Goal: Information Seeking & Learning: Check status

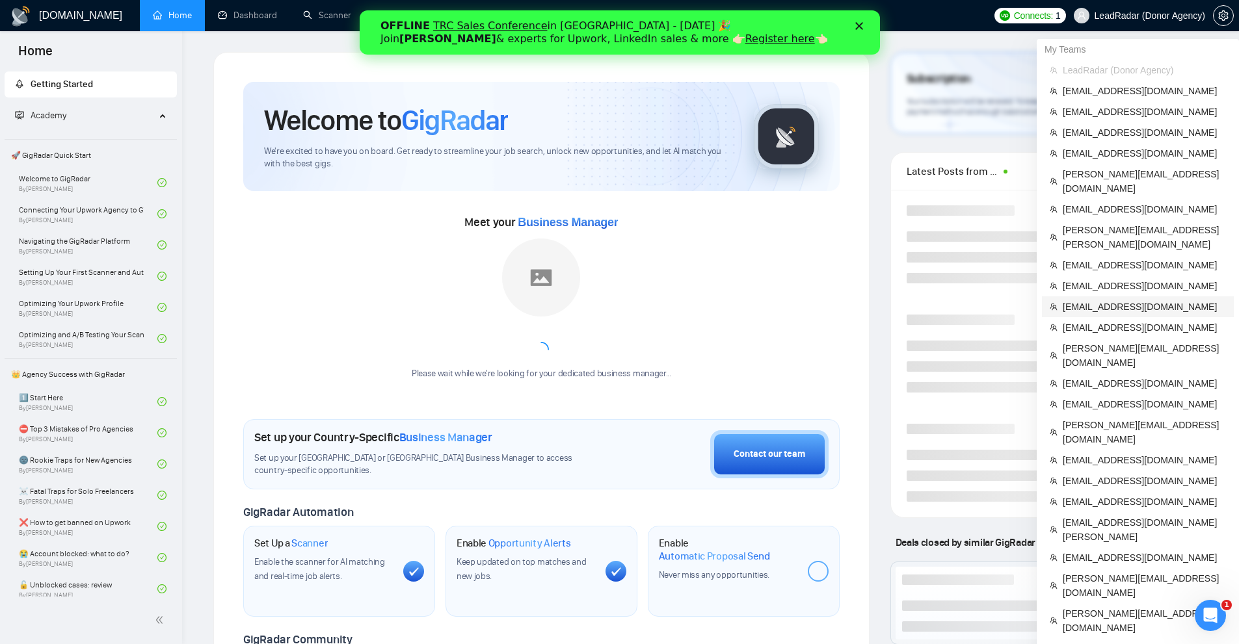
click at [1111, 296] on li "[EMAIL_ADDRESS][DOMAIN_NAME]" at bounding box center [1138, 306] width 192 height 21
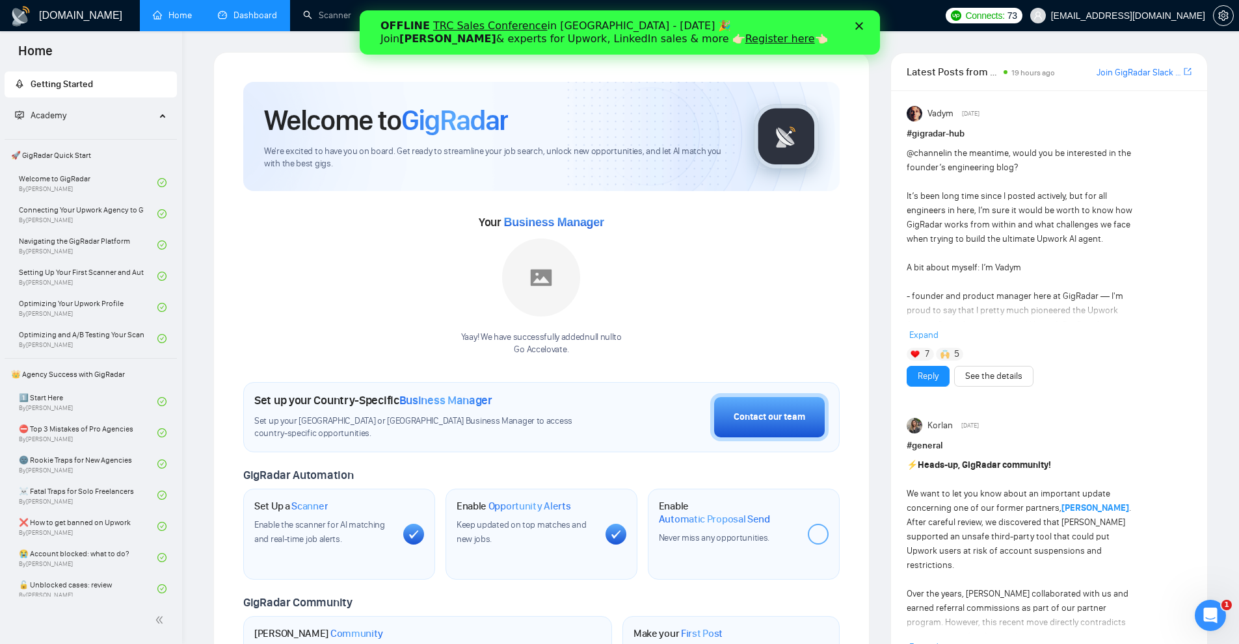
click at [254, 11] on link "Dashboard" at bounding box center [247, 15] width 59 height 11
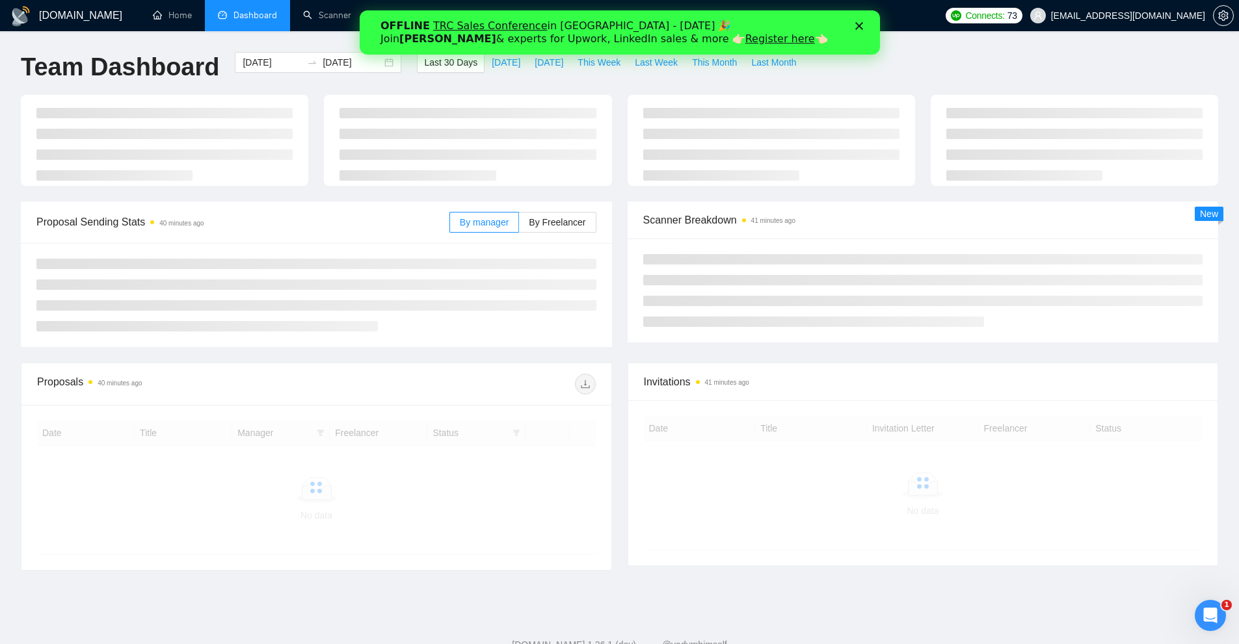
click at [855, 25] on icon "Close" at bounding box center [858, 26] width 8 height 8
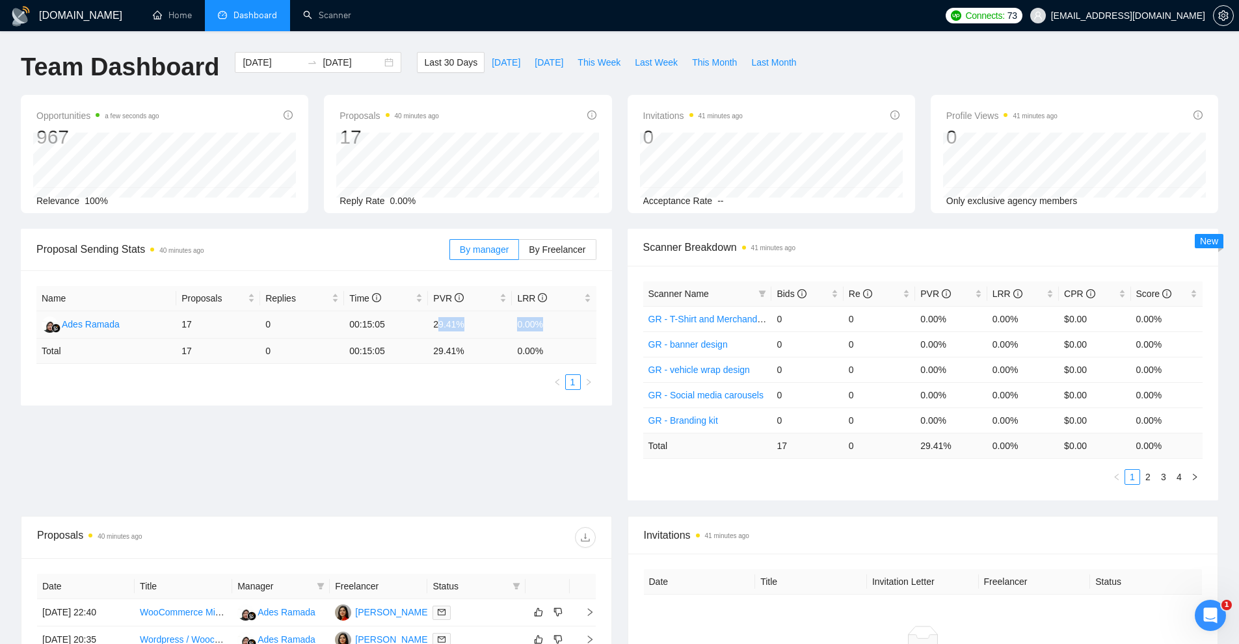
drag, startPoint x: 541, startPoint y: 324, endPoint x: 436, endPoint y: 325, distance: 104.7
click at [436, 325] on tr "Ades Ramada 17 0 00:15:05 29.41% 0.00%" at bounding box center [316, 324] width 560 height 27
click at [436, 325] on td "29.41%" at bounding box center [470, 324] width 84 height 27
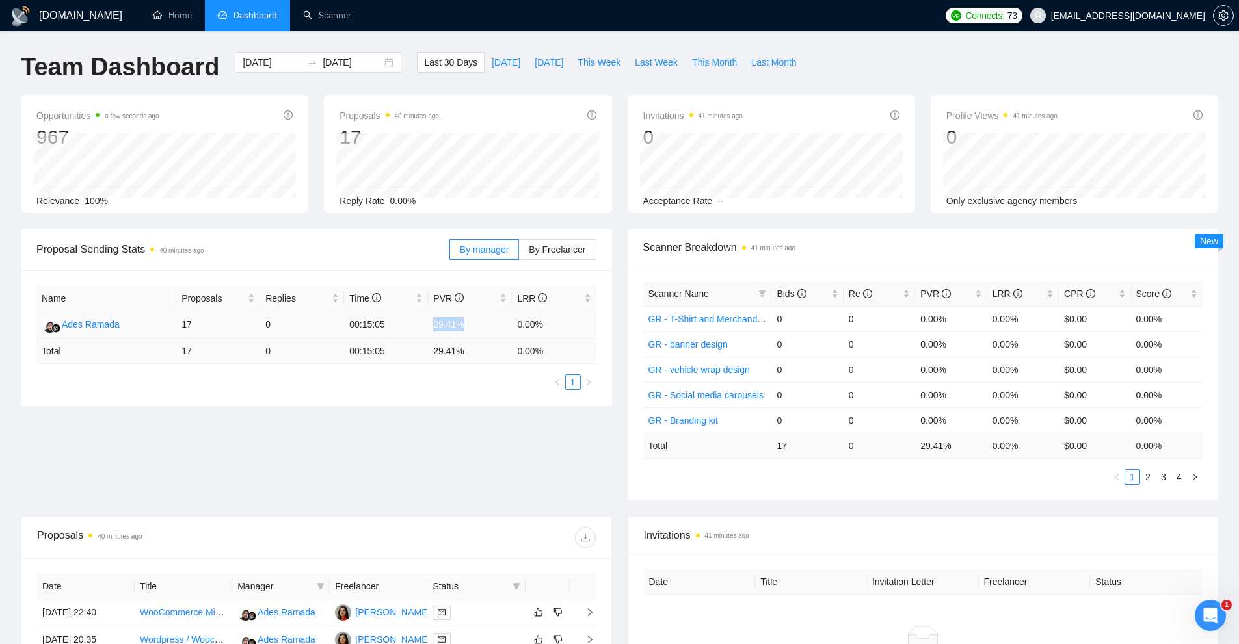
click at [438, 325] on td "29.41%" at bounding box center [470, 324] width 84 height 27
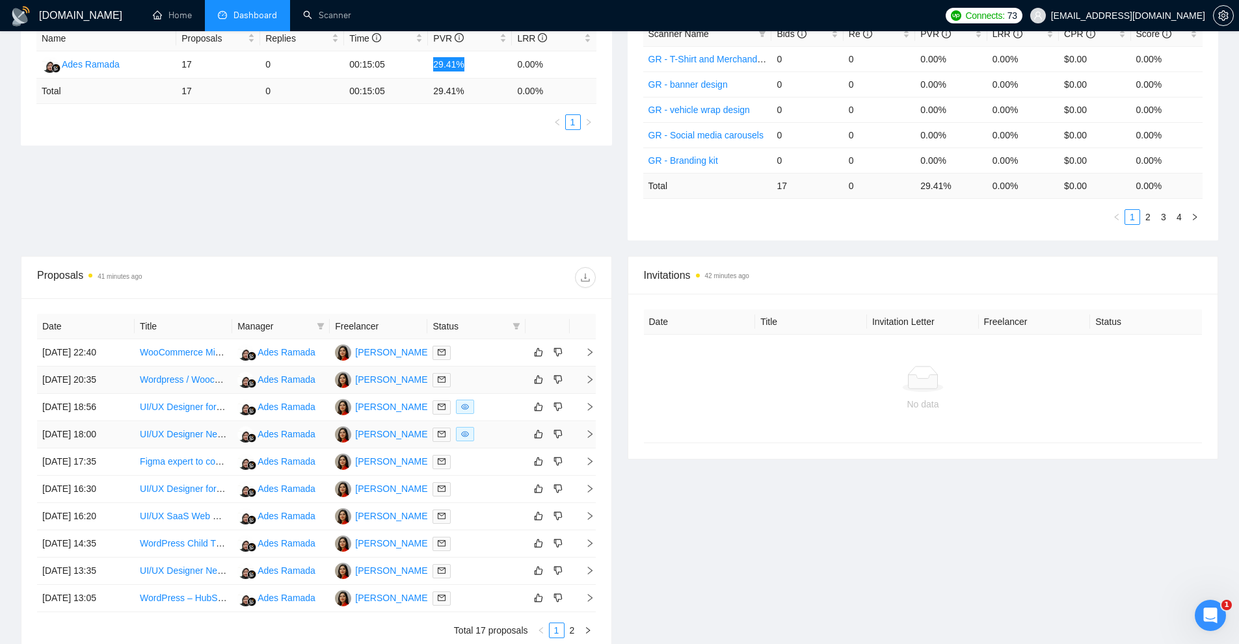
scroll to position [325, 0]
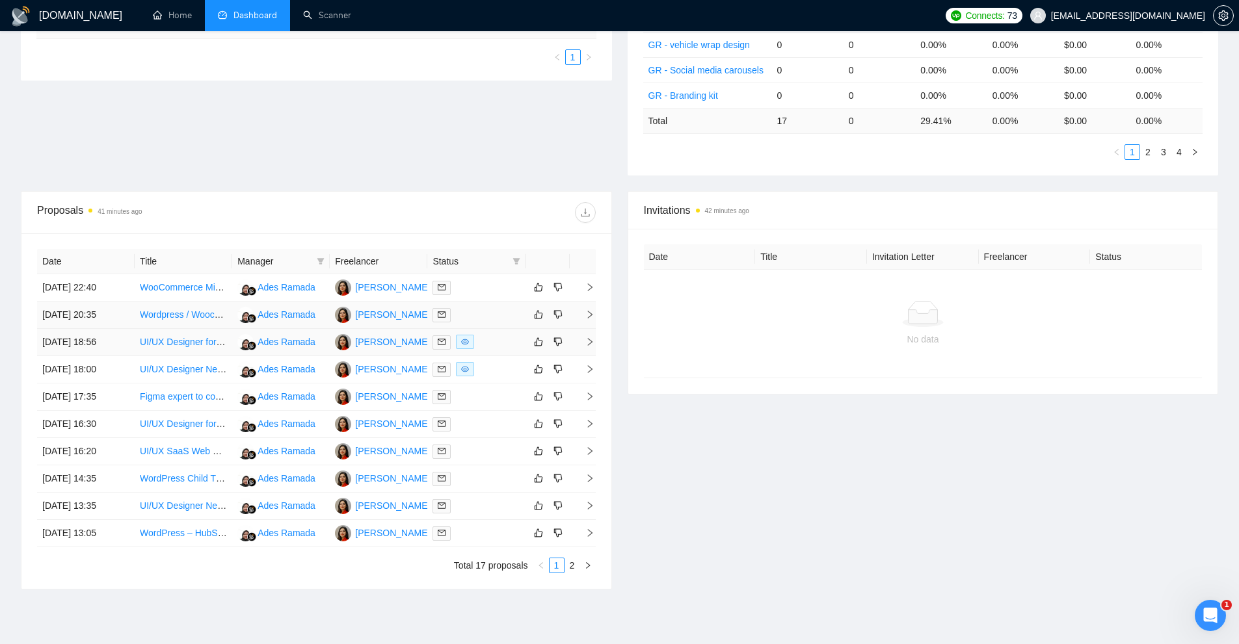
click at [496, 346] on div at bounding box center [475, 342] width 87 height 15
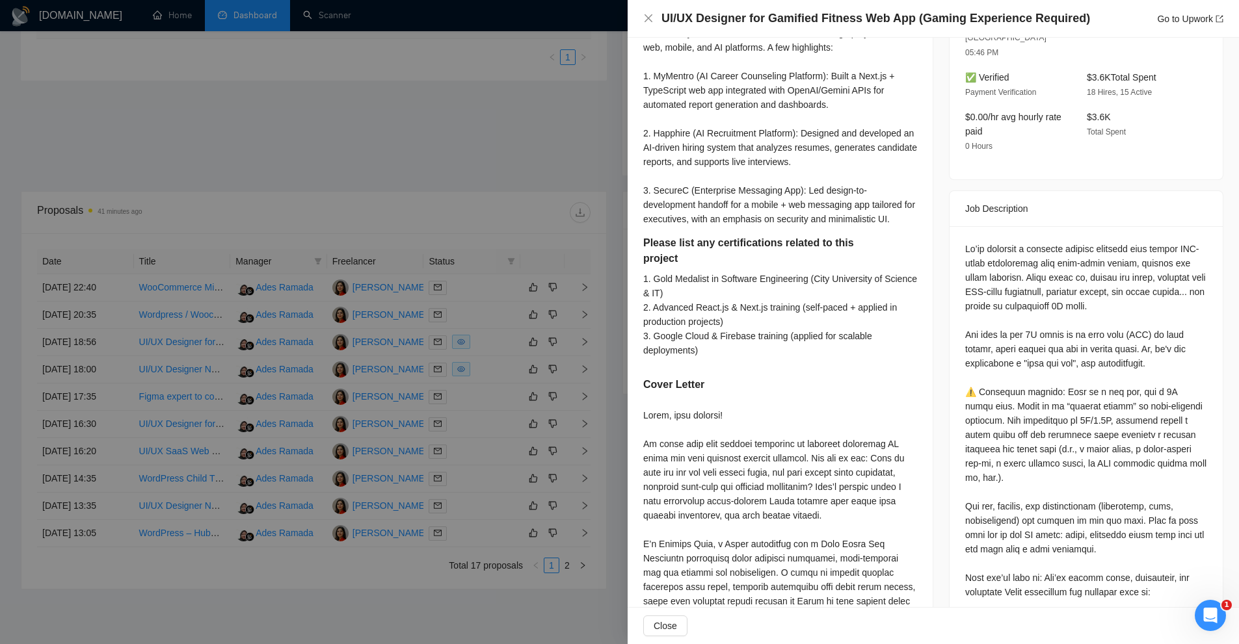
scroll to position [715, 0]
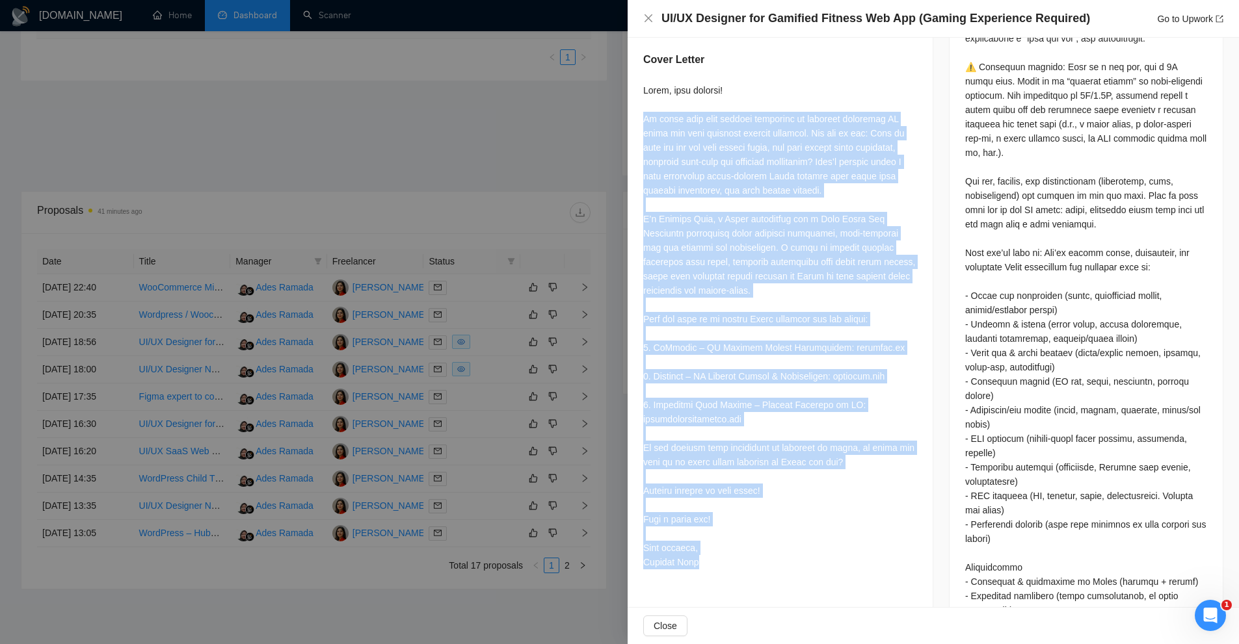
drag, startPoint x: 719, startPoint y: 566, endPoint x: 638, endPoint y: 116, distance: 457.2
click at [638, 116] on div "Describe your recent experience with similar projects I’ve recently delivered s…" at bounding box center [779, 120] width 305 height 942
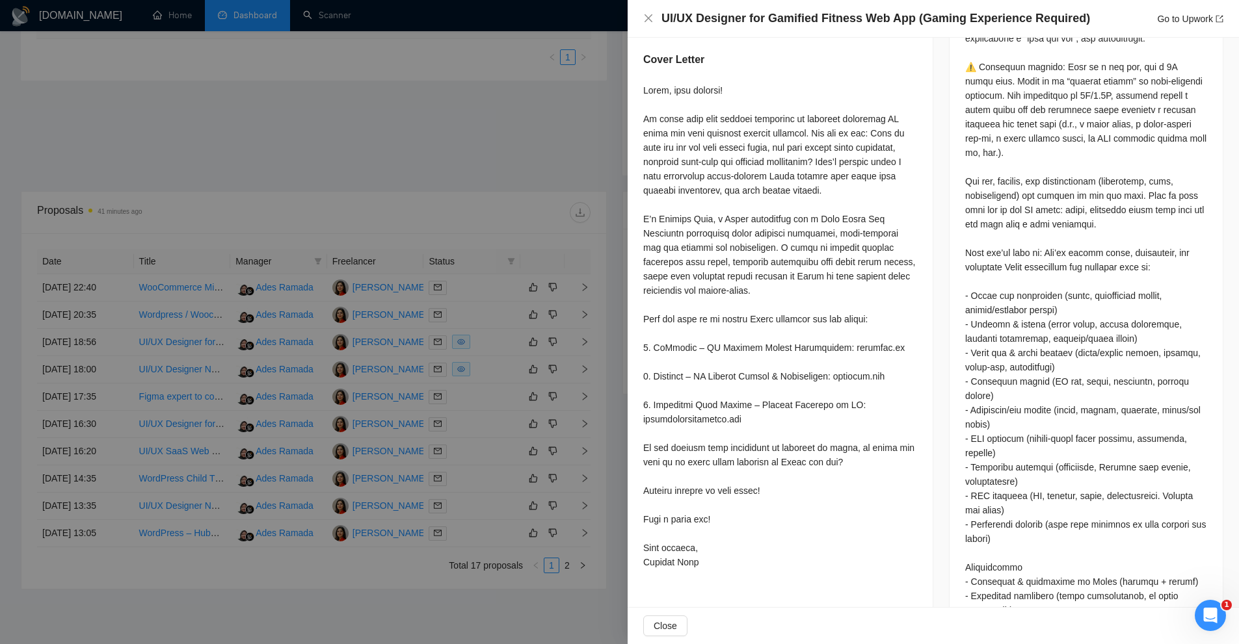
click at [531, 214] on div at bounding box center [619, 322] width 1239 height 644
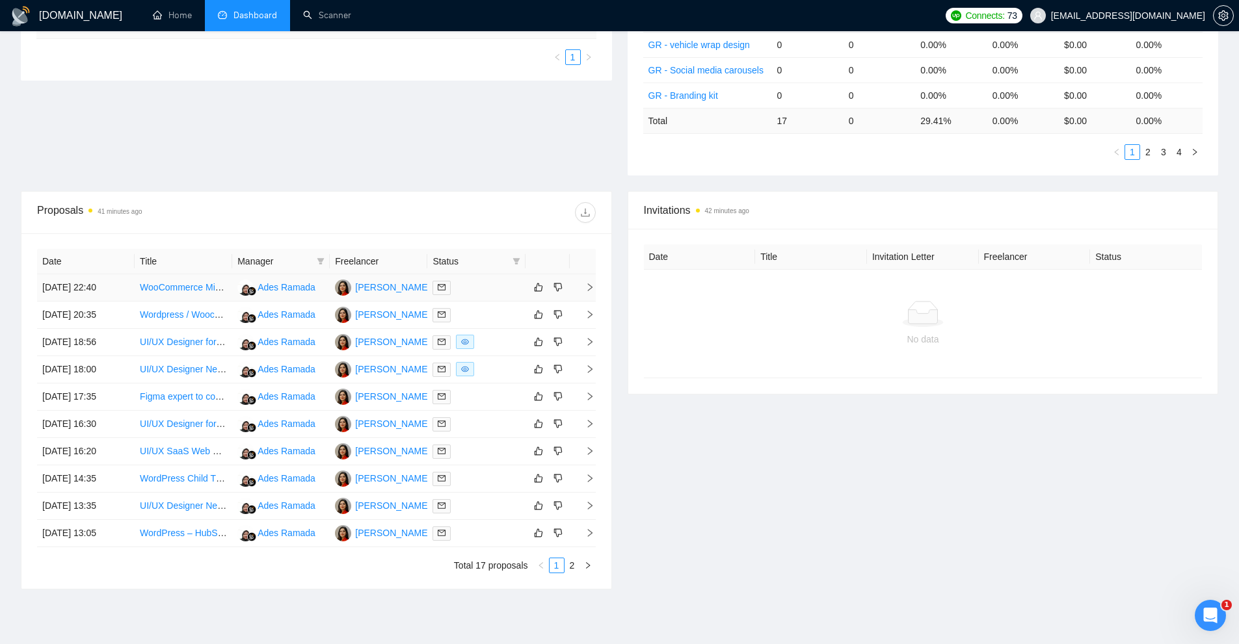
click at [491, 295] on td at bounding box center [476, 287] width 98 height 27
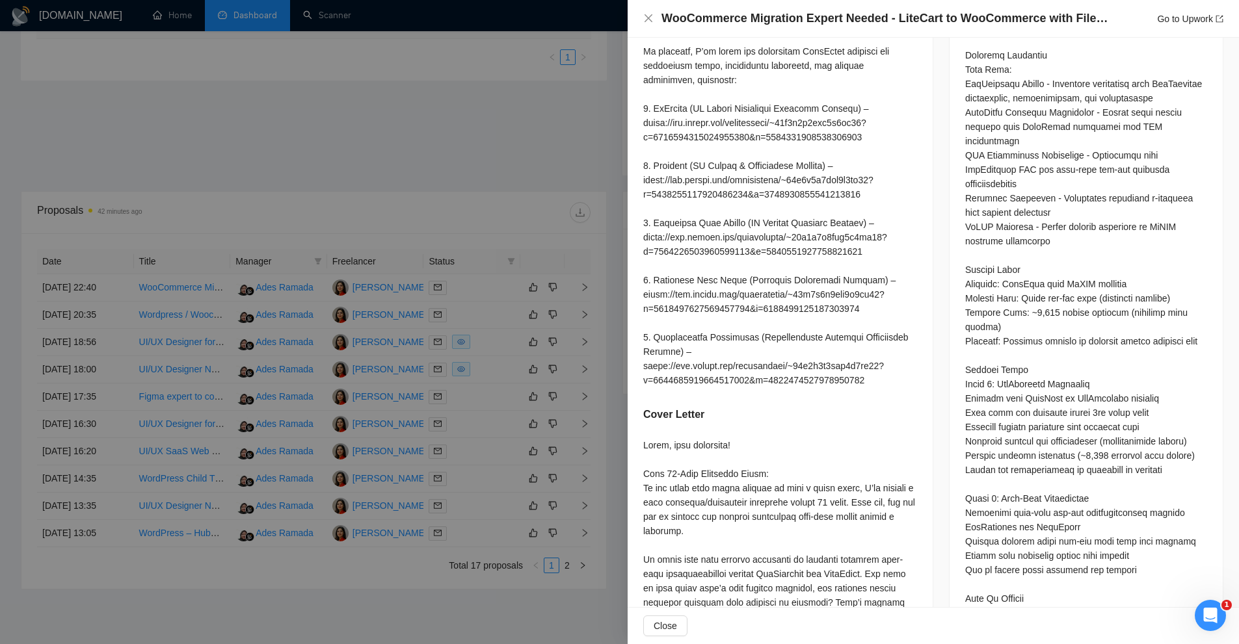
scroll to position [975, 0]
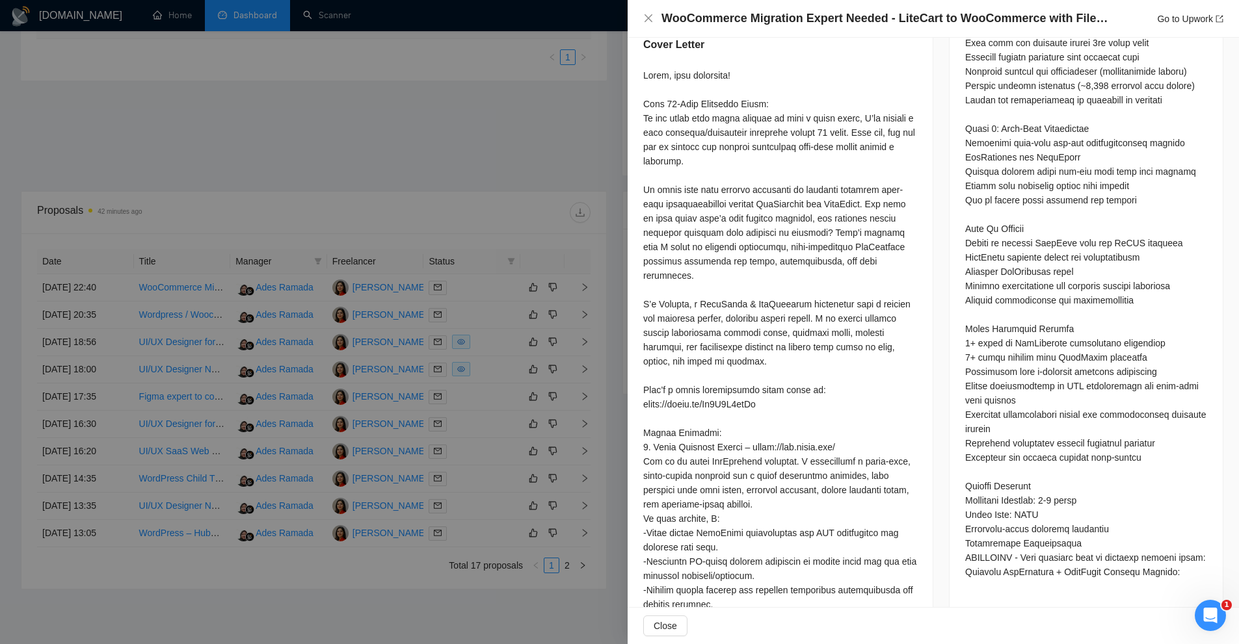
drag, startPoint x: 765, startPoint y: 291, endPoint x: 761, endPoint y: 313, distance: 22.6
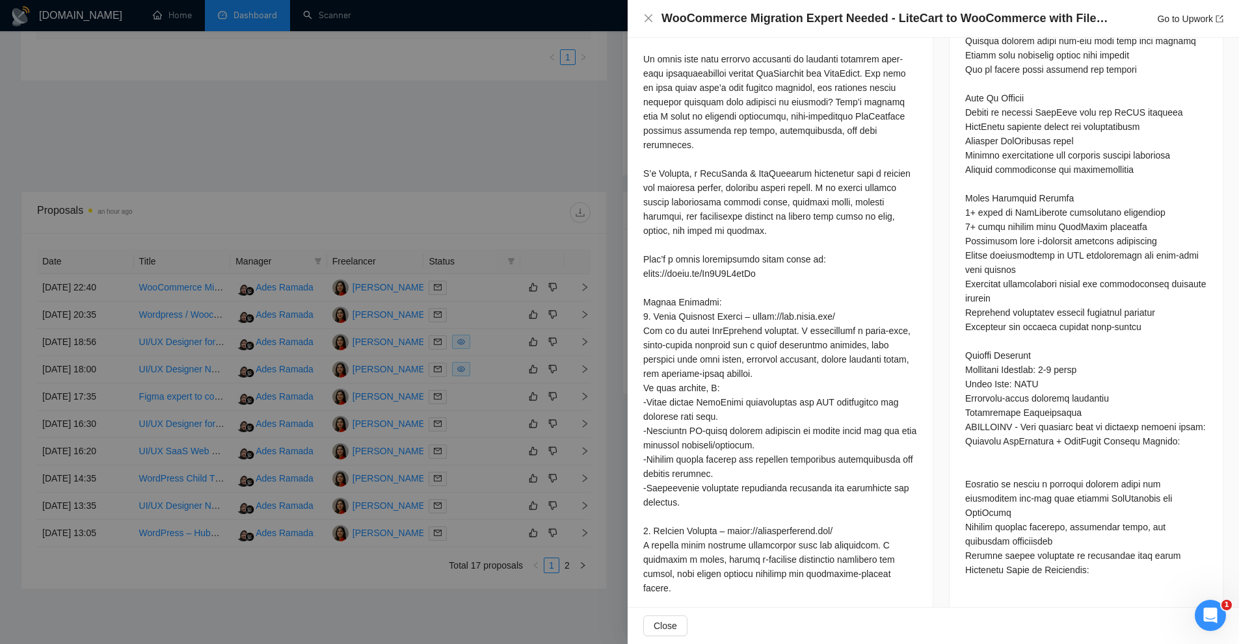
scroll to position [1346, 0]
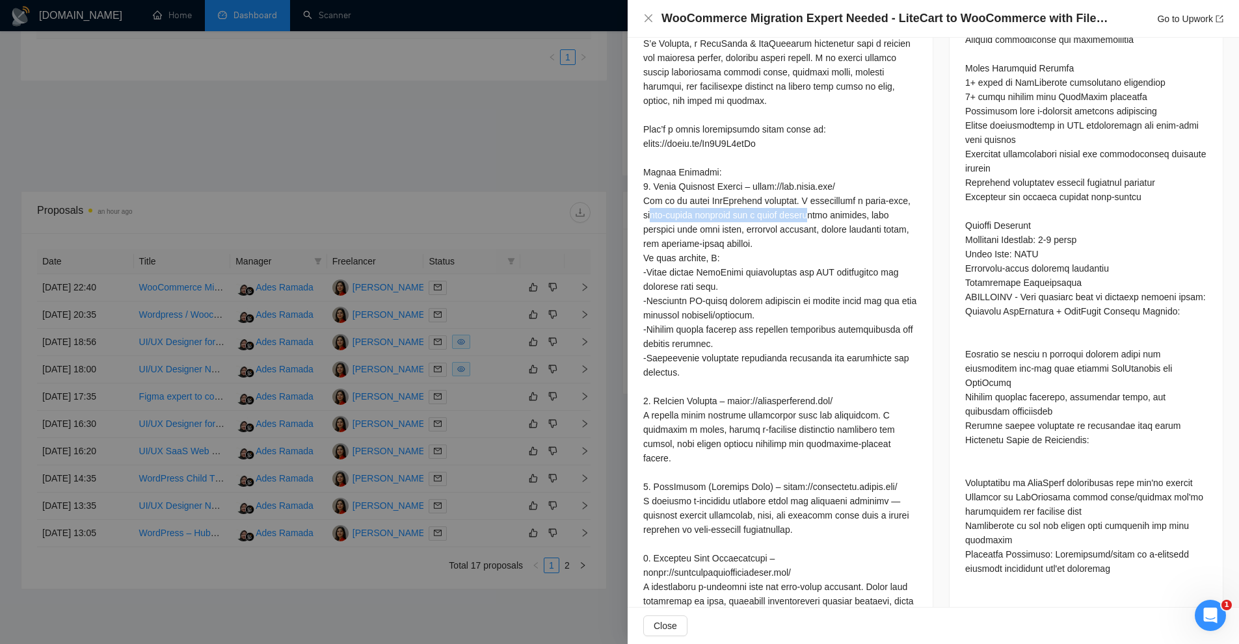
drag, startPoint x: 856, startPoint y: 172, endPoint x: 757, endPoint y: 173, distance: 98.8
click at [757, 173] on div at bounding box center [780, 294] width 274 height 973
click at [768, 174] on div at bounding box center [780, 294] width 274 height 973
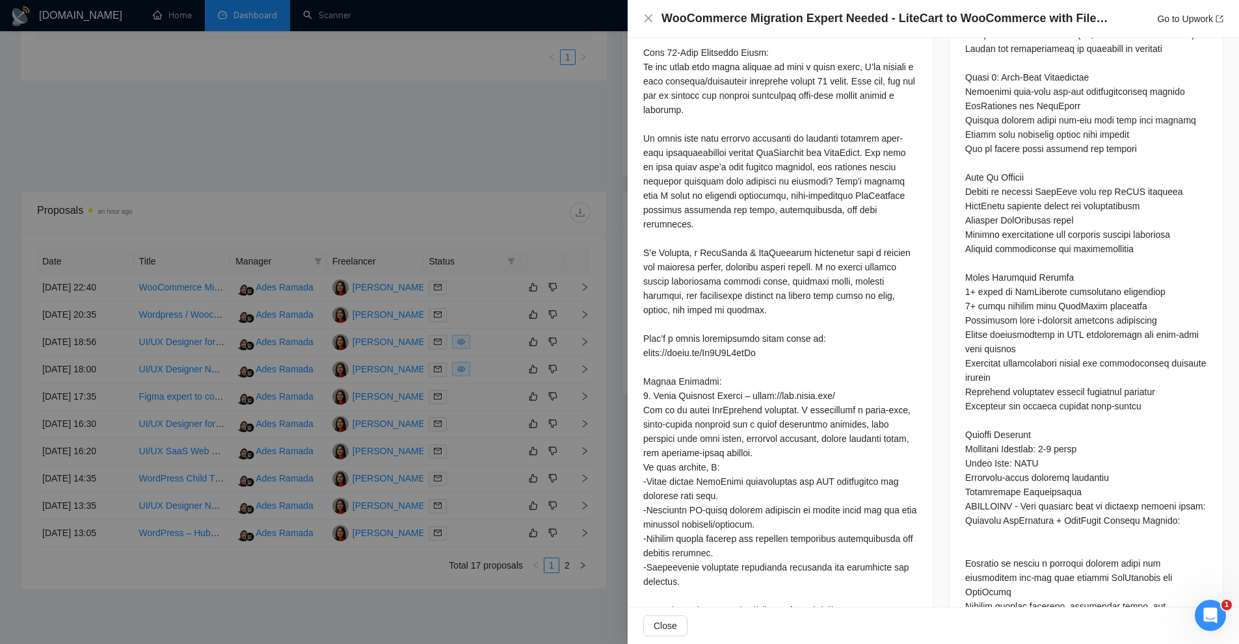
scroll to position [1397, 0]
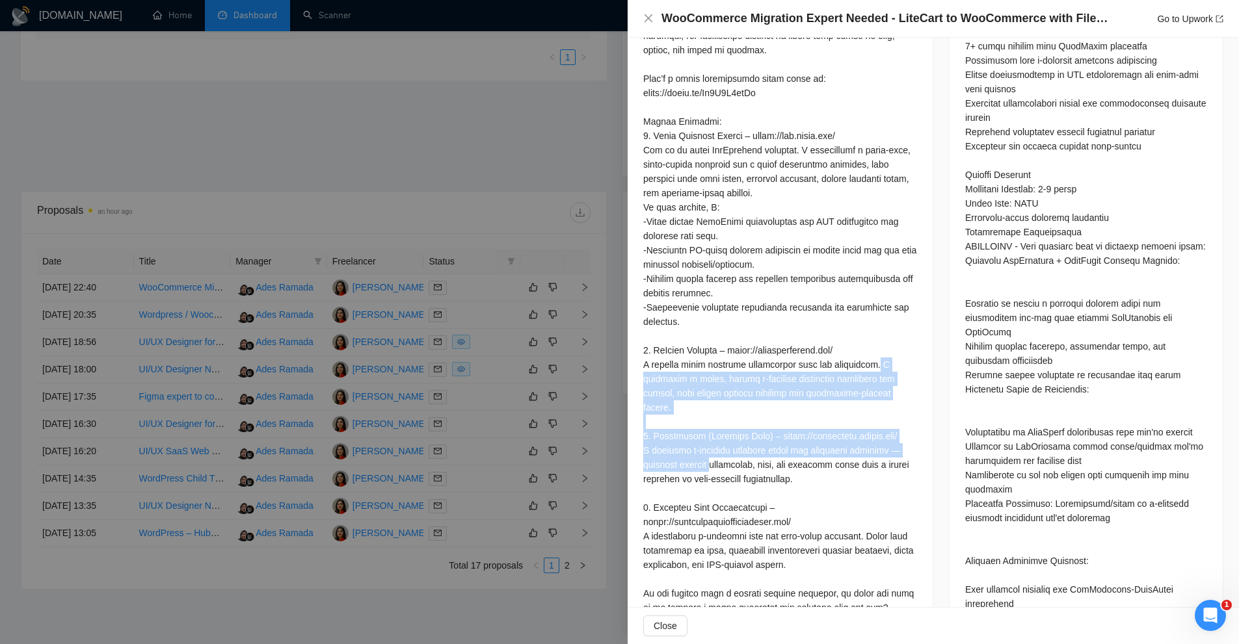
drag, startPoint x: 640, startPoint y: 328, endPoint x: 822, endPoint y: 386, distance: 190.6
click at [822, 386] on div at bounding box center [780, 243] width 274 height 973
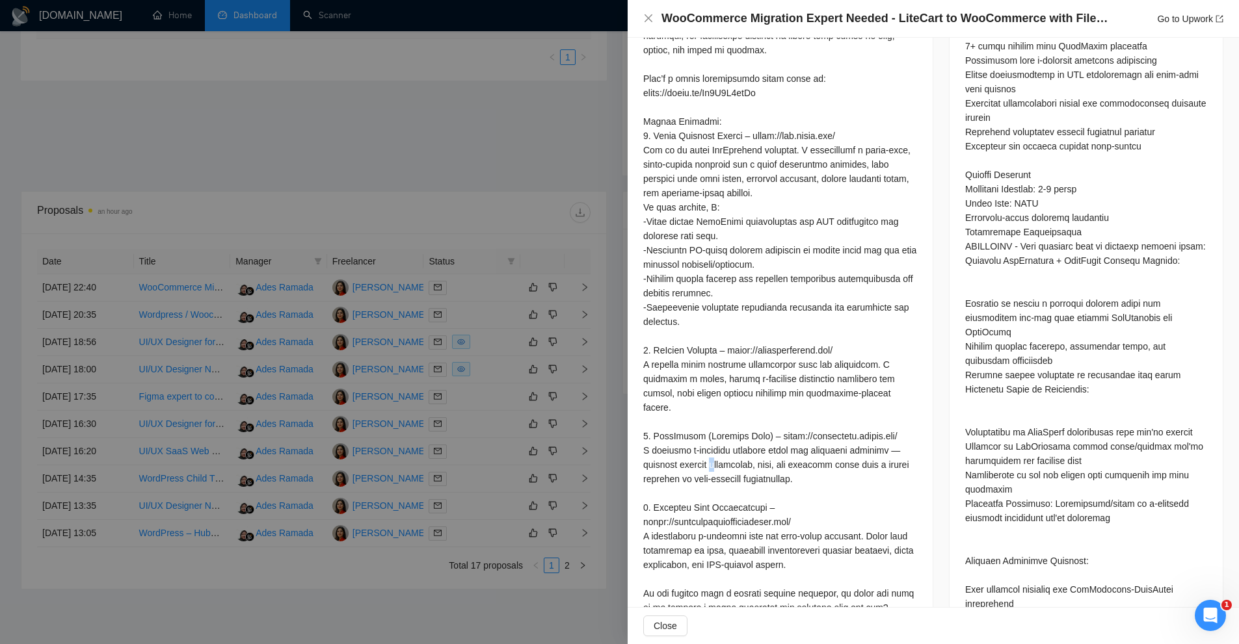
click at [822, 386] on div at bounding box center [780, 243] width 274 height 973
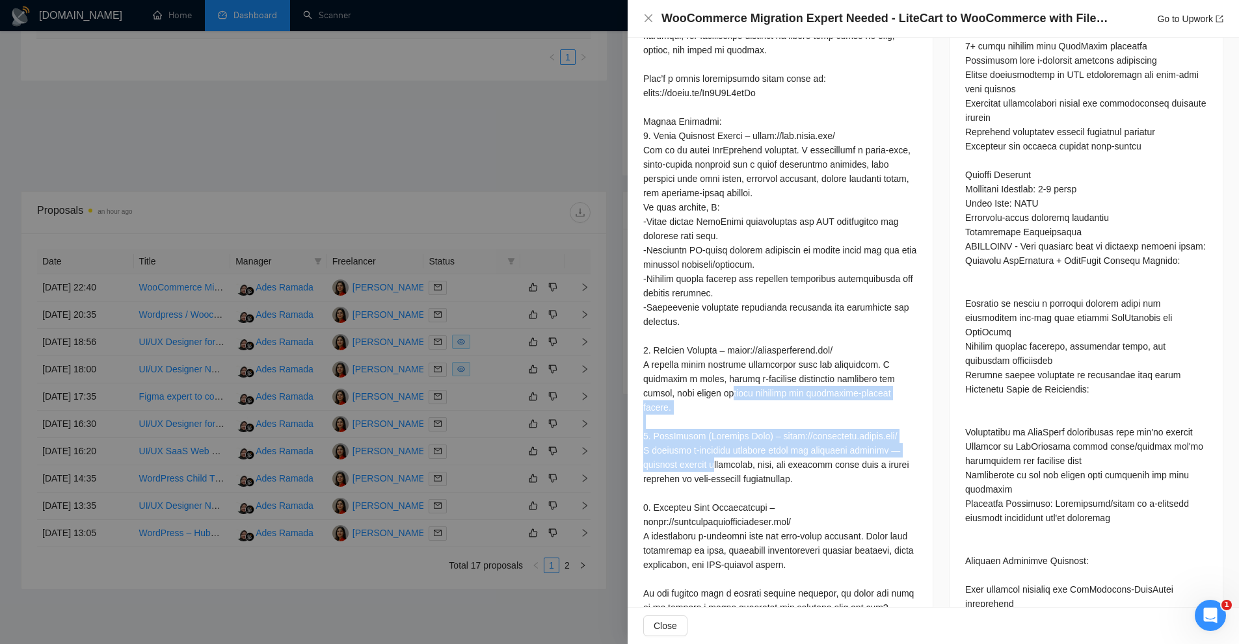
click at [822, 386] on div at bounding box center [780, 243] width 274 height 973
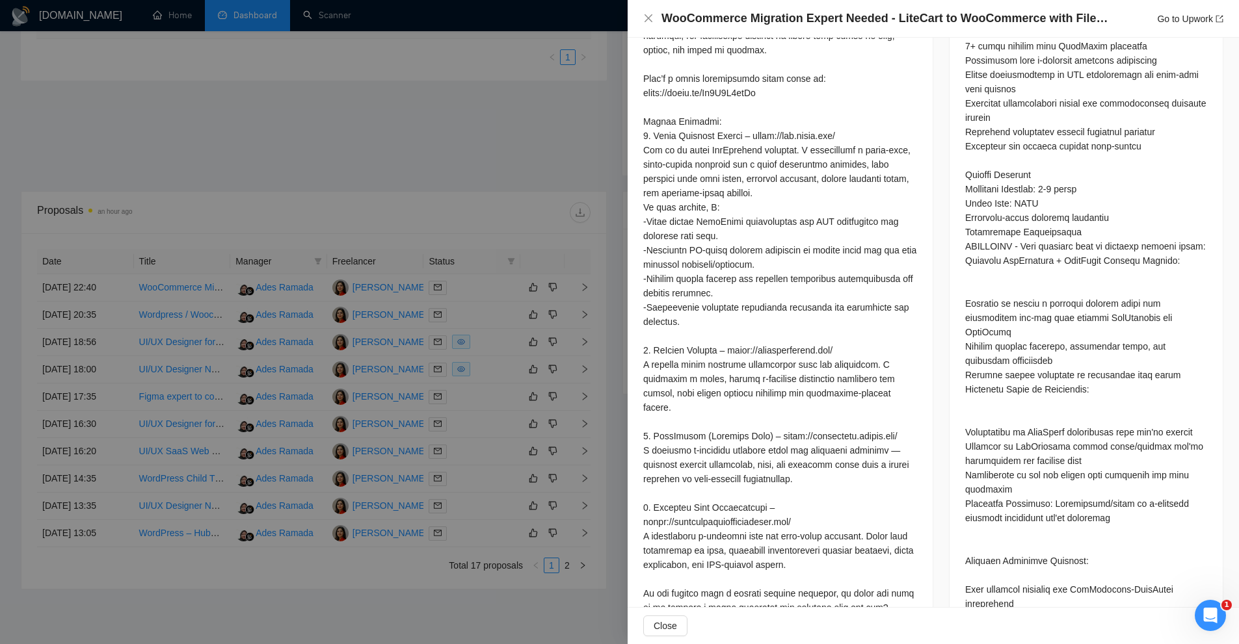
click at [808, 341] on div at bounding box center [780, 243] width 274 height 973
drag, startPoint x: 418, startPoint y: 331, endPoint x: 441, endPoint y: 360, distance: 37.5
click at [418, 331] on div at bounding box center [619, 322] width 1239 height 644
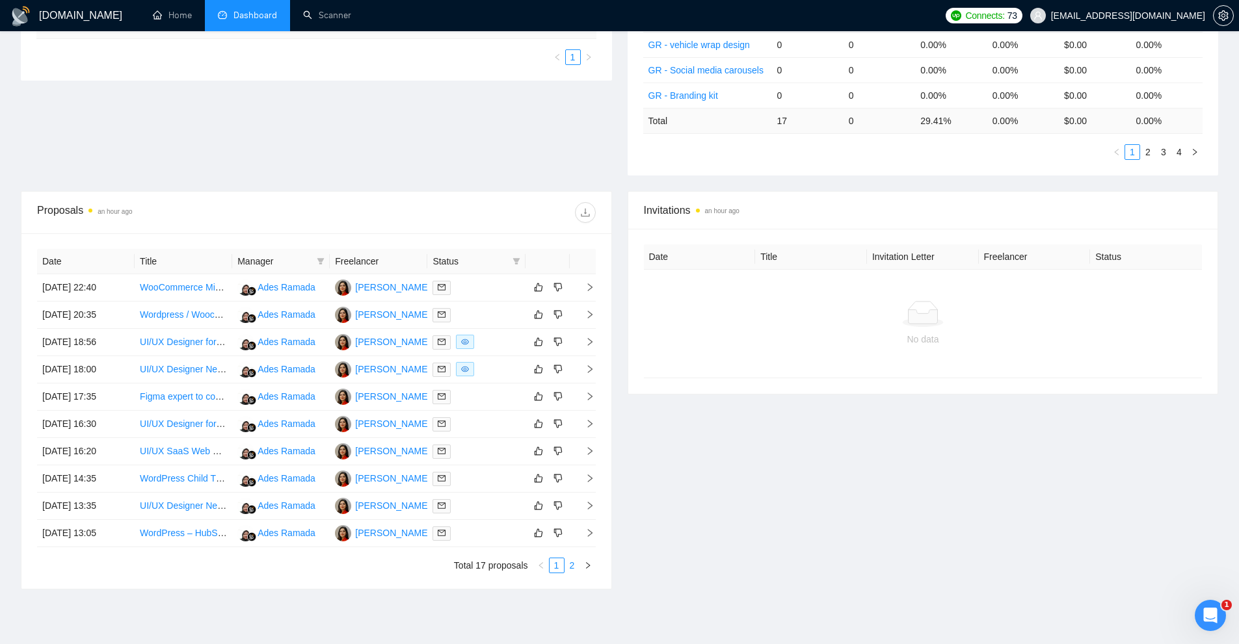
click at [572, 567] on link "2" at bounding box center [572, 566] width 14 height 14
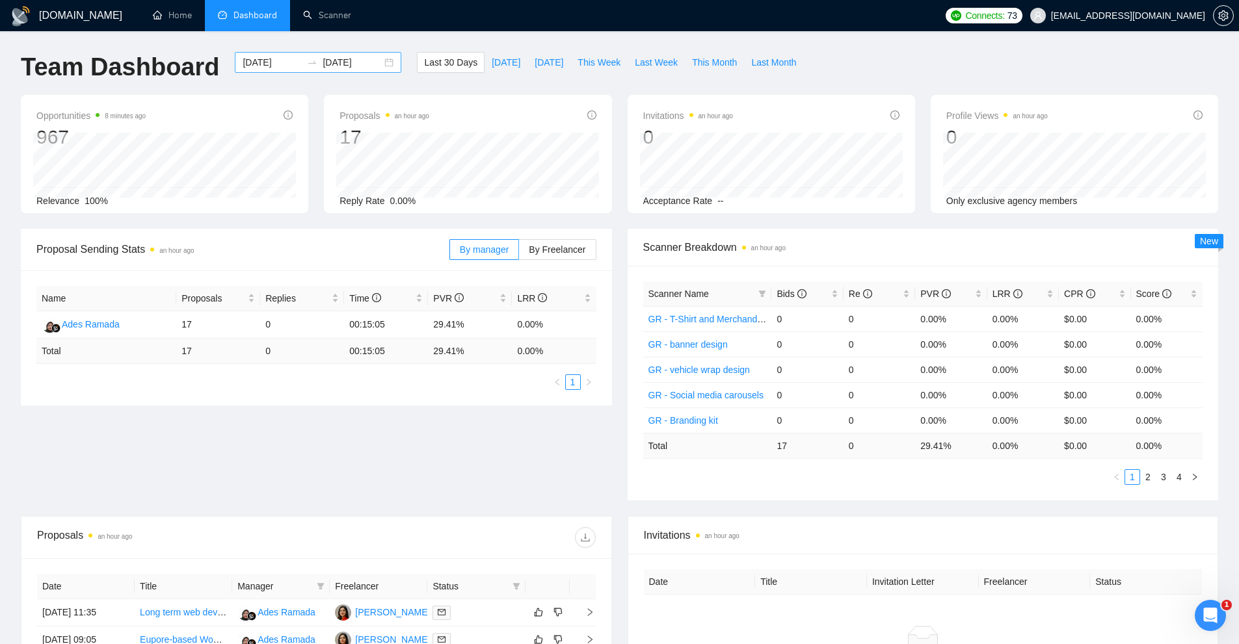
click at [269, 70] on div "2025-09-08 2025-10-08" at bounding box center [318, 62] width 166 height 21
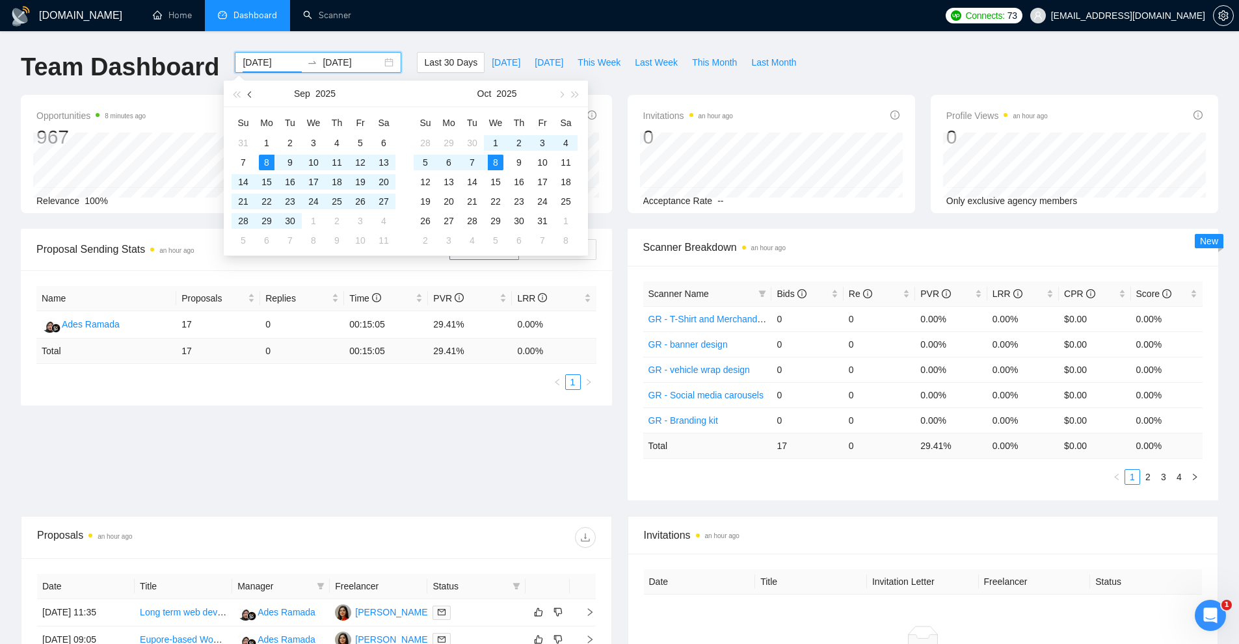
click at [247, 93] on button "button" at bounding box center [250, 94] width 14 height 26
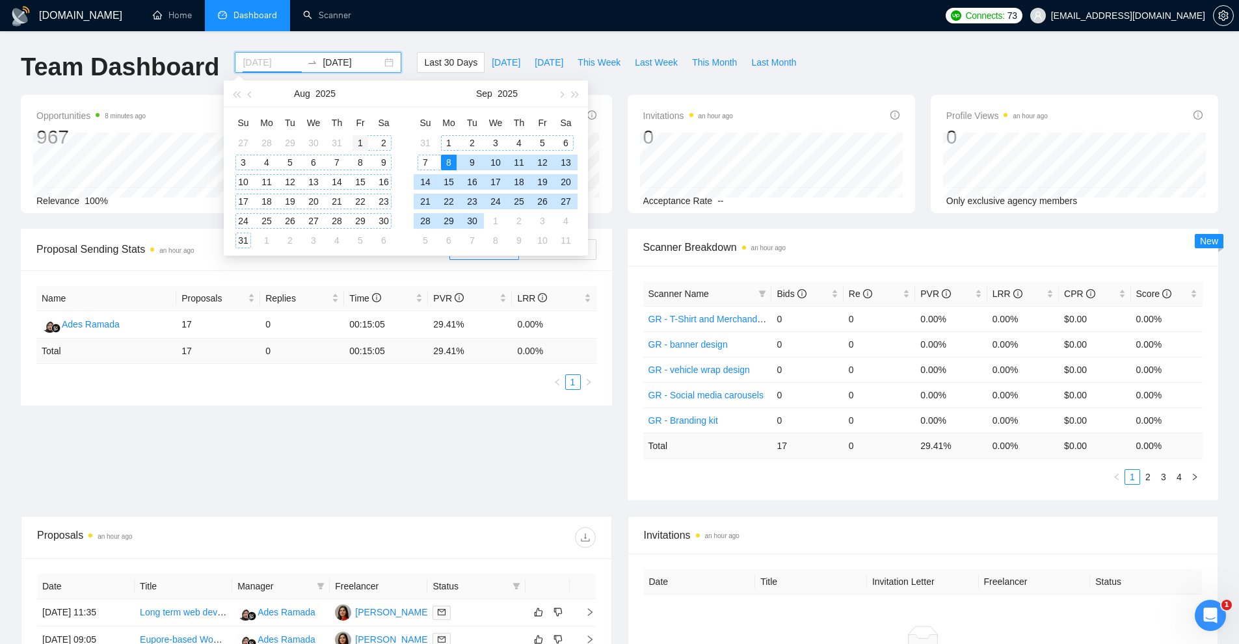
type input "2025-08-01"
click at [366, 140] on div "1" at bounding box center [360, 143] width 16 height 16
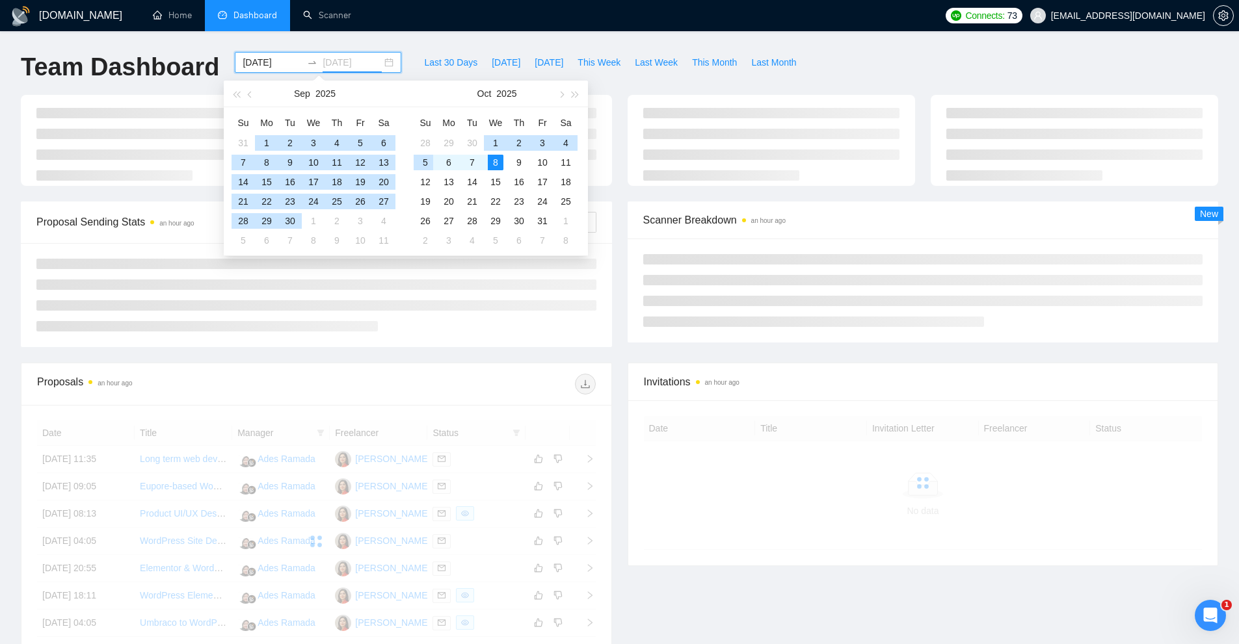
type input "2025-10-08"
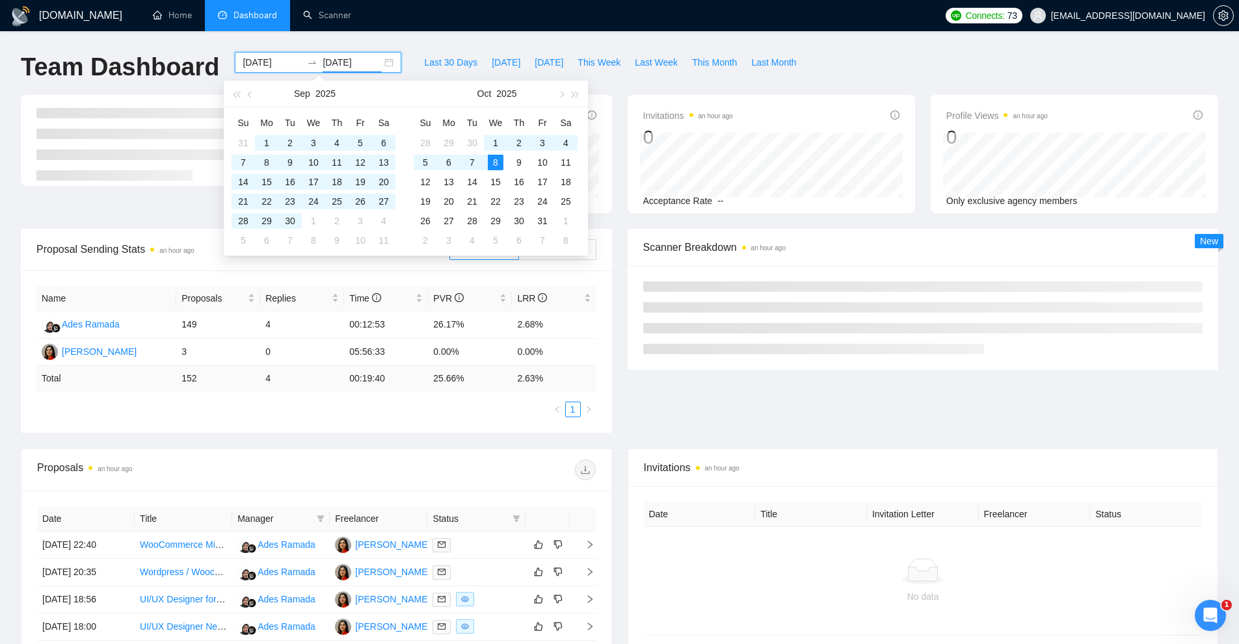
click at [784, 85] on div "Last 30 Days Today Yesterday This Week Last Week This Month Last Month" at bounding box center [610, 73] width 402 height 43
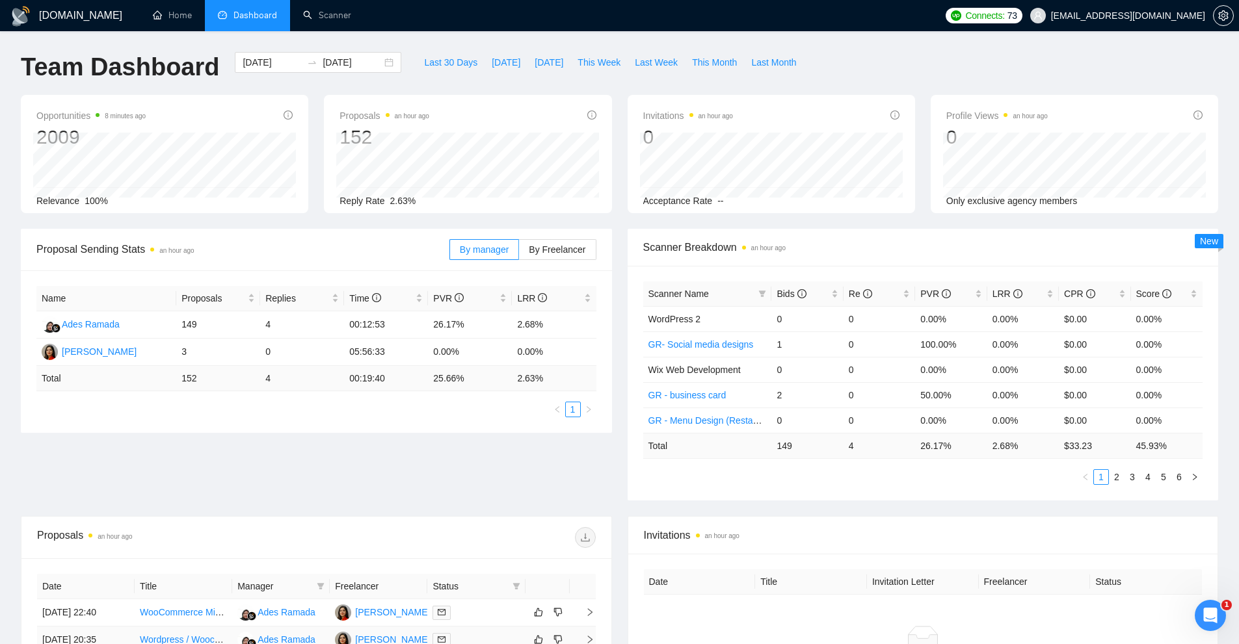
scroll to position [325, 0]
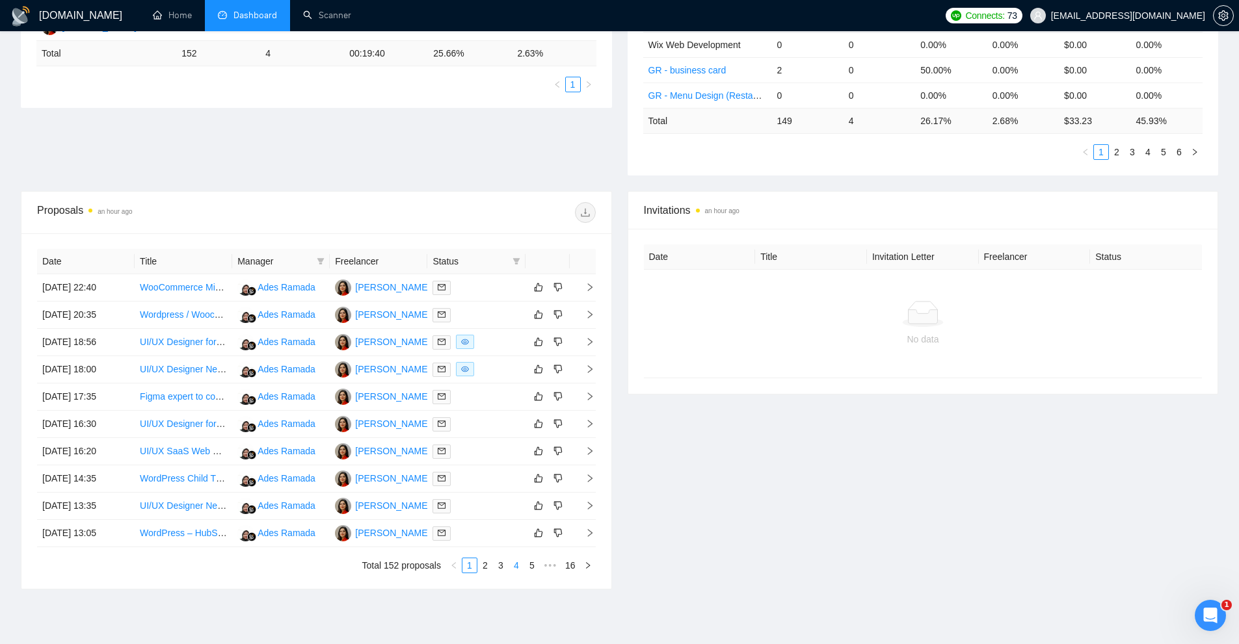
click at [521, 568] on link "4" at bounding box center [516, 566] width 14 height 14
click at [484, 567] on link "3" at bounding box center [485, 566] width 14 height 14
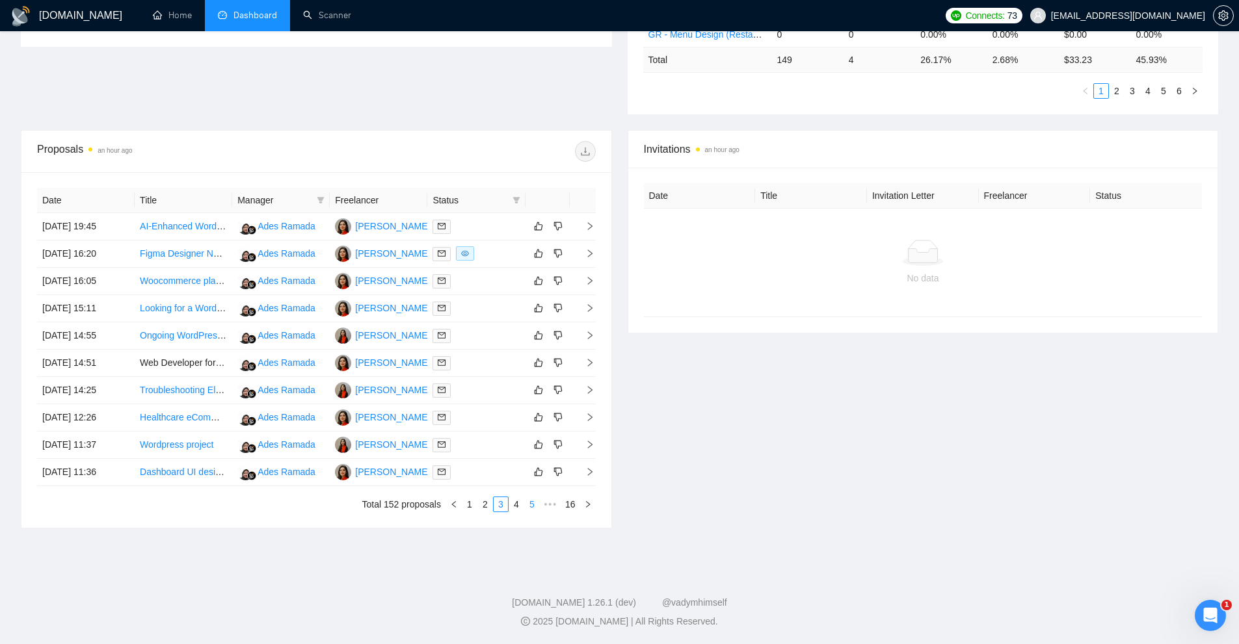
click at [524, 504] on li "5" at bounding box center [532, 505] width 16 height 16
click at [489, 306] on div at bounding box center [475, 308] width 87 height 15
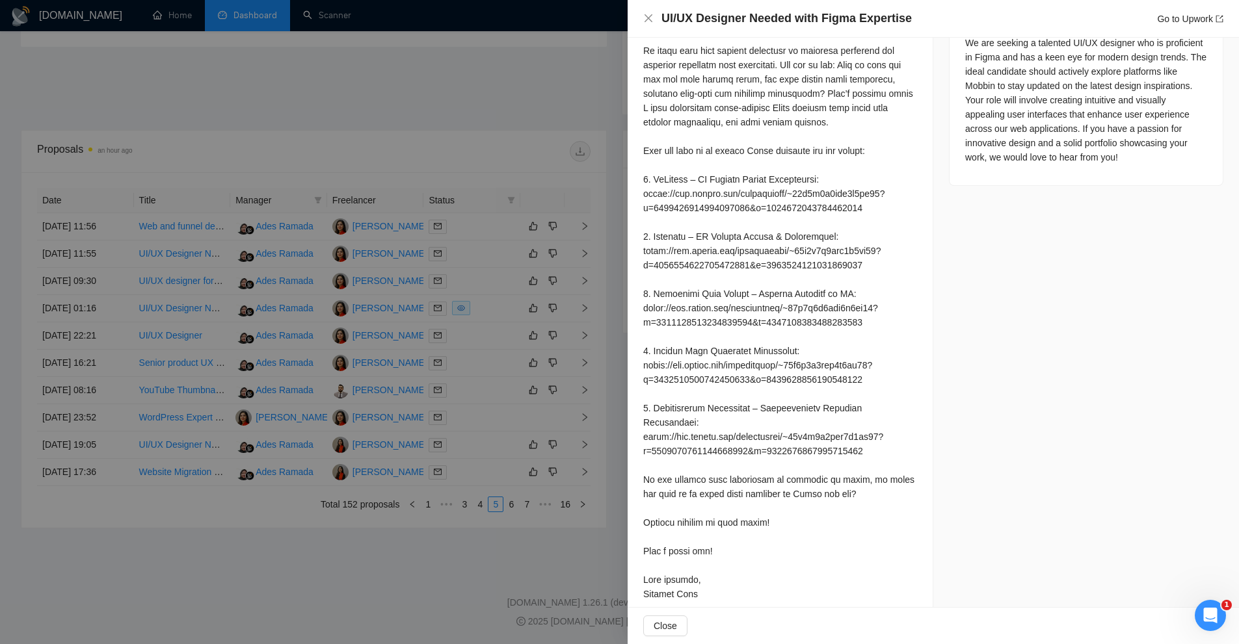
scroll to position [271, 0]
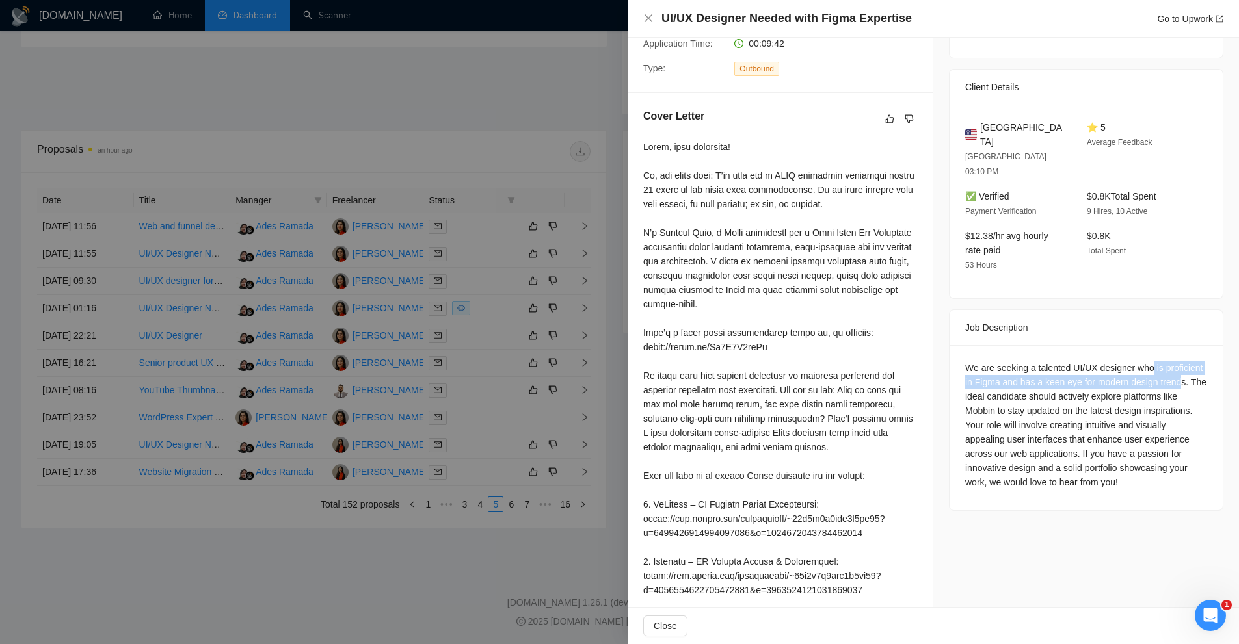
drag, startPoint x: 1148, startPoint y: 329, endPoint x: 1168, endPoint y: 359, distance: 35.7
click at [1170, 356] on div "We are seeking a talented UI/UX designer who is proficient in Figma and has a k…" at bounding box center [1085, 427] width 273 height 165
click at [1153, 374] on div "We are seeking a talented UI/UX designer who is proficient in Figma and has a k…" at bounding box center [1086, 425] width 242 height 129
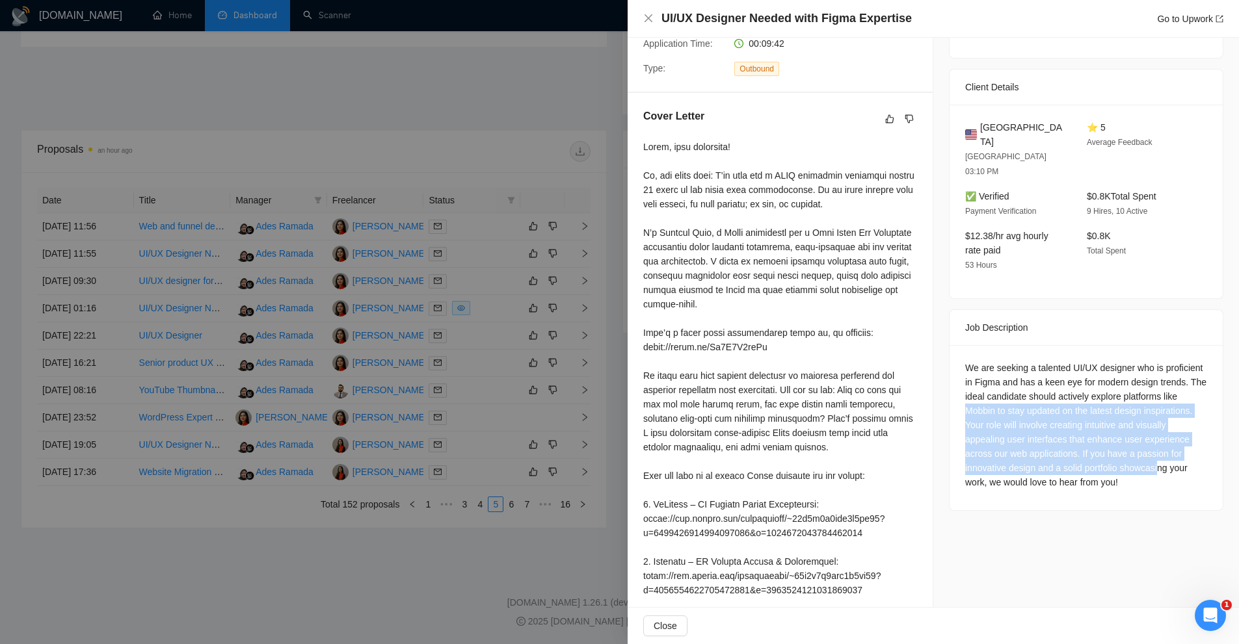
drag, startPoint x: 1004, startPoint y: 382, endPoint x: 1153, endPoint y: 440, distance: 160.1
click at [1153, 440] on div "We are seeking a talented UI/UX designer who is proficient in Figma and has a k…" at bounding box center [1085, 427] width 273 height 165
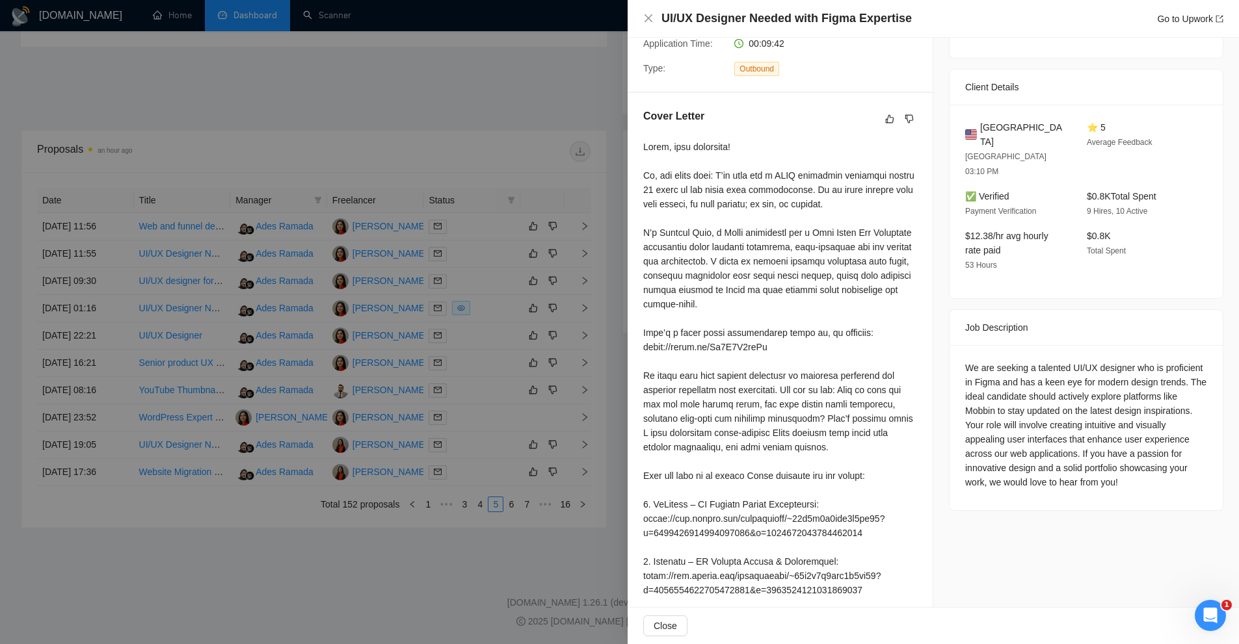
click at [1143, 455] on div "We are seeking a talented UI/UX designer who is proficient in Figma and has a k…" at bounding box center [1086, 425] width 242 height 129
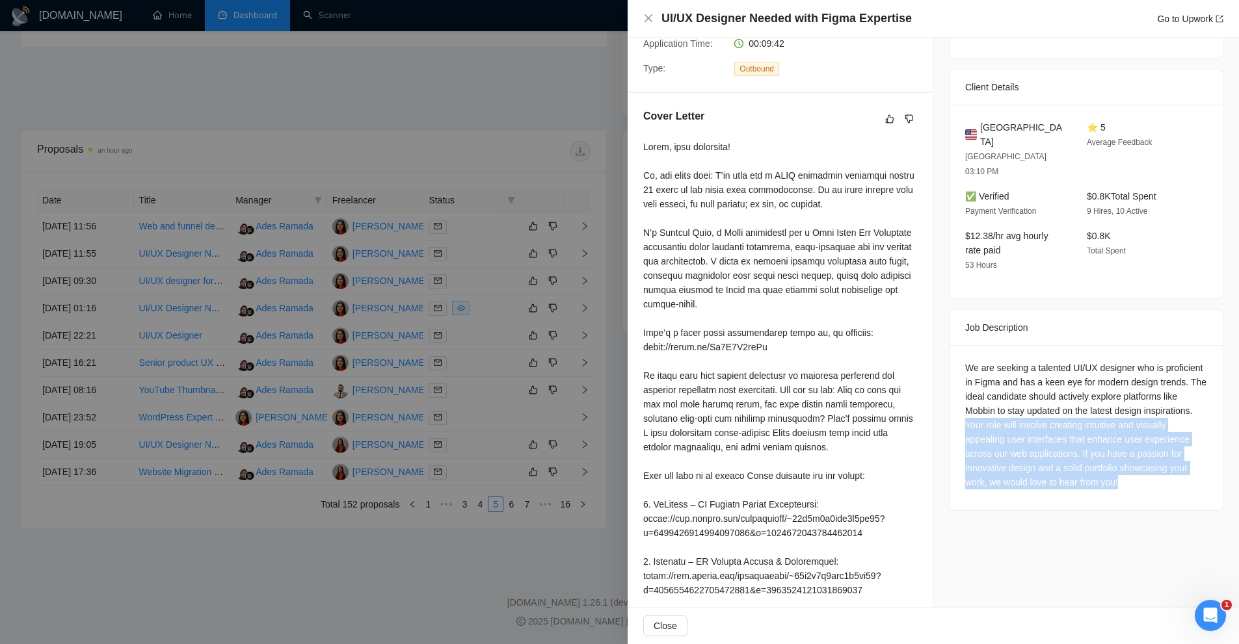
drag, startPoint x: 1127, startPoint y: 456, endPoint x: 950, endPoint y: 389, distance: 189.5
click at [950, 389] on div "We are seeking a talented UI/UX designer who is proficient in Figma and has a k…" at bounding box center [1085, 427] width 273 height 165
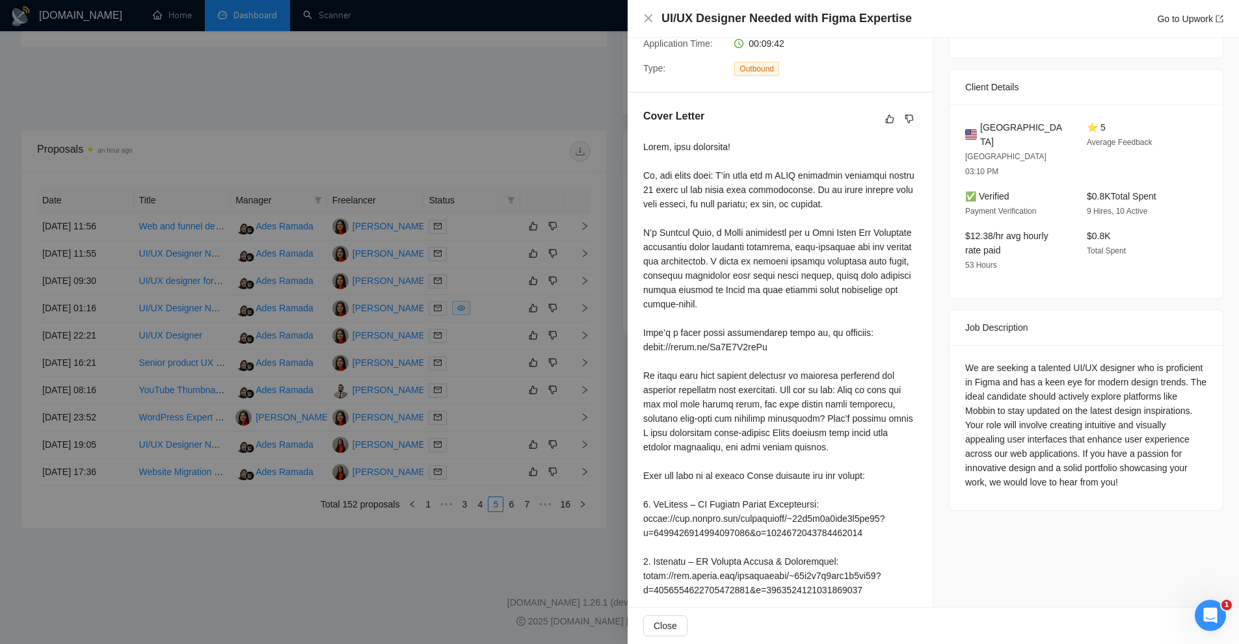
click at [951, 384] on div "We are seeking a talented UI/UX designer who is proficient in Figma and has a k…" at bounding box center [1085, 427] width 273 height 165
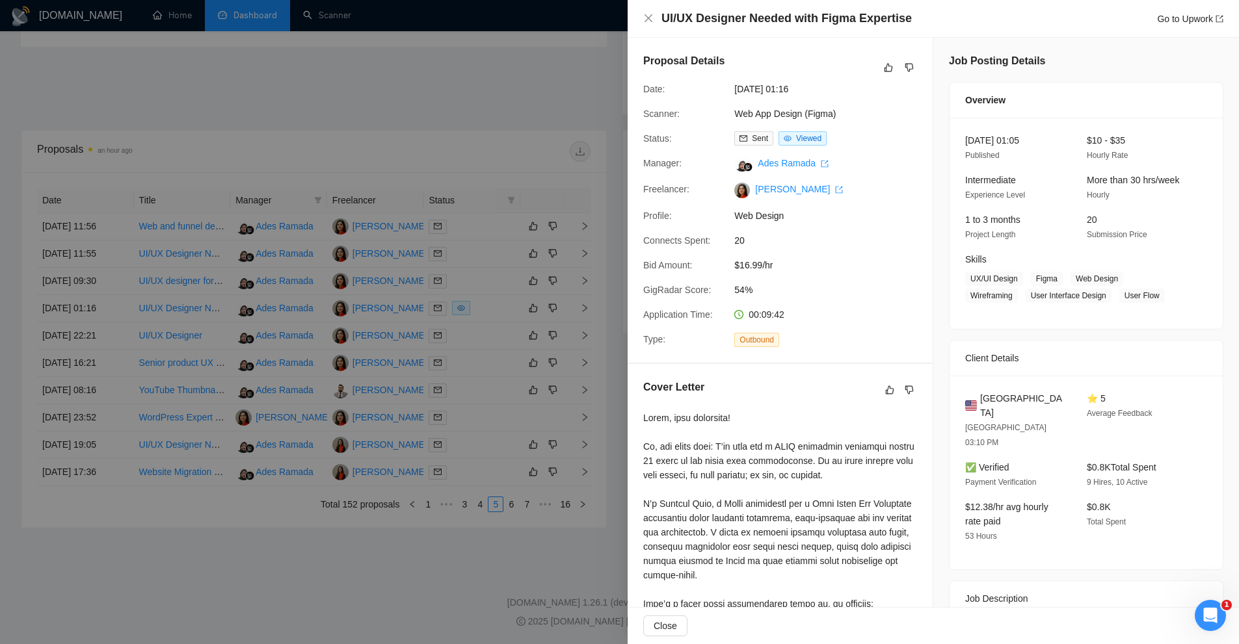
scroll to position [61, 0]
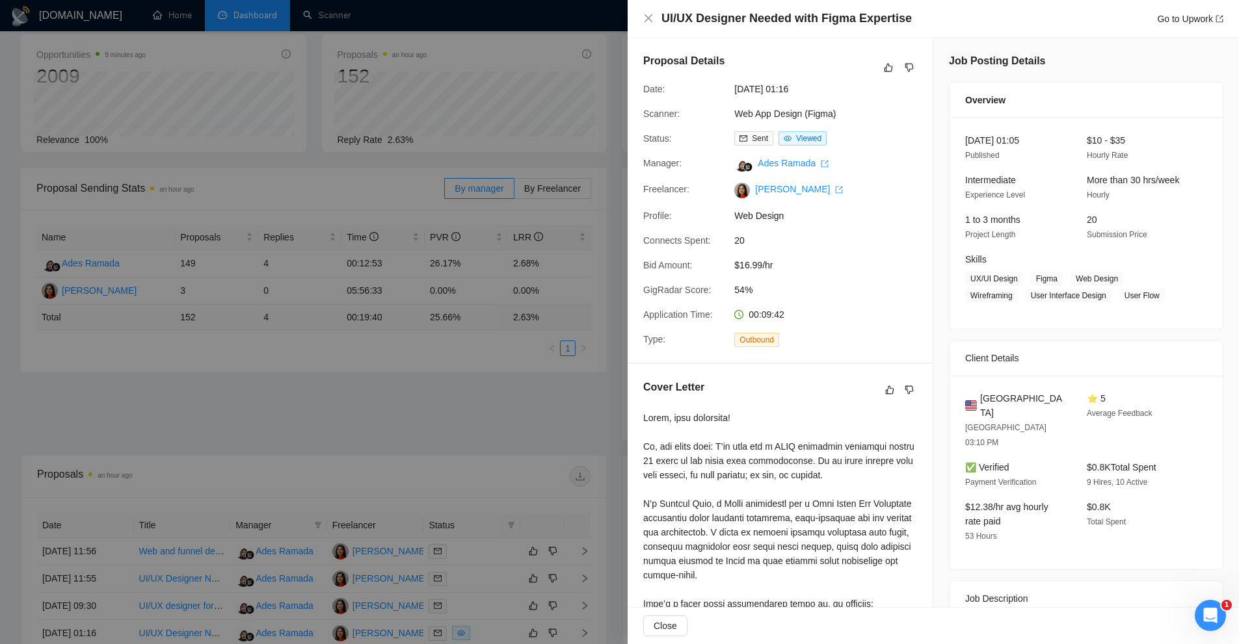
click at [336, 20] on div at bounding box center [619, 322] width 1239 height 644
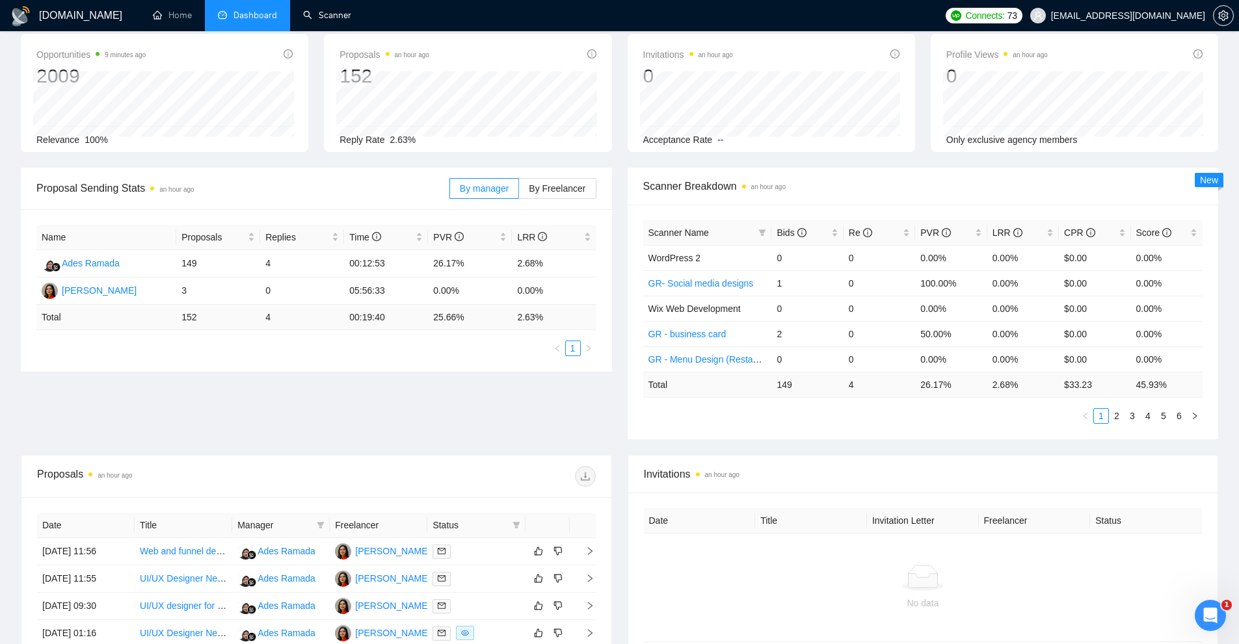
click at [336, 10] on link "Scanner" at bounding box center [327, 15] width 48 height 11
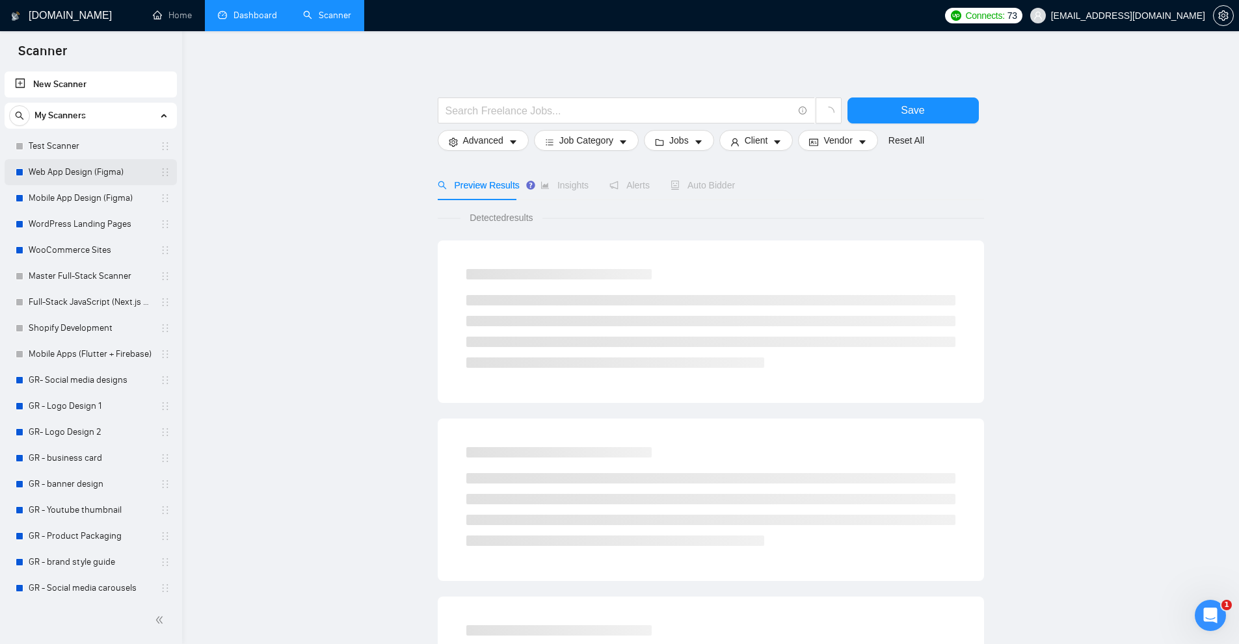
click at [88, 168] on link "Web App Design (Figma)" at bounding box center [91, 172] width 124 height 26
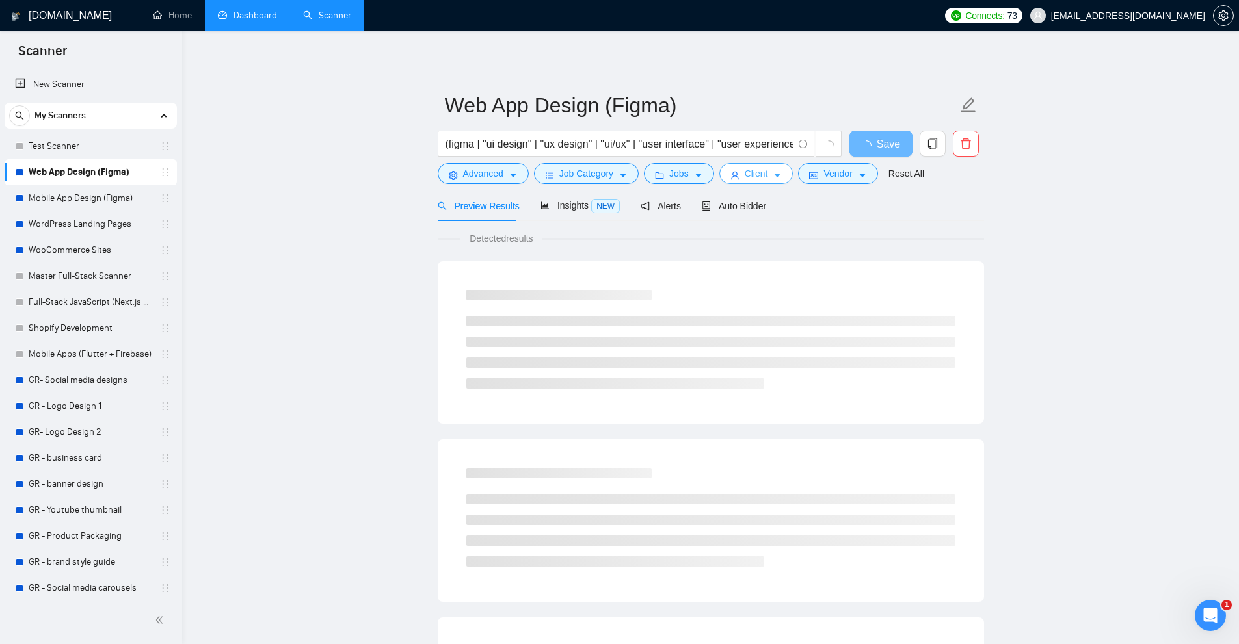
click at [744, 175] on span "Client" at bounding box center [755, 173] width 23 height 14
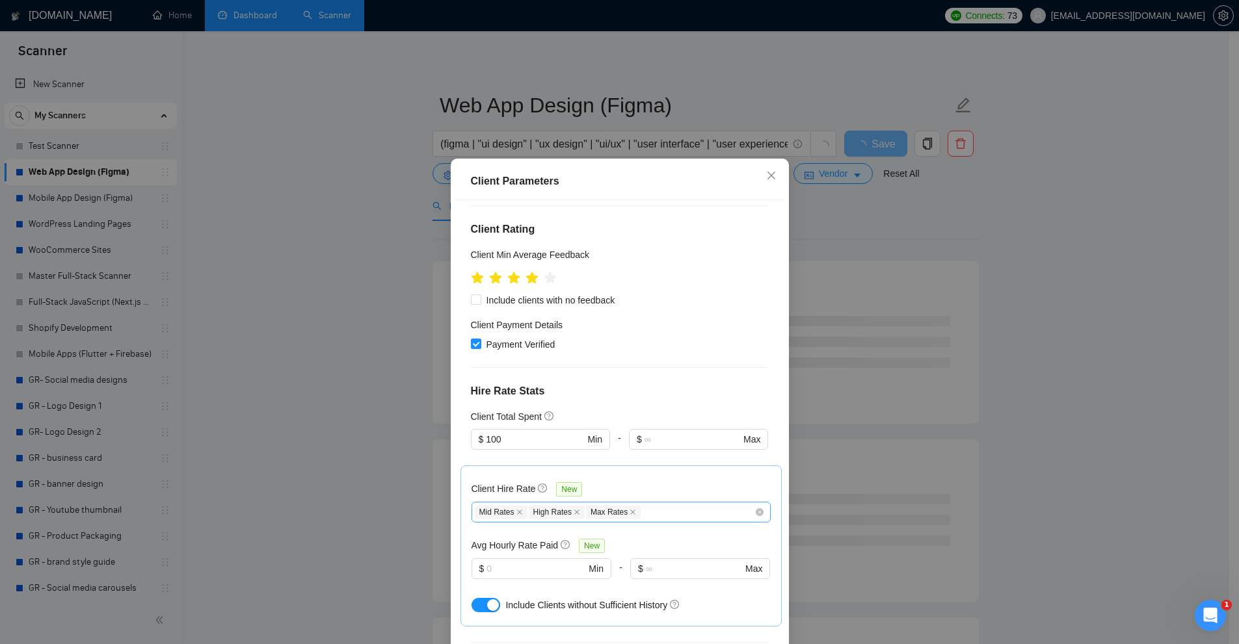
scroll to position [449, 0]
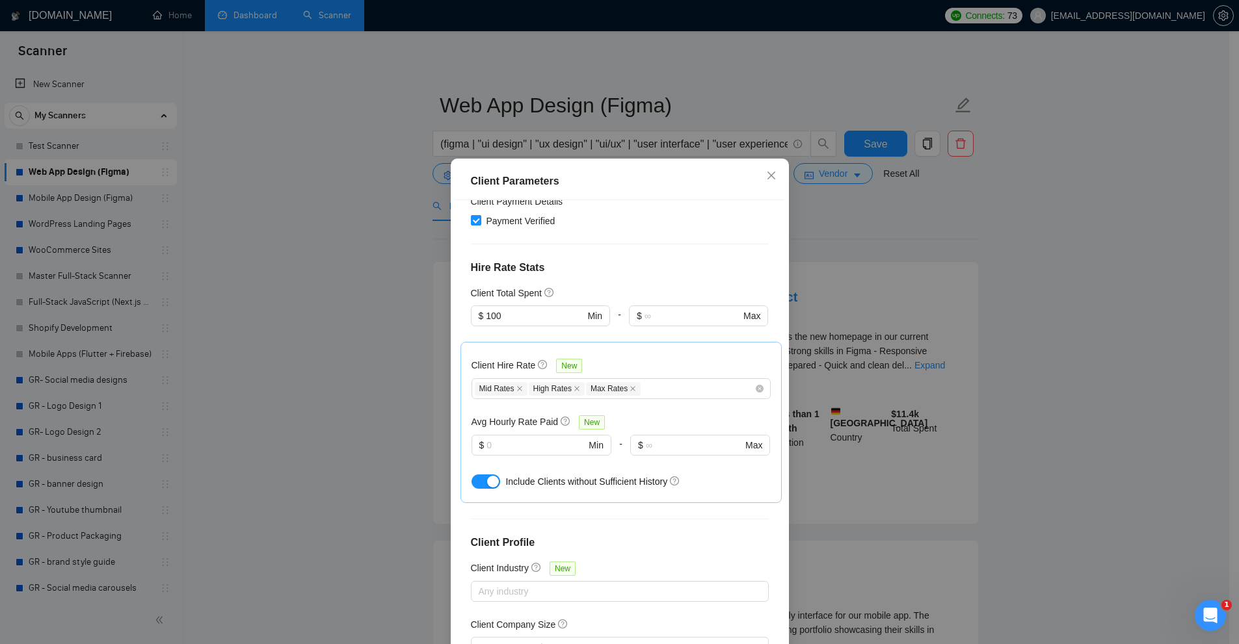
click at [209, 249] on div "Client Parameters Client Location Include Client Countries United States Canada…" at bounding box center [619, 322] width 1239 height 644
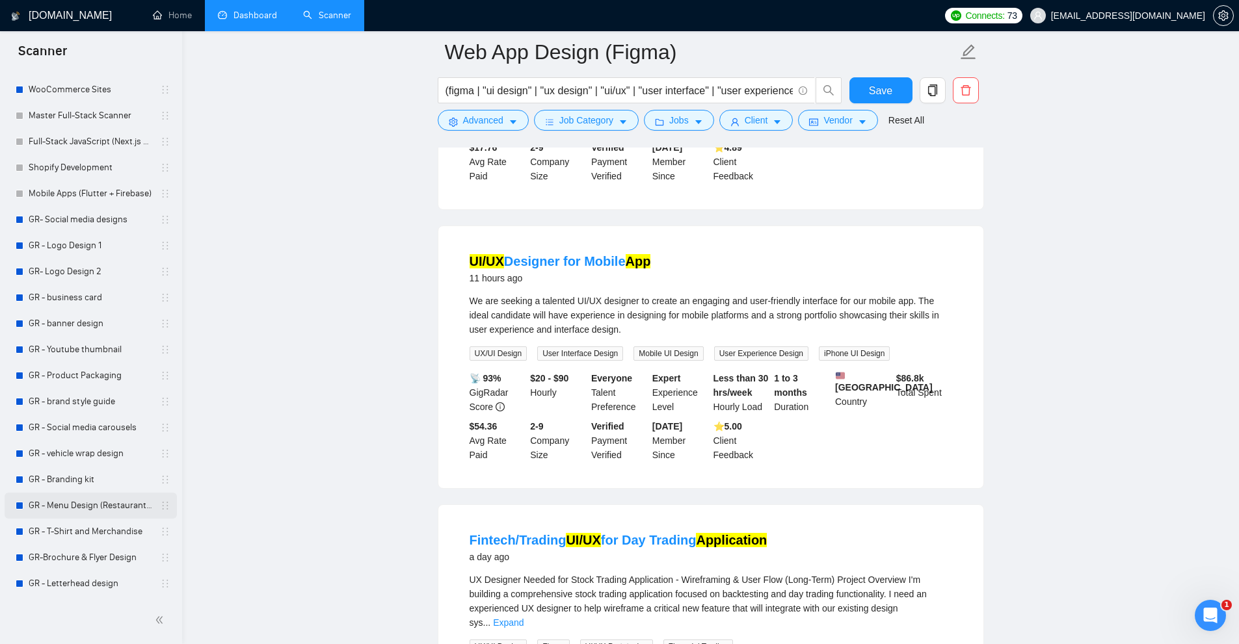
scroll to position [0, 0]
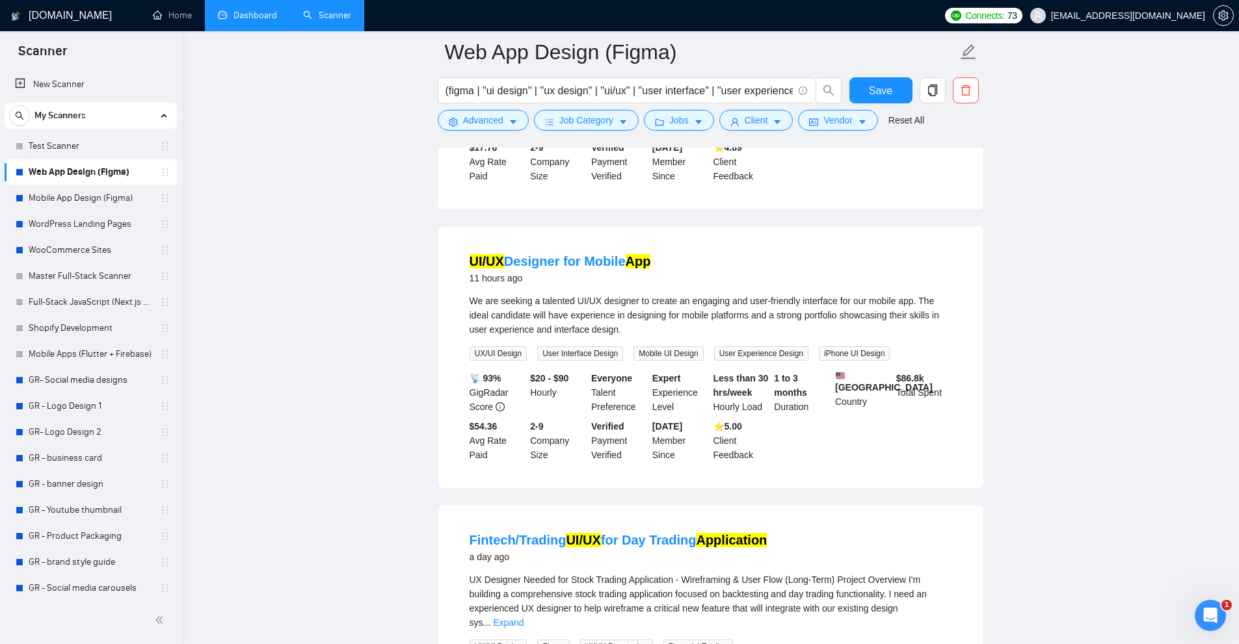
click at [242, 20] on link "Dashboard" at bounding box center [247, 15] width 59 height 11
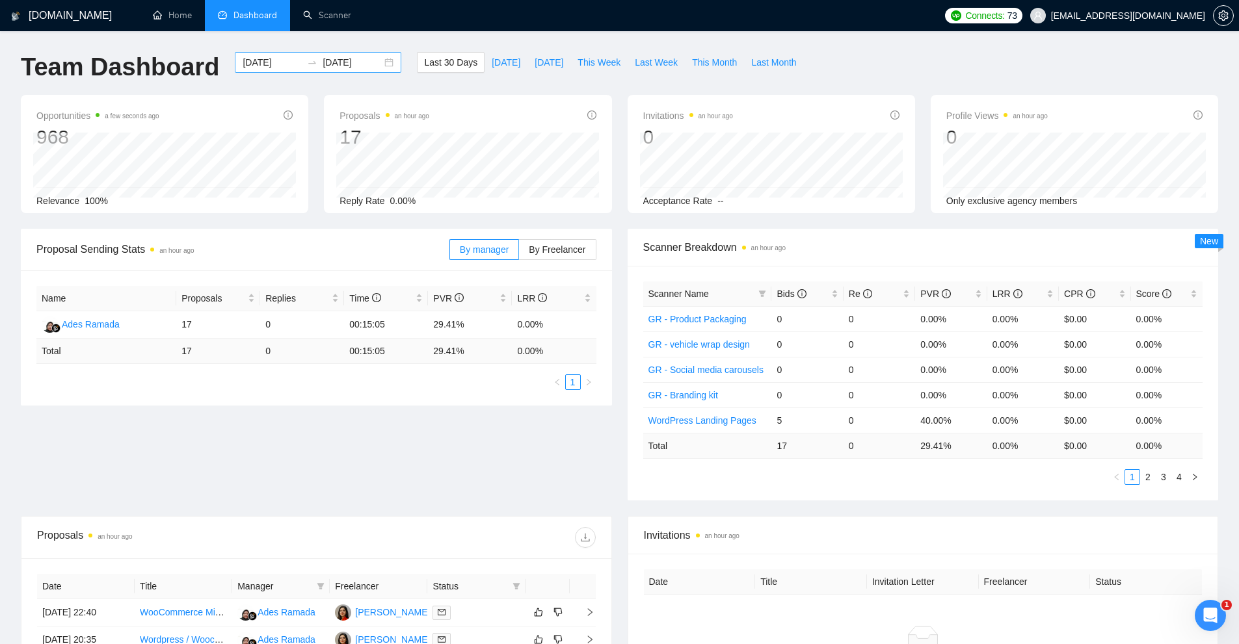
click at [263, 68] on input "2025-09-08" at bounding box center [272, 62] width 59 height 14
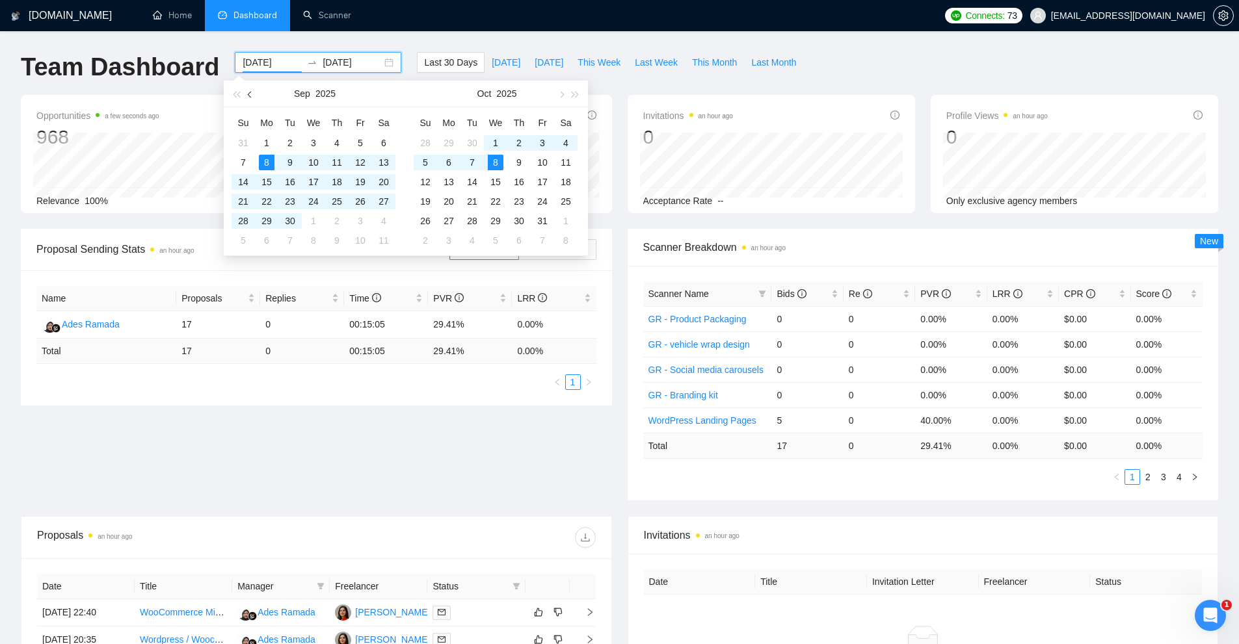
click at [254, 98] on button "button" at bounding box center [250, 94] width 14 height 26
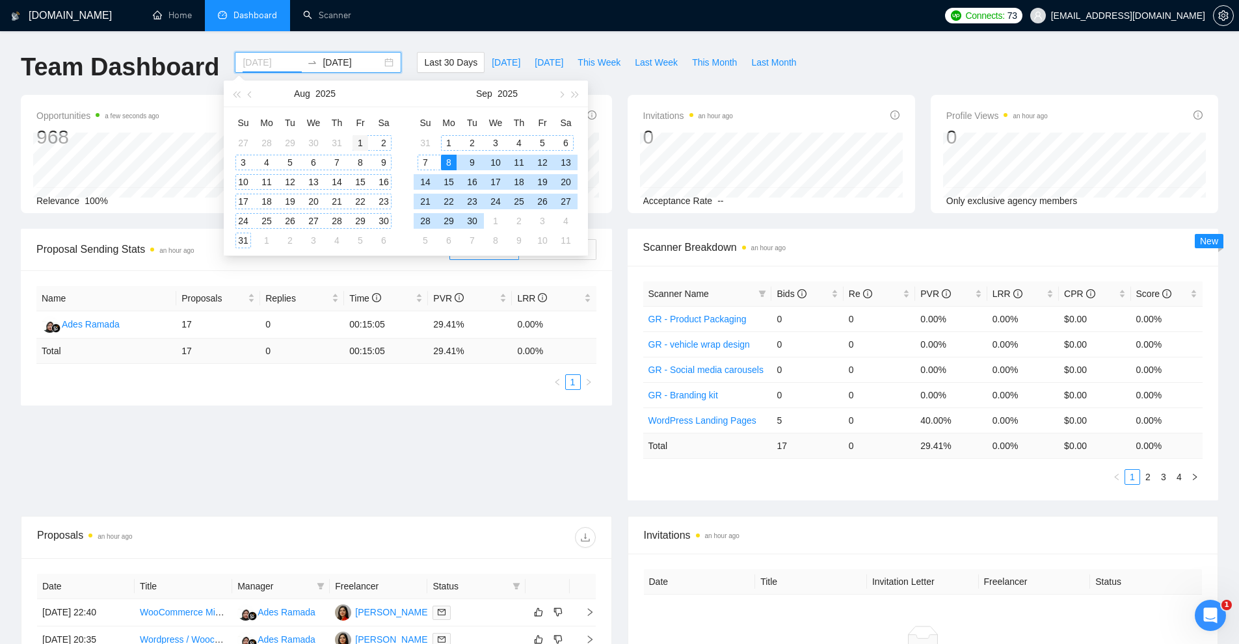
type input "2025-08-01"
click at [358, 139] on div "1" at bounding box center [360, 143] width 16 height 16
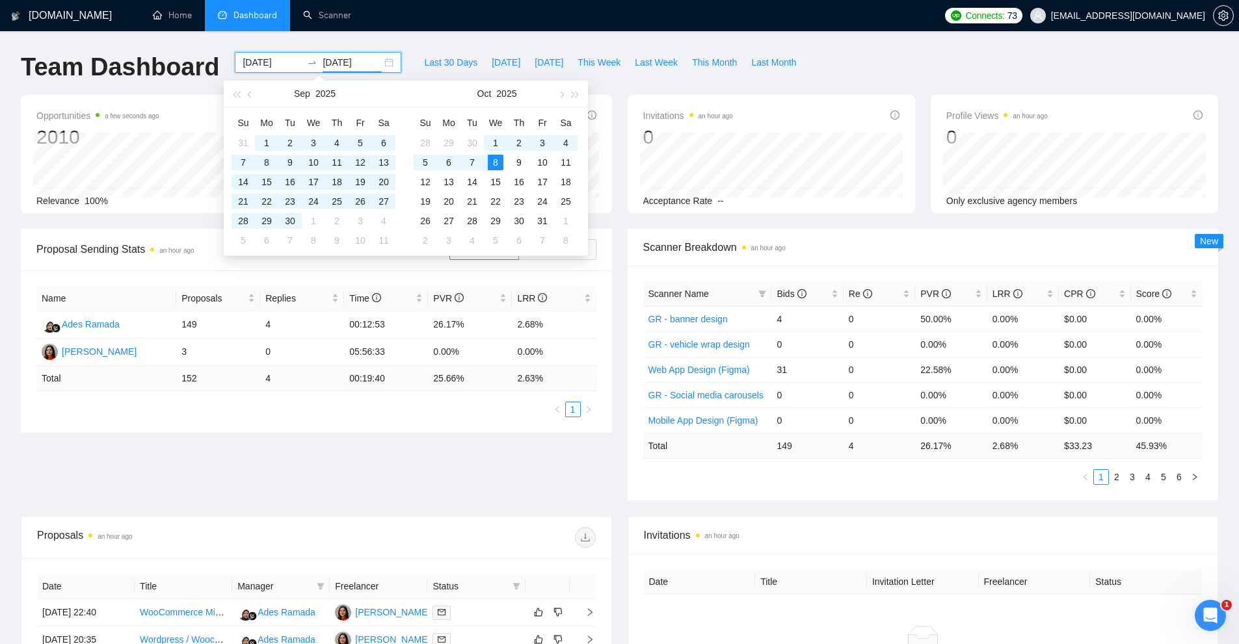
click at [719, 88] on div "Last 30 Days Today Yesterday This Week Last Week This Month Last Month" at bounding box center [610, 73] width 402 height 43
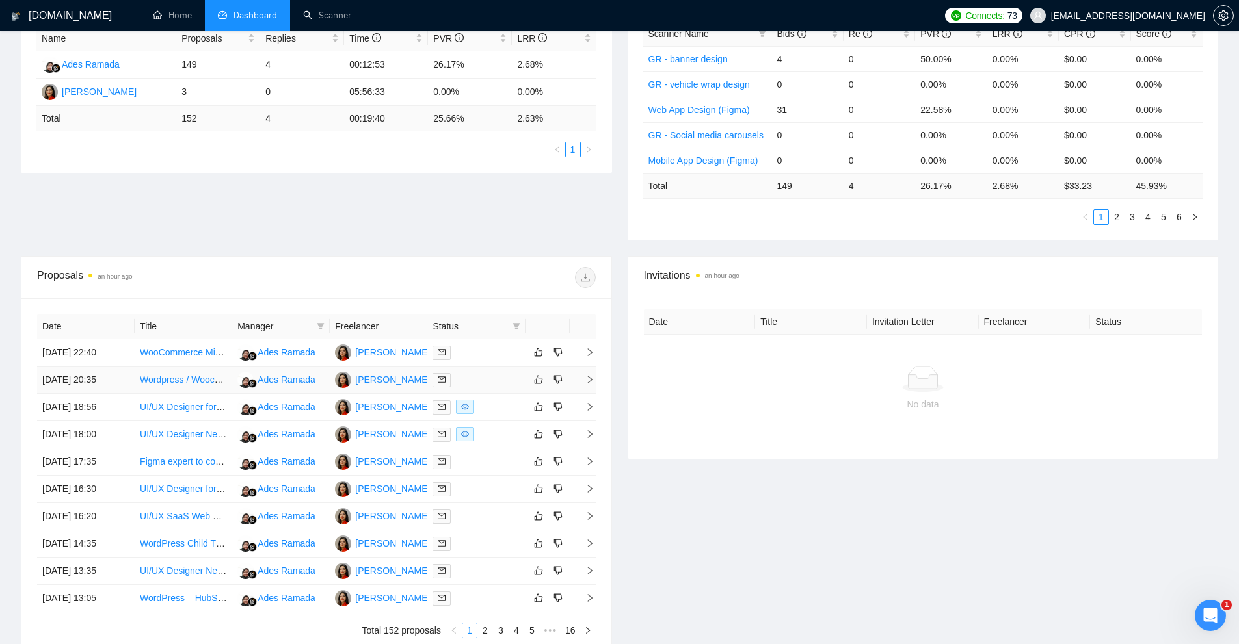
scroll to position [386, 0]
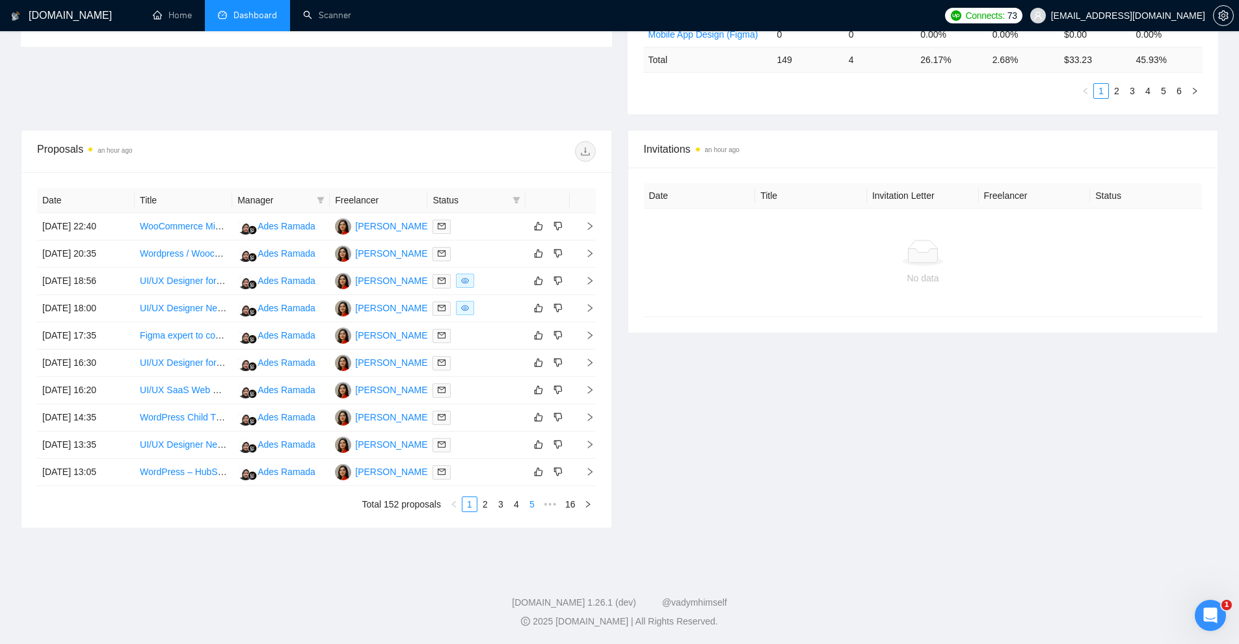
click at [535, 505] on link "5" at bounding box center [532, 504] width 14 height 14
click at [487, 336] on div at bounding box center [475, 335] width 87 height 15
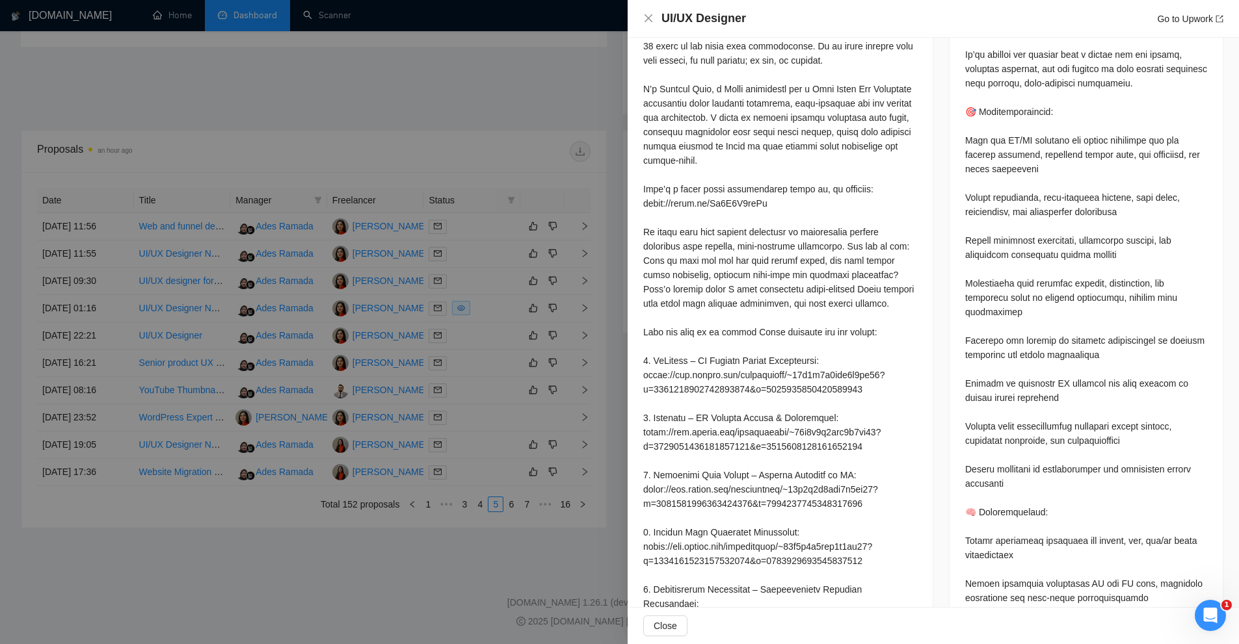
scroll to position [1040, 0]
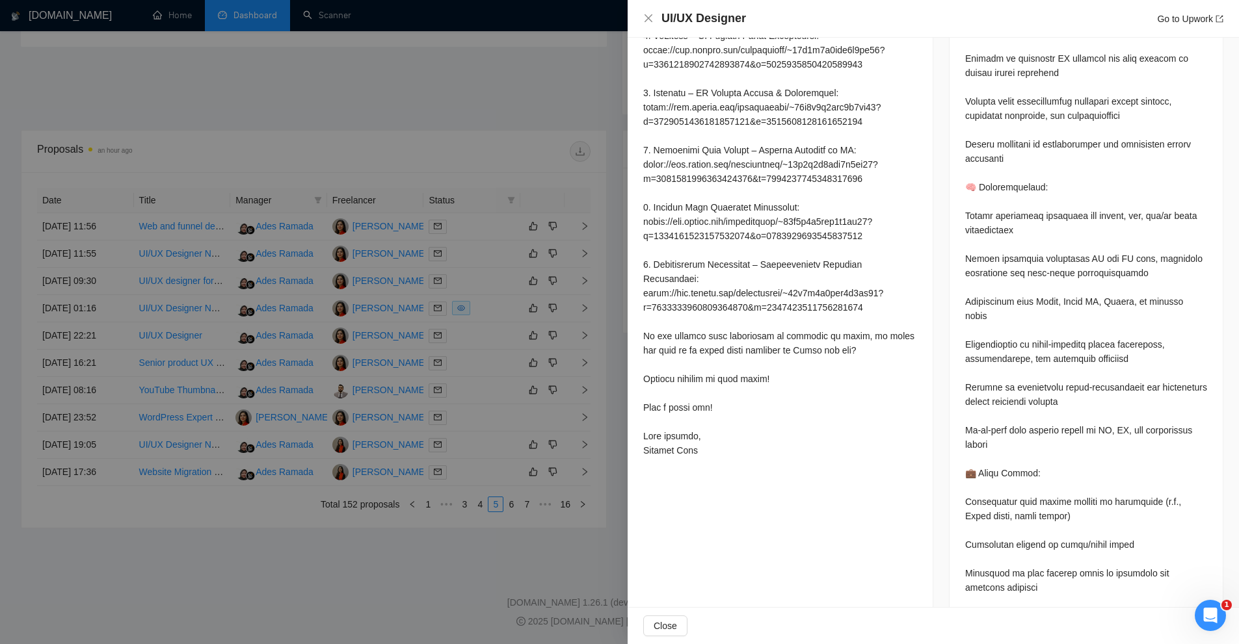
click at [562, 289] on div at bounding box center [619, 322] width 1239 height 644
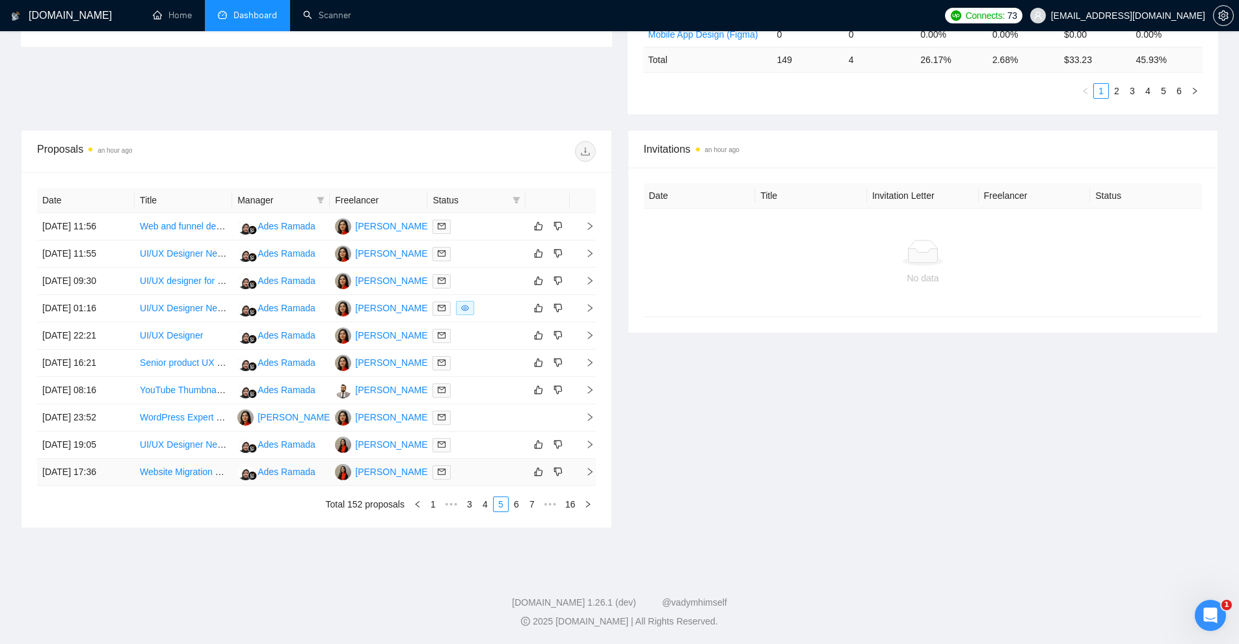
click at [480, 468] on div at bounding box center [475, 472] width 87 height 15
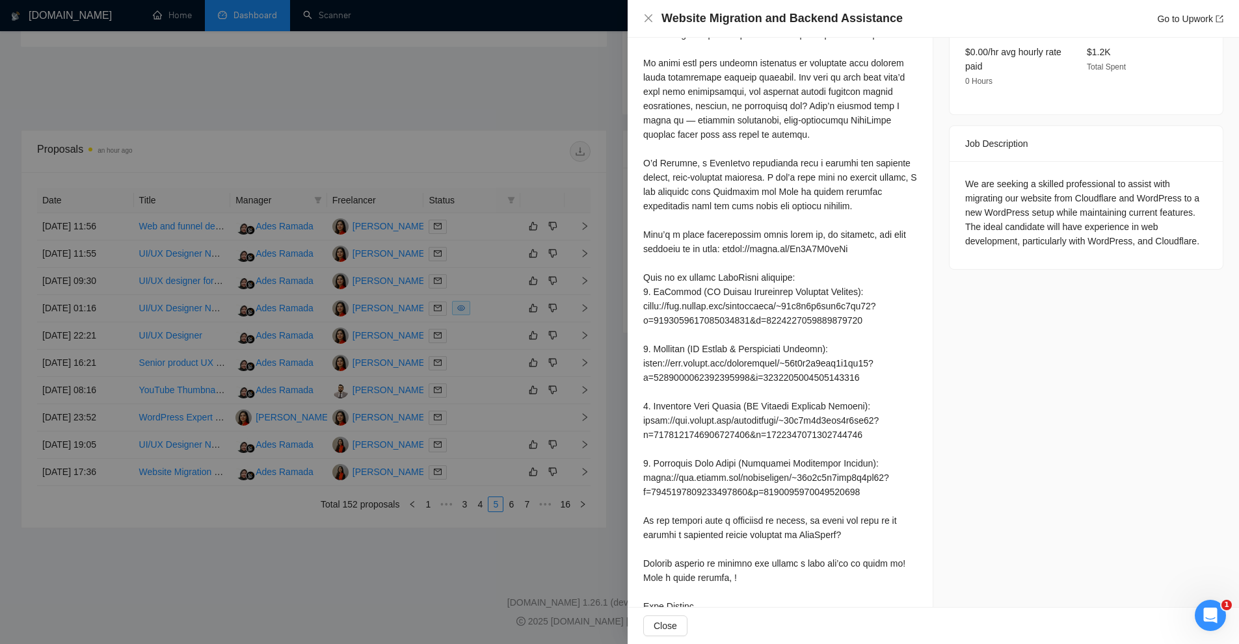
scroll to position [496, 0]
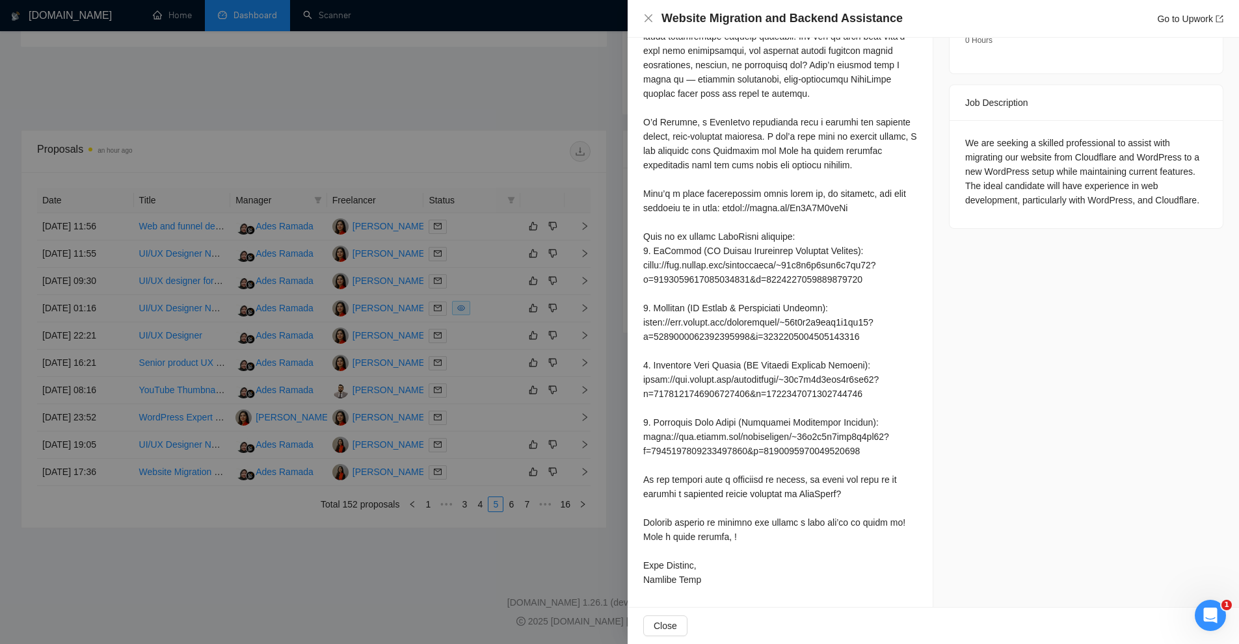
click at [377, 397] on div at bounding box center [619, 322] width 1239 height 644
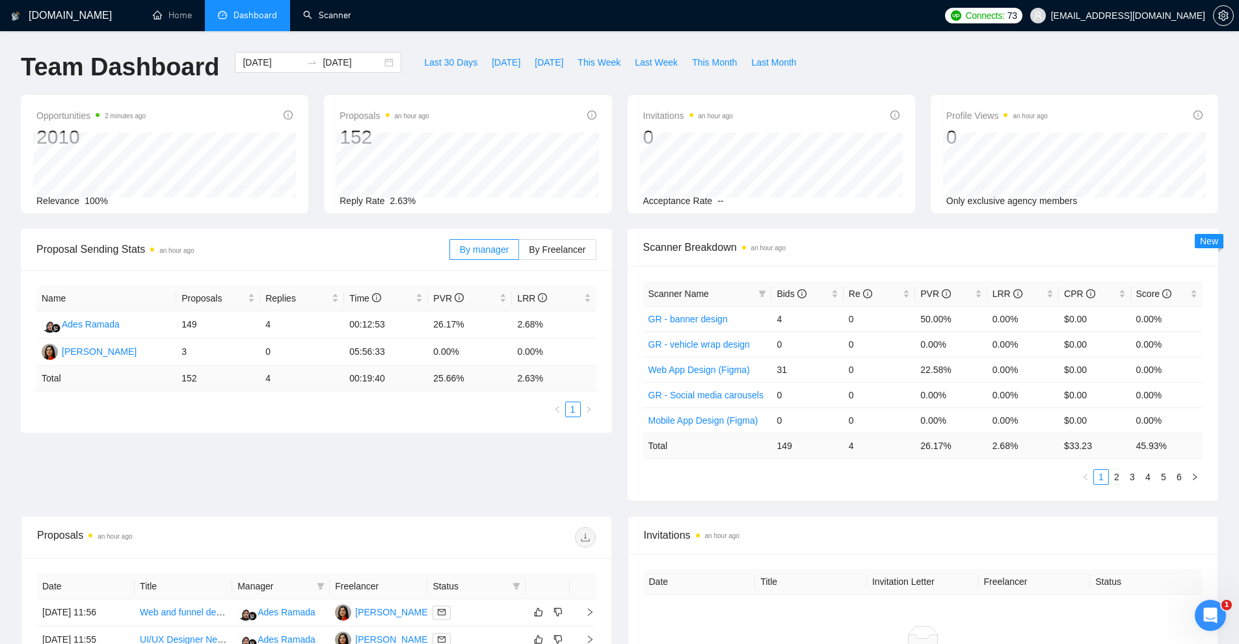
scroll to position [325, 0]
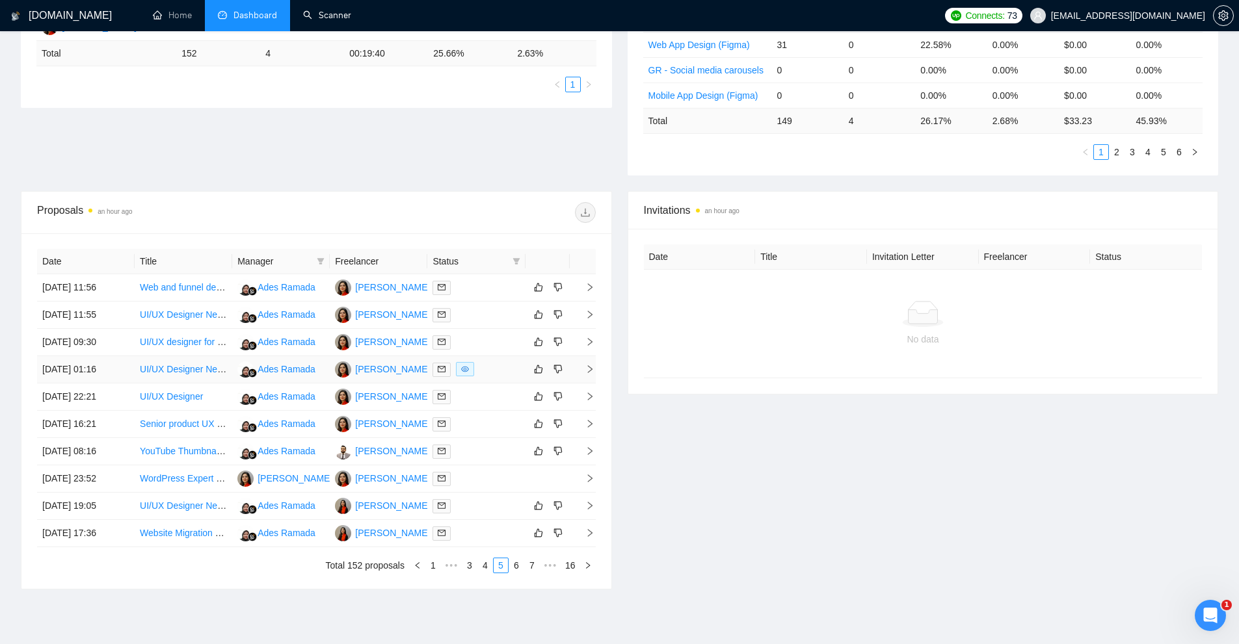
click at [504, 371] on div at bounding box center [475, 369] width 87 height 15
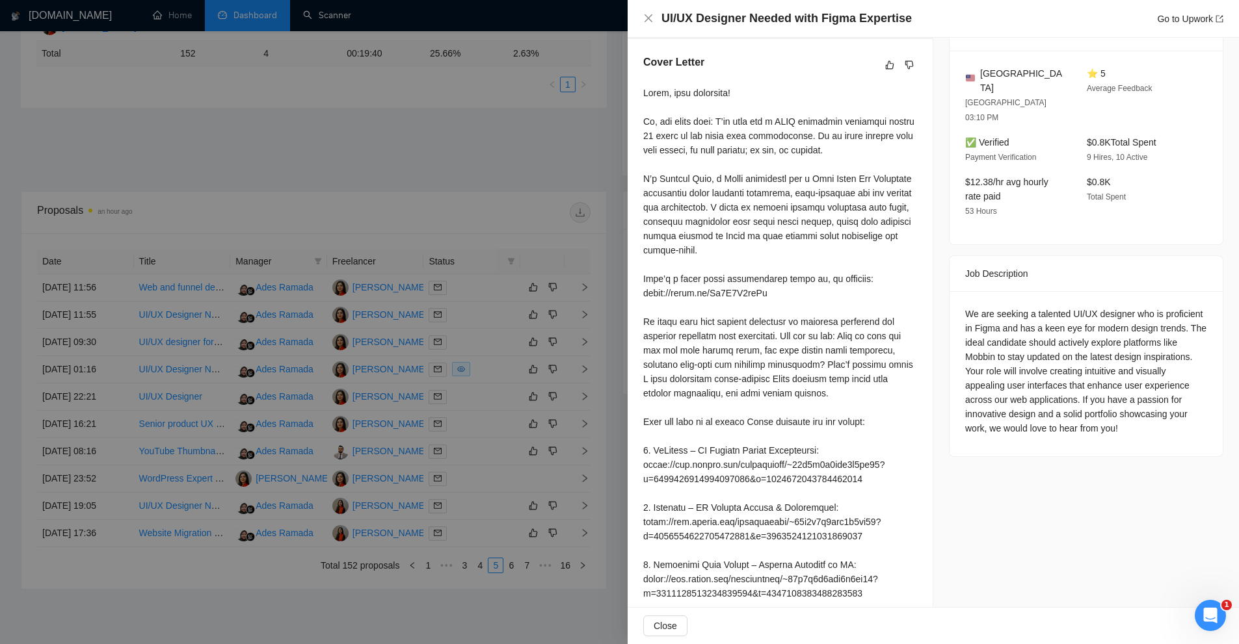
scroll to position [520, 0]
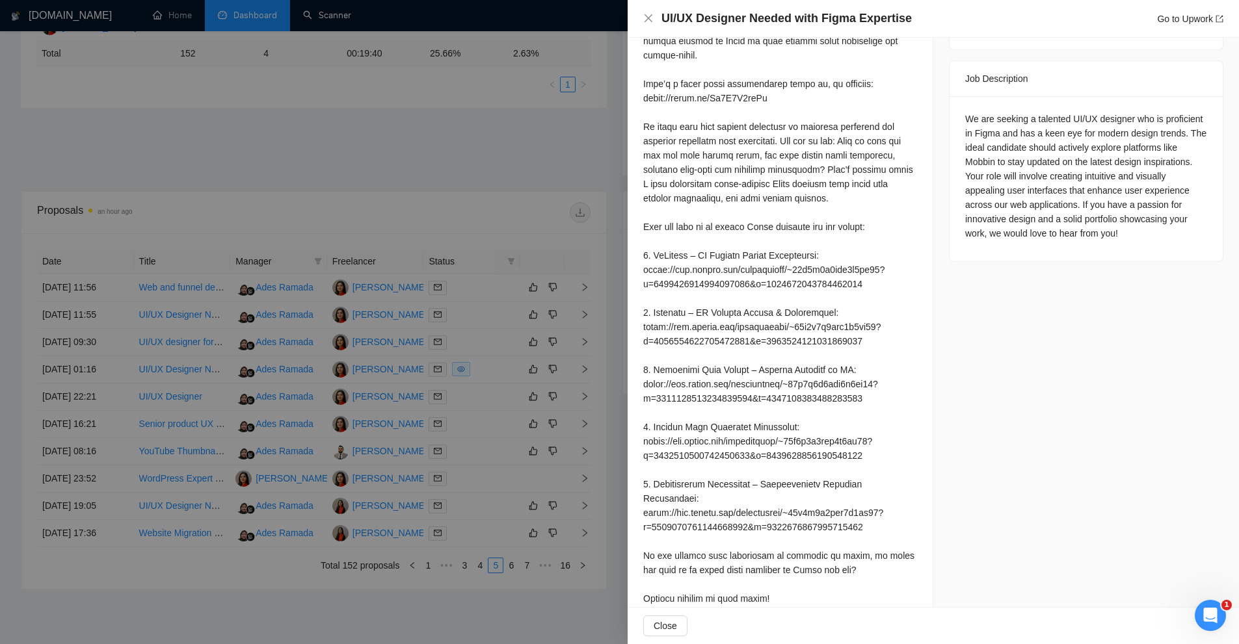
click at [453, 440] on div at bounding box center [619, 322] width 1239 height 644
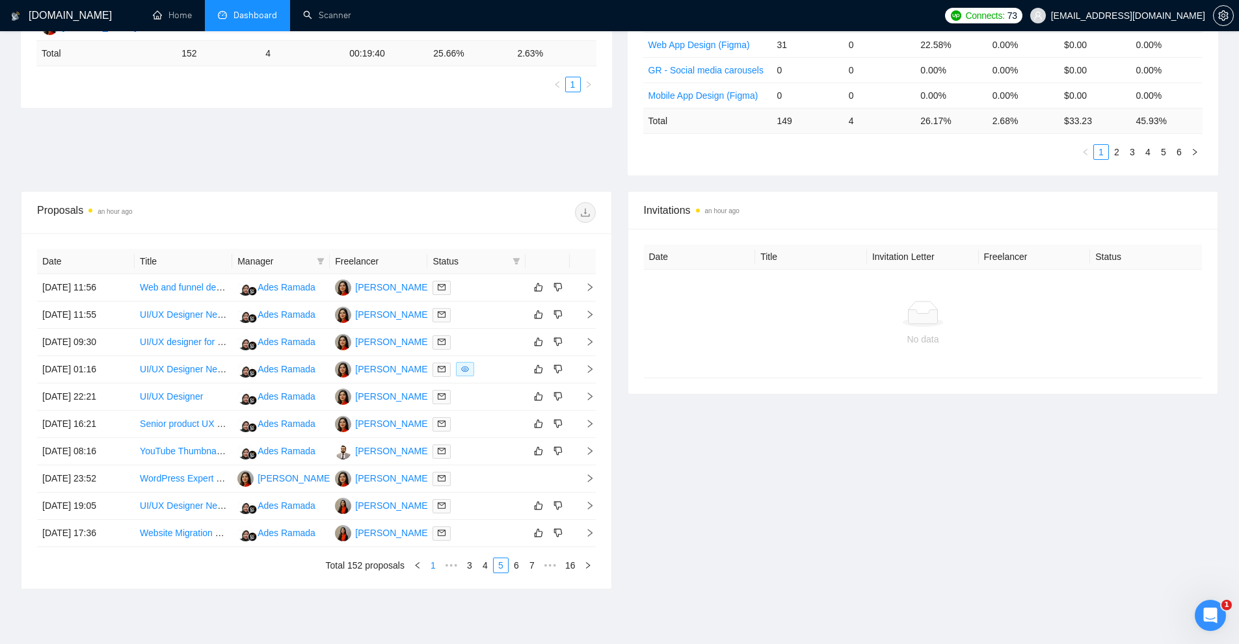
click at [433, 566] on link "1" at bounding box center [433, 566] width 14 height 14
click at [503, 345] on div at bounding box center [475, 342] width 87 height 15
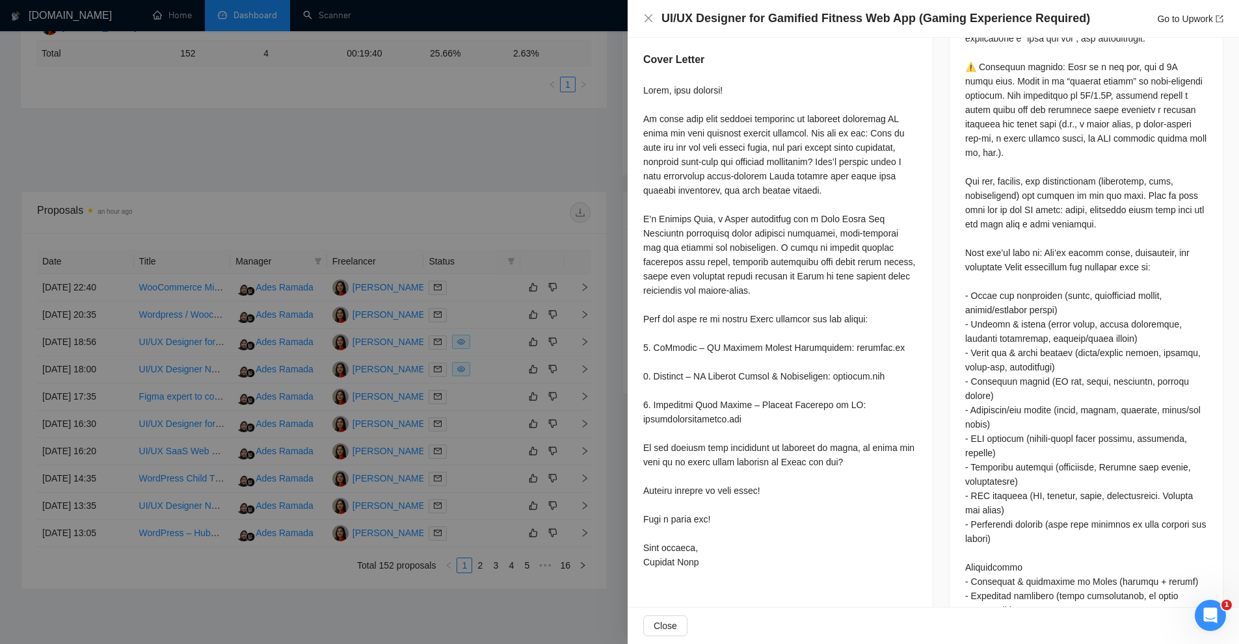
scroll to position [780, 0]
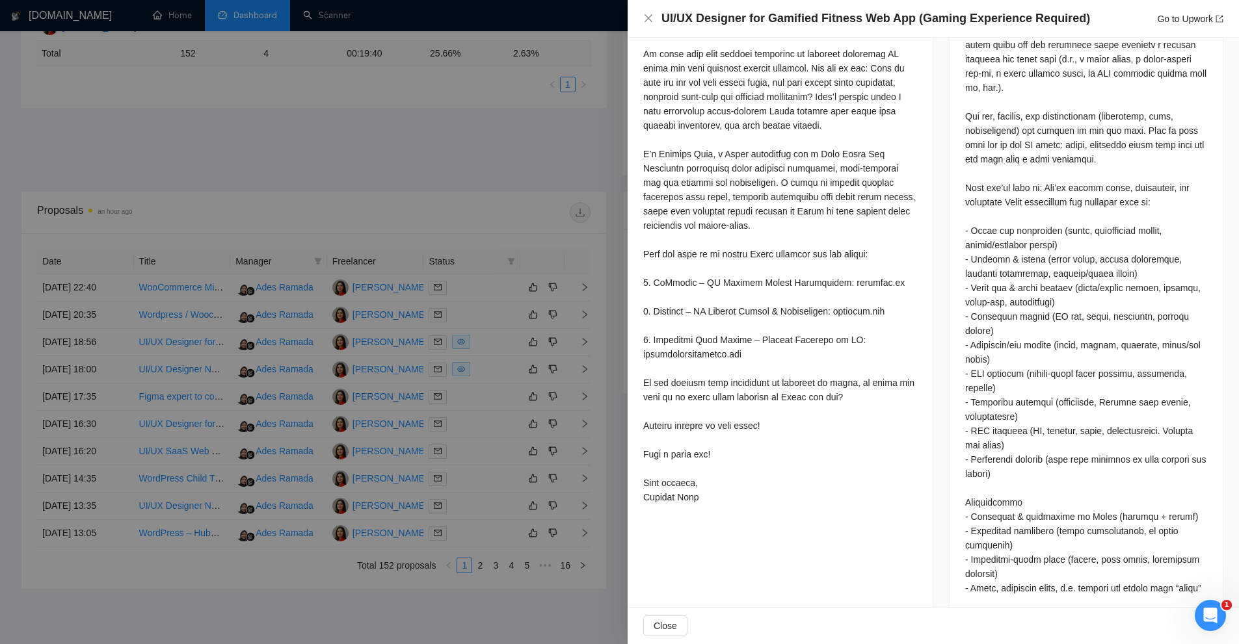
drag, startPoint x: 491, startPoint y: 370, endPoint x: 445, endPoint y: 320, distance: 67.7
click at [490, 370] on div at bounding box center [619, 322] width 1239 height 644
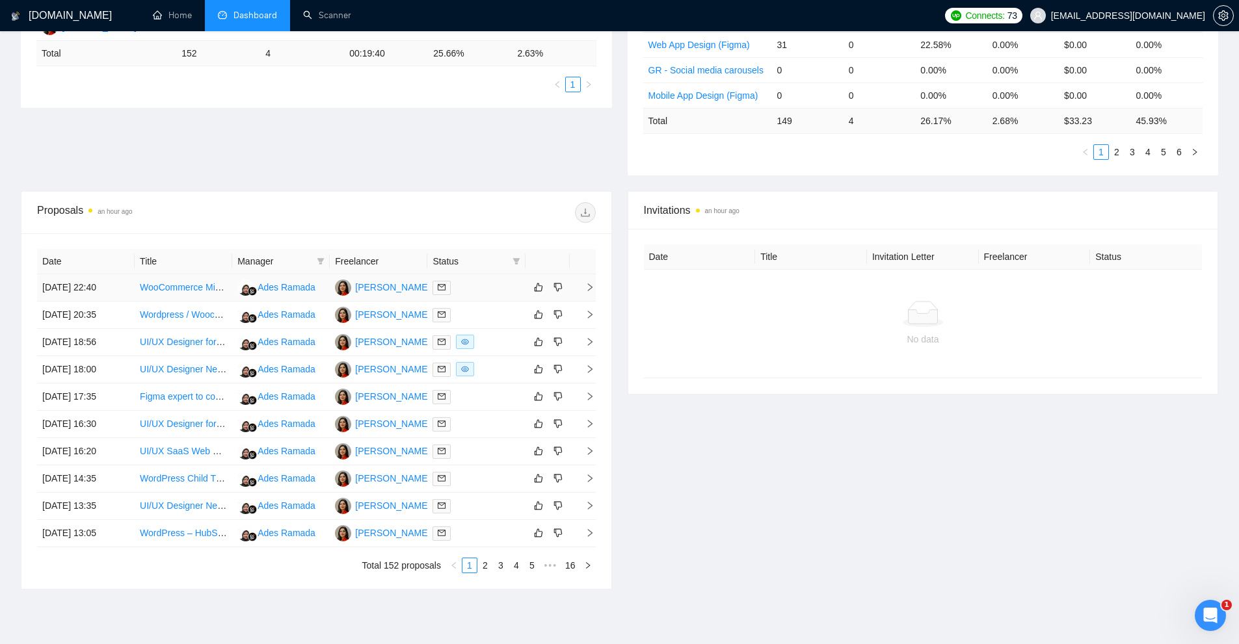
click at [489, 288] on div at bounding box center [475, 287] width 87 height 15
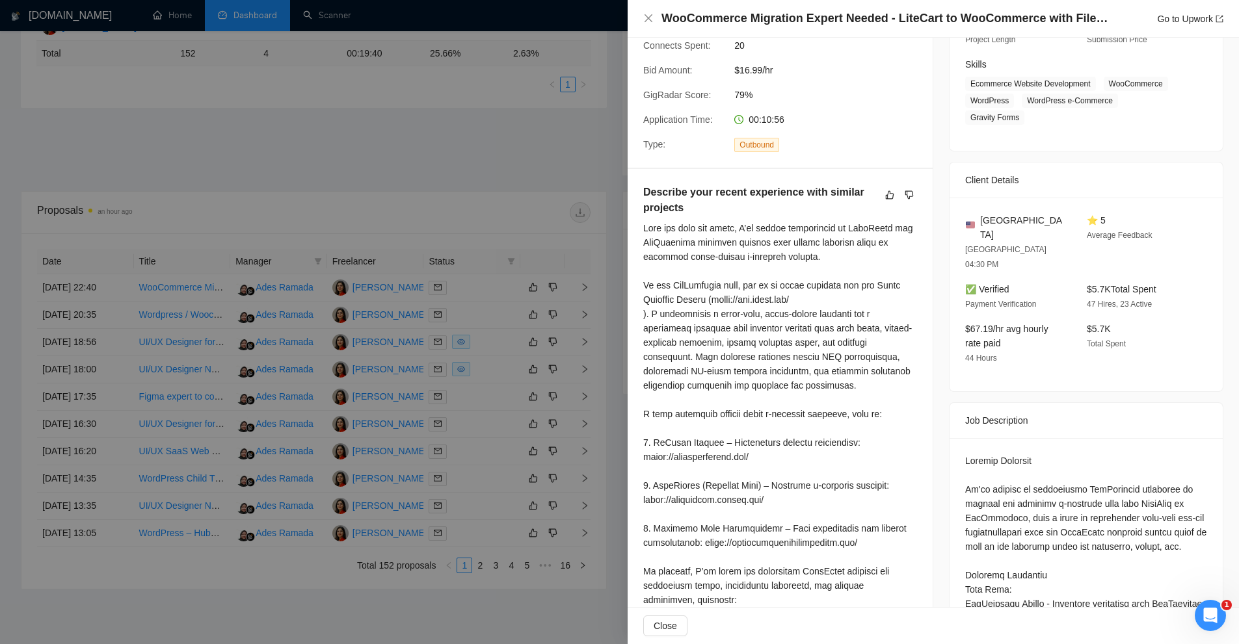
scroll to position [0, 0]
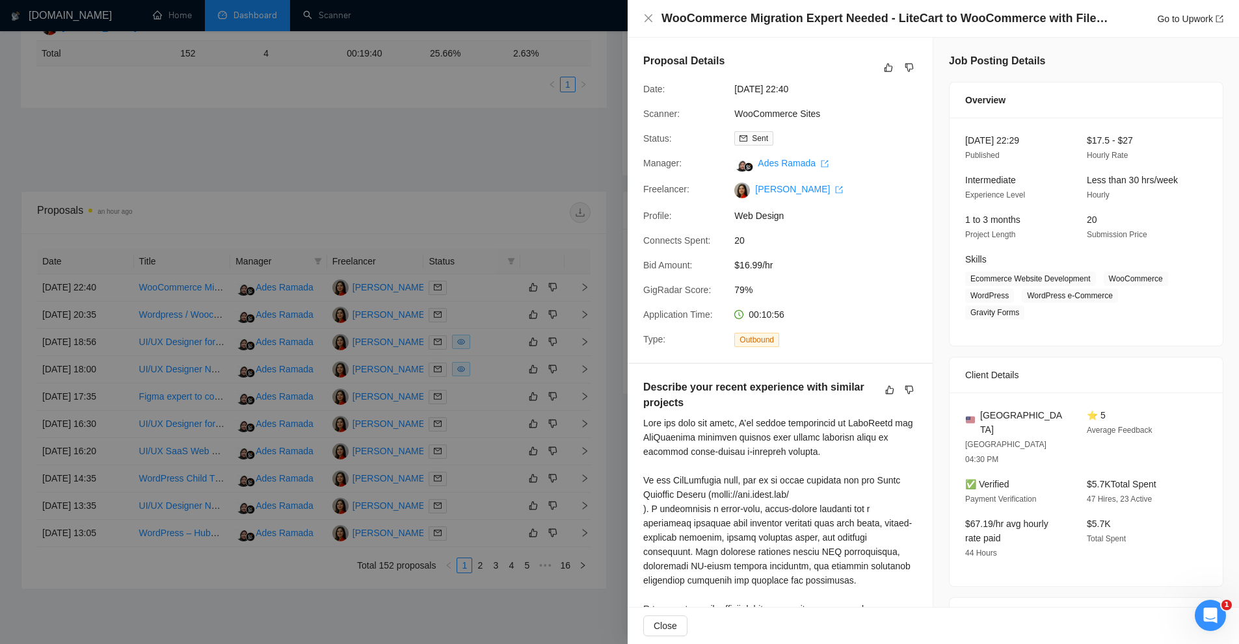
click at [523, 222] on div at bounding box center [619, 322] width 1239 height 644
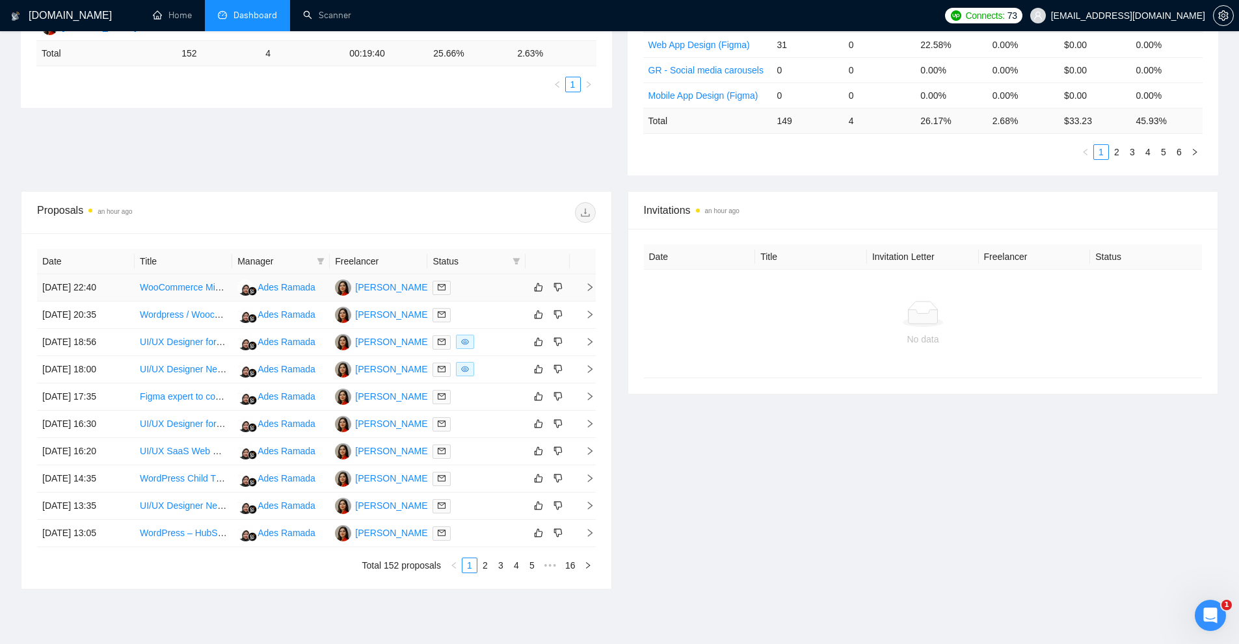
click at [486, 291] on div at bounding box center [475, 287] width 87 height 15
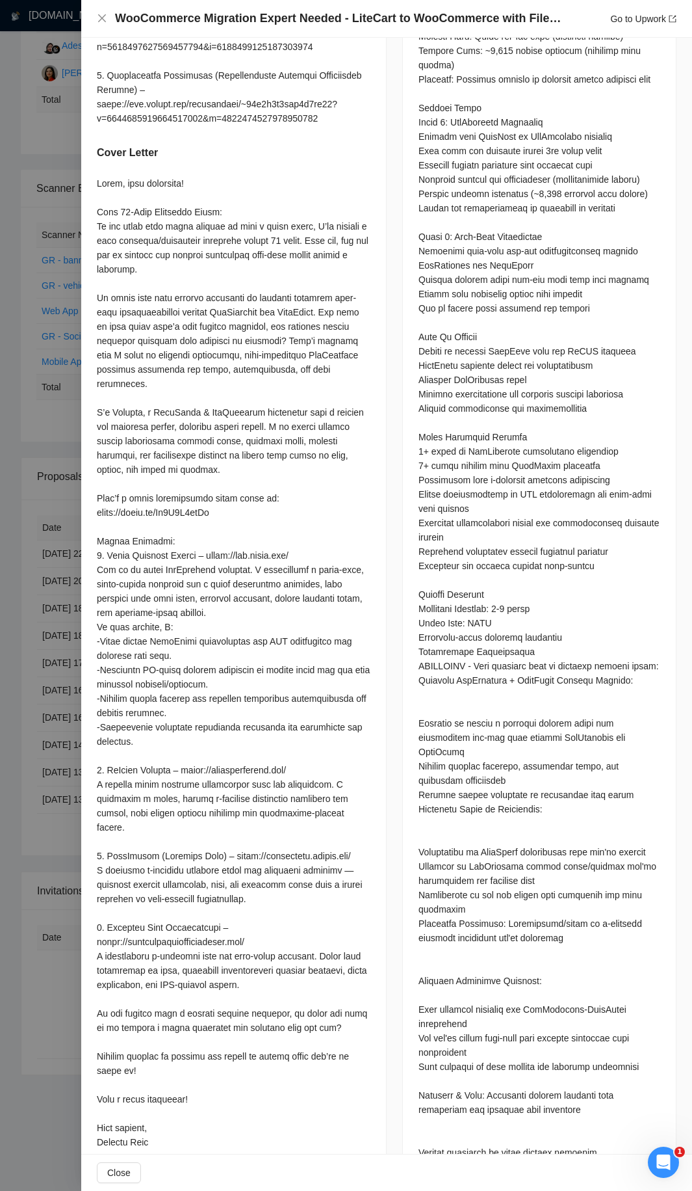
scroll to position [979, 0]
drag, startPoint x: 98, startPoint y: 180, endPoint x: 237, endPoint y: 1139, distance: 968.6
click at [237, 644] on div at bounding box center [234, 660] width 274 height 973
copy div "Hello, good afternoon! 𝐅𝐫𝐞𝐞 24-𝐇𝐨𝐮𝐫 𝐏𝐫𝐨𝐭𝐨𝐭𝐲𝐩𝐞 𝐎𝐟𝐟𝐞𝐫: If you share your store co…"
click at [299, 644] on div at bounding box center [234, 660] width 274 height 973
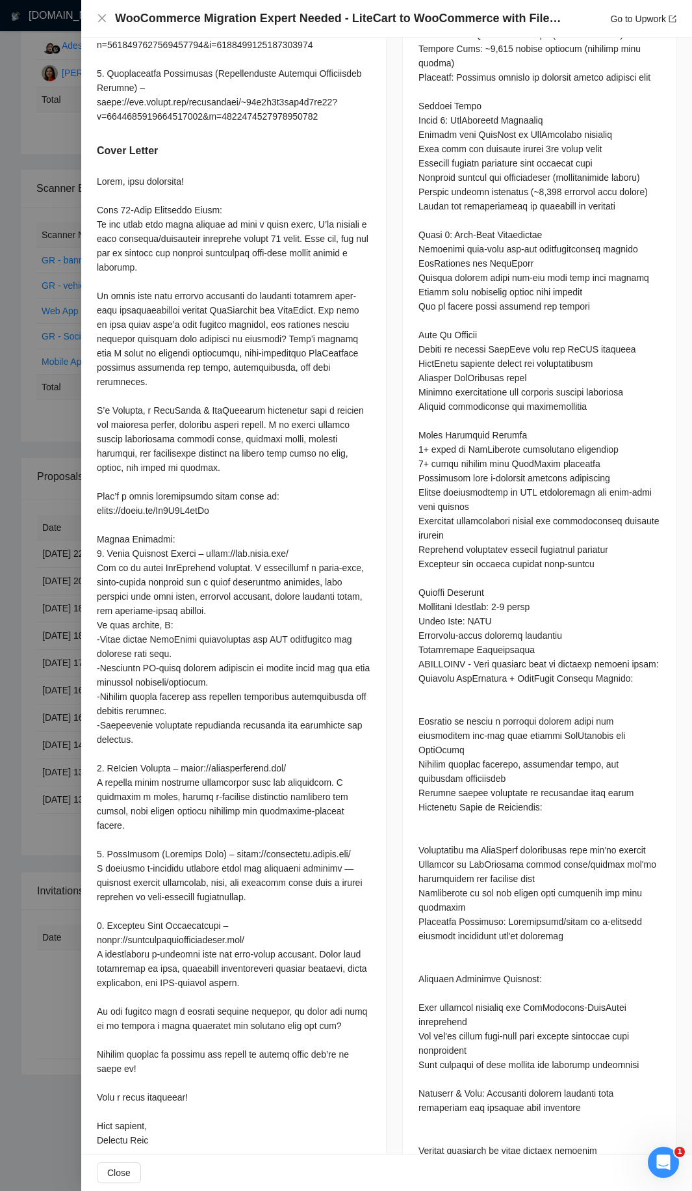
click at [492, 149] on div "Questions: Describe your recent experience with similar projects" at bounding box center [540, 449] width 242 height 1559
click at [46, 369] on div at bounding box center [346, 595] width 692 height 1191
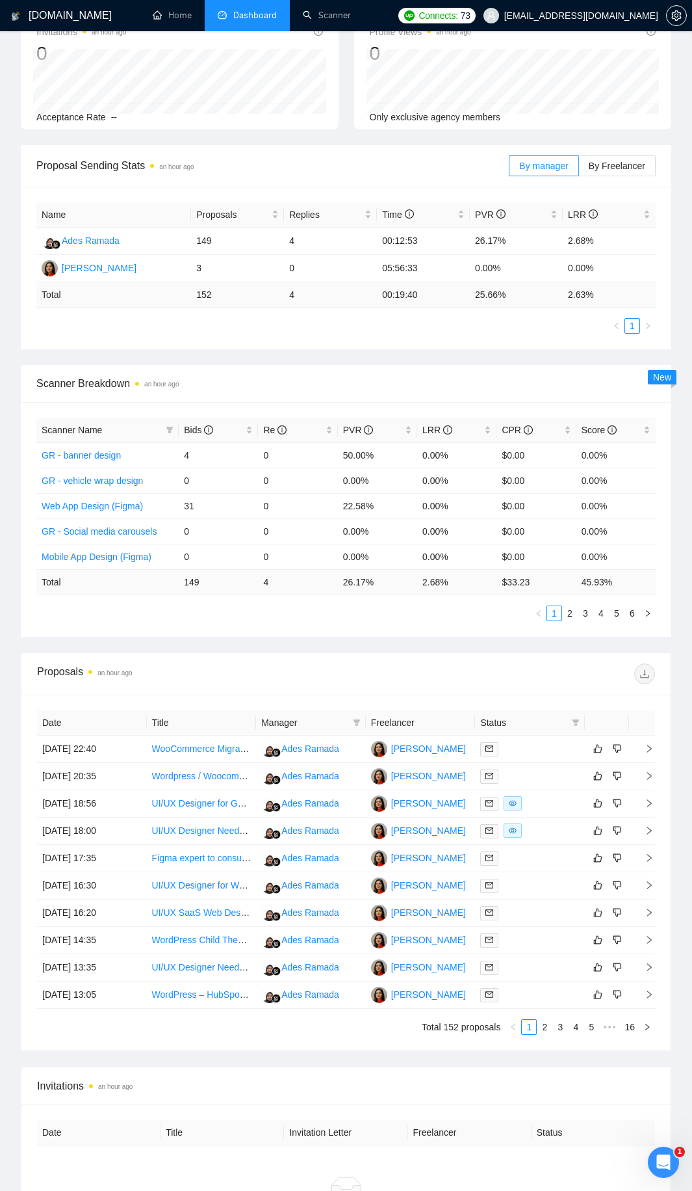
scroll to position [174, 0]
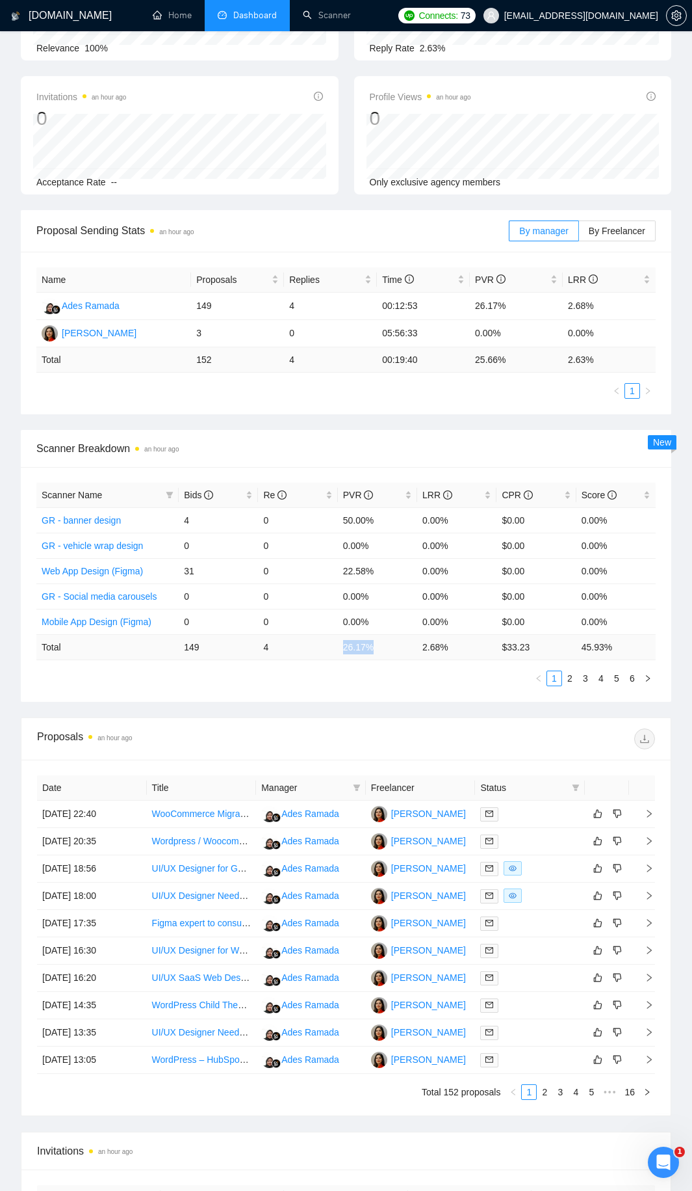
drag, startPoint x: 343, startPoint y: 647, endPoint x: 373, endPoint y: 647, distance: 29.9
click at [373, 644] on td "26.17 %" at bounding box center [377, 646] width 79 height 25
copy td "26.17 %"
drag, startPoint x: 530, startPoint y: 654, endPoint x: 502, endPoint y: 653, distance: 28.0
click at [502, 644] on td "$ 33.23" at bounding box center [536, 646] width 79 height 25
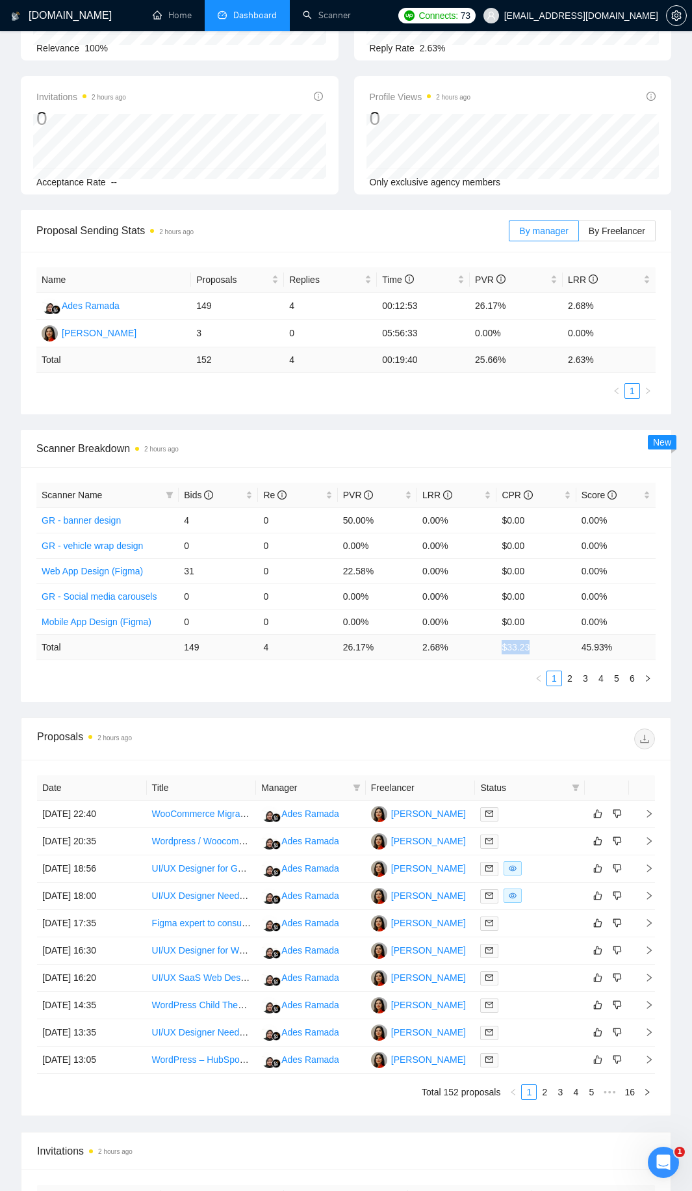
copy td "$ 33.23"
drag, startPoint x: 500, startPoint y: 655, endPoint x: 508, endPoint y: 646, distance: 12.4
click at [500, 644] on td "$ 33.23" at bounding box center [536, 646] width 79 height 25
click at [511, 644] on td "$ 33.23" at bounding box center [536, 646] width 79 height 25
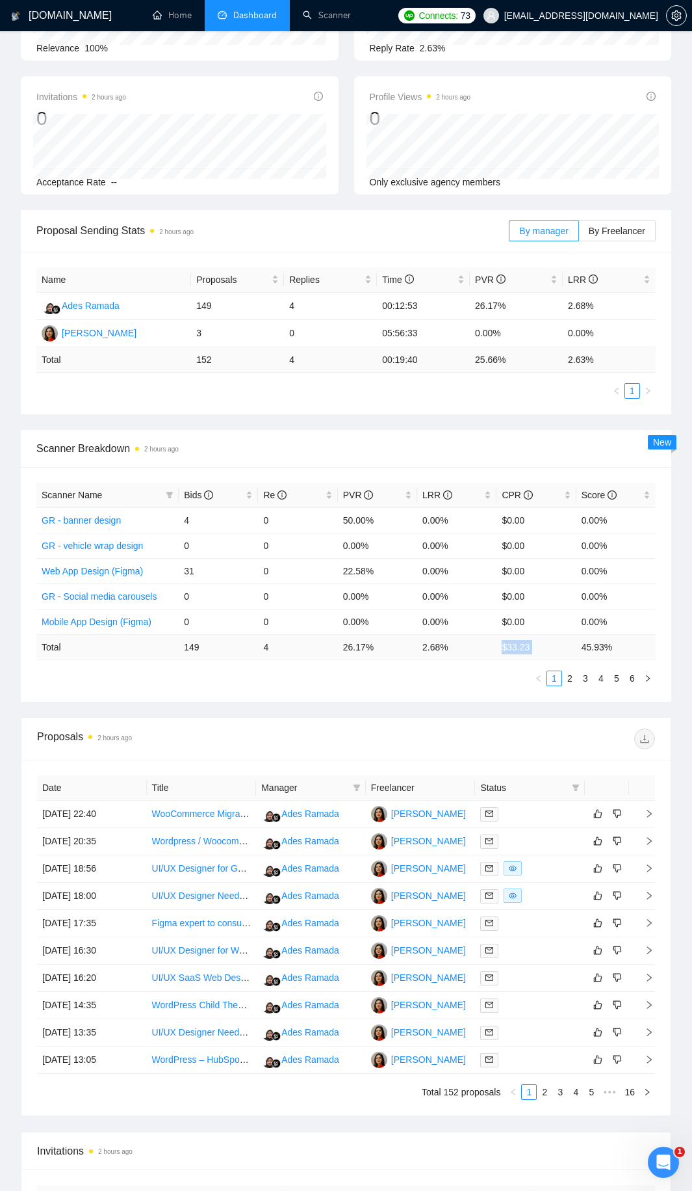
click at [511, 644] on td "$ 33.23" at bounding box center [536, 646] width 79 height 25
copy td "$ 33.23"
click at [277, 644] on td "4" at bounding box center [297, 646] width 79 height 25
click at [577, 644] on icon "filter" at bounding box center [576, 787] width 7 height 7
click at [533, 644] on span "Chat" at bounding box center [543, 812] width 62 height 14
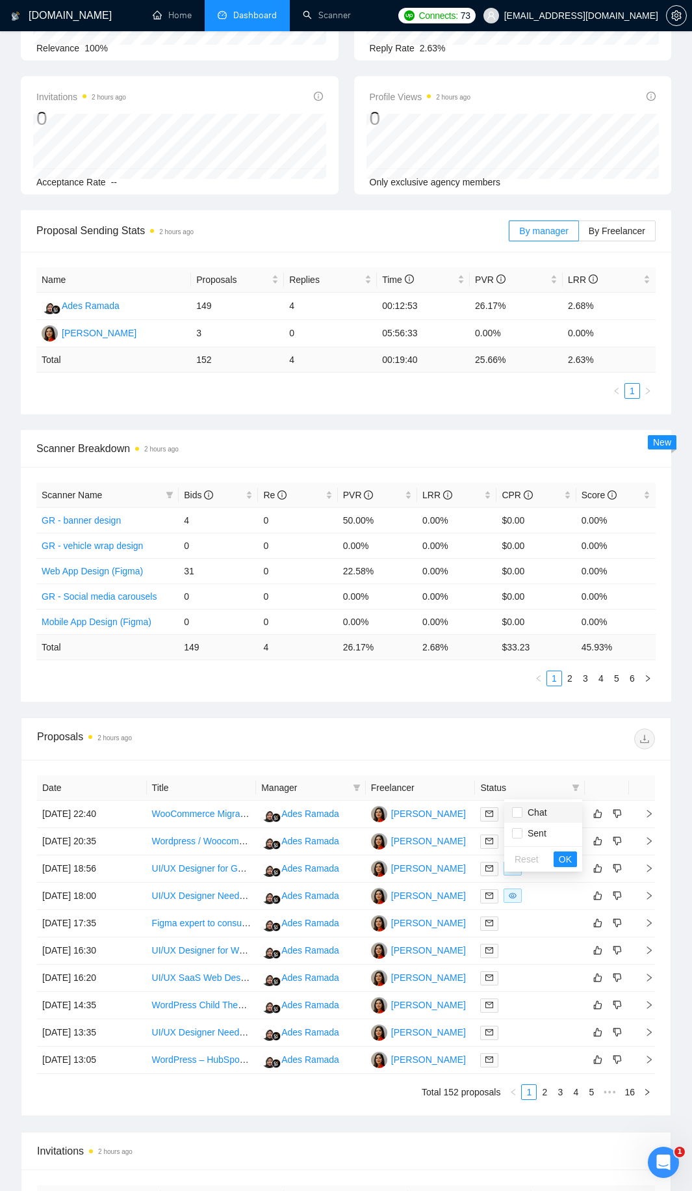
checkbox input "true"
click at [567, 644] on span "OK" at bounding box center [565, 859] width 13 height 14
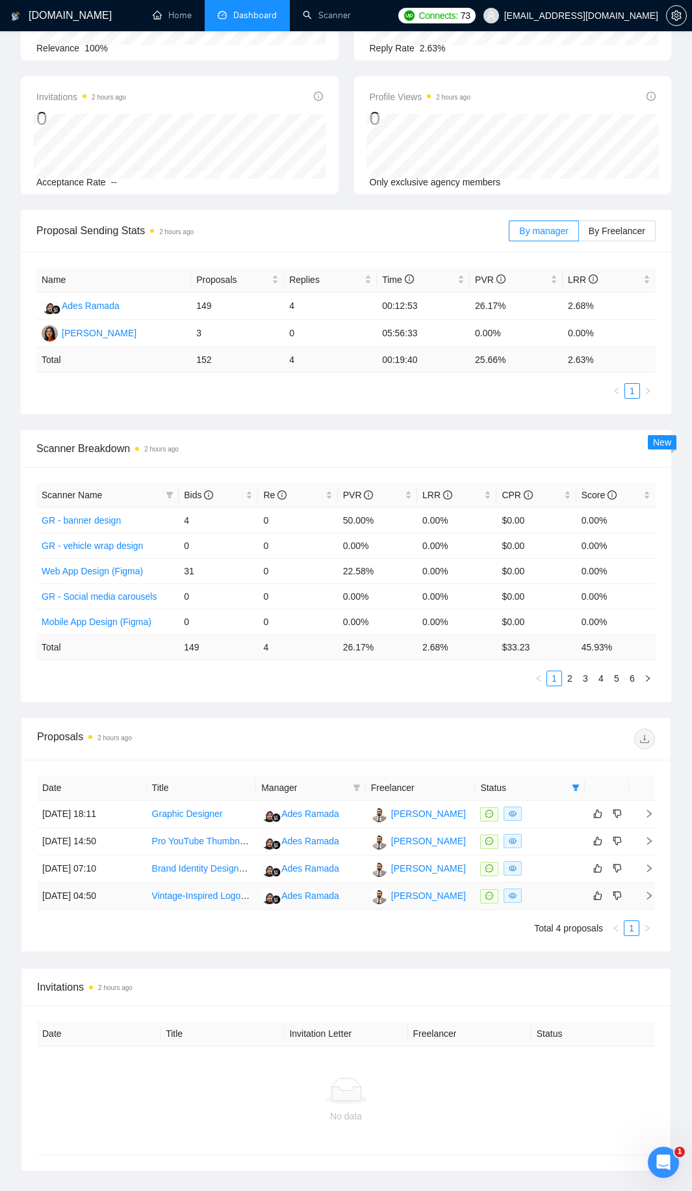
click at [544, 644] on div at bounding box center [530, 895] width 99 height 15
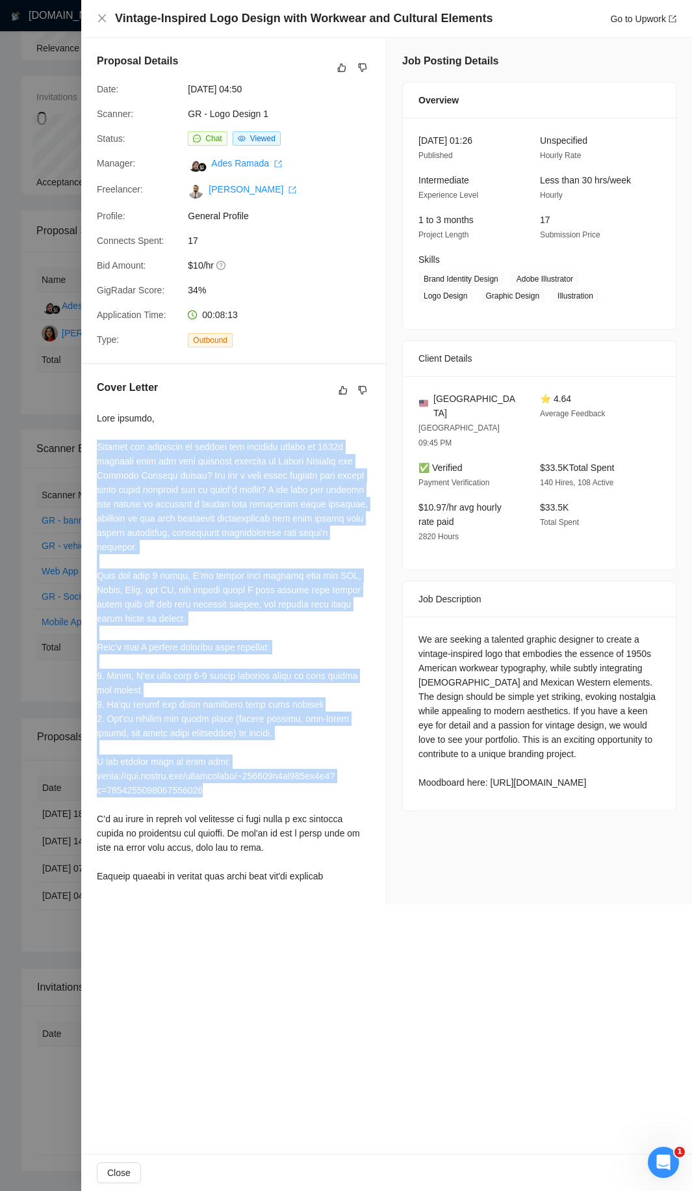
drag, startPoint x: 97, startPoint y: 444, endPoint x: 434, endPoint y: 738, distance: 447.5
click at [350, 644] on div at bounding box center [234, 647] width 274 height 472
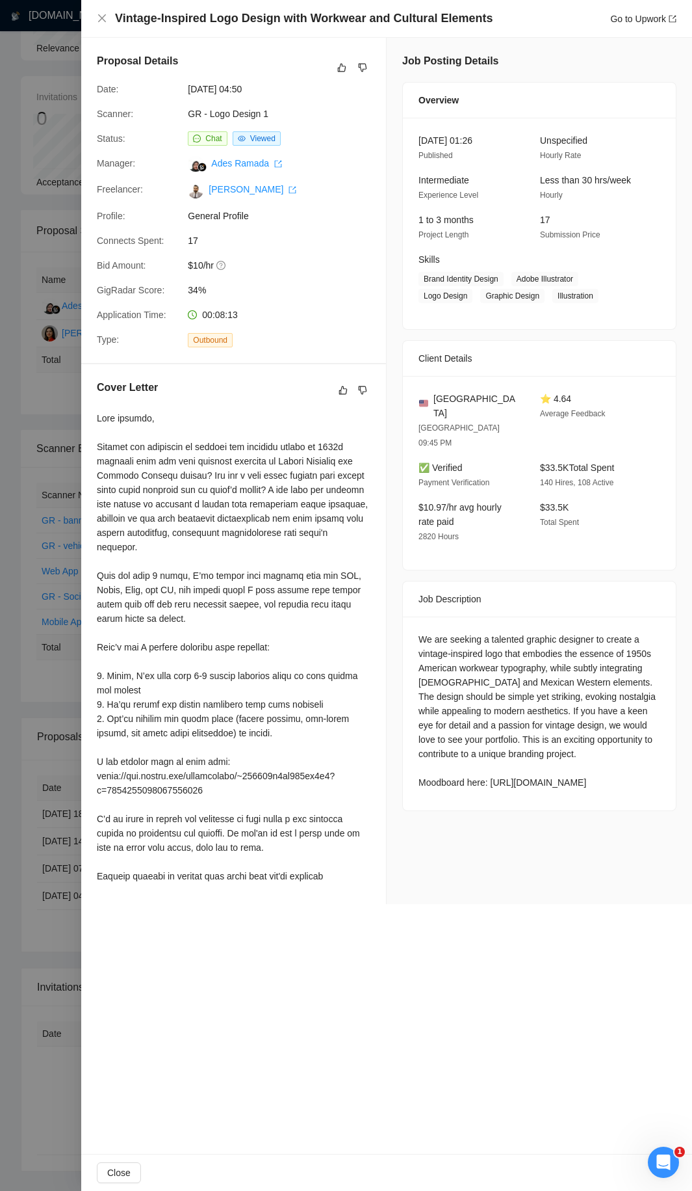
click at [441, 644] on div "We are seeking a talented graphic designer to create a vintage-inspired logo th…" at bounding box center [540, 710] width 242 height 157
click at [445, 644] on div "We are seeking a talented graphic designer to create a vintage-inspired logo th…" at bounding box center [540, 710] width 242 height 157
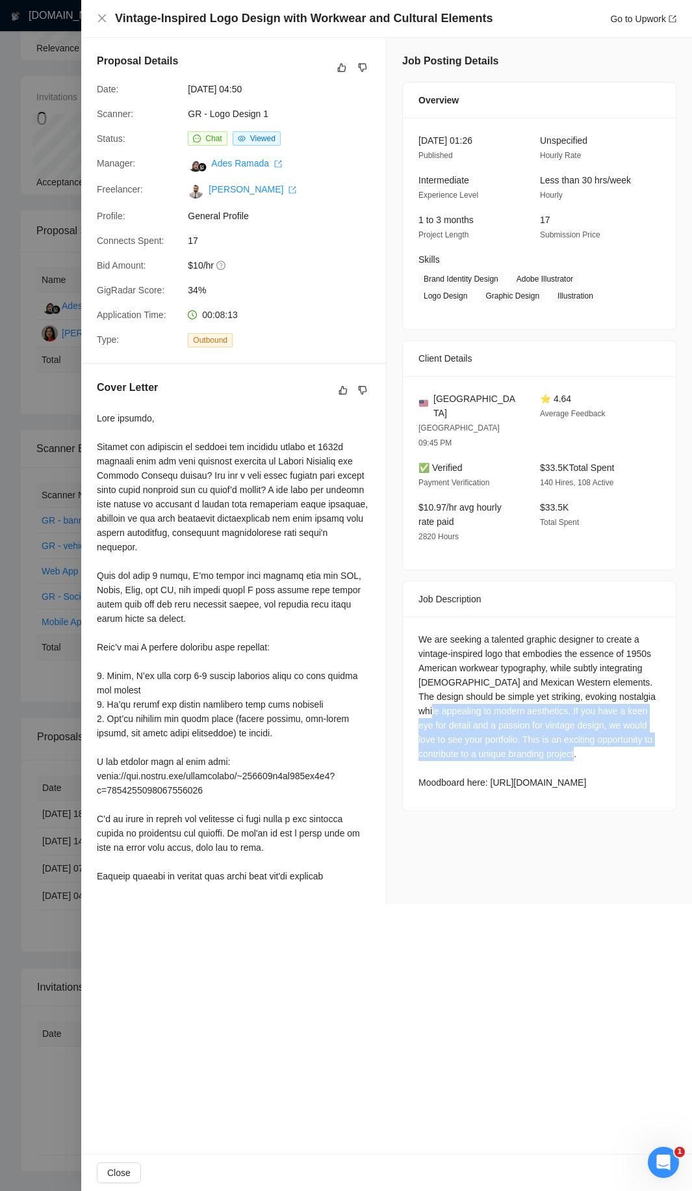
drag, startPoint x: 445, startPoint y: 738, endPoint x: 458, endPoint y: 683, distance: 56.8
click at [458, 644] on div "We are seeking a talented graphic designer to create a vintage-inspired logo th…" at bounding box center [540, 710] width 242 height 157
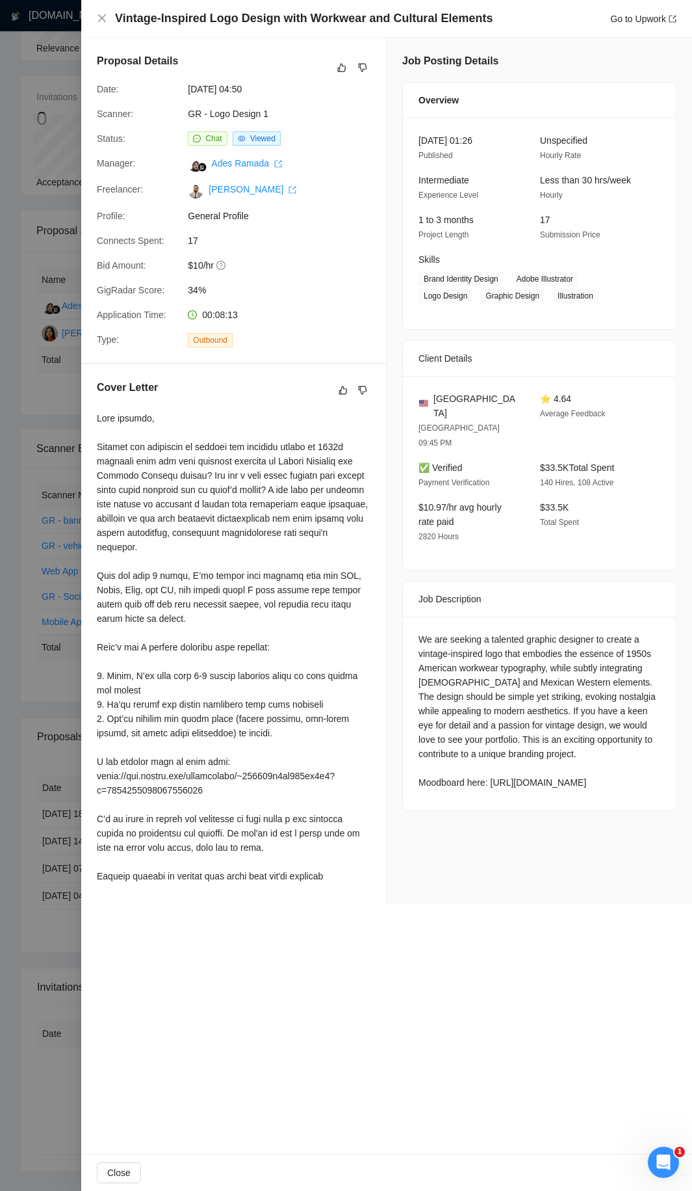
drag, startPoint x: 592, startPoint y: 751, endPoint x: 492, endPoint y: 751, distance: 100.1
click at [492, 644] on div "We are seeking a talented graphic designer to create a vintage-inspired logo th…" at bounding box center [540, 710] width 242 height 157
drag, startPoint x: 483, startPoint y: 23, endPoint x: 203, endPoint y: 14, distance: 280.4
click at [203, 14] on div "Vintage-Inspired Logo Design with Workwear and Cultural Elements Go to Upwork" at bounding box center [396, 18] width 562 height 16
click at [70, 399] on div at bounding box center [346, 595] width 692 height 1191
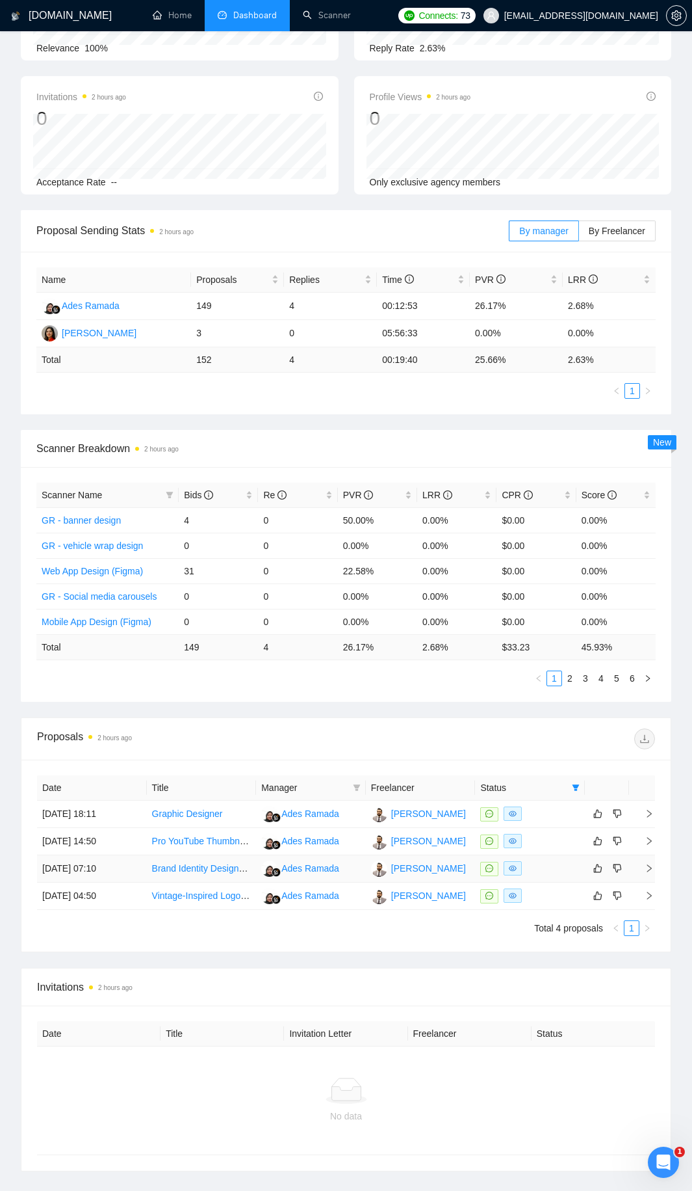
click at [547, 644] on div at bounding box center [530, 868] width 99 height 15
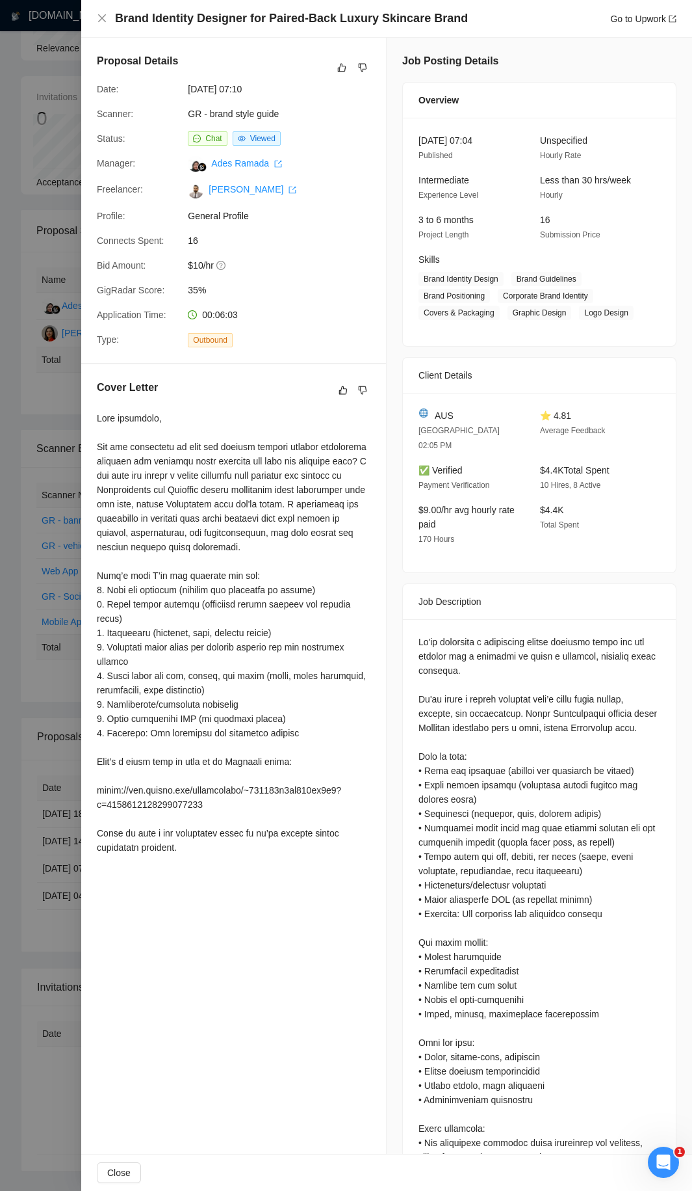
click at [21, 252] on div at bounding box center [346, 595] width 692 height 1191
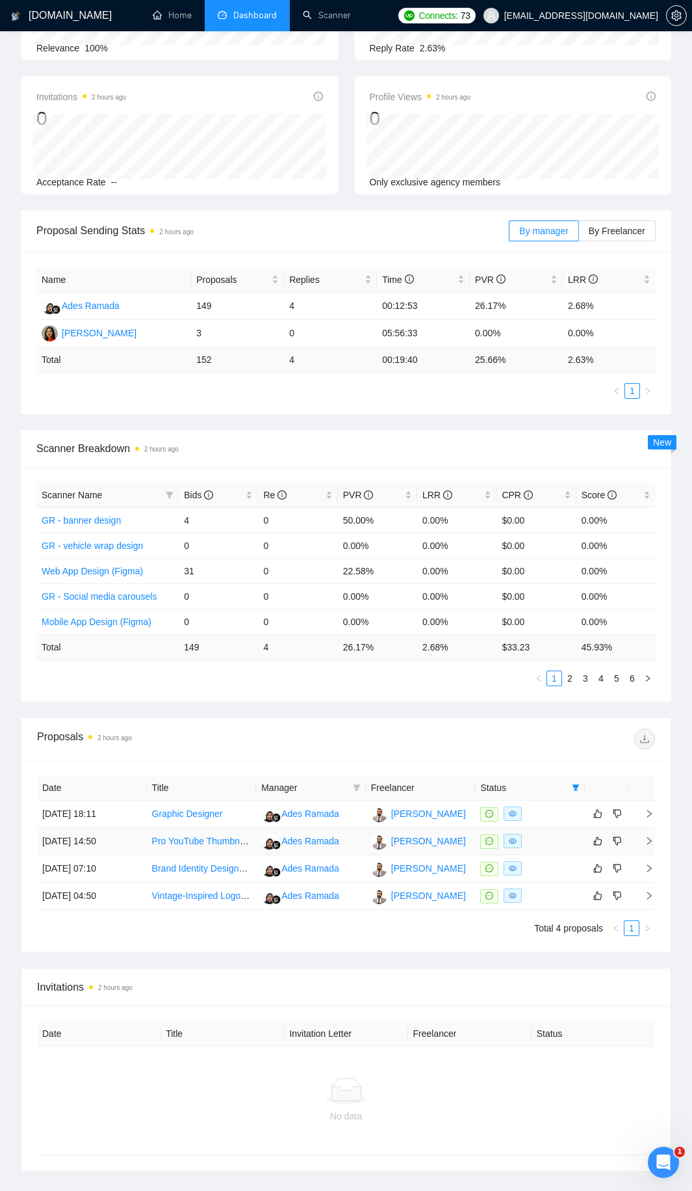
click at [447, 644] on td "Azhar Ali" at bounding box center [421, 841] width 110 height 27
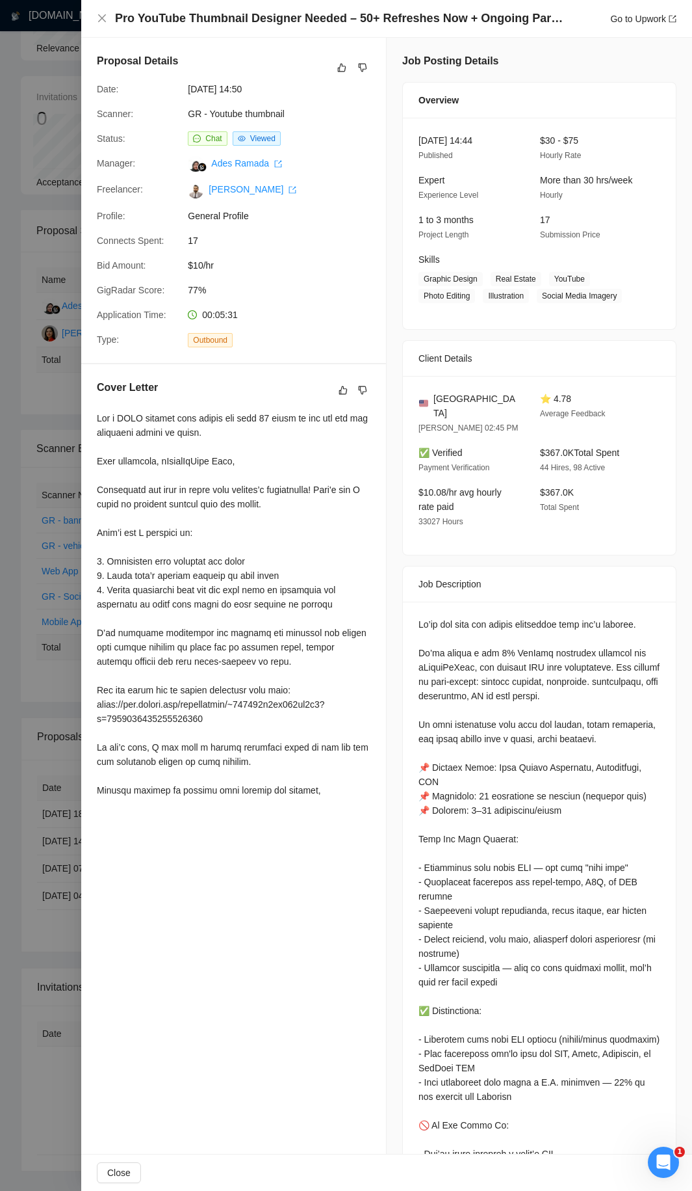
click at [29, 49] on div at bounding box center [346, 595] width 692 height 1191
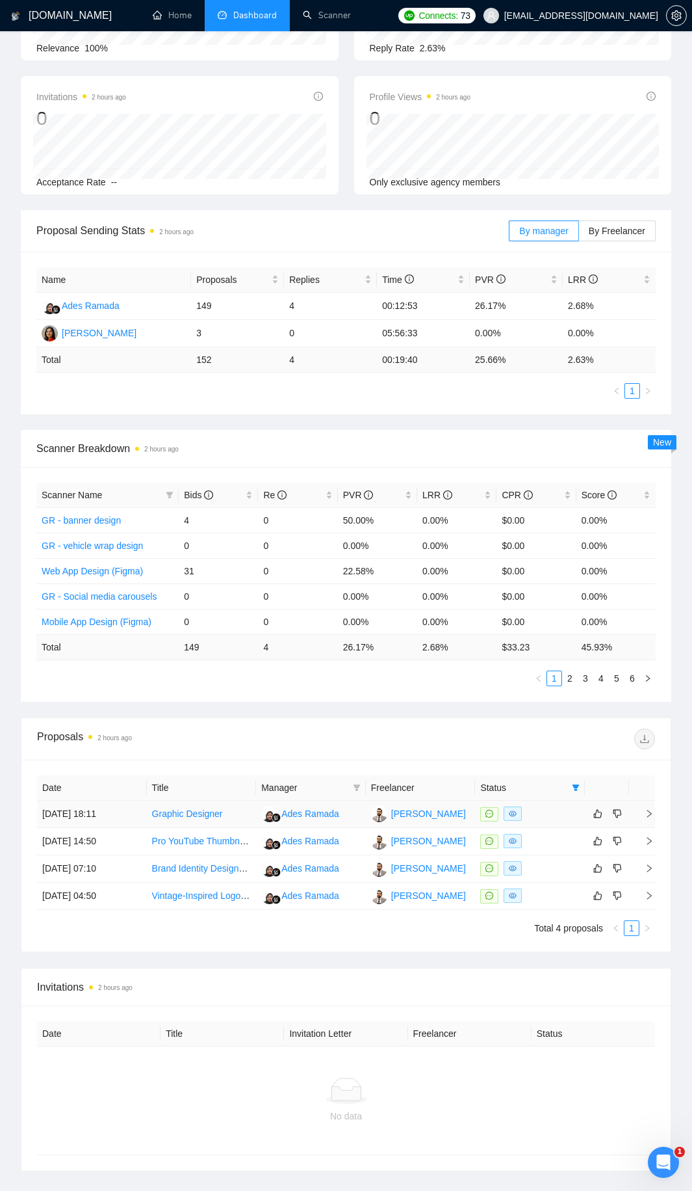
click at [557, 644] on div at bounding box center [530, 813] width 99 height 15
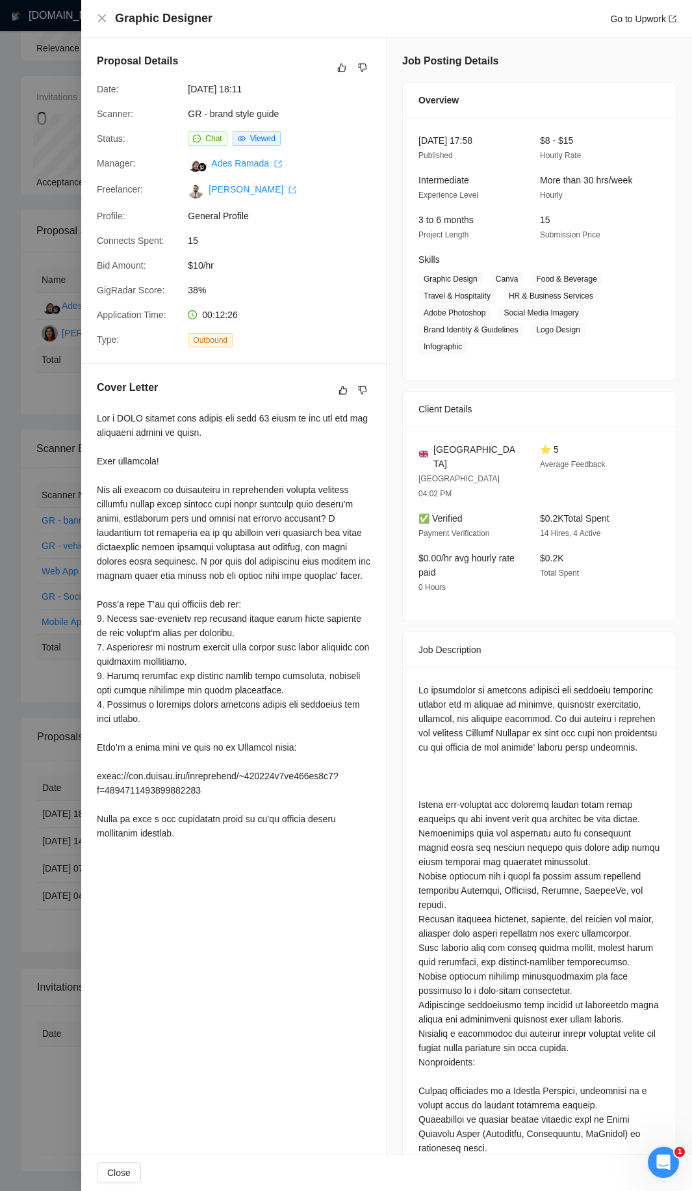
click at [77, 451] on div at bounding box center [346, 595] width 692 height 1191
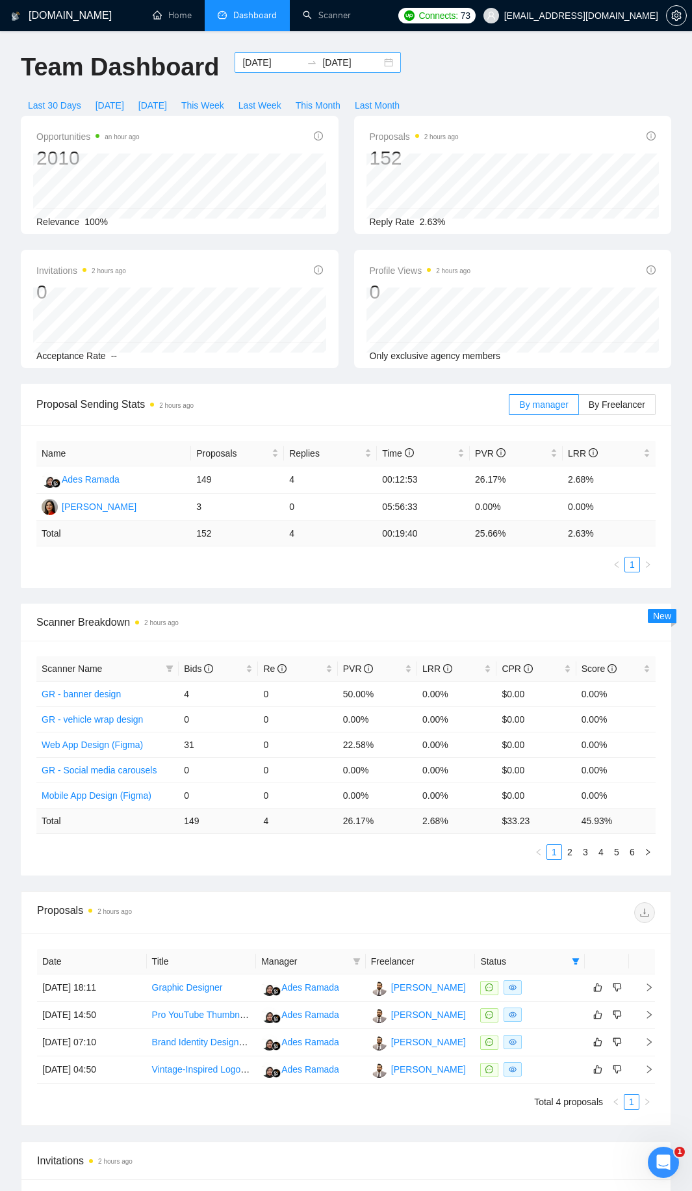
click at [243, 61] on input "2025-08-01" at bounding box center [272, 62] width 59 height 14
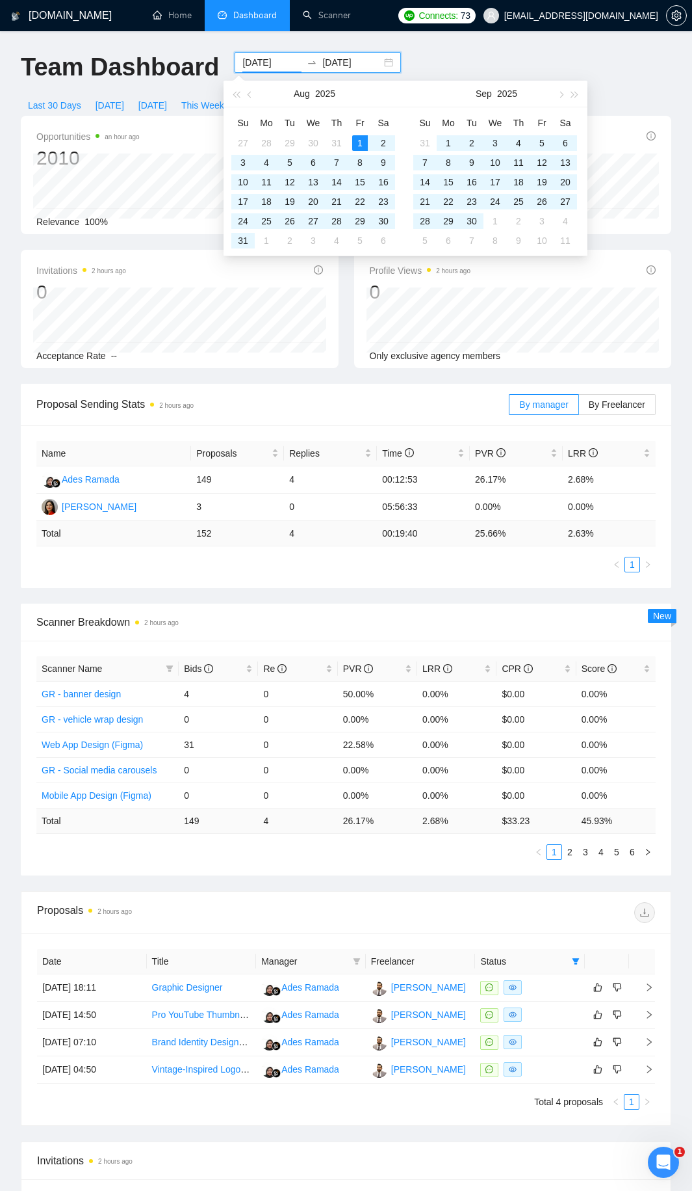
type input "2025-08-01"
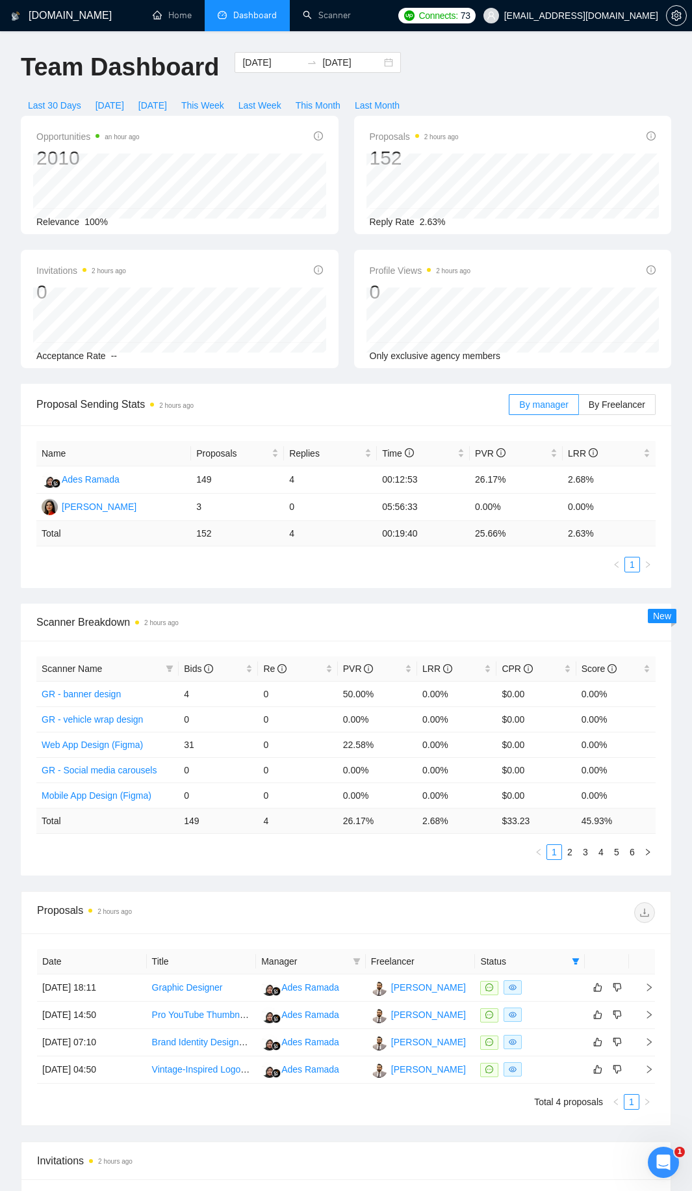
scroll to position [270, 0]
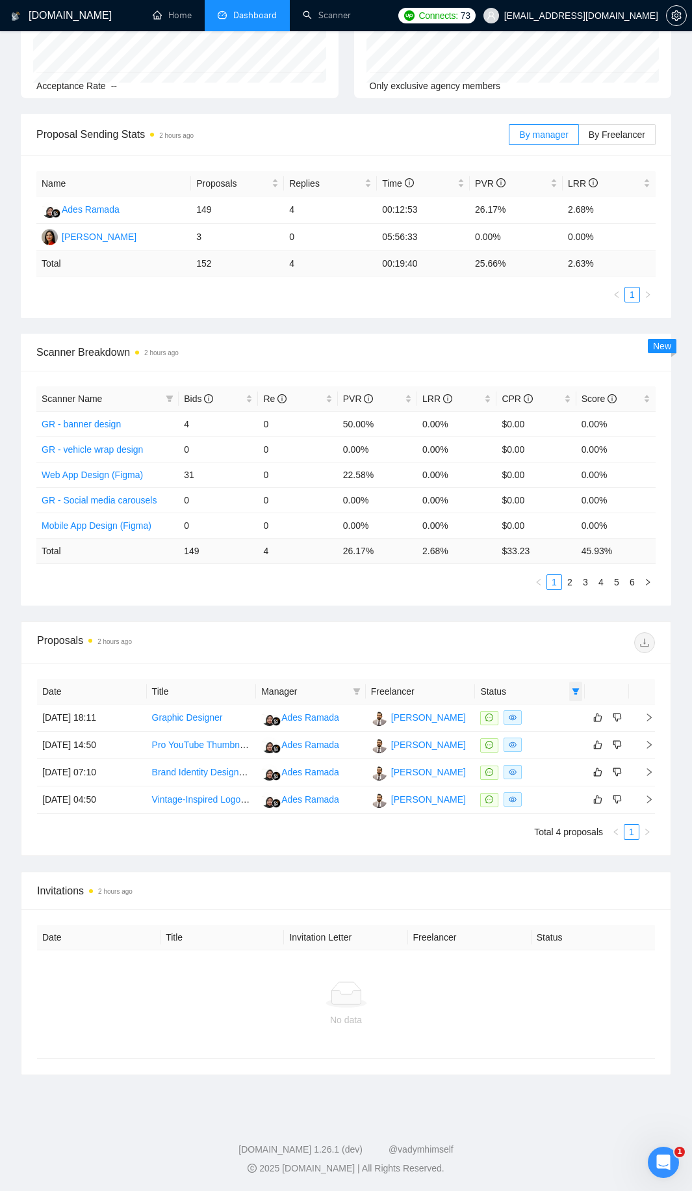
click at [580, 644] on span at bounding box center [576, 691] width 13 height 20
click at [542, 644] on span "Chat" at bounding box center [535, 716] width 25 height 10
checkbox input "false"
click at [565, 644] on span "OK" at bounding box center [565, 763] width 13 height 14
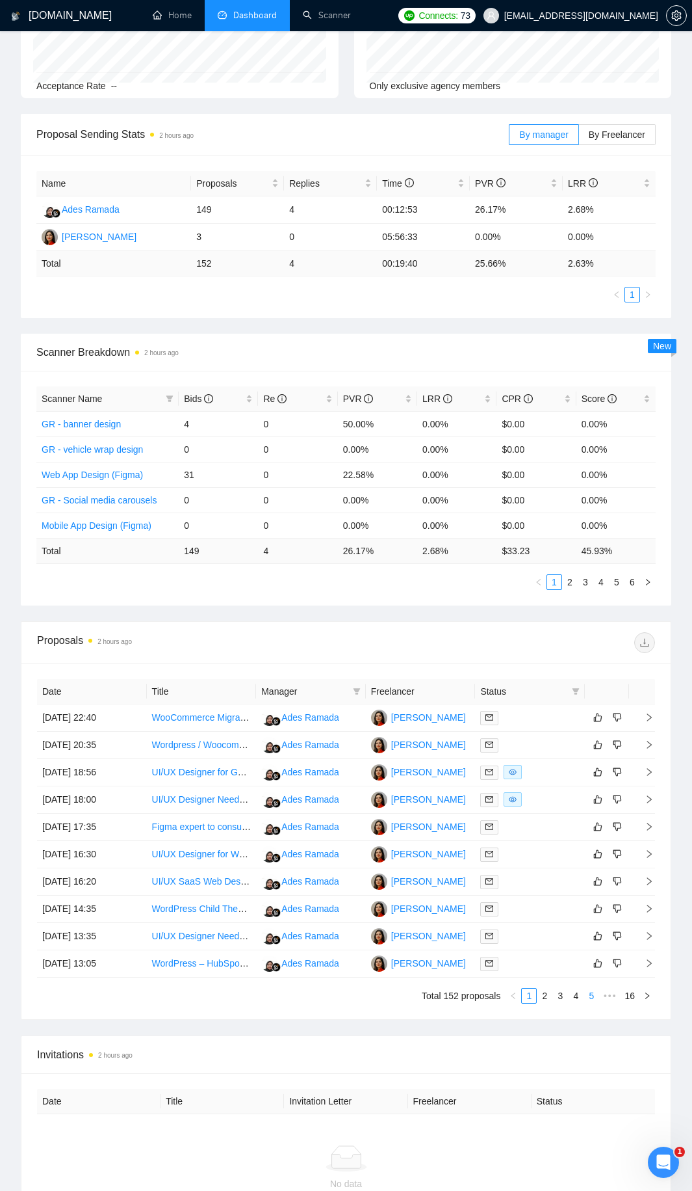
click at [598, 644] on link "5" at bounding box center [592, 995] width 14 height 14
click at [540, 644] on div at bounding box center [530, 799] width 99 height 15
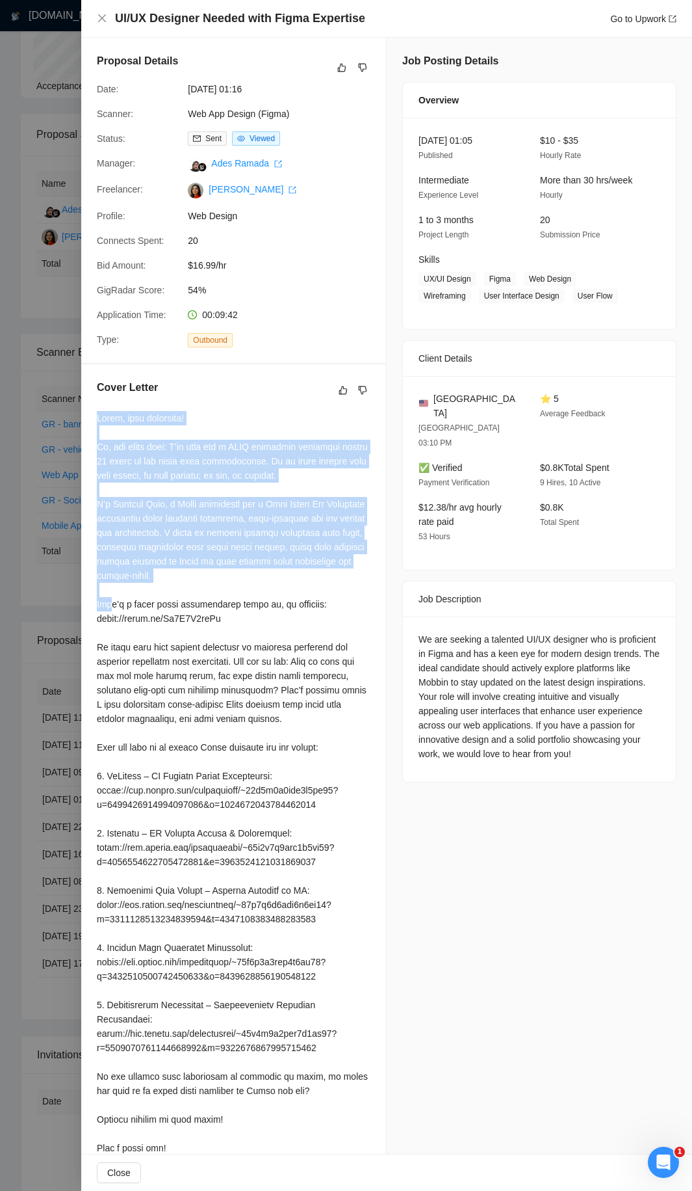
scroll to position [50, 0]
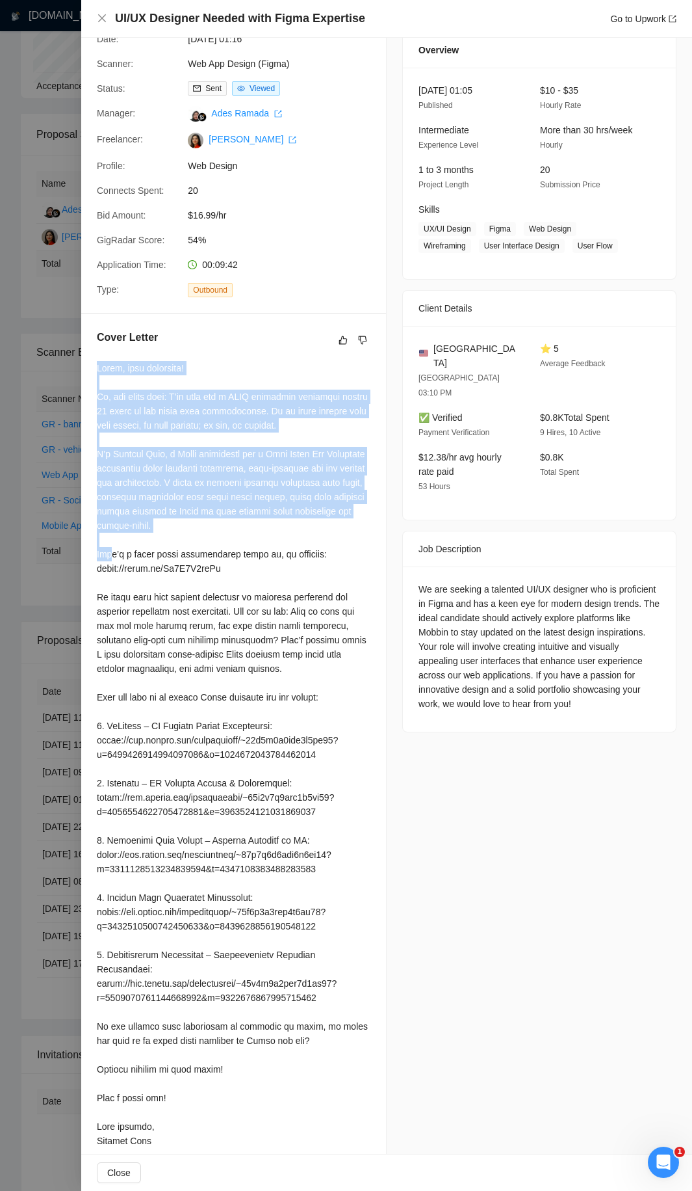
drag, startPoint x: 107, startPoint y: 423, endPoint x: 169, endPoint y: 1130, distance: 709.5
click at [169, 644] on div "Cover Letter" at bounding box center [233, 741] width 305 height 854
copy div "Hello, good afternoon! Hi, how about this: I’ll send you a 𝐅𝐑𝐄𝐄 clickable proto…"
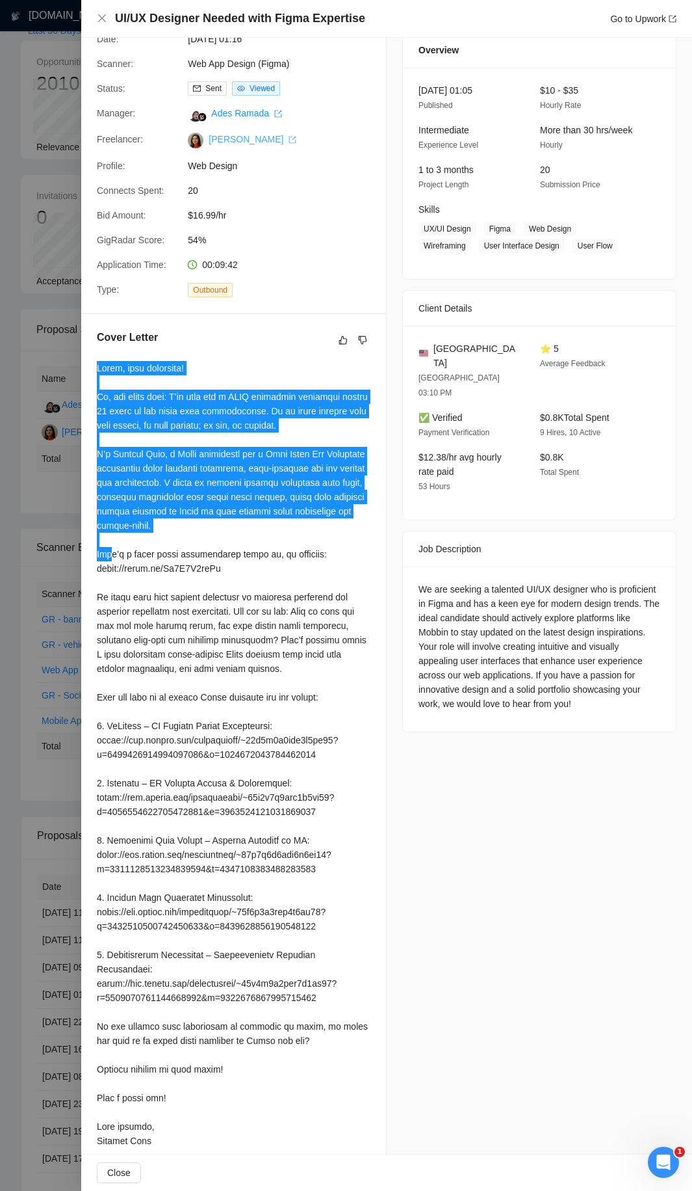
scroll to position [0, 0]
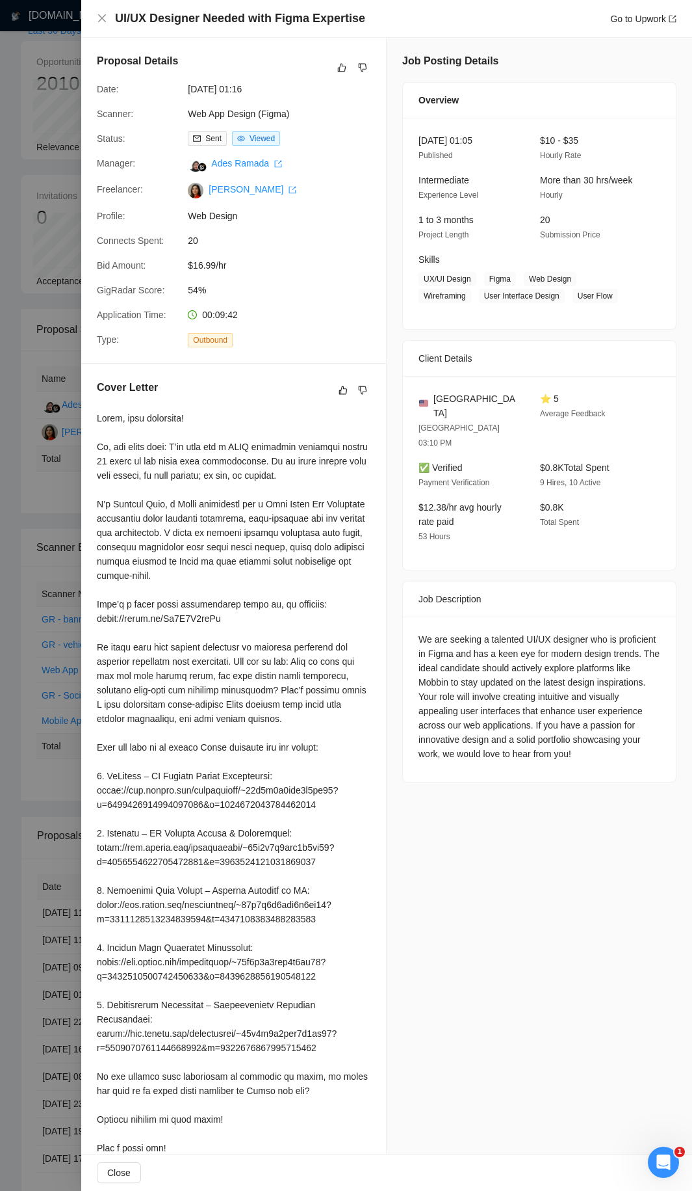
click at [53, 131] on div at bounding box center [346, 595] width 692 height 1191
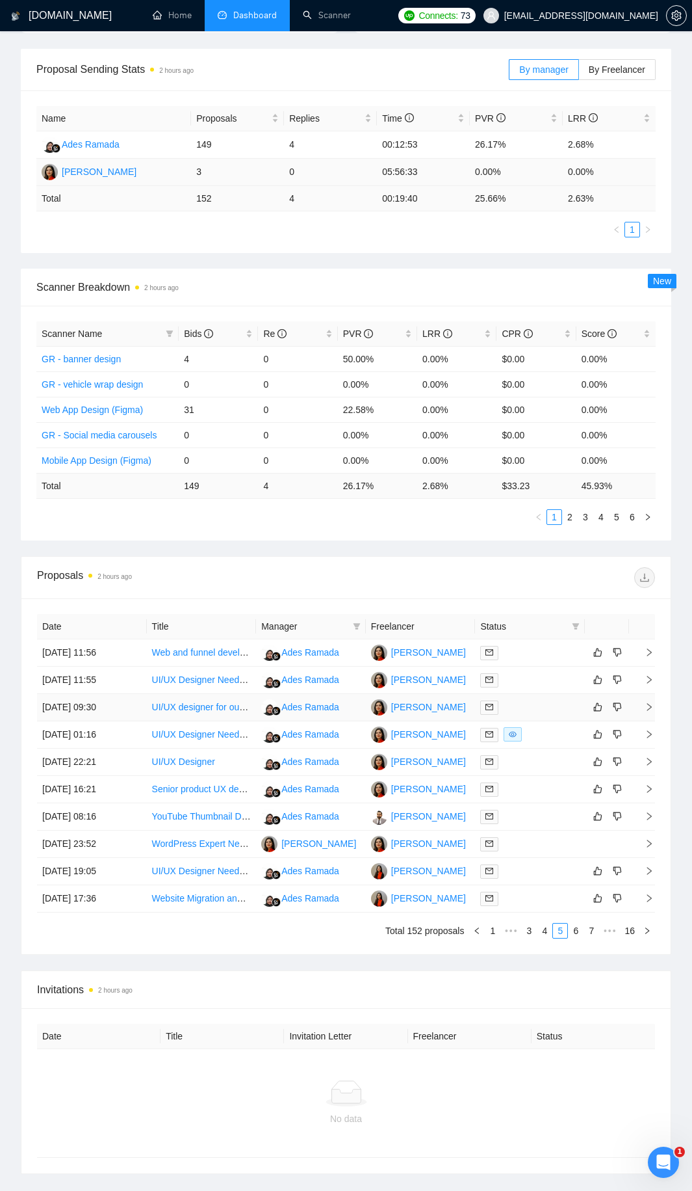
scroll to position [434, 0]
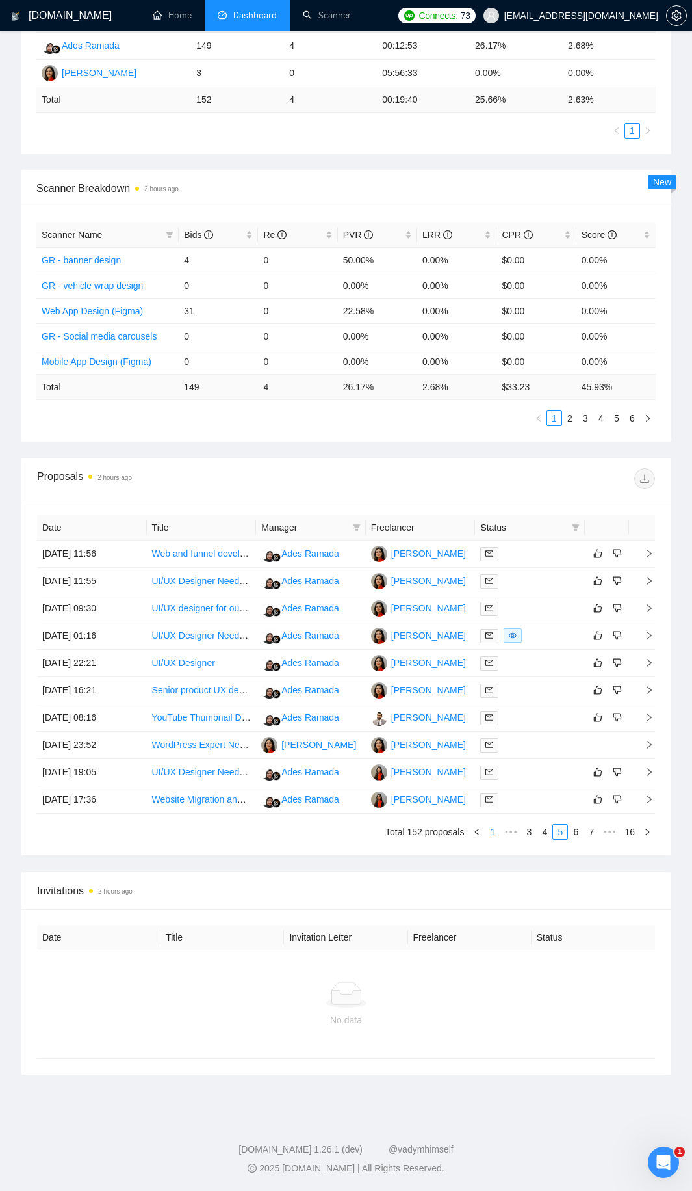
click at [495, 644] on link "1" at bounding box center [493, 831] width 14 height 14
click at [531, 577] on div at bounding box center [530, 580] width 99 height 15
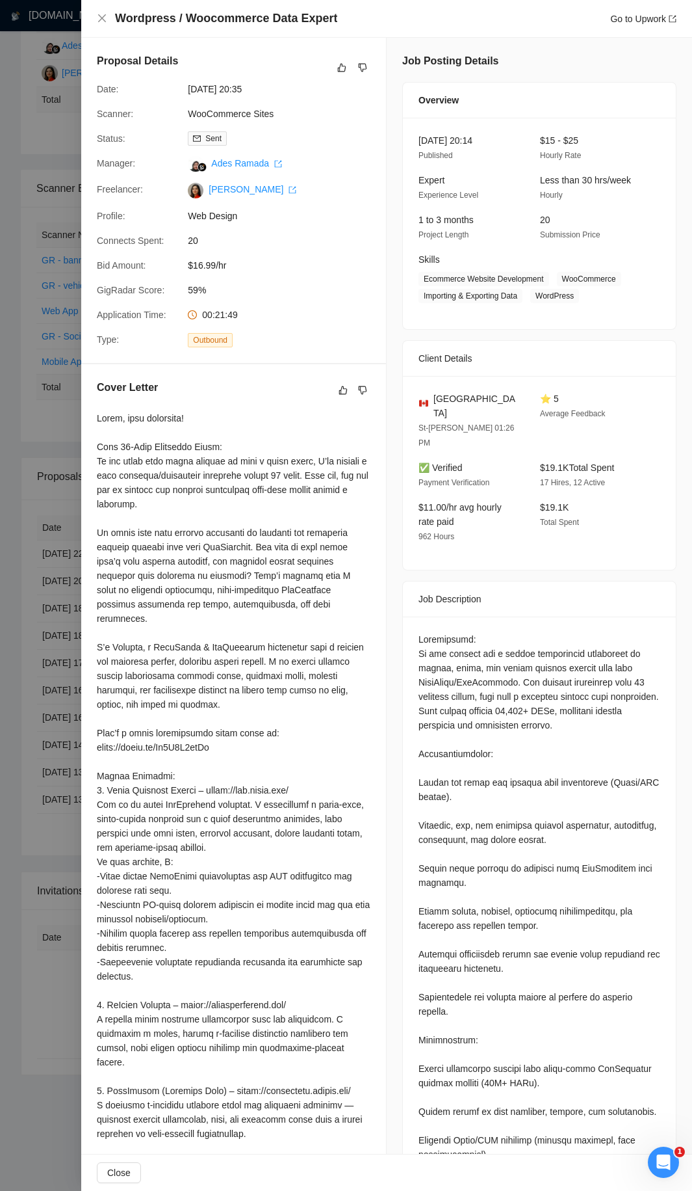
click at [32, 520] on div at bounding box center [346, 595] width 692 height 1191
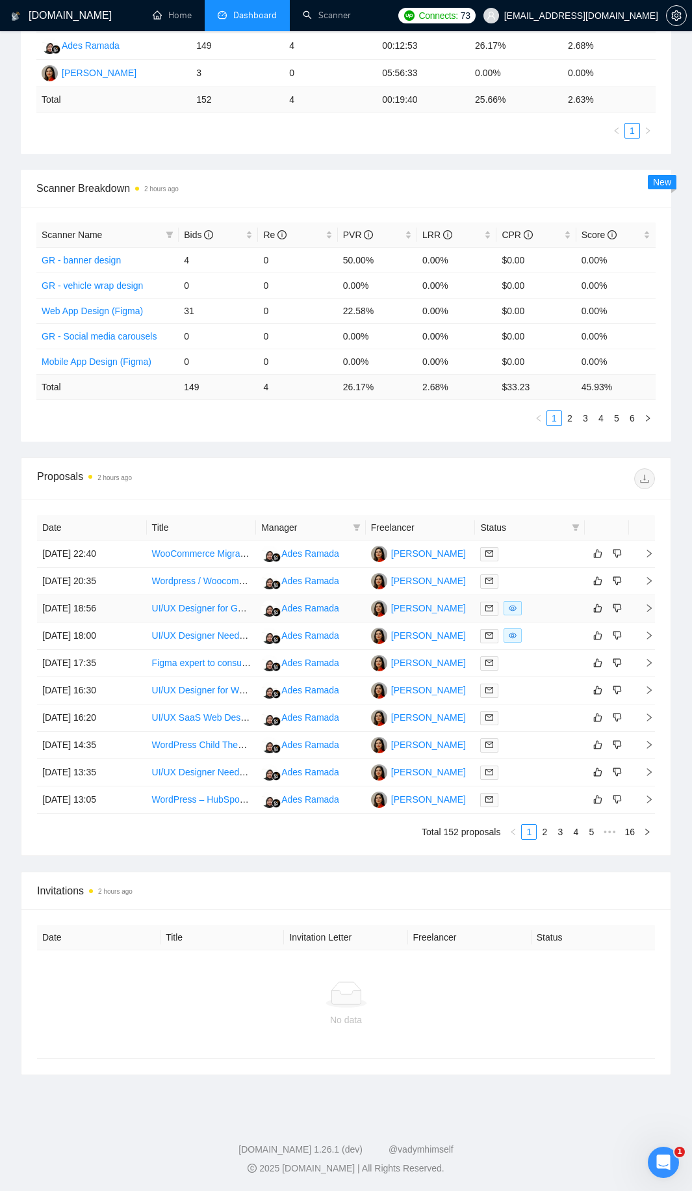
click at [551, 612] on div at bounding box center [530, 608] width 99 height 15
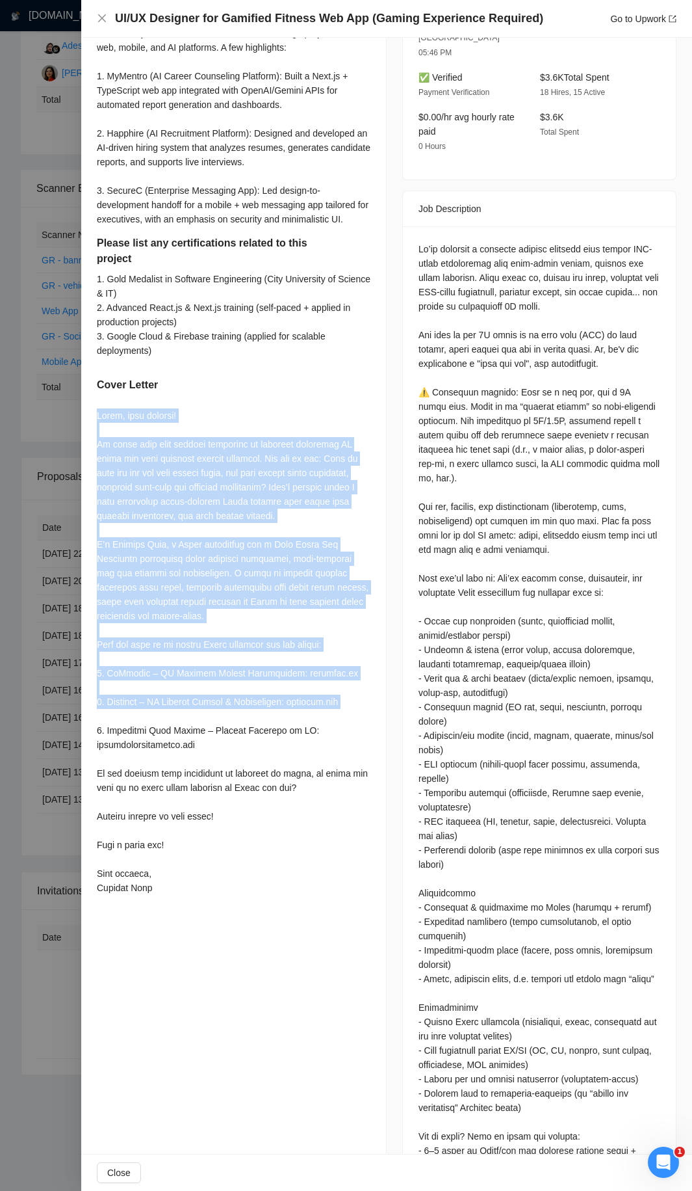
scroll to position [455, 0]
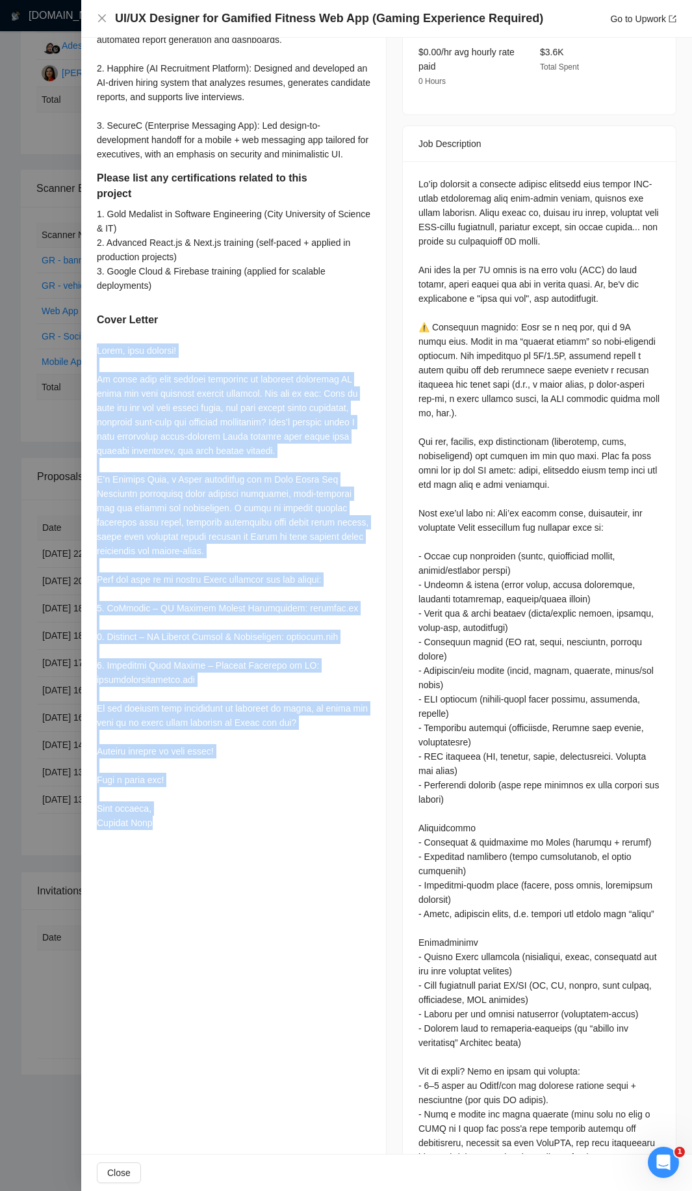
drag, startPoint x: 97, startPoint y: 671, endPoint x: 170, endPoint y: 821, distance: 167.2
click at [170, 644] on div at bounding box center [234, 586] width 274 height 486
copy div "Hello, good evening! It seems like your biggest challenge is creating intuitive…"
click at [316, 644] on div at bounding box center [234, 586] width 274 height 486
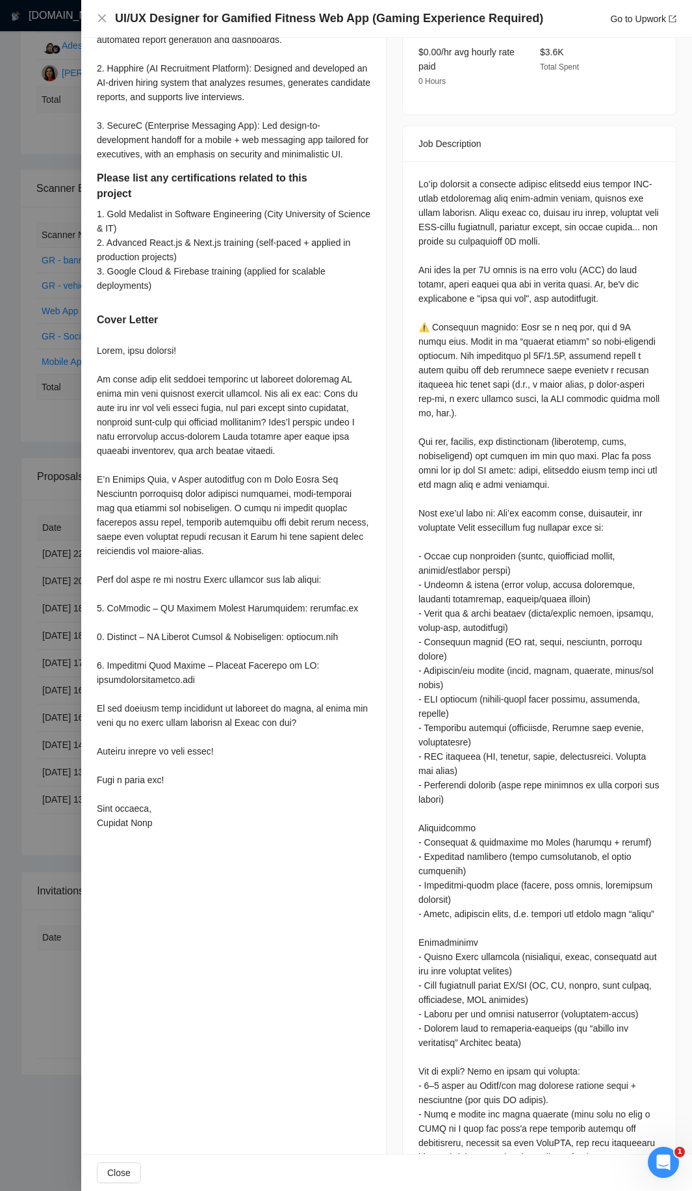
click at [68, 579] on div at bounding box center [346, 595] width 692 height 1191
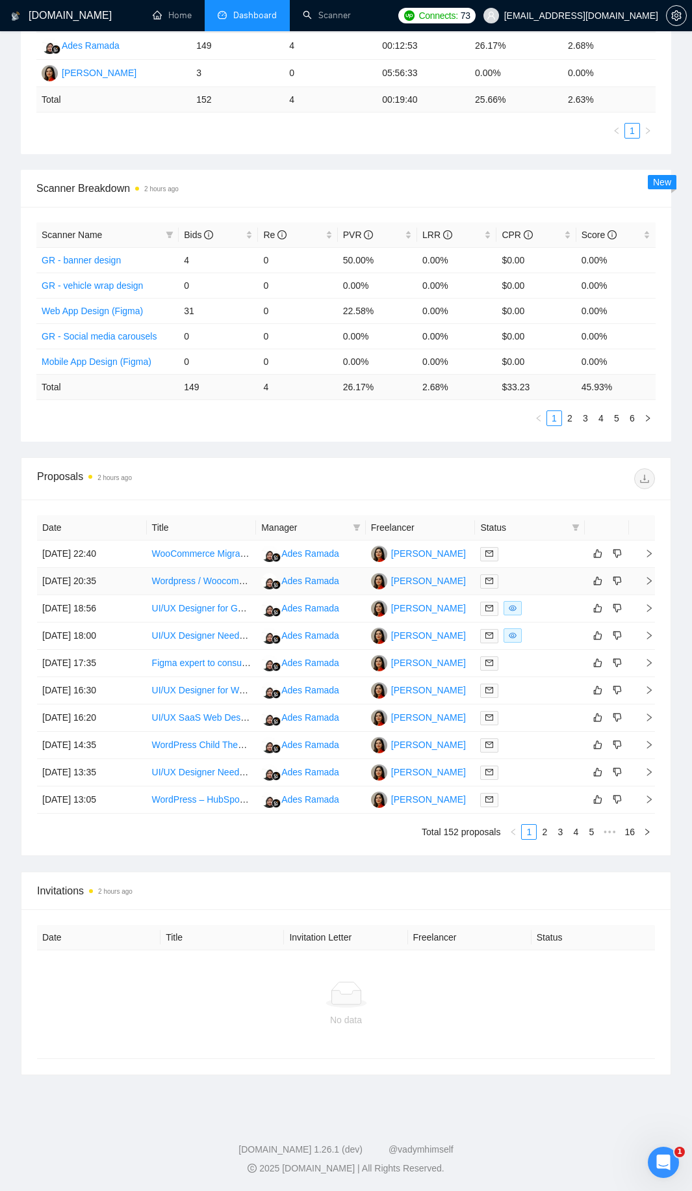
click at [526, 578] on div at bounding box center [530, 580] width 99 height 15
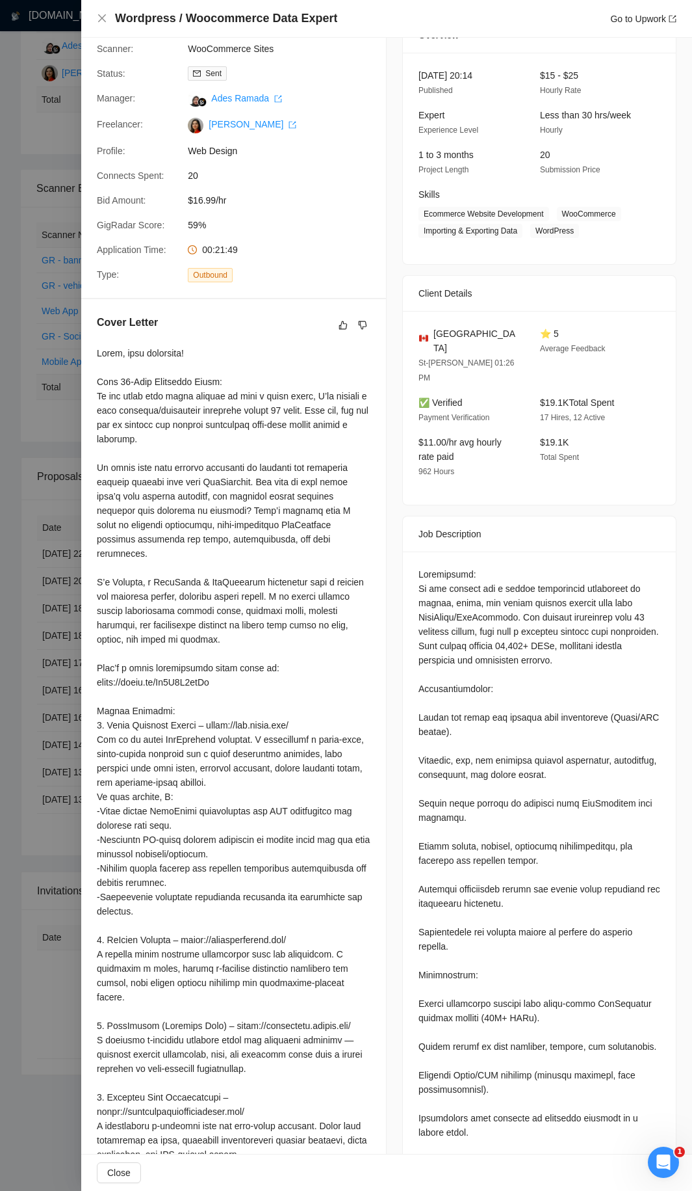
scroll to position [0, 0]
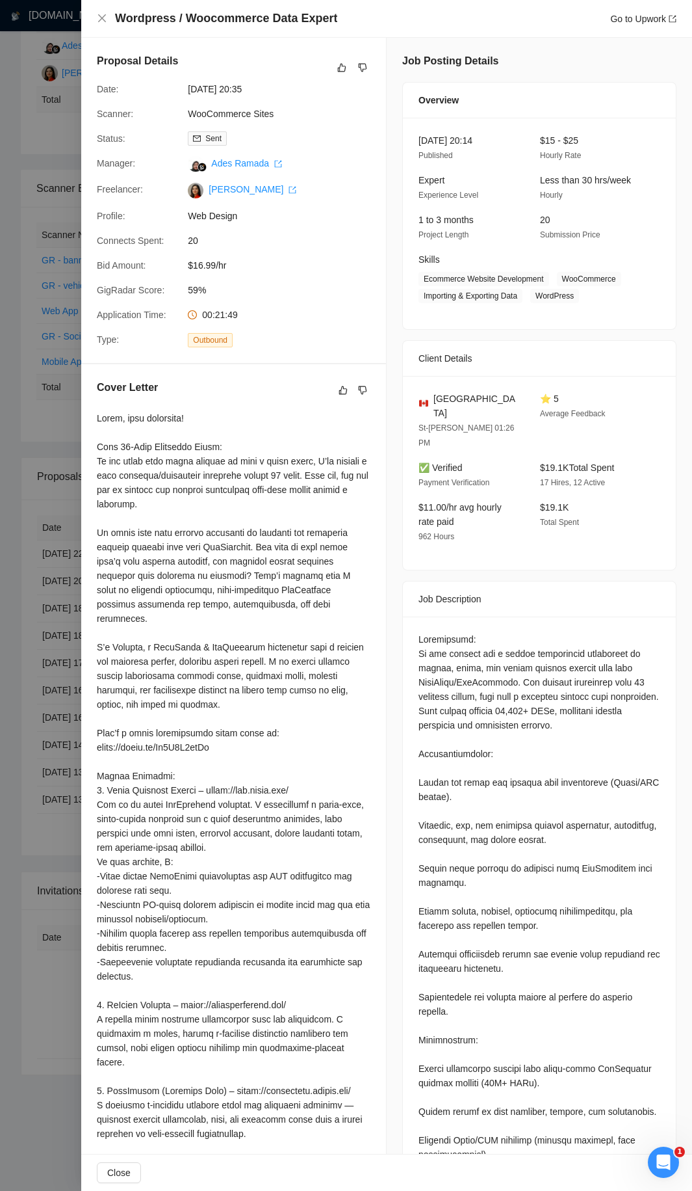
click at [40, 83] on div at bounding box center [346, 595] width 692 height 1191
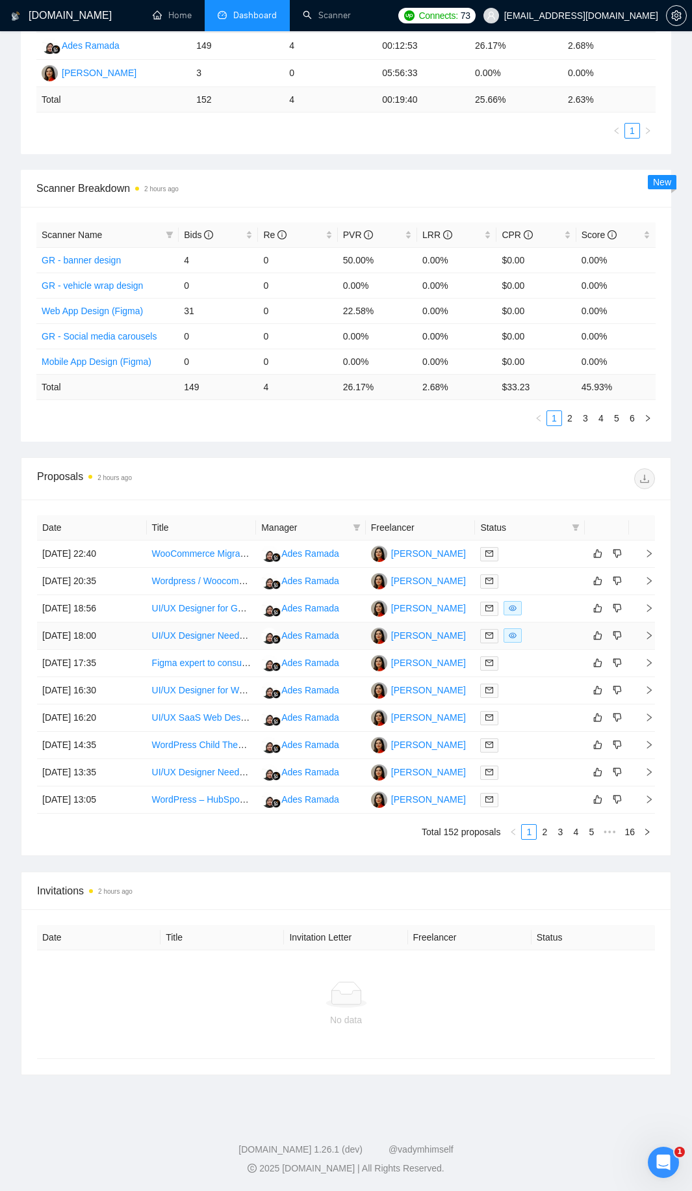
click at [547, 640] on div at bounding box center [530, 635] width 99 height 15
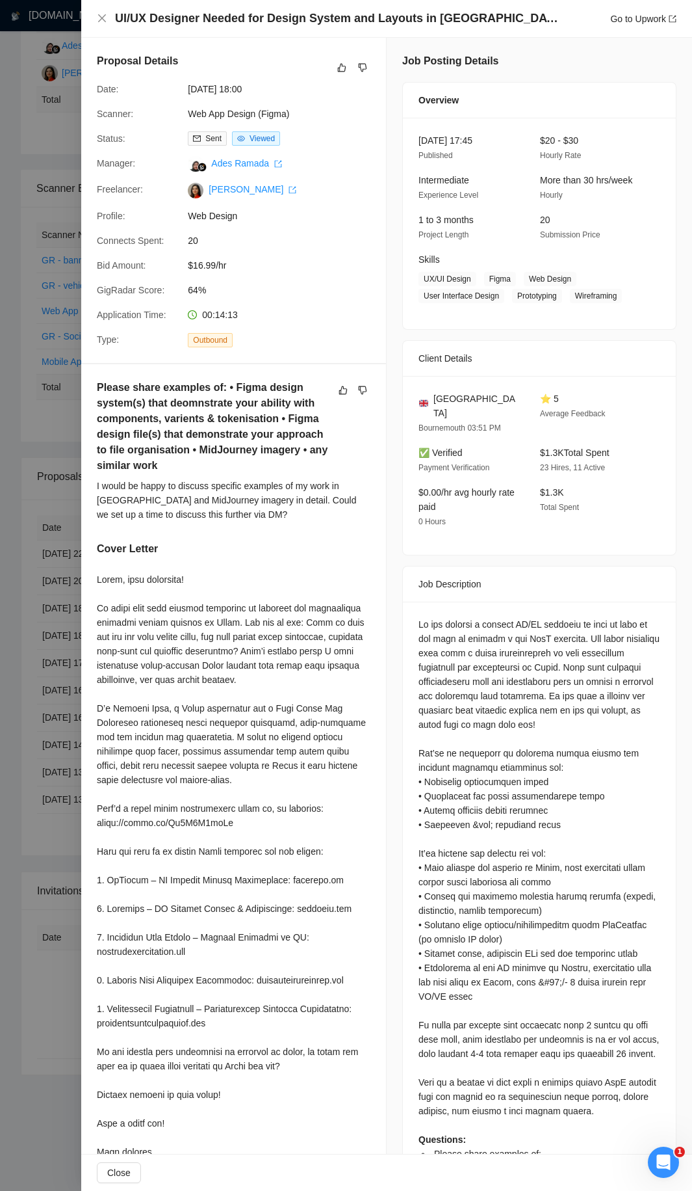
scroll to position [44, 0]
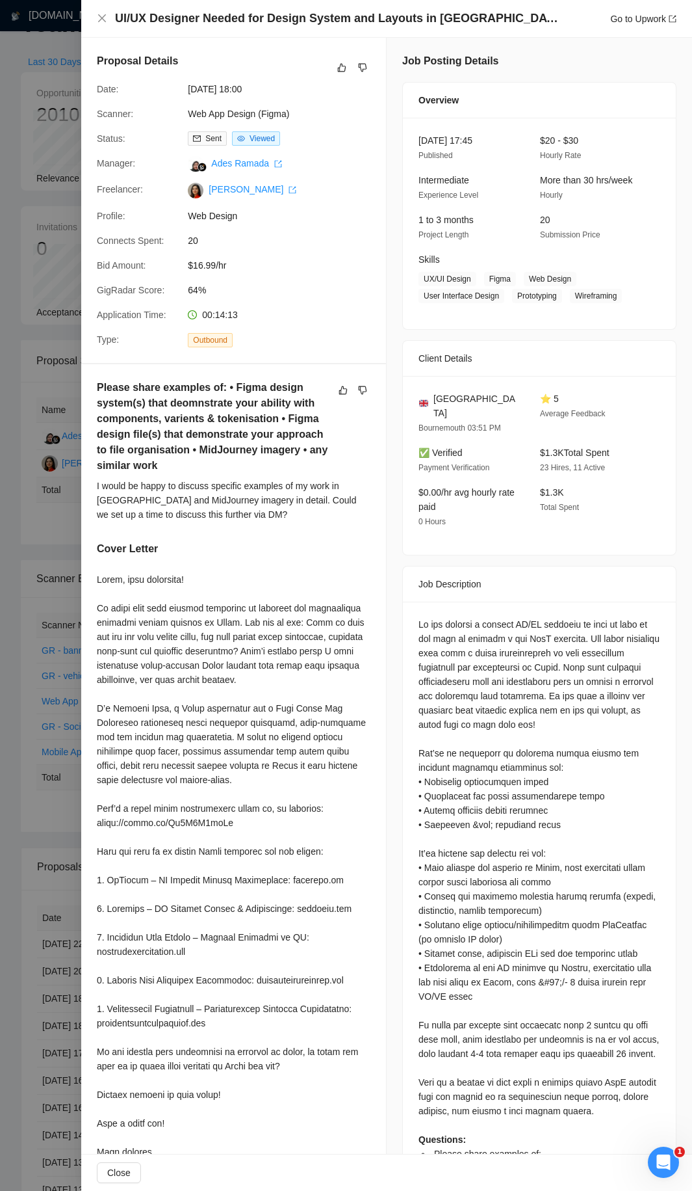
click at [64, 278] on div at bounding box center [346, 595] width 692 height 1191
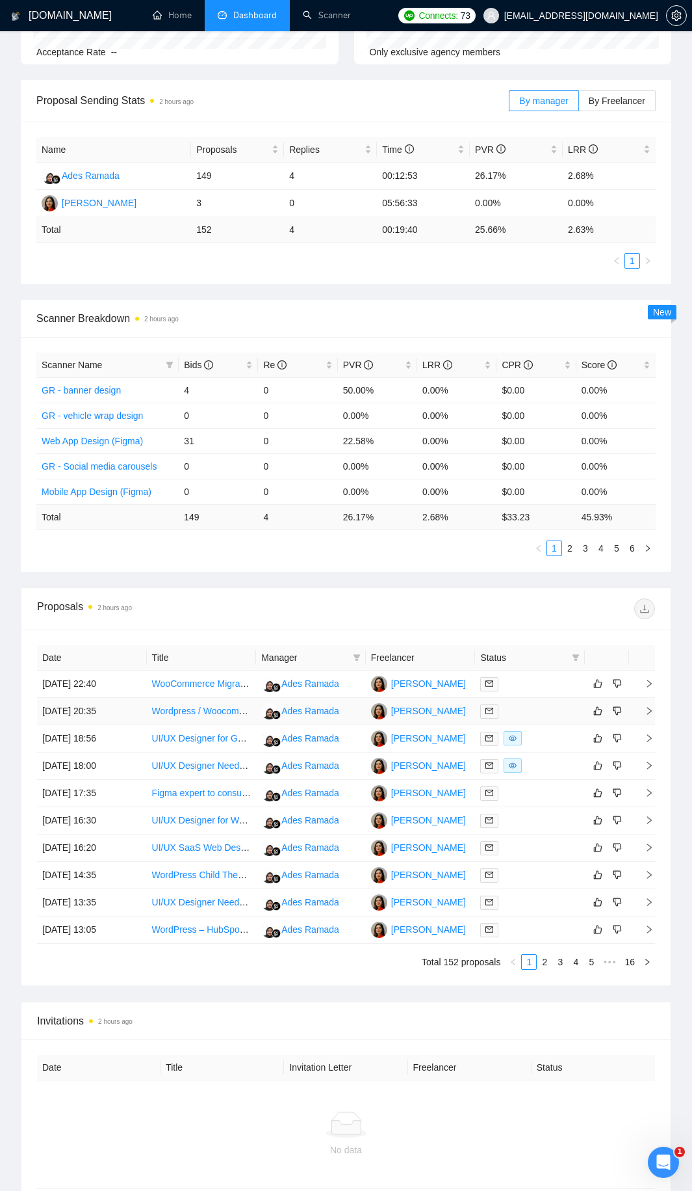
scroll to position [239, 0]
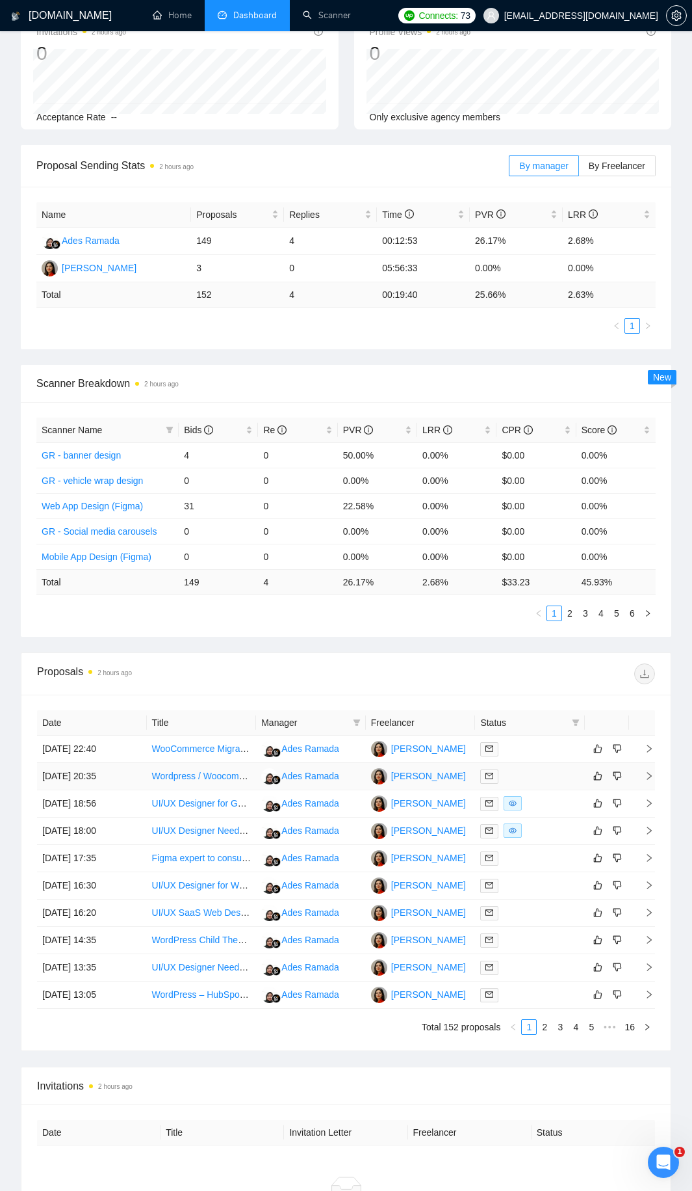
click at [532, 644] on td at bounding box center [530, 776] width 110 height 27
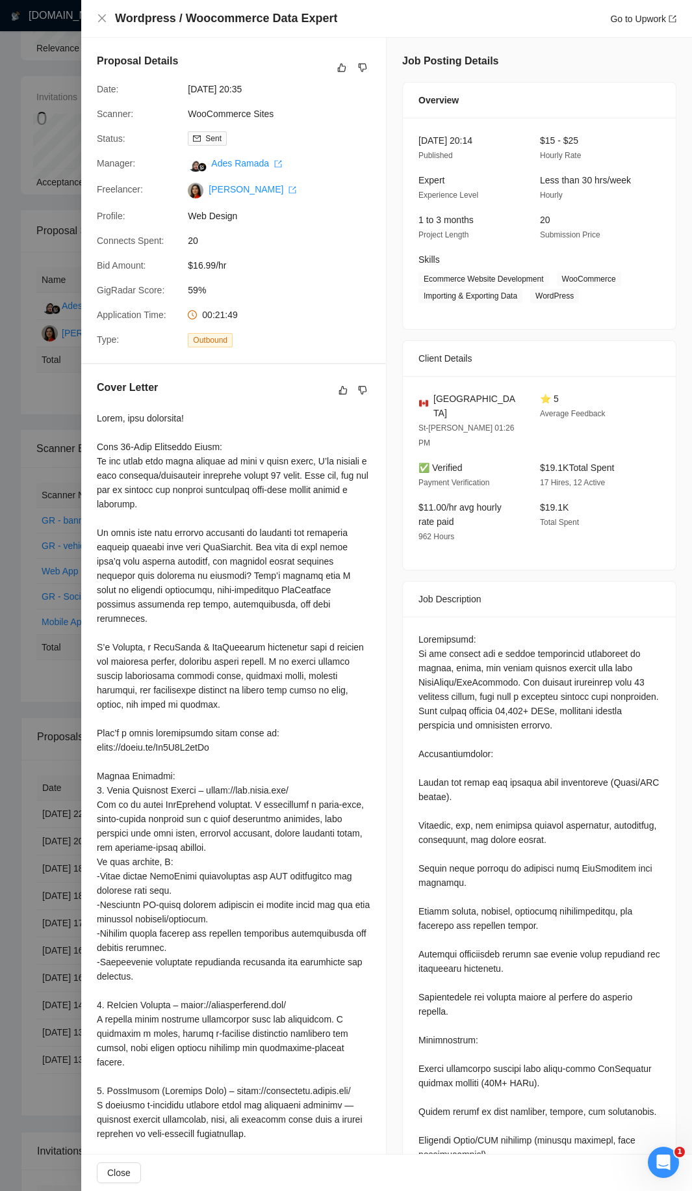
scroll to position [109, 0]
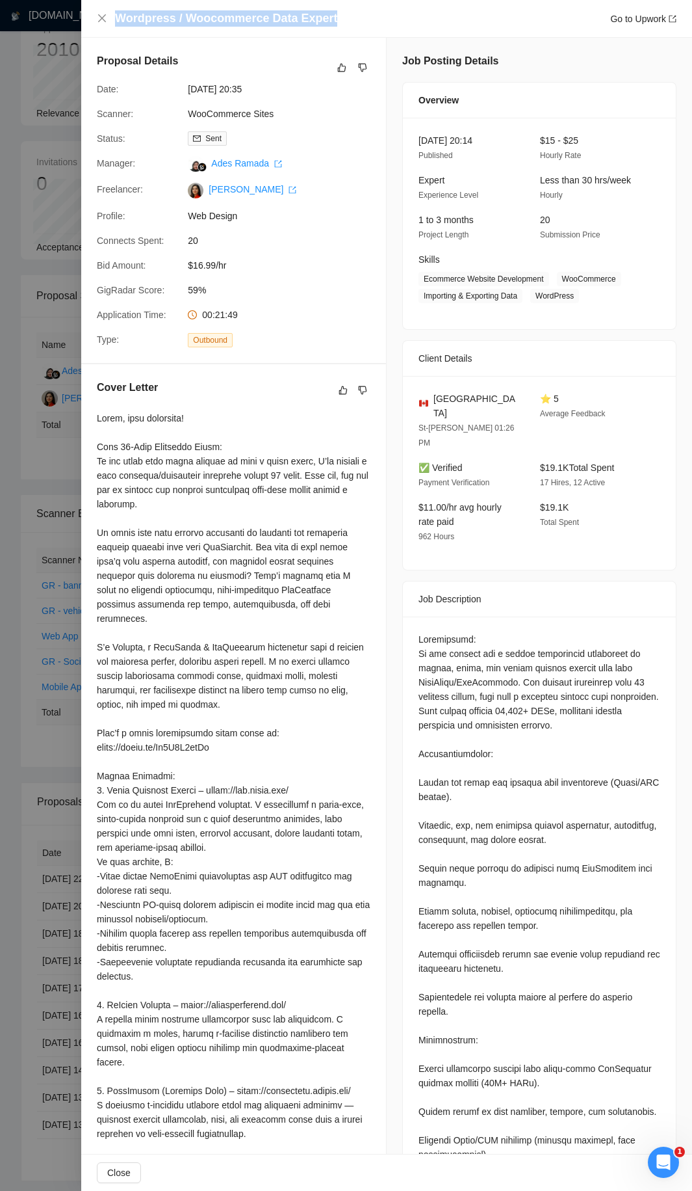
drag, startPoint x: 345, startPoint y: 13, endPoint x: 109, endPoint y: 20, distance: 236.1
click at [109, 20] on div "Wordpress / Woocommerce Data Expert Go to Upwork" at bounding box center [387, 18] width 580 height 16
copy h4 "Wordpress / Woocommerce Data Expert"
click at [28, 316] on div at bounding box center [346, 595] width 692 height 1191
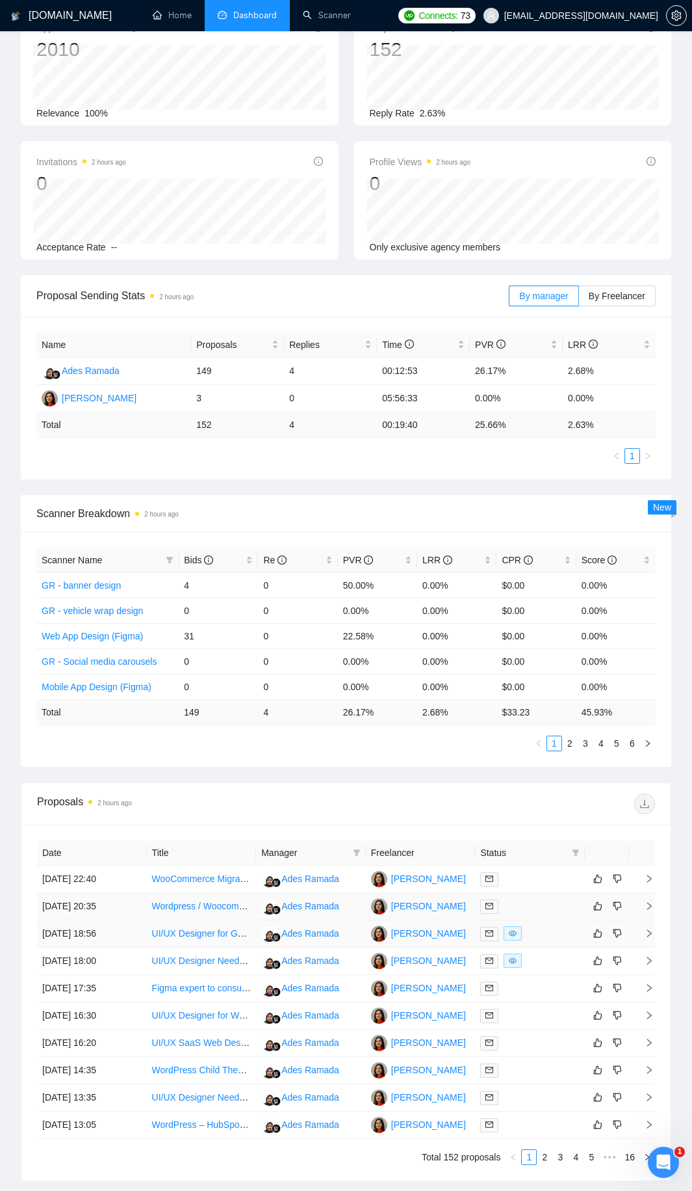
click at [534, 644] on div at bounding box center [530, 906] width 99 height 15
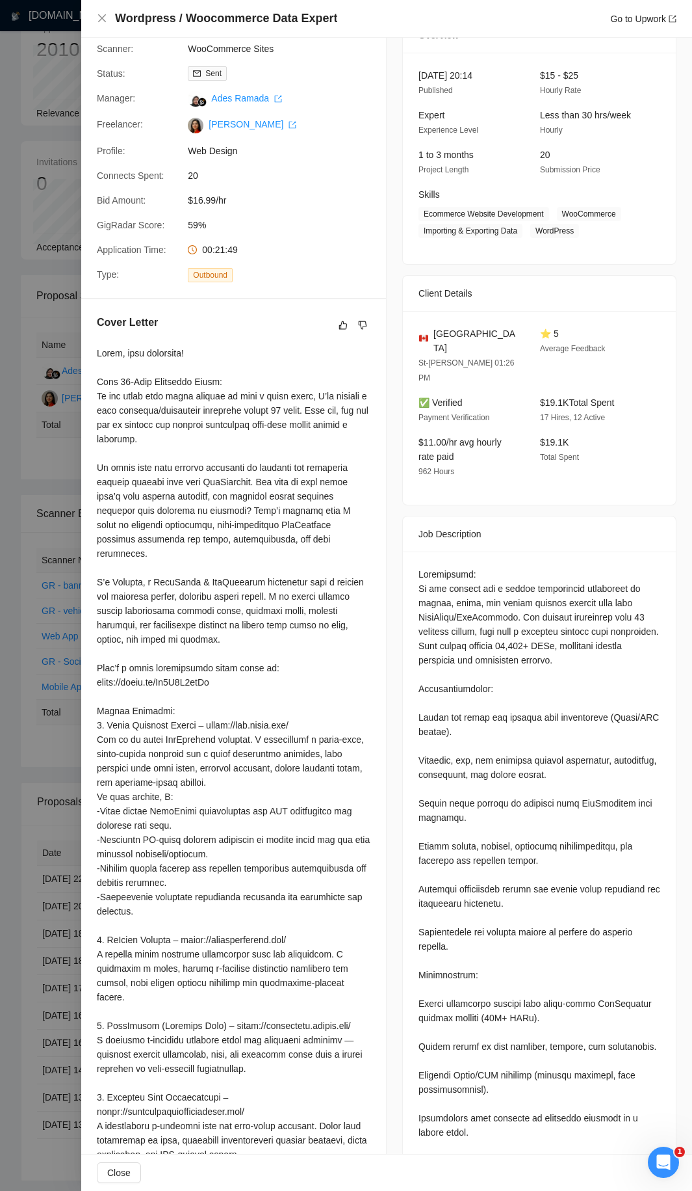
scroll to position [0, 0]
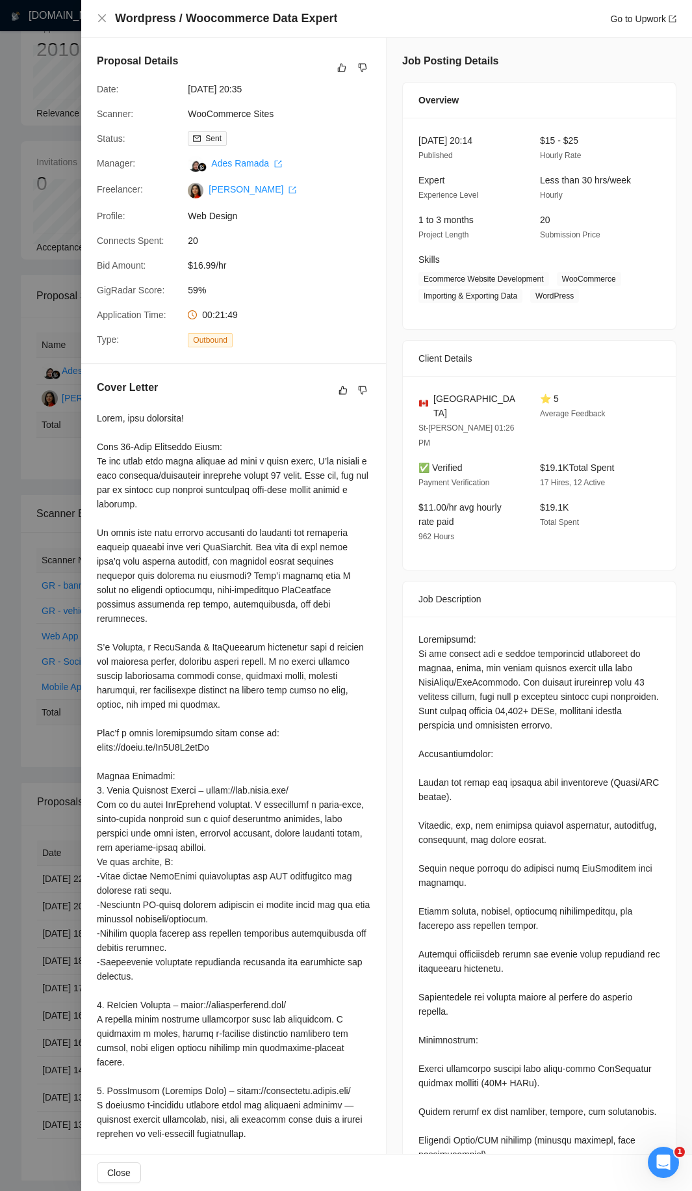
click at [46, 120] on div at bounding box center [346, 595] width 692 height 1191
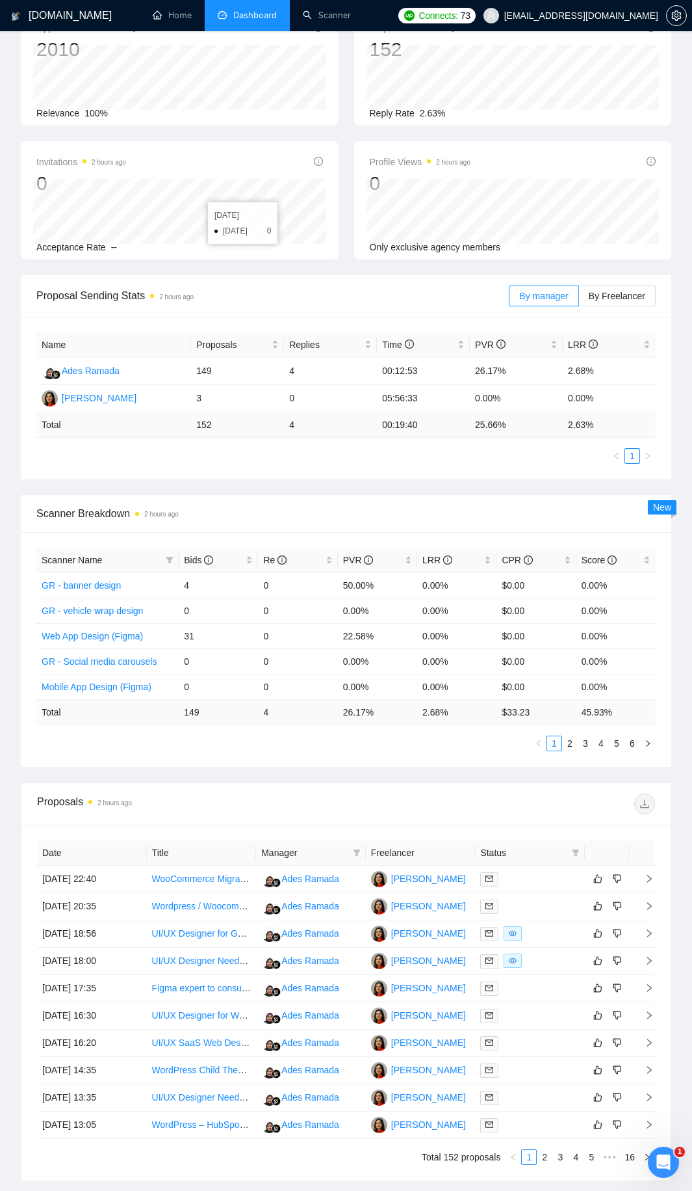
scroll to position [174, 0]
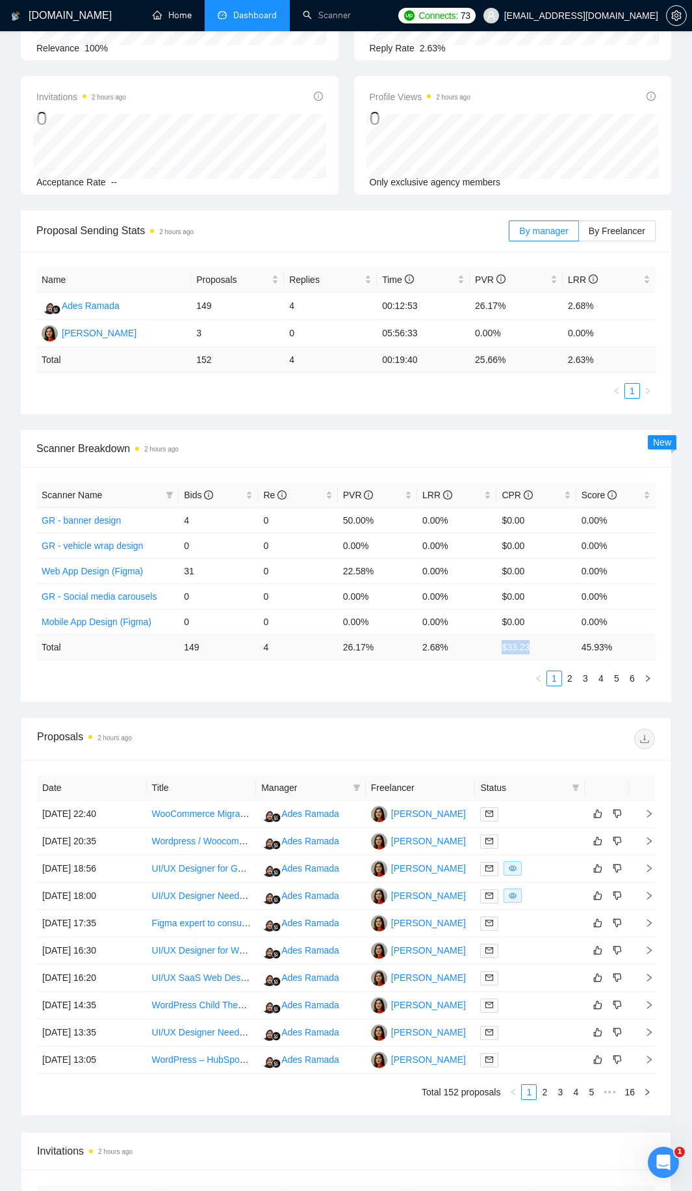
drag, startPoint x: 531, startPoint y: 648, endPoint x: 503, endPoint y: 644, distance: 29.0
click at [503, 644] on td "$ 33.23" at bounding box center [536, 646] width 79 height 25
copy td "$ 33.23"
drag, startPoint x: 189, startPoint y: 646, endPoint x: 201, endPoint y: 647, distance: 11.7
click at [201, 644] on td "149" at bounding box center [218, 646] width 79 height 25
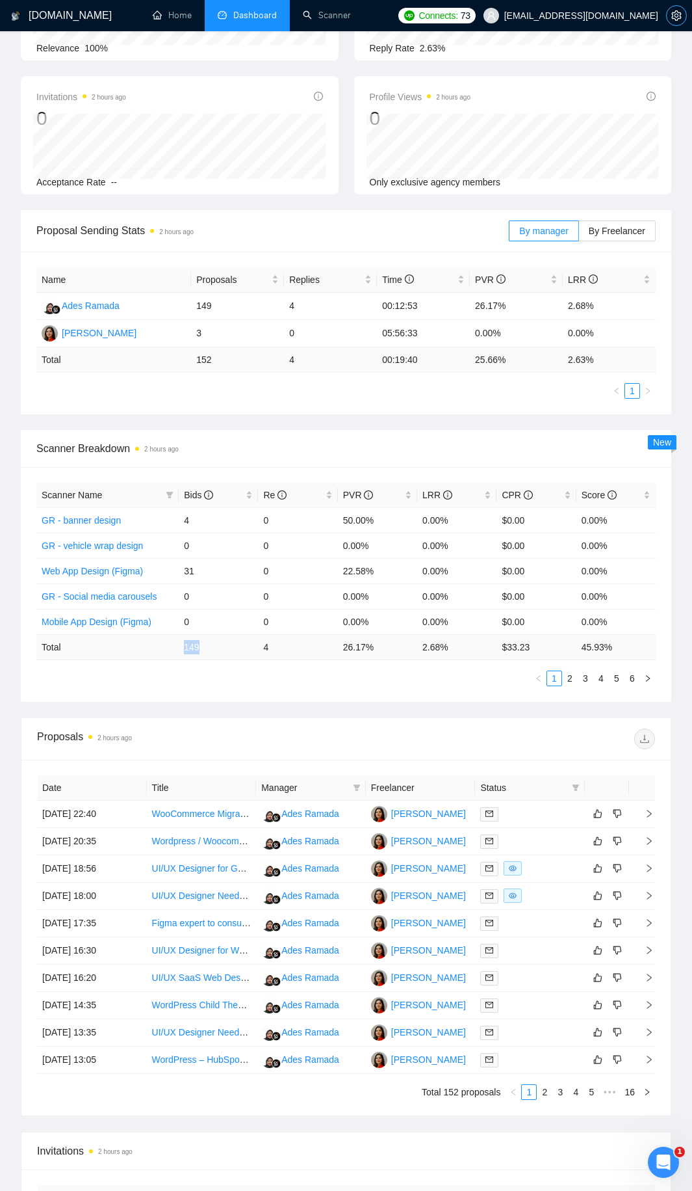
click at [680, 12] on icon "setting" at bounding box center [677, 15] width 10 height 10
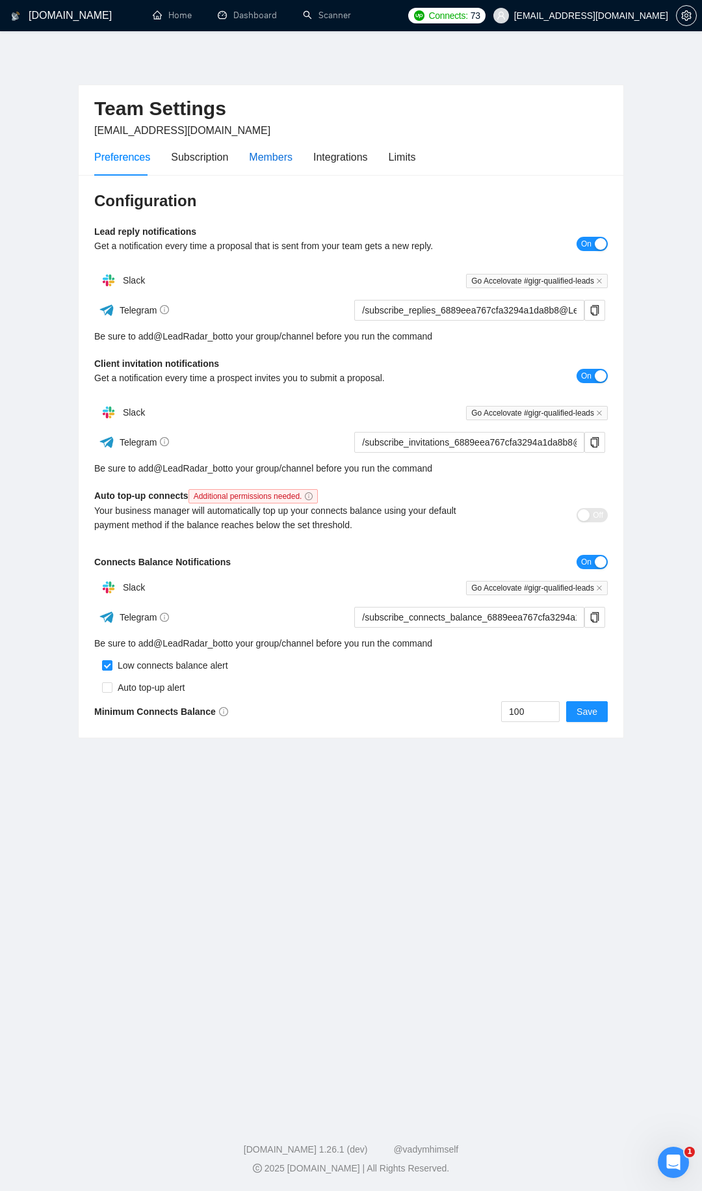
click at [249, 156] on div "Members" at bounding box center [271, 157] width 44 height 16
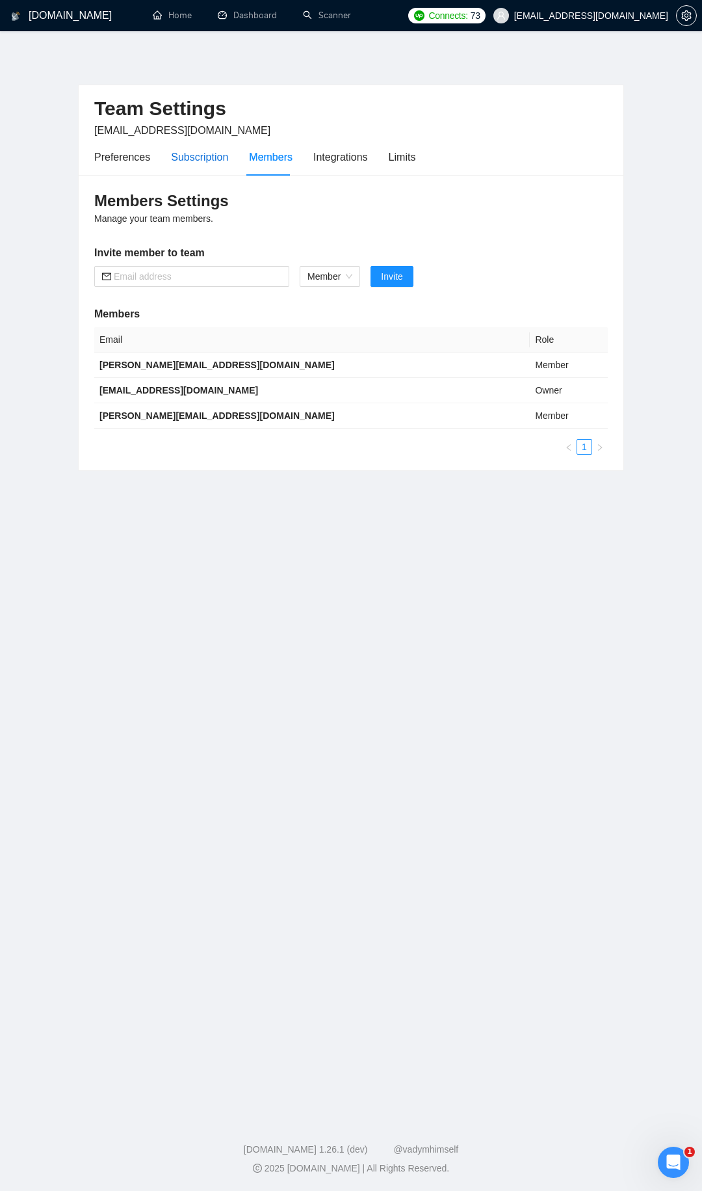
click at [215, 161] on div "Subscription" at bounding box center [199, 157] width 57 height 16
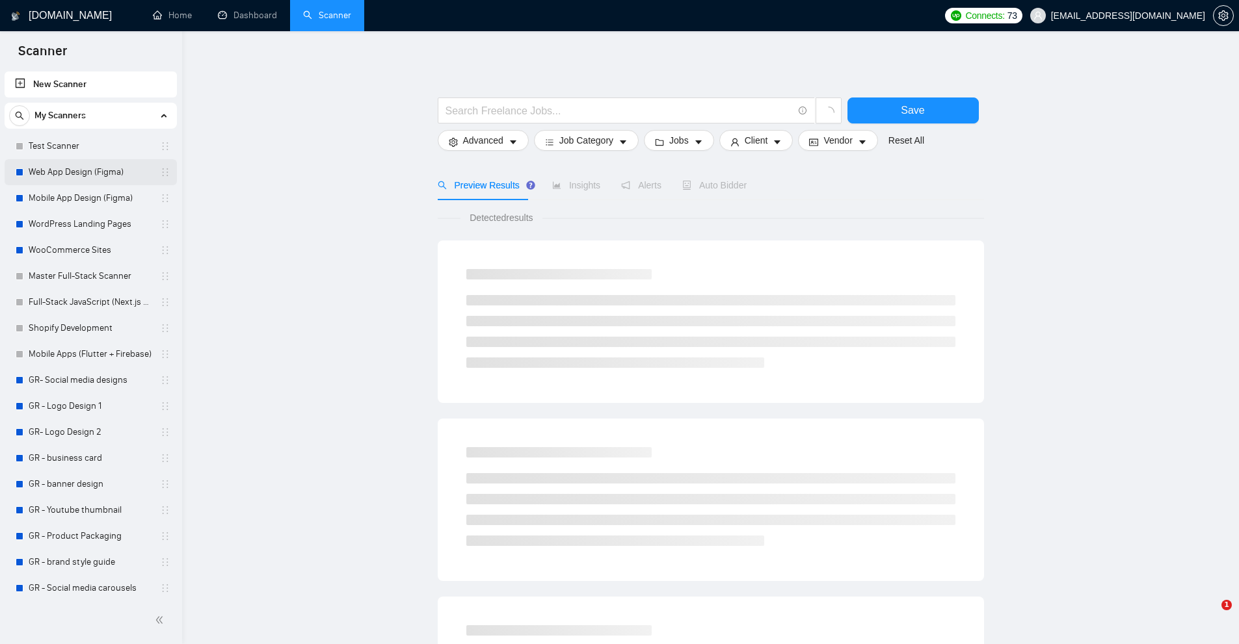
click at [68, 169] on link "Web App Design (Figma)" at bounding box center [91, 172] width 124 height 26
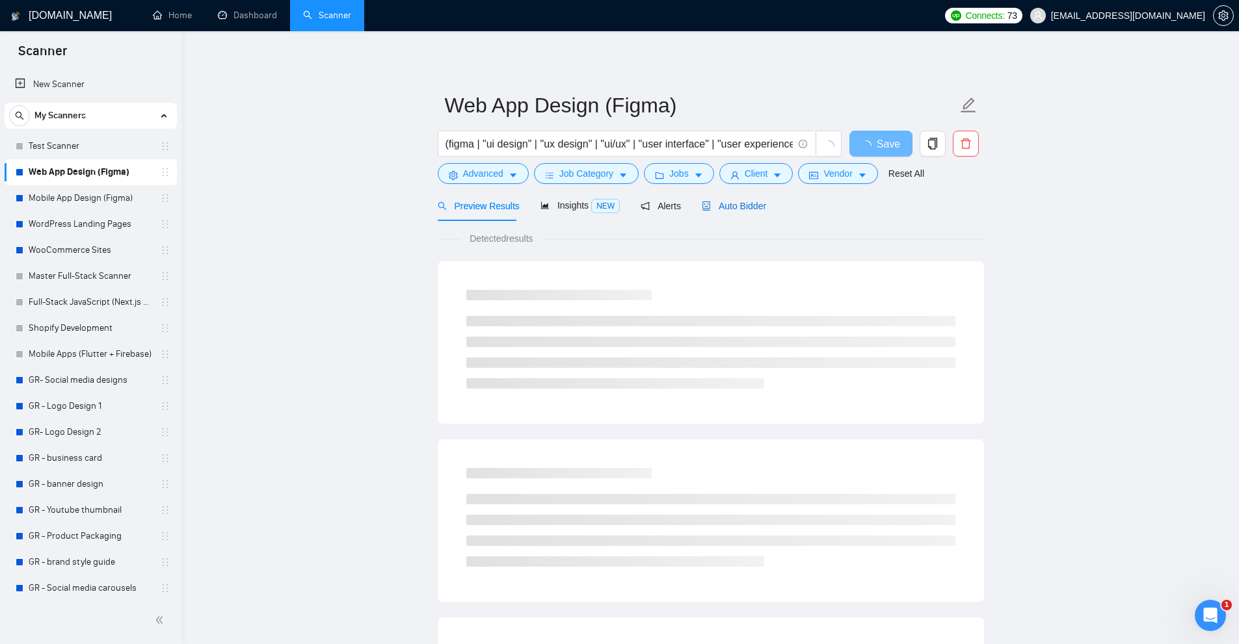
drag, startPoint x: 731, startPoint y: 209, endPoint x: 879, endPoint y: 217, distance: 147.8
click at [731, 209] on span "Auto Bidder" at bounding box center [734, 206] width 64 height 10
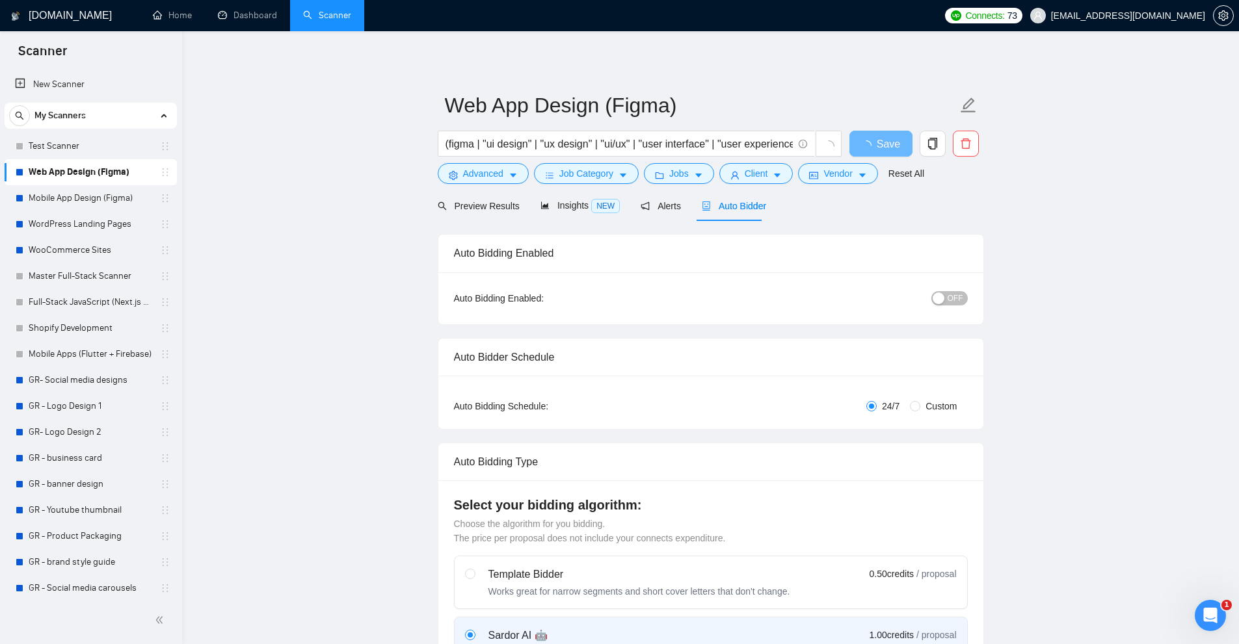
checkbox input "true"
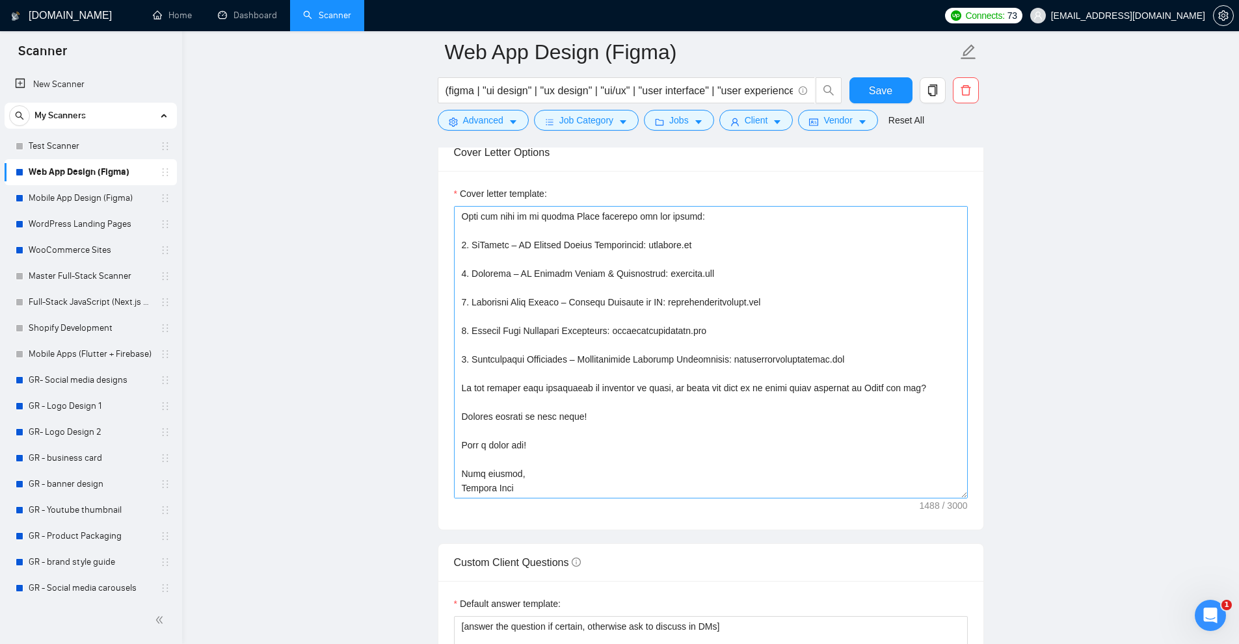
scroll to position [121, 0]
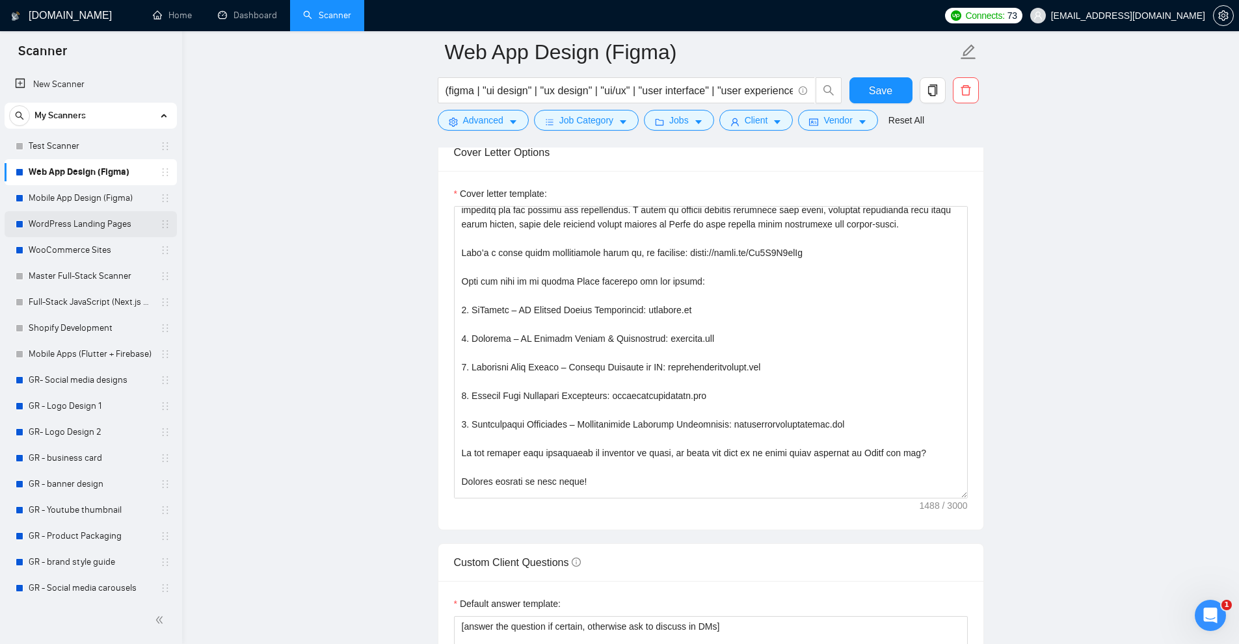
click at [81, 222] on link "WordPress Landing Pages" at bounding box center [91, 224] width 124 height 26
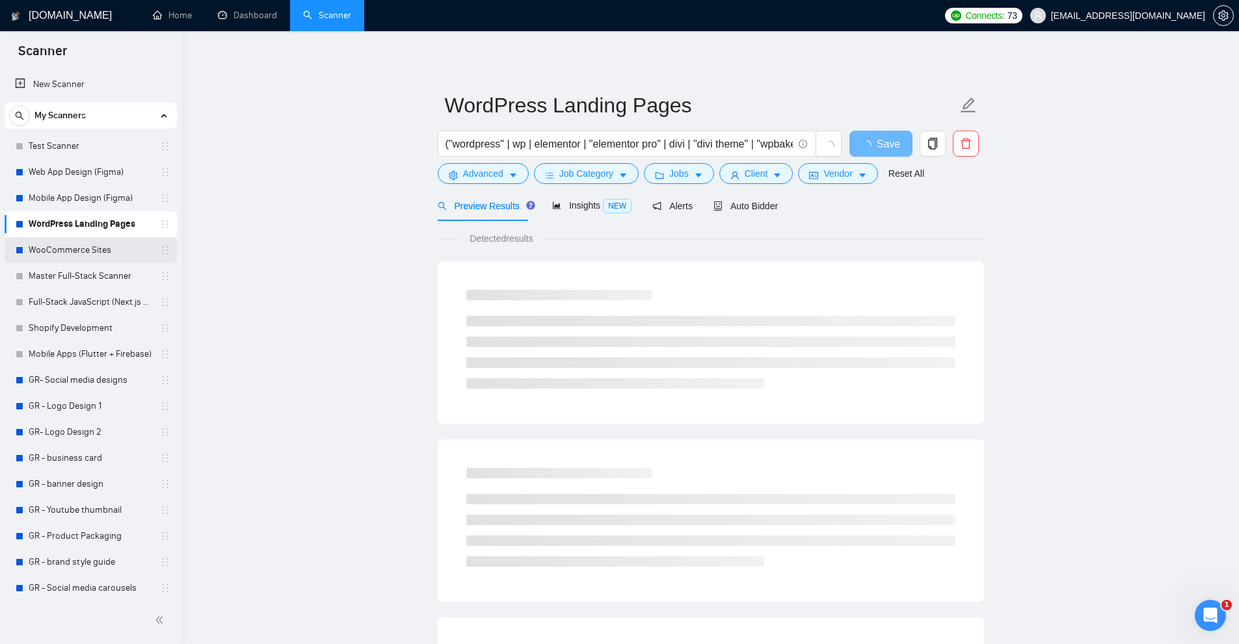
click at [66, 247] on link "WooCommerce Sites" at bounding box center [91, 250] width 124 height 26
click at [728, 207] on span "Auto Bidder" at bounding box center [745, 206] width 64 height 10
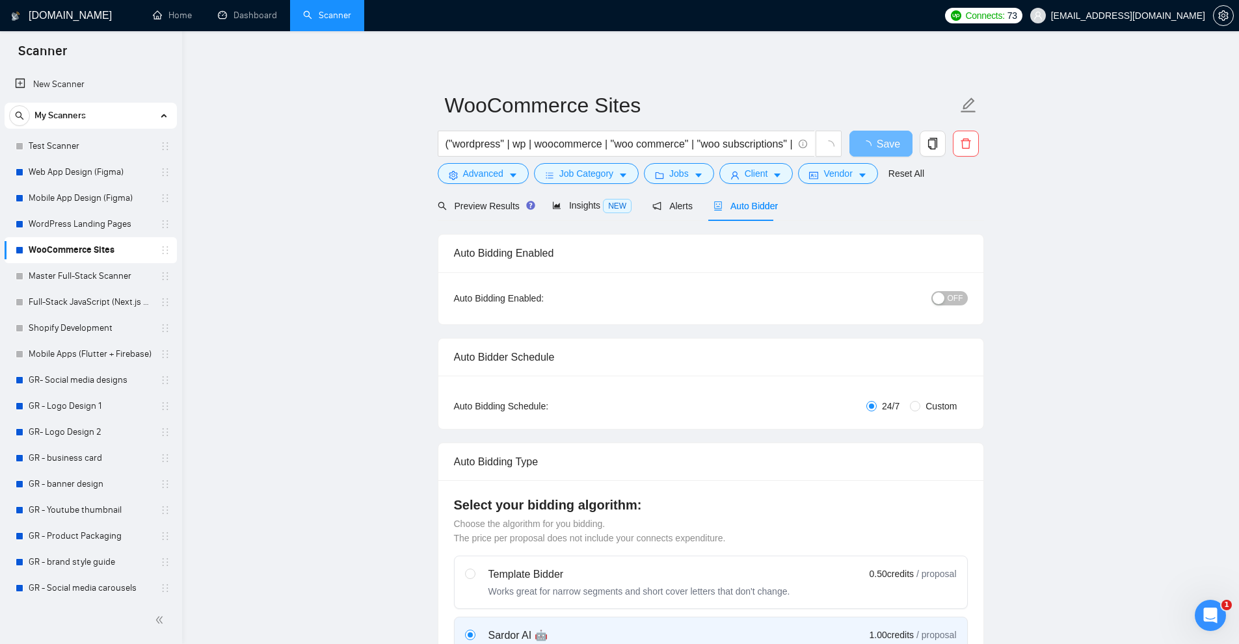
checkbox input "true"
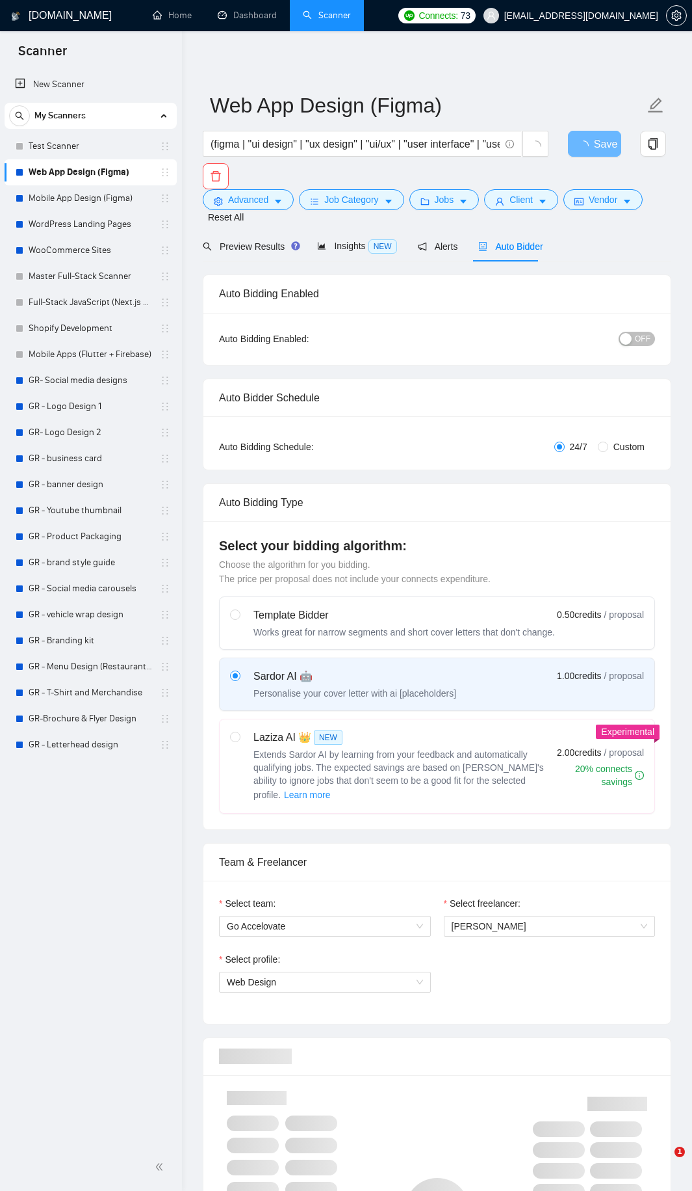
checkbox input "true"
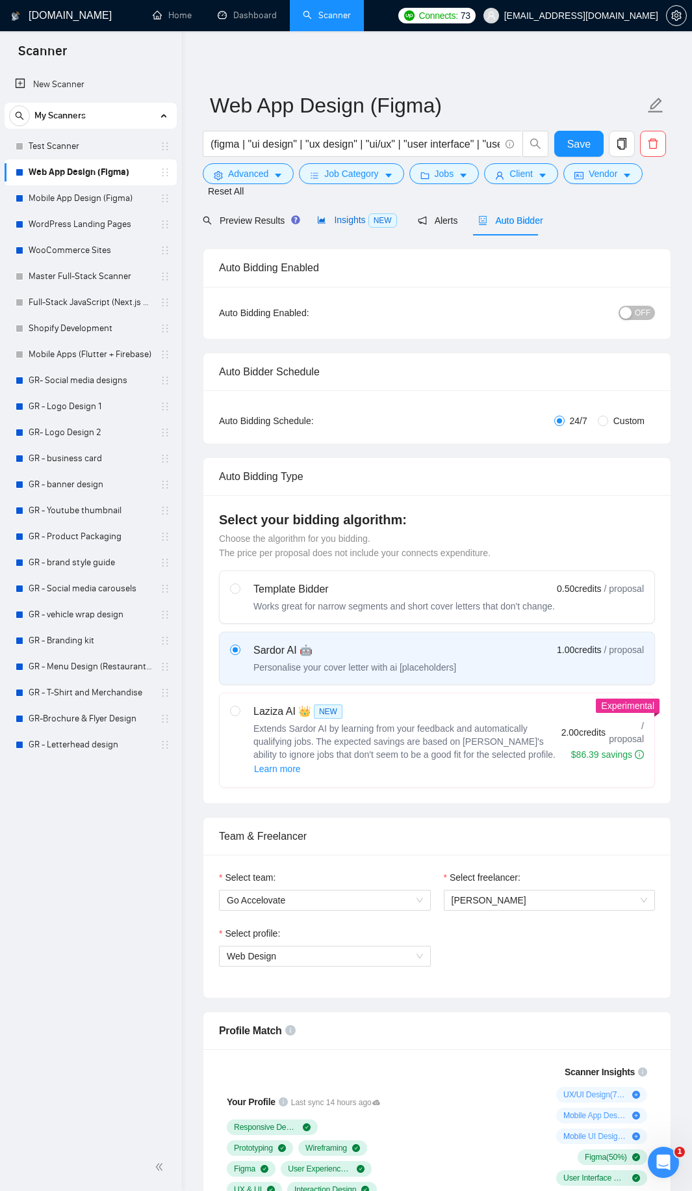
click at [346, 222] on span "Insights NEW" at bounding box center [356, 220] width 79 height 10
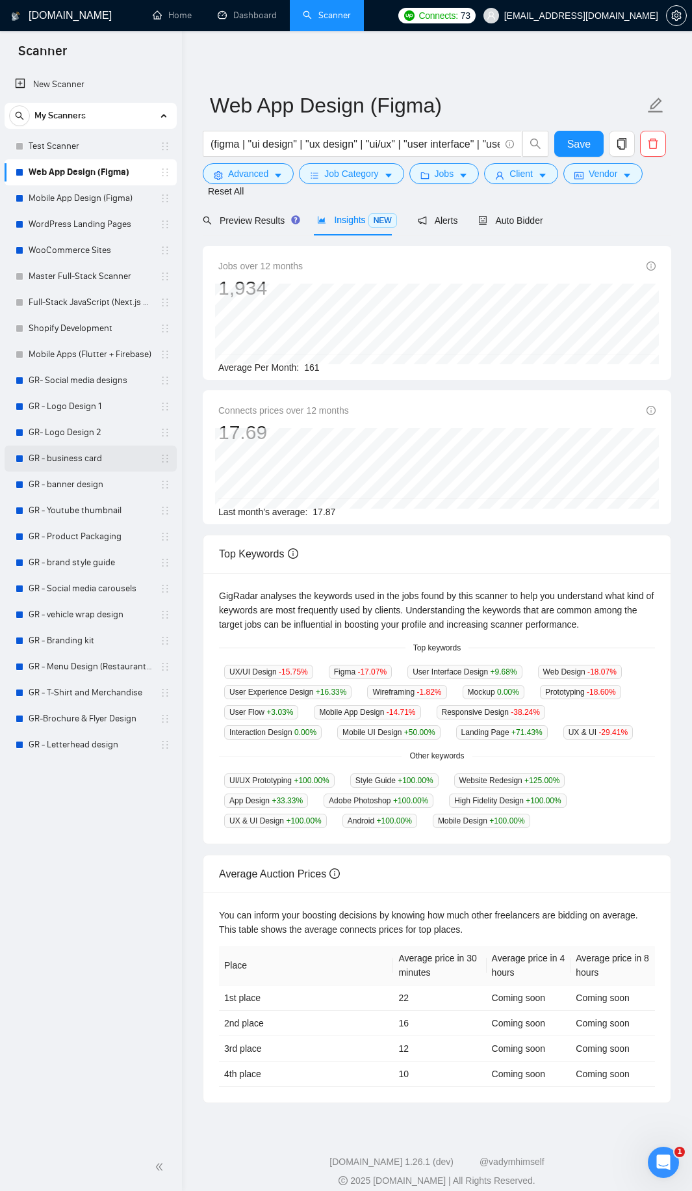
click at [77, 445] on link "GR - business card" at bounding box center [91, 458] width 124 height 26
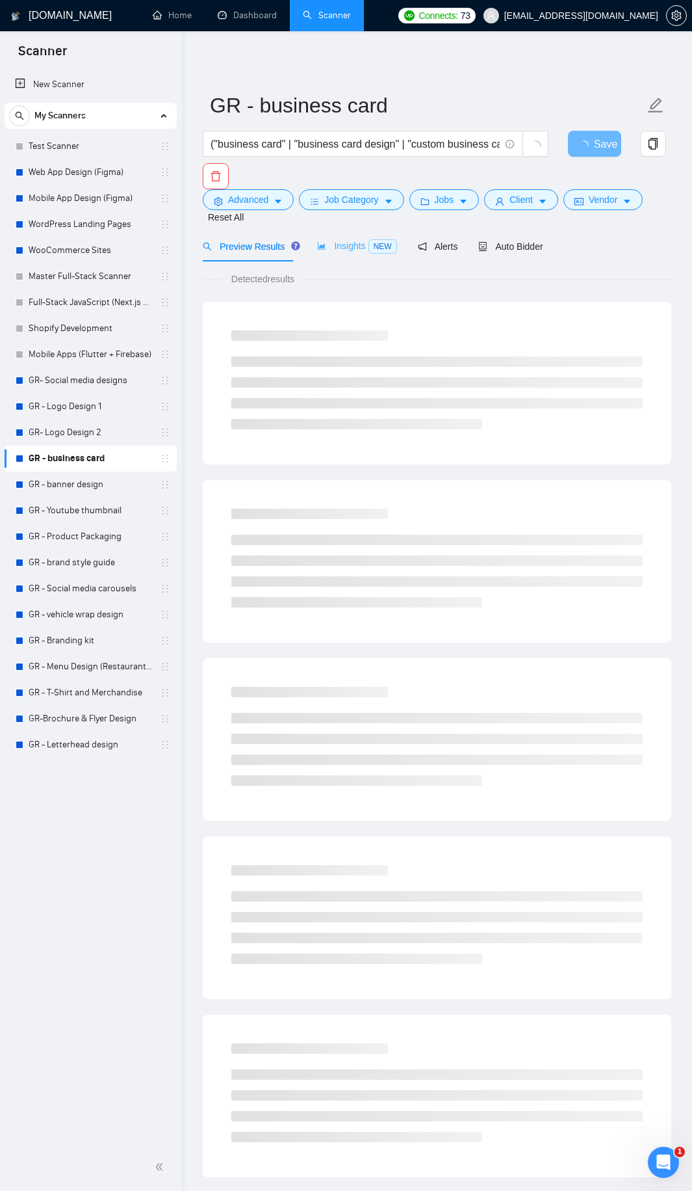
click at [345, 231] on div "Insights NEW" at bounding box center [356, 246] width 79 height 31
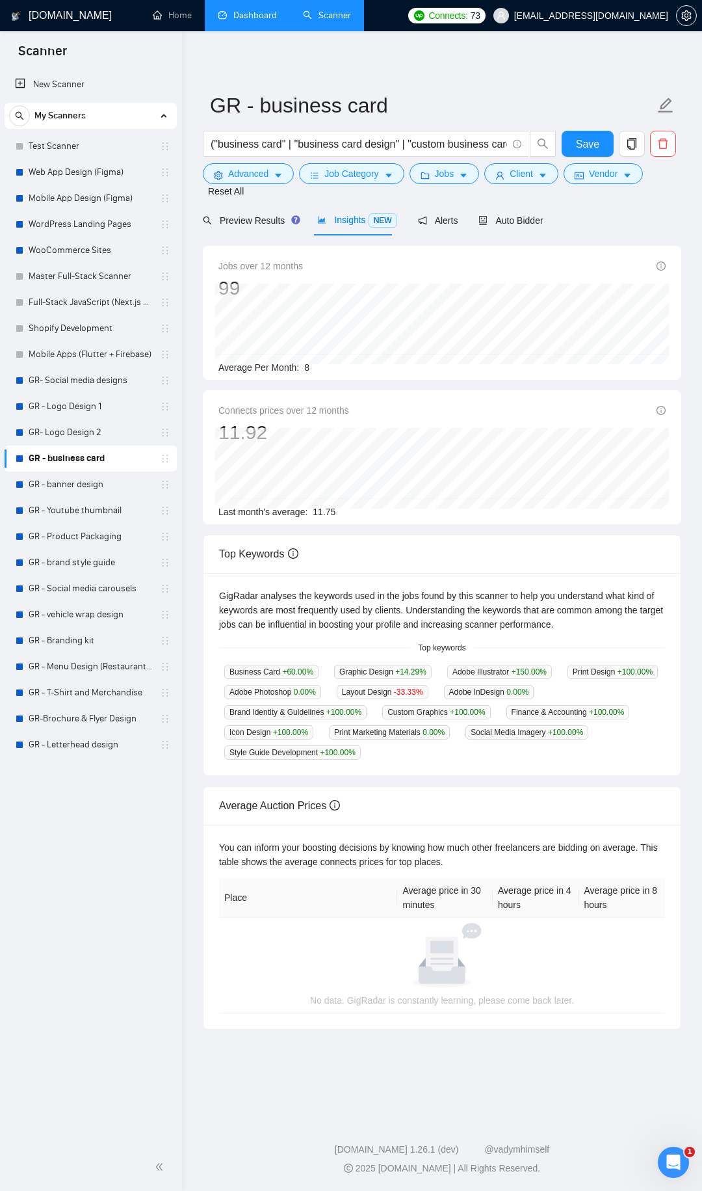
click at [266, 13] on link "Dashboard" at bounding box center [247, 15] width 59 height 11
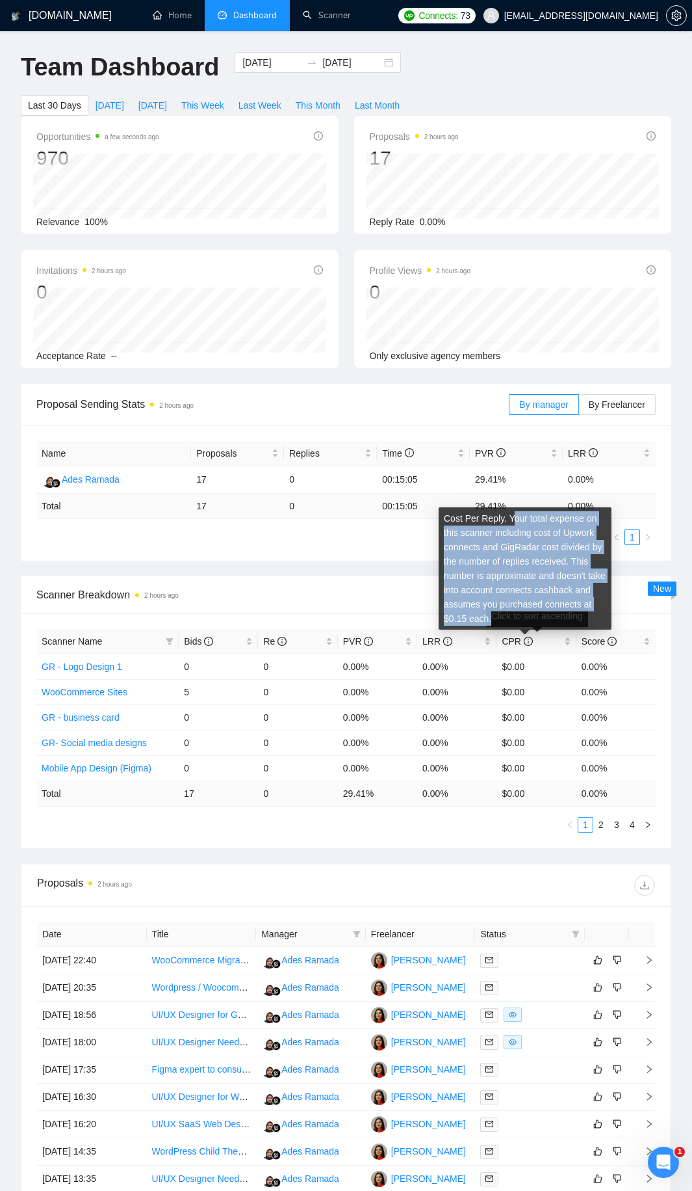
drag, startPoint x: 508, startPoint y: 520, endPoint x: 587, endPoint y: 613, distance: 121.8
click at [587, 613] on div "Cost Per Reply. Your total expense on this scanner including cost of Upwork con…" at bounding box center [525, 568] width 173 height 122
click at [579, 611] on div "Cost Per Reply. Your total expense on this scanner including cost of Upwork con…" at bounding box center [525, 568] width 173 height 122
drag, startPoint x: 510, startPoint y: 618, endPoint x: 447, endPoint y: 523, distance: 114.2
click at [447, 523] on div "Cost Per Reply. Your total expense on this scanner including cost of Upwork con…" at bounding box center [525, 568] width 173 height 122
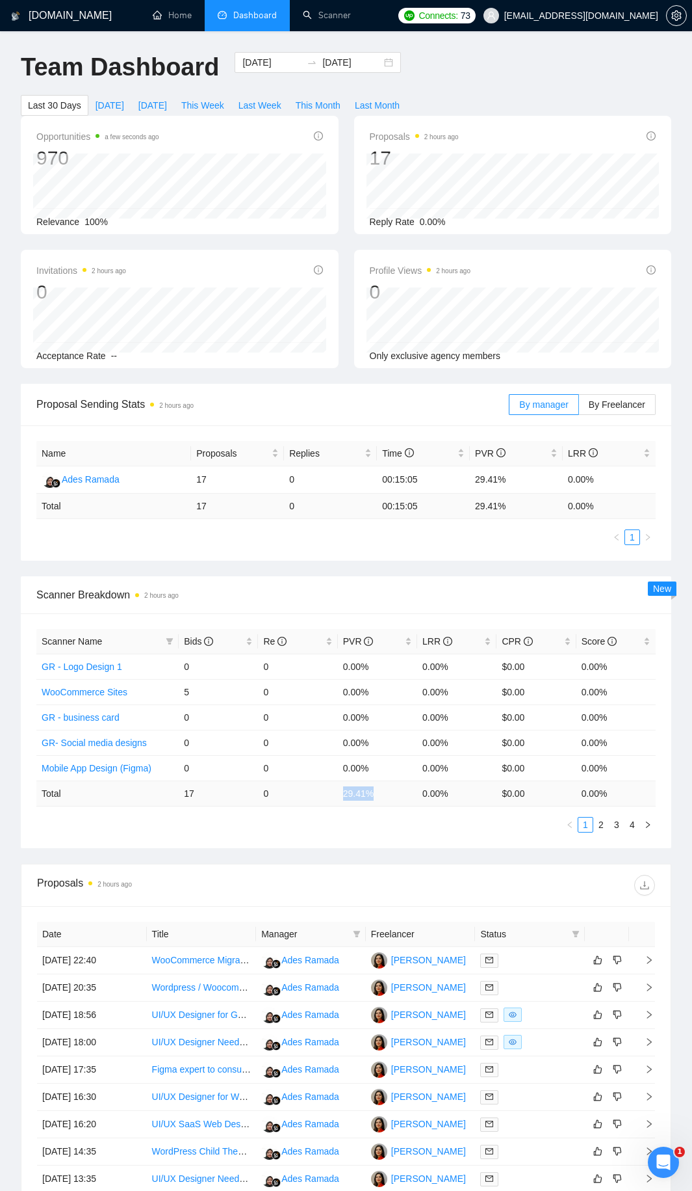
drag, startPoint x: 338, startPoint y: 789, endPoint x: 367, endPoint y: 787, distance: 28.7
click at [382, 793] on td "29.41 %" at bounding box center [377, 792] width 79 height 25
click at [243, 62] on input "2025-09-08" at bounding box center [272, 62] width 59 height 14
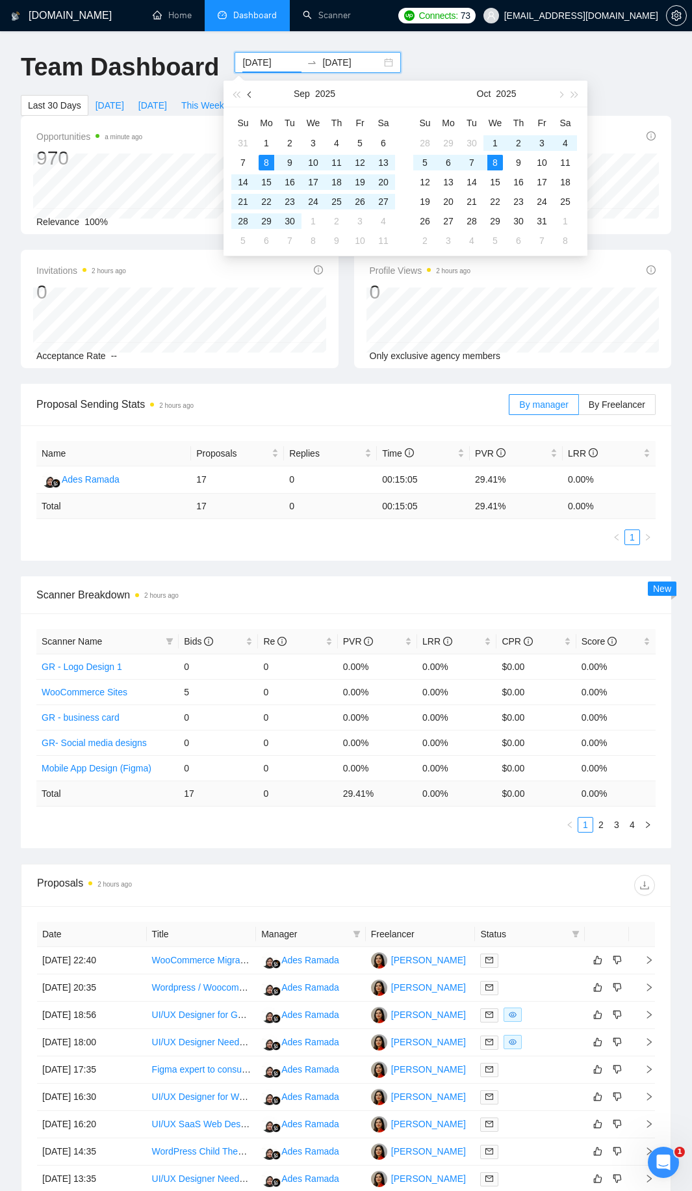
click at [251, 94] on span "button" at bounding box center [251, 94] width 7 height 7
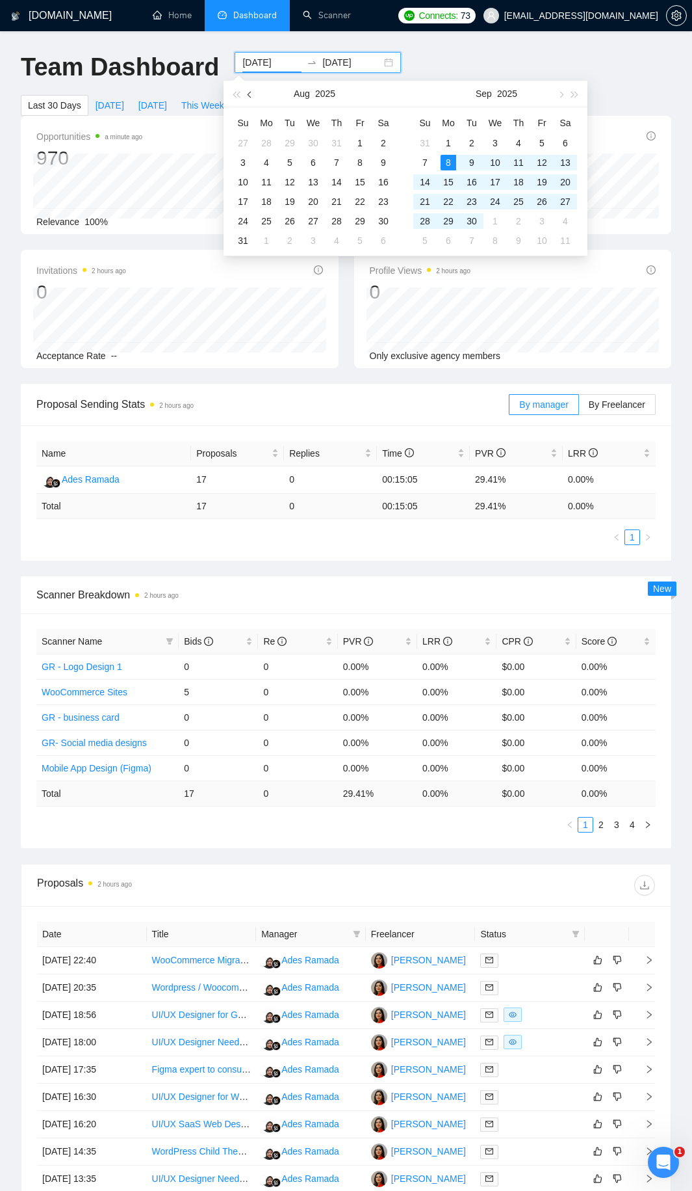
click at [251, 94] on span "button" at bounding box center [251, 94] width 7 height 7
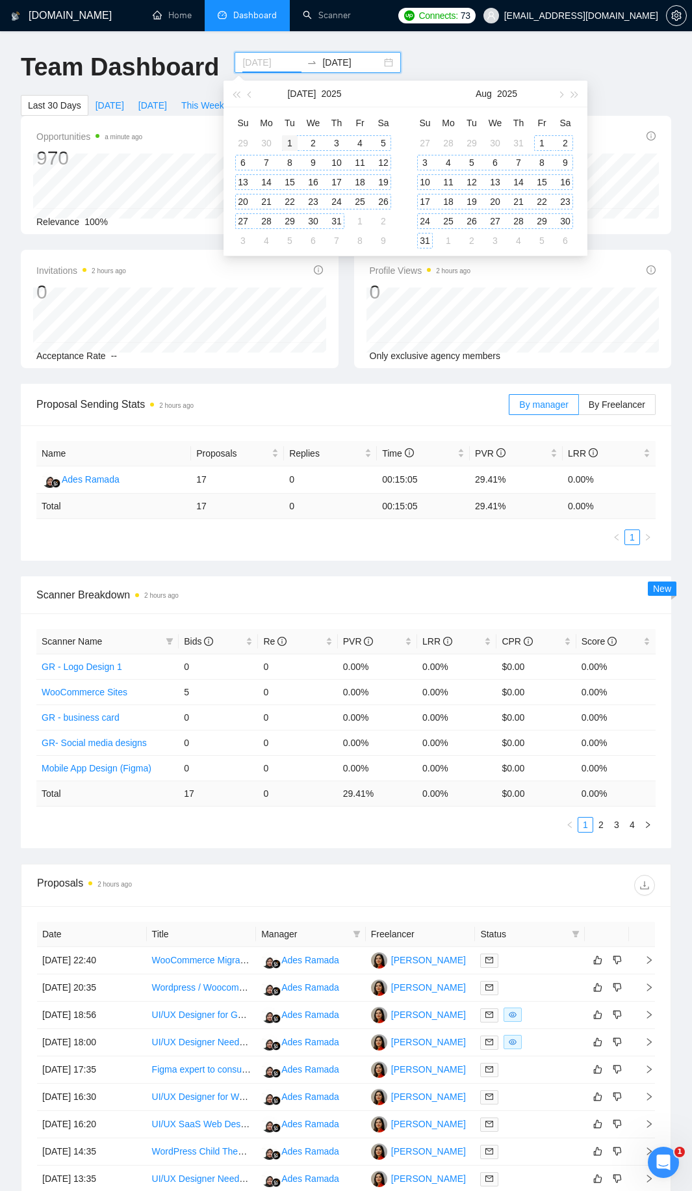
type input "2025-07-01"
click at [290, 150] on div "1" at bounding box center [290, 143] width 16 height 16
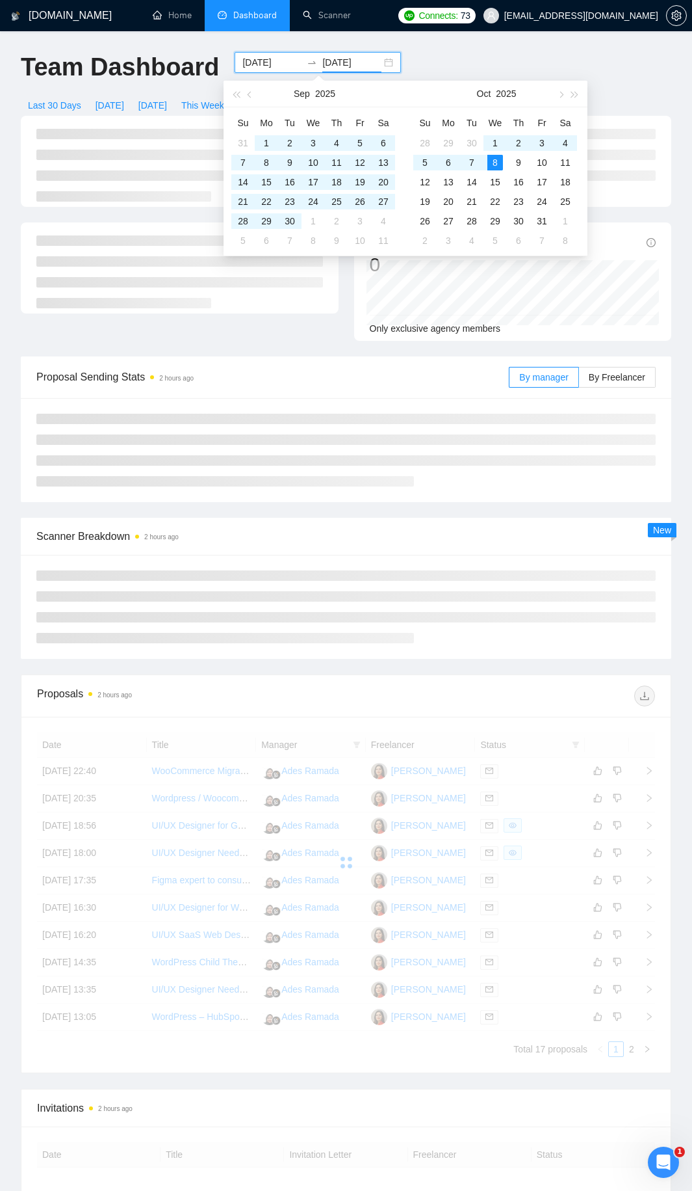
type input "2025-10-08"
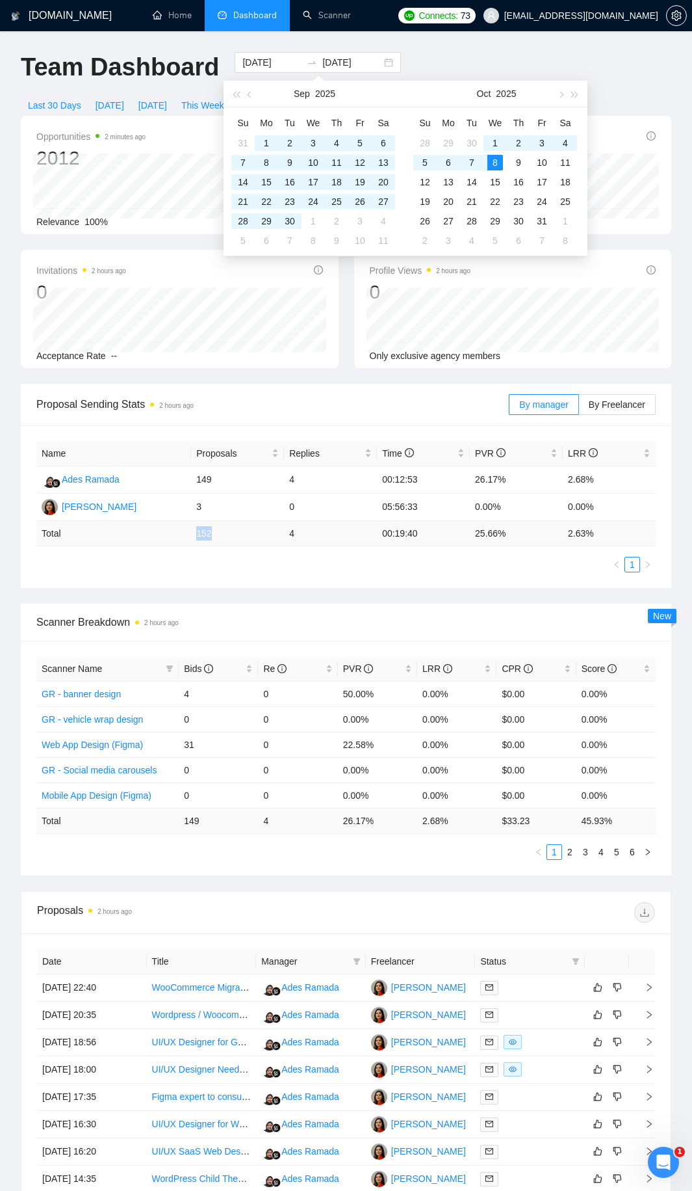
drag, startPoint x: 196, startPoint y: 539, endPoint x: 220, endPoint y: 537, distance: 24.8
click at [220, 537] on td "152" at bounding box center [237, 533] width 93 height 25
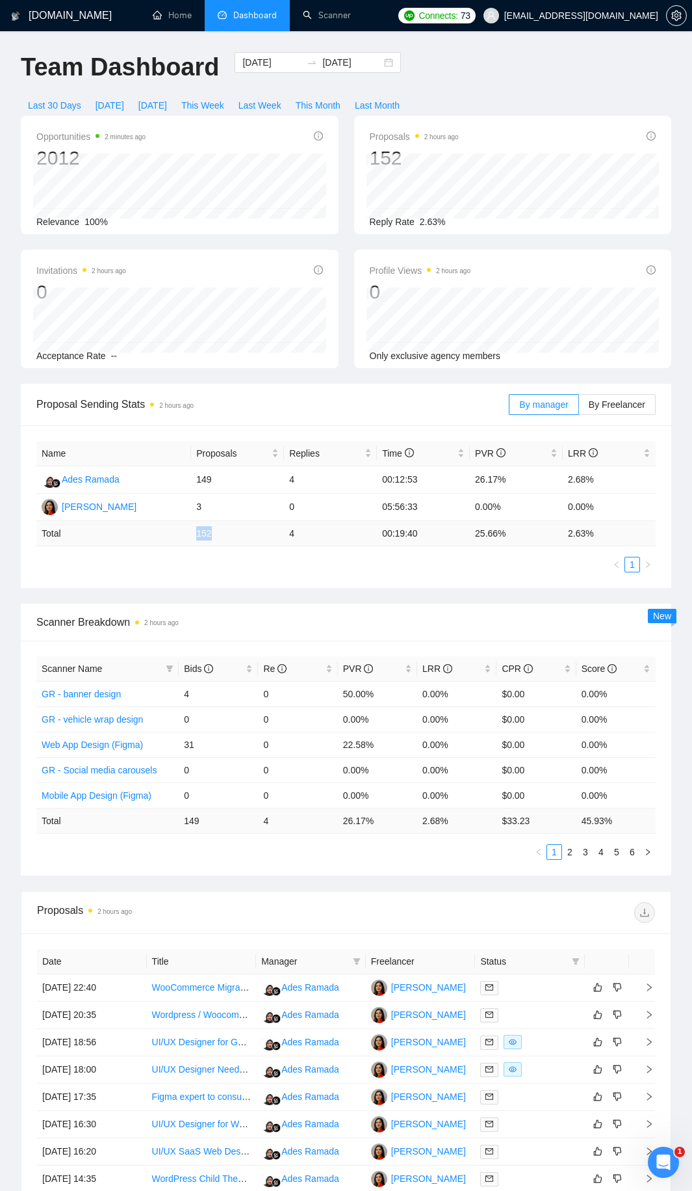
copy td "152"
drag, startPoint x: 500, startPoint y: 818, endPoint x: 532, endPoint y: 819, distance: 31.9
click at [532, 819] on td "$ 33.23" at bounding box center [536, 820] width 79 height 25
click at [441, 853] on ul "1 2 3 4 5 6" at bounding box center [346, 852] width 620 height 16
drag, startPoint x: 533, startPoint y: 815, endPoint x: 501, endPoint y: 818, distance: 32.6
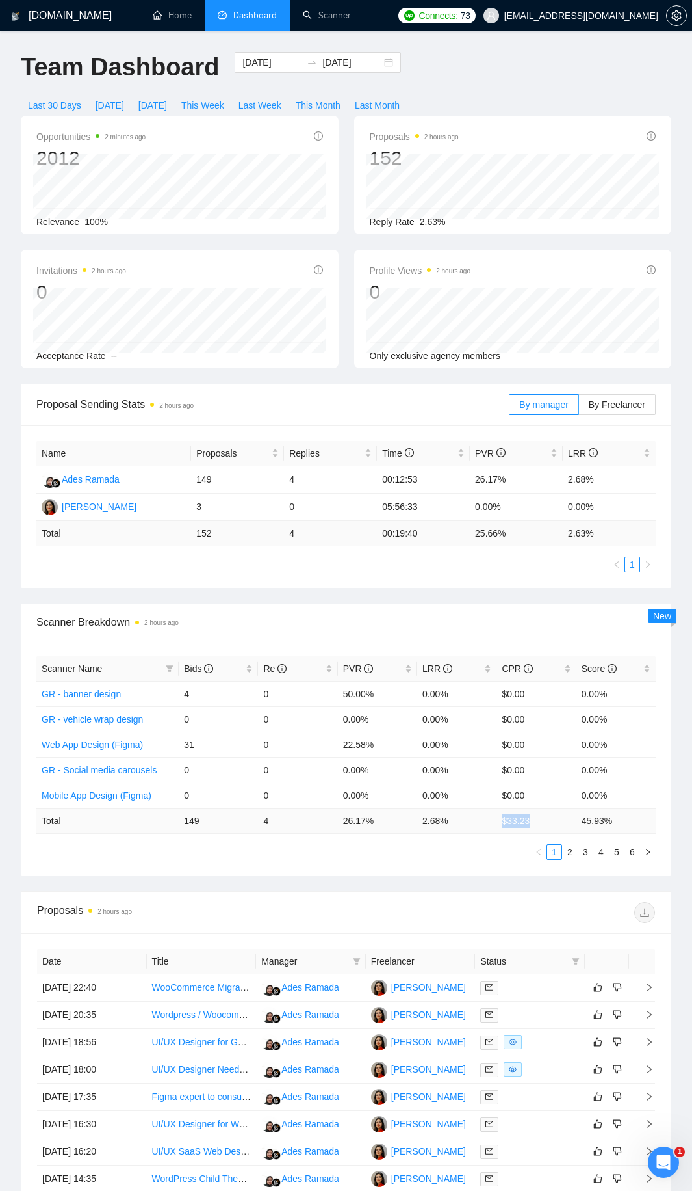
click at [501, 818] on td "$ 33.23" at bounding box center [536, 820] width 79 height 25
copy td "$ 33.23"
drag, startPoint x: 617, startPoint y: 820, endPoint x: 186, endPoint y: 823, distance: 431.1
click at [186, 823] on tr "Total 149 4 26.17 % 2.68 % $ 33.23 45.93 %" at bounding box center [346, 820] width 620 height 25
click at [186, 823] on td "149" at bounding box center [218, 820] width 79 height 25
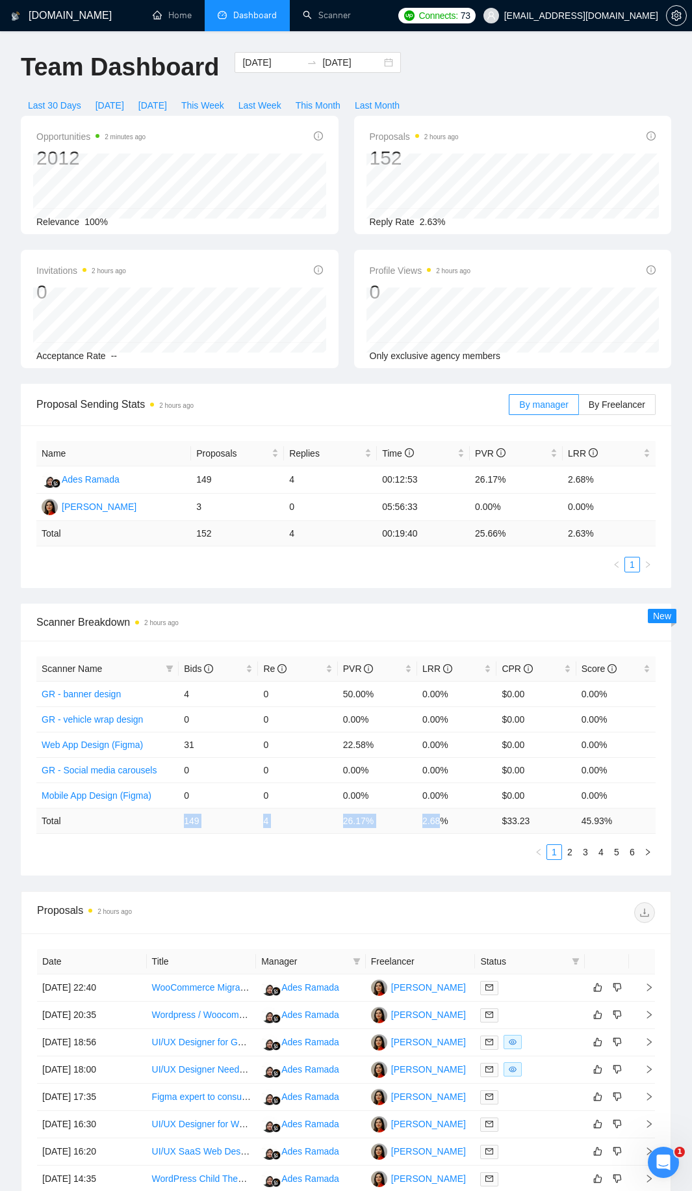
drag, startPoint x: 186, startPoint y: 823, endPoint x: 434, endPoint y: 823, distance: 248.4
click at [434, 823] on tr "Total 149 4 26.17 % 2.68 % $ 33.23 45.93 %" at bounding box center [346, 820] width 620 height 25
click at [434, 823] on td "2.68 %" at bounding box center [456, 820] width 79 height 25
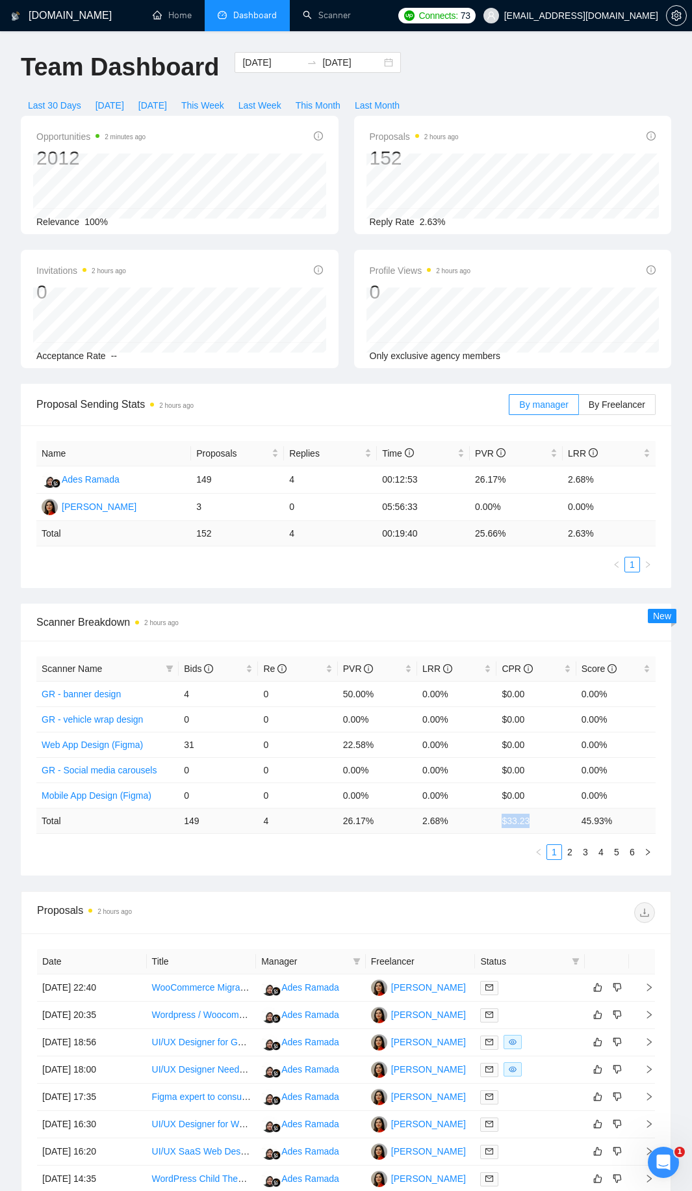
drag, startPoint x: 540, startPoint y: 817, endPoint x: 492, endPoint y: 820, distance: 48.2
click at [492, 820] on tr "Total 149 4 26.17 % 2.68 % $ 33.23 45.93 %" at bounding box center [346, 820] width 620 height 25
drag, startPoint x: 616, startPoint y: 824, endPoint x: 181, endPoint y: 823, distance: 435.6
click at [181, 823] on tr "Total 149 4 26.17 % 2.68 % $ 33.23 45.93 %" at bounding box center [346, 820] width 620 height 25
drag, startPoint x: 318, startPoint y: 831, endPoint x: 304, endPoint y: 832, distance: 13.7
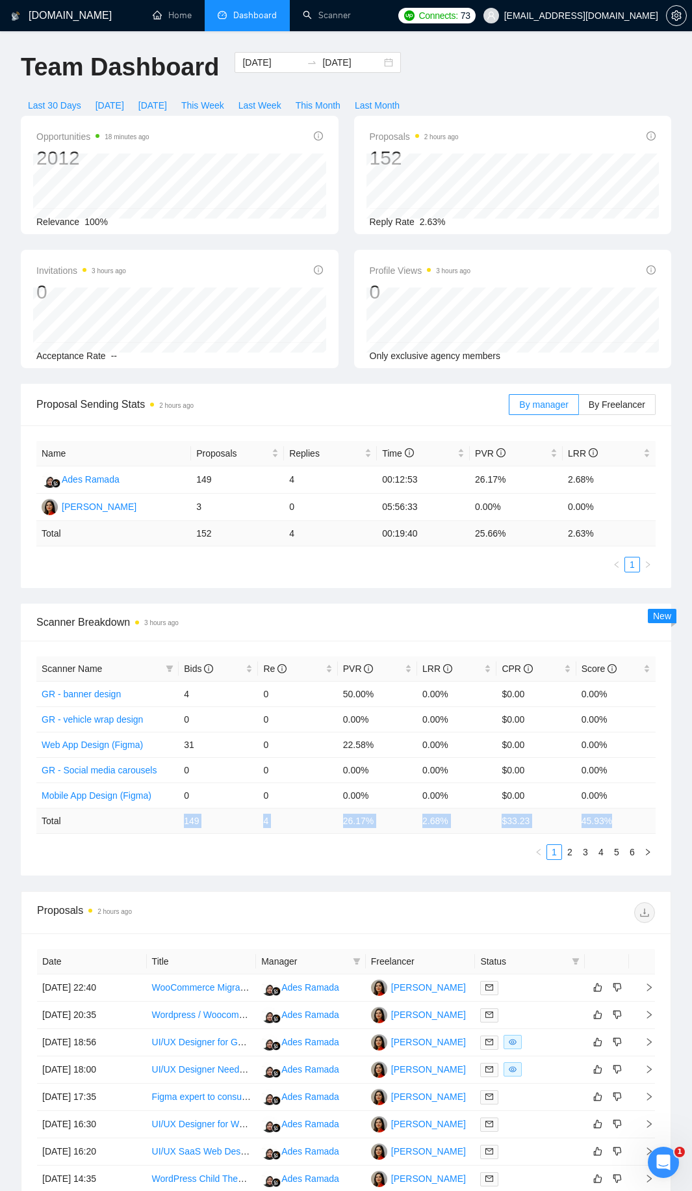
click at [318, 831] on td "4" at bounding box center [297, 820] width 79 height 25
drag, startPoint x: 186, startPoint y: 819, endPoint x: 279, endPoint y: 821, distance: 93.0
click at [279, 821] on tr "Total 149 4 26.17 % 2.68 % $ 33.23 45.93 %" at bounding box center [346, 820] width 620 height 25
copy tr "149 4"
click at [408, 830] on td "26.17 %" at bounding box center [377, 820] width 79 height 25
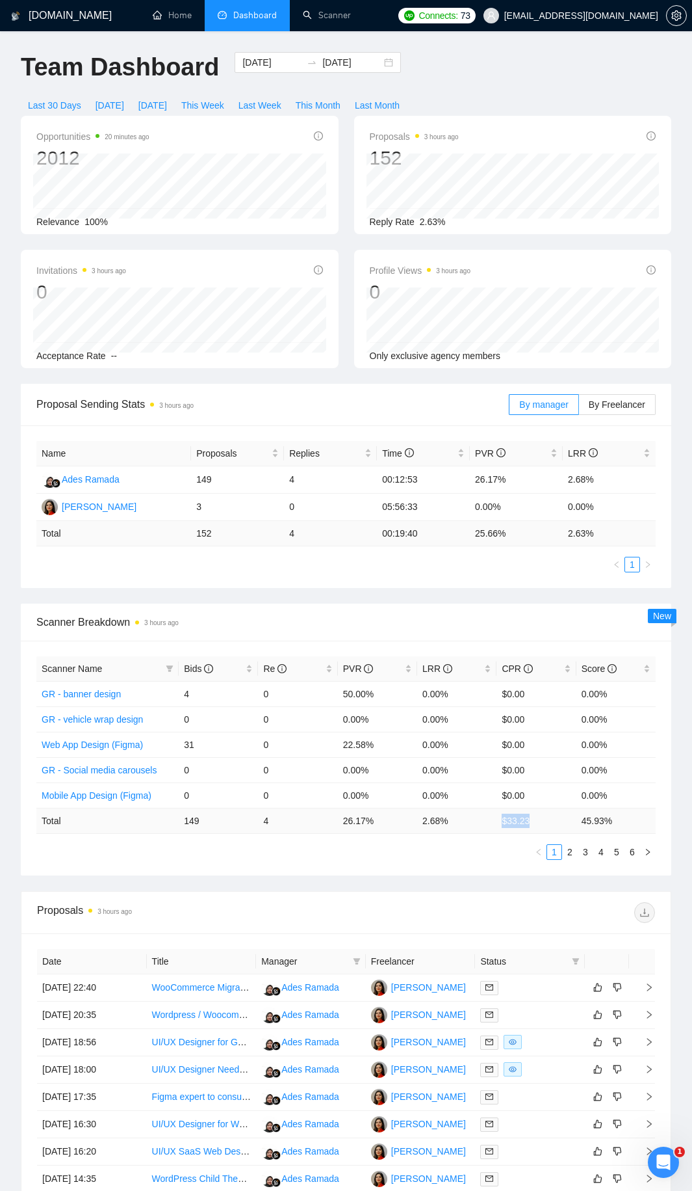
drag, startPoint x: 544, startPoint y: 815, endPoint x: 504, endPoint y: 820, distance: 40.6
click at [504, 820] on td "$ 33.23" at bounding box center [536, 820] width 79 height 25
click at [492, 837] on div "Scanner Name Bids Re PVR LRR CPR Score GR - banner design 4 0 50.00% 0.00% $0.0…" at bounding box center [346, 758] width 620 height 204
click at [253, 666] on div "Bids" at bounding box center [218, 668] width 69 height 14
click at [252, 666] on div "Bids" at bounding box center [218, 668] width 69 height 14
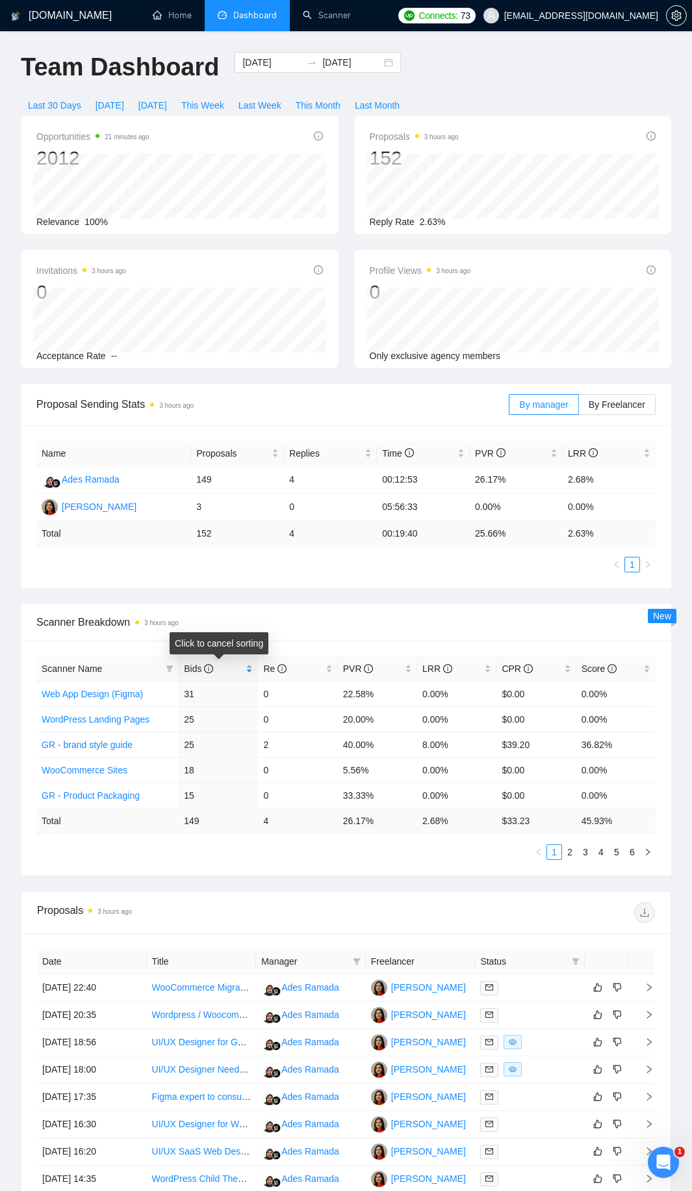
click at [252, 669] on div "Bids" at bounding box center [218, 668] width 69 height 14
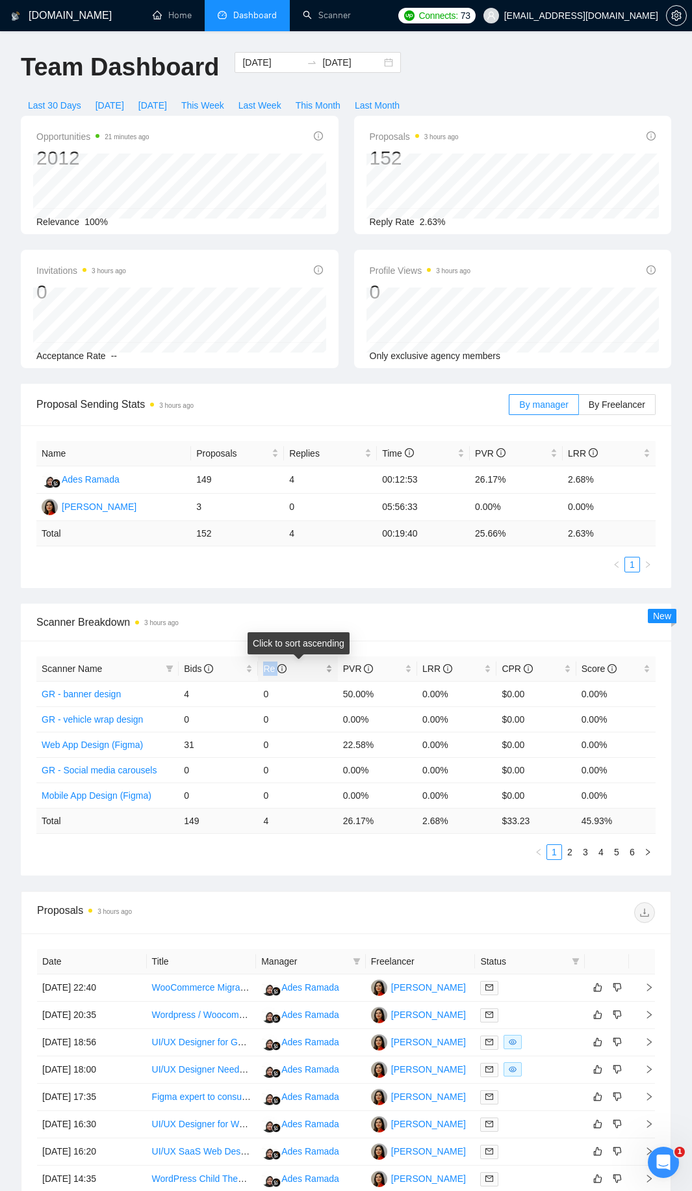
click at [314, 670] on span "Re" at bounding box center [292, 668] width 59 height 14
click at [242, 672] on span "Bids" at bounding box center [213, 668] width 59 height 14
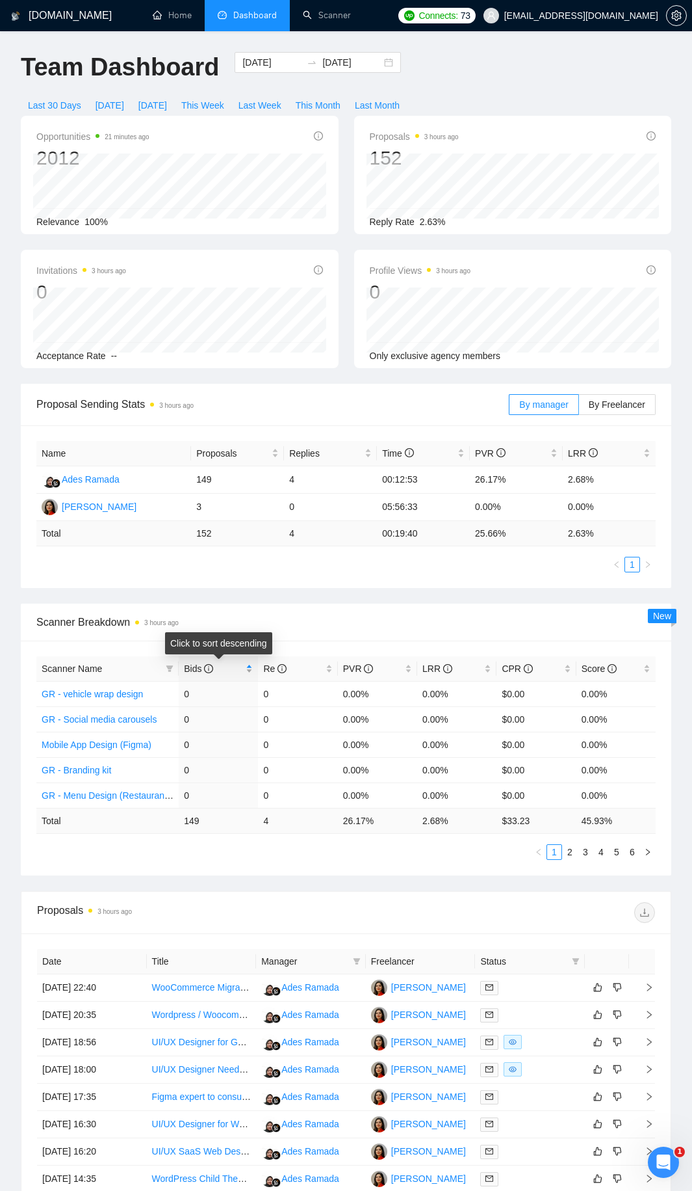
click at [242, 672] on span "Bids" at bounding box center [213, 668] width 59 height 14
drag, startPoint x: 615, startPoint y: 817, endPoint x: 584, endPoint y: 817, distance: 31.2
click at [585, 817] on td "45.93 %" at bounding box center [616, 820] width 79 height 25
drag, startPoint x: 402, startPoint y: 538, endPoint x: 543, endPoint y: 538, distance: 141.1
click at [543, 538] on tr "Total 152 4 00:19:40 25.66 % 2.63 %" at bounding box center [346, 533] width 620 height 25
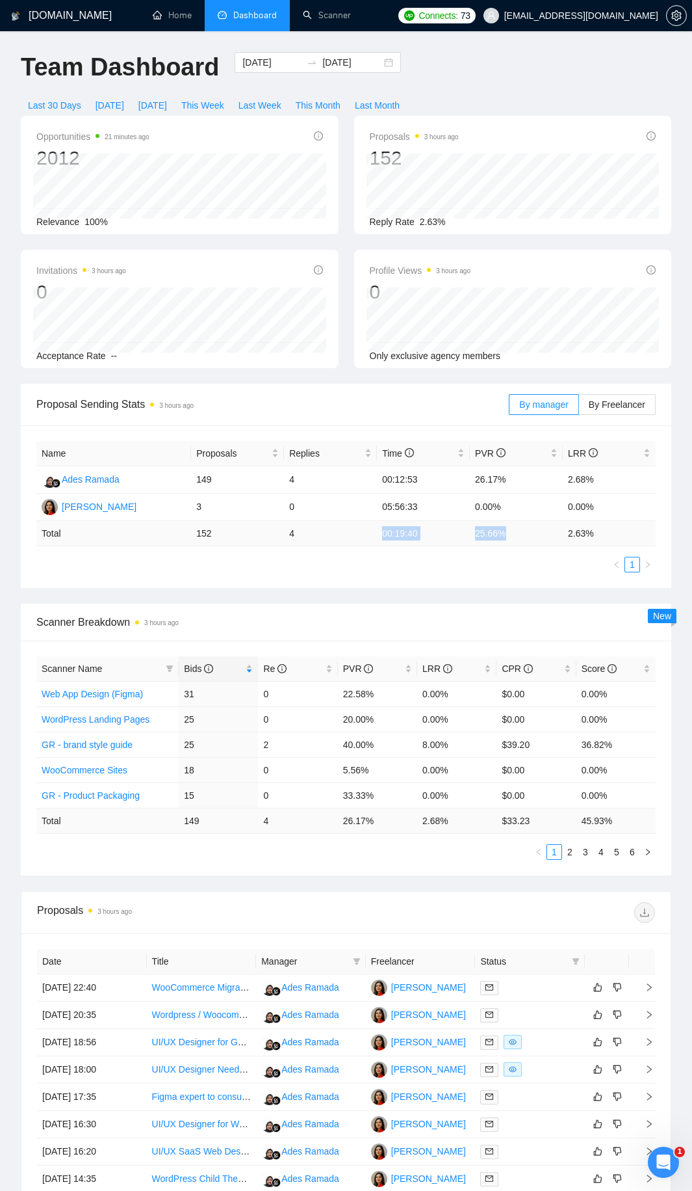
click at [539, 540] on td "25.66 %" at bounding box center [516, 533] width 93 height 25
drag, startPoint x: 415, startPoint y: 819, endPoint x: 534, endPoint y: 819, distance: 119.0
click at [534, 819] on tr "Total 149 4 26.17 % 2.68 % $ 33.23 45.93 %" at bounding box center [346, 820] width 620 height 25
click at [534, 819] on td "$ 33.23" at bounding box center [536, 820] width 79 height 25
drag, startPoint x: 520, startPoint y: 819, endPoint x: 525, endPoint y: 777, distance: 42.6
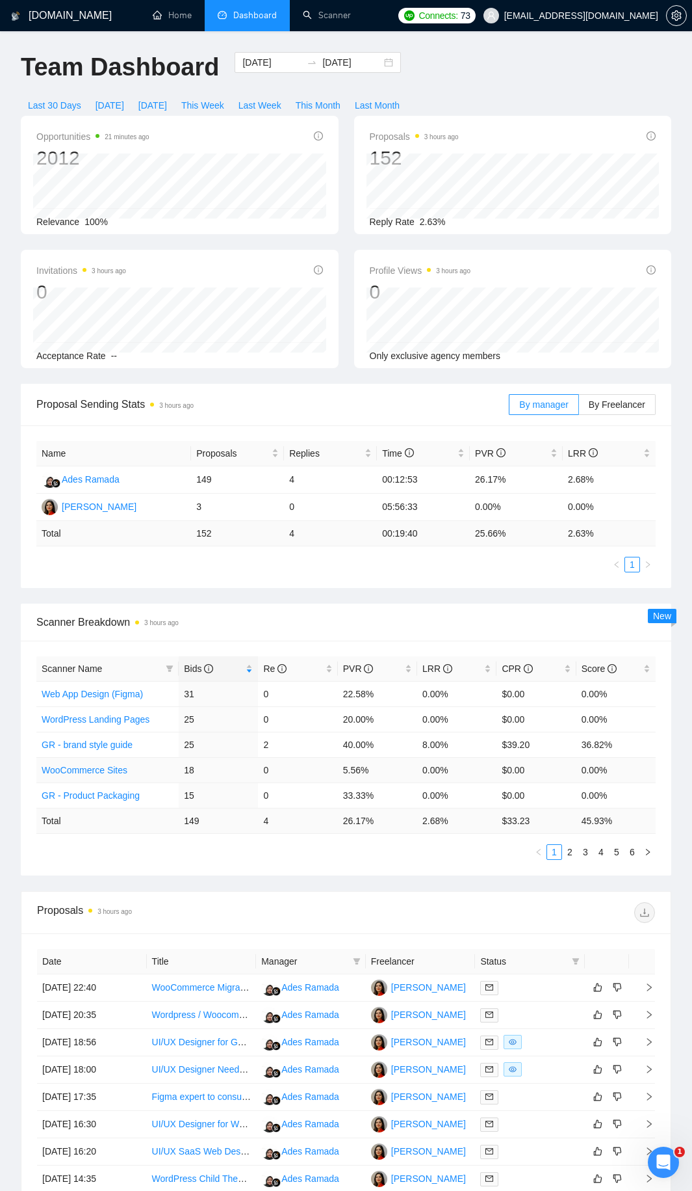
click at [520, 819] on td "$ 33.23" at bounding box center [536, 820] width 79 height 25
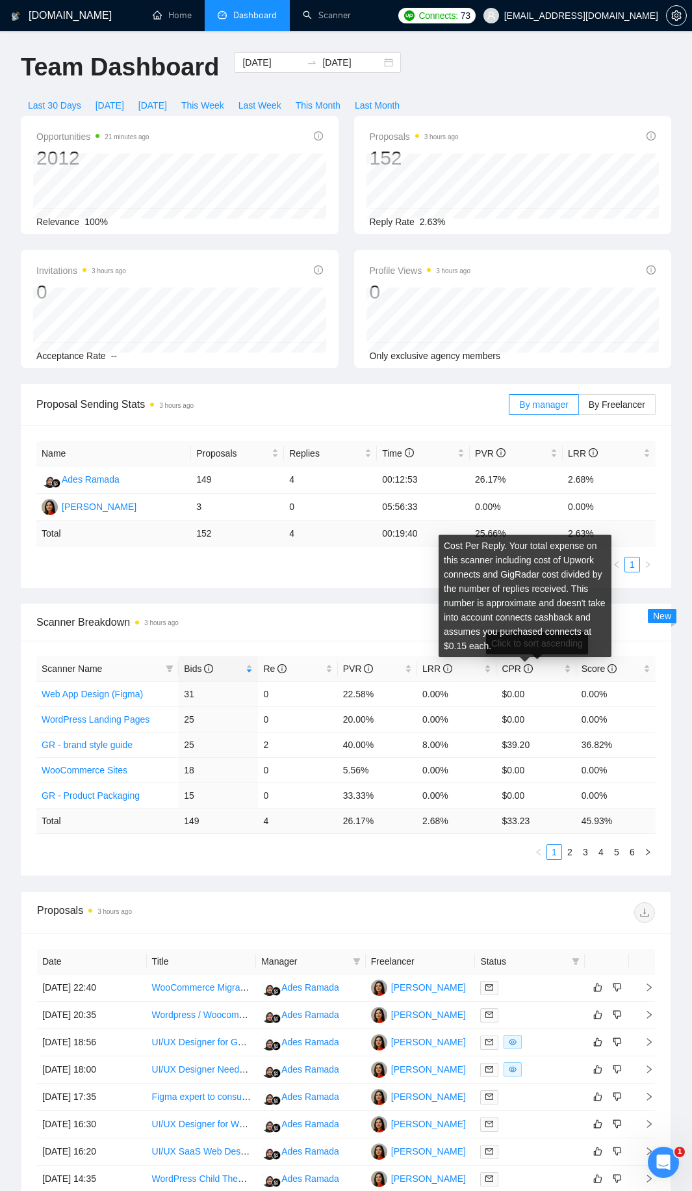
click at [475, 640] on div "Cost Per Reply. Your total expense on this scanner including cost of Upwork con…" at bounding box center [525, 595] width 173 height 122
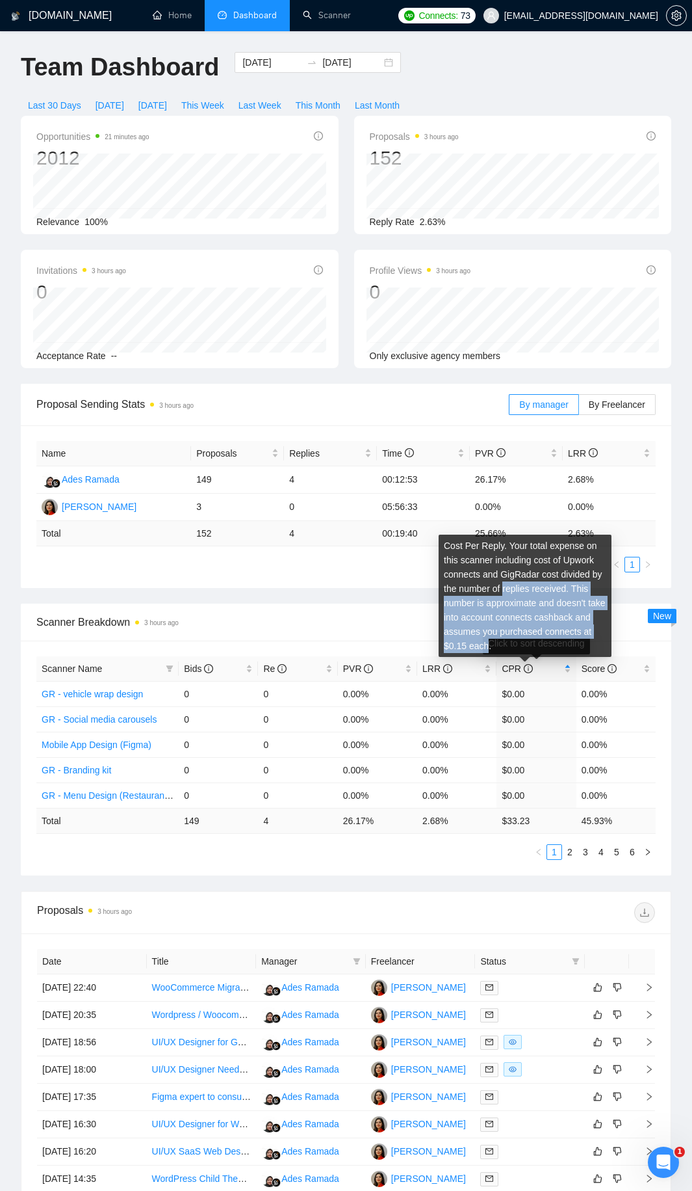
drag, startPoint x: 475, startPoint y: 640, endPoint x: 508, endPoint y: 580, distance: 69.0
click at [520, 585] on div "Cost Per Reply. Your total expense on this scanner including cost of Upwork con…" at bounding box center [525, 595] width 173 height 122
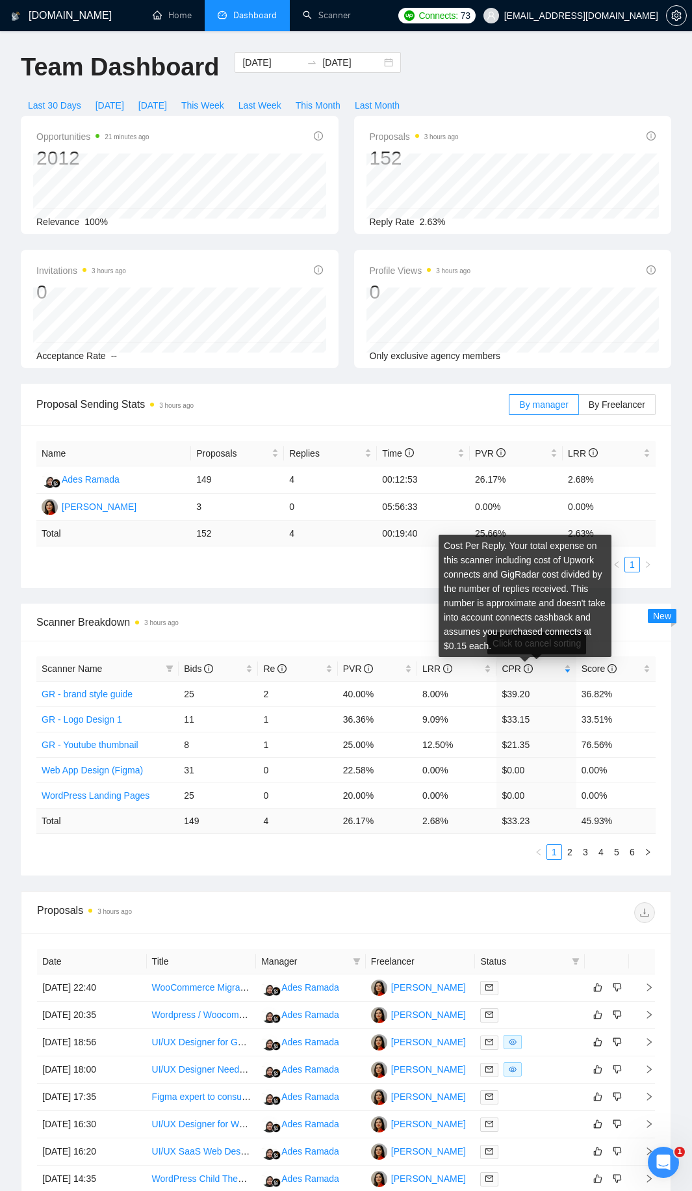
click at [504, 578] on div "Cost Per Reply. Your total expense on this scanner including cost of Upwork con…" at bounding box center [525, 595] width 173 height 122
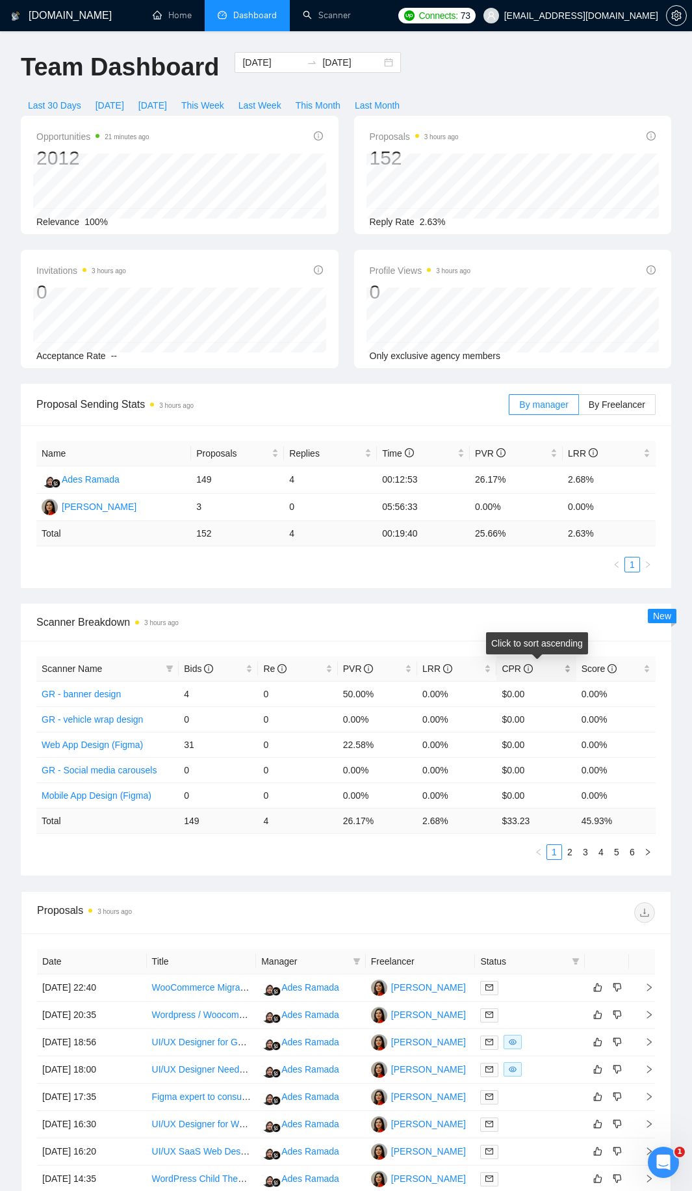
click at [558, 666] on span "CPR" at bounding box center [531, 668] width 59 height 14
click at [529, 691] on td "$39.20" at bounding box center [536, 693] width 79 height 25
drag, startPoint x: 191, startPoint y: 690, endPoint x: 293, endPoint y: 693, distance: 102.8
click at [293, 693] on tr "GR - brand style guide 25 2 40.00% 8.00% $39.20 36.82%" at bounding box center [346, 693] width 620 height 25
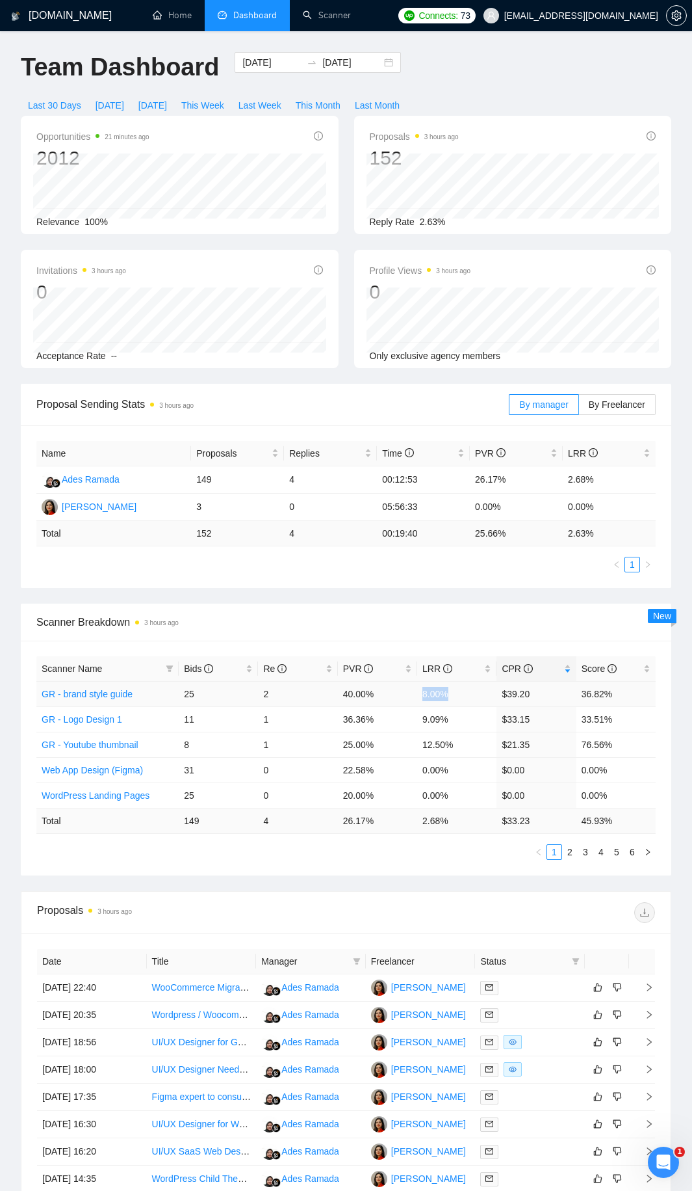
drag, startPoint x: 432, startPoint y: 692, endPoint x: 478, endPoint y: 692, distance: 46.2
click at [466, 692] on tr "GR - brand style guide 25 2 40.00% 8.00% $39.20 36.82%" at bounding box center [346, 693] width 620 height 25
drag, startPoint x: 533, startPoint y: 692, endPoint x: 504, endPoint y: 691, distance: 28.6
click at [504, 691] on td "$39.20" at bounding box center [536, 693] width 79 height 25
click at [492, 696] on td "8.00%" at bounding box center [456, 693] width 79 height 25
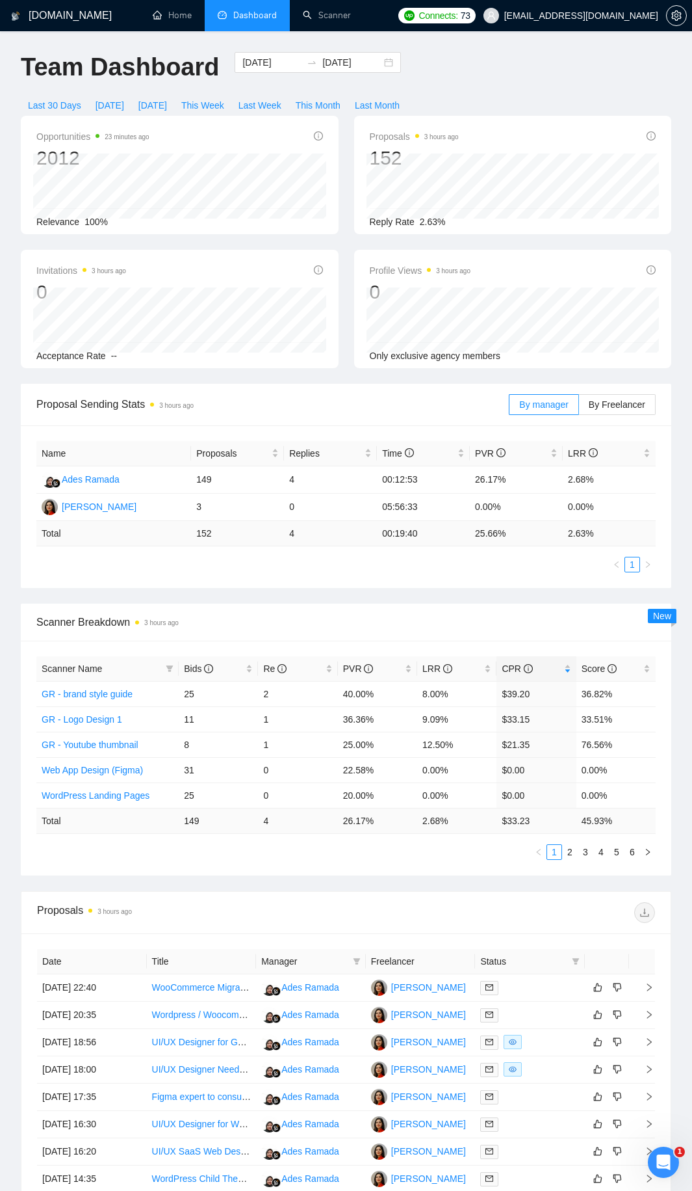
click at [499, 857] on ul "1 2 3 4 5 6" at bounding box center [346, 852] width 620 height 16
drag, startPoint x: 503, startPoint y: 818, endPoint x: 540, endPoint y: 817, distance: 37.1
click at [540, 817] on td "$ 33.23" at bounding box center [536, 820] width 79 height 25
click at [538, 817] on td "$ 33.23" at bounding box center [536, 820] width 79 height 25
drag, startPoint x: 502, startPoint y: 819, endPoint x: 540, endPoint y: 821, distance: 37.7
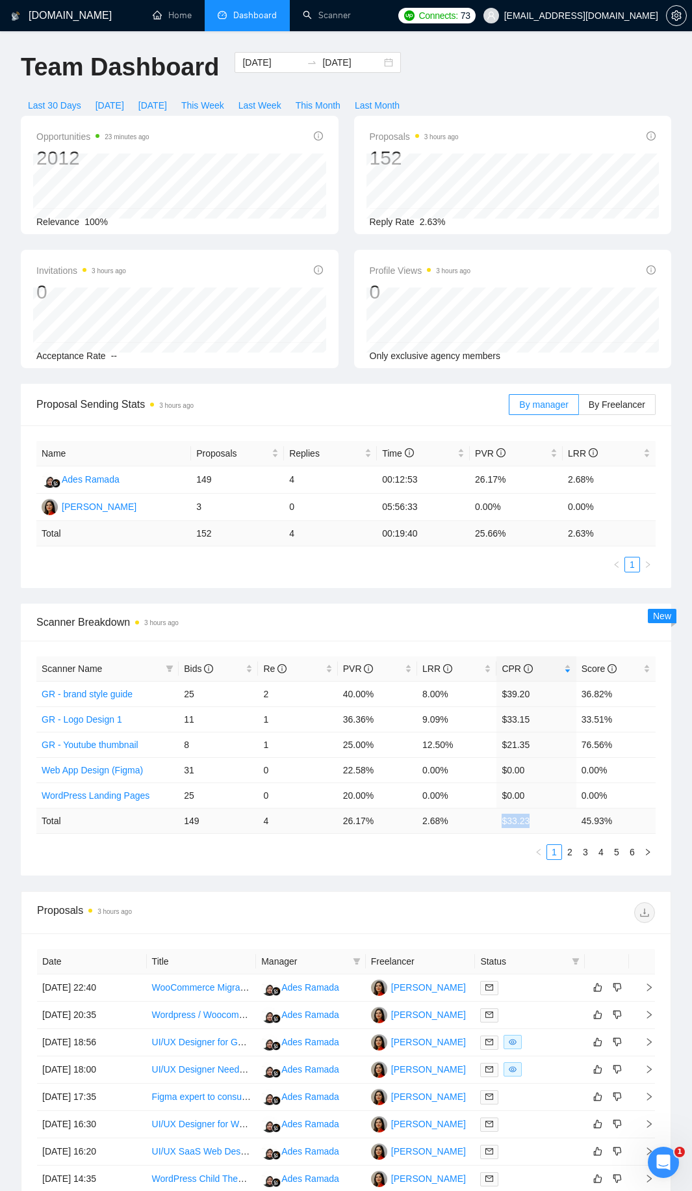
click at [540, 821] on td "$ 33.23" at bounding box center [536, 820] width 79 height 25
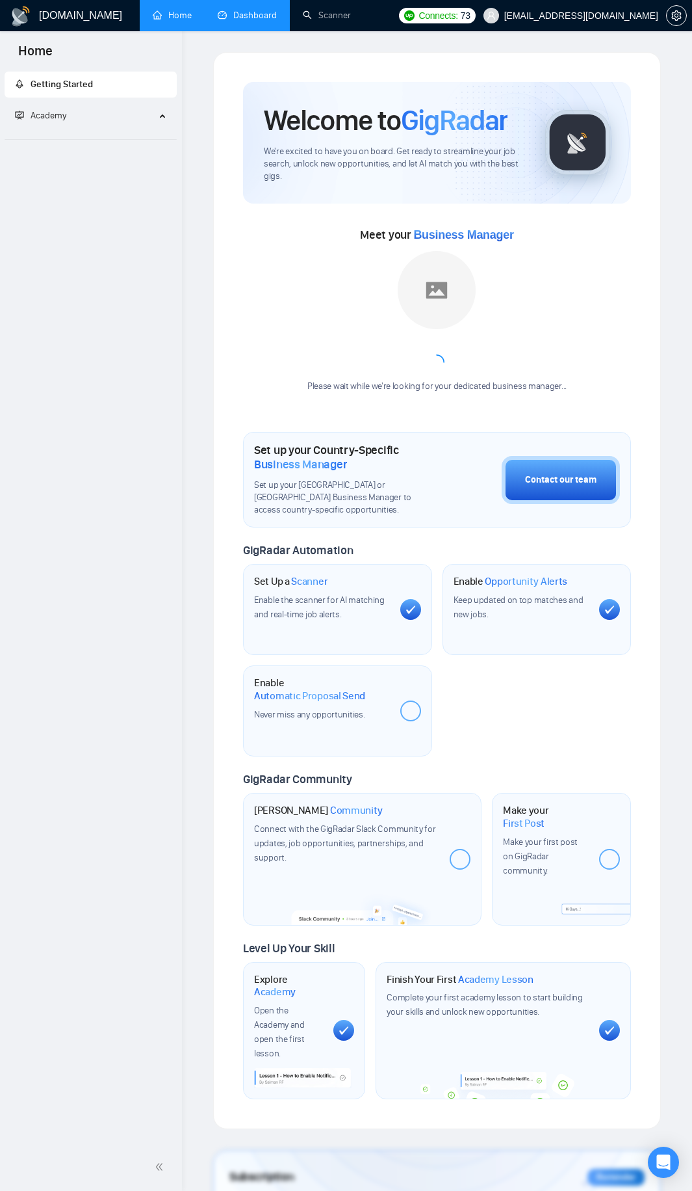
click at [239, 21] on link "Dashboard" at bounding box center [247, 15] width 59 height 11
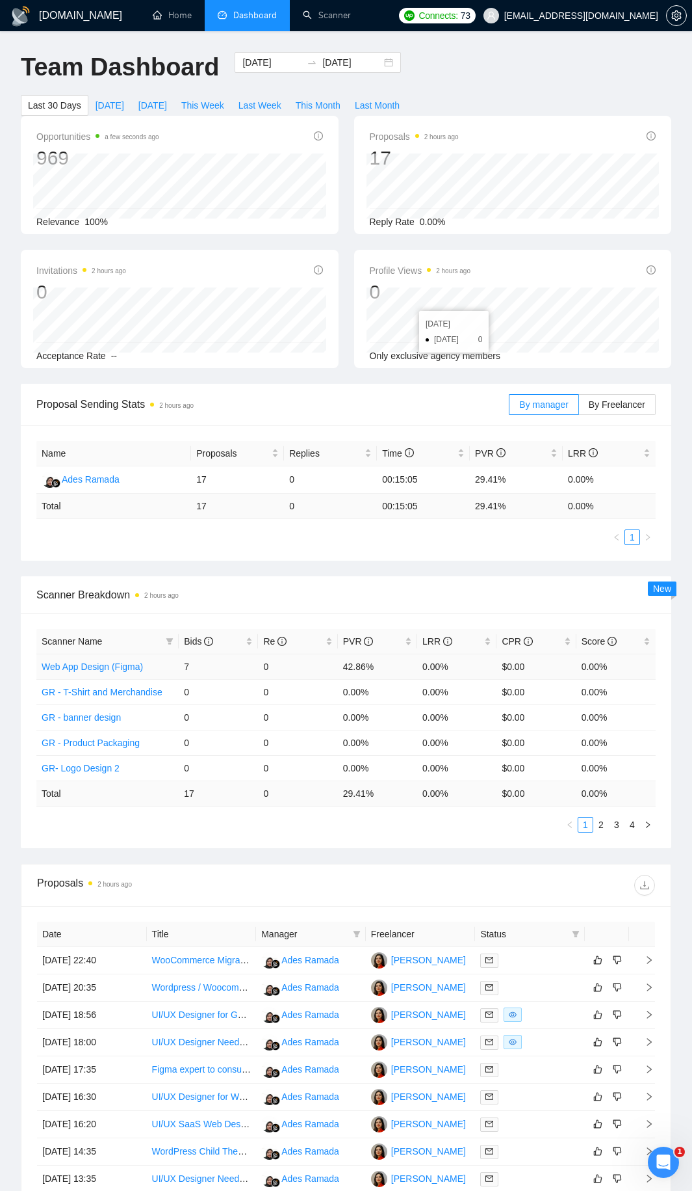
scroll to position [390, 0]
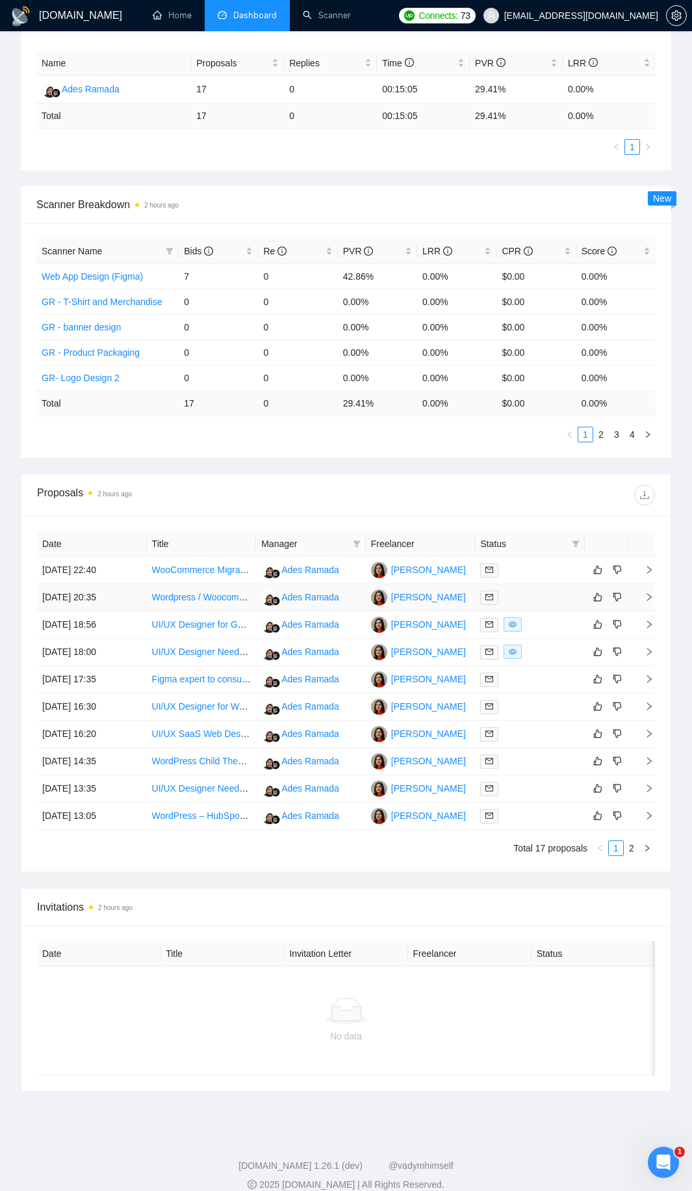
click at [523, 599] on div at bounding box center [530, 597] width 99 height 15
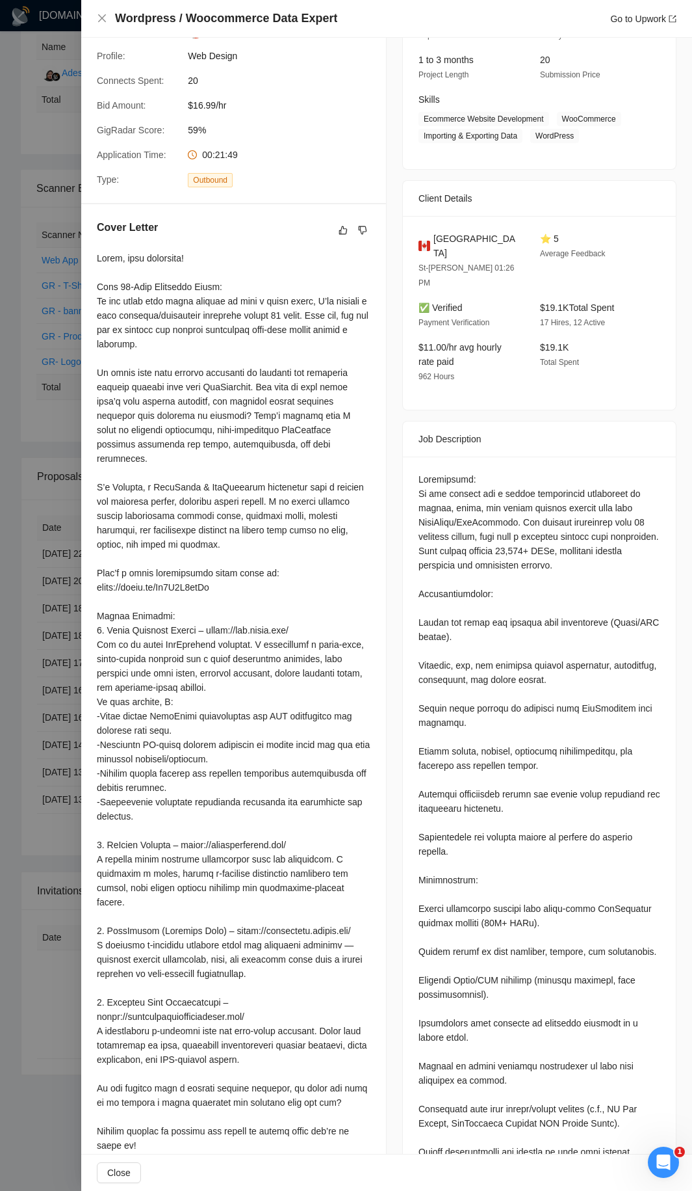
scroll to position [225, 0]
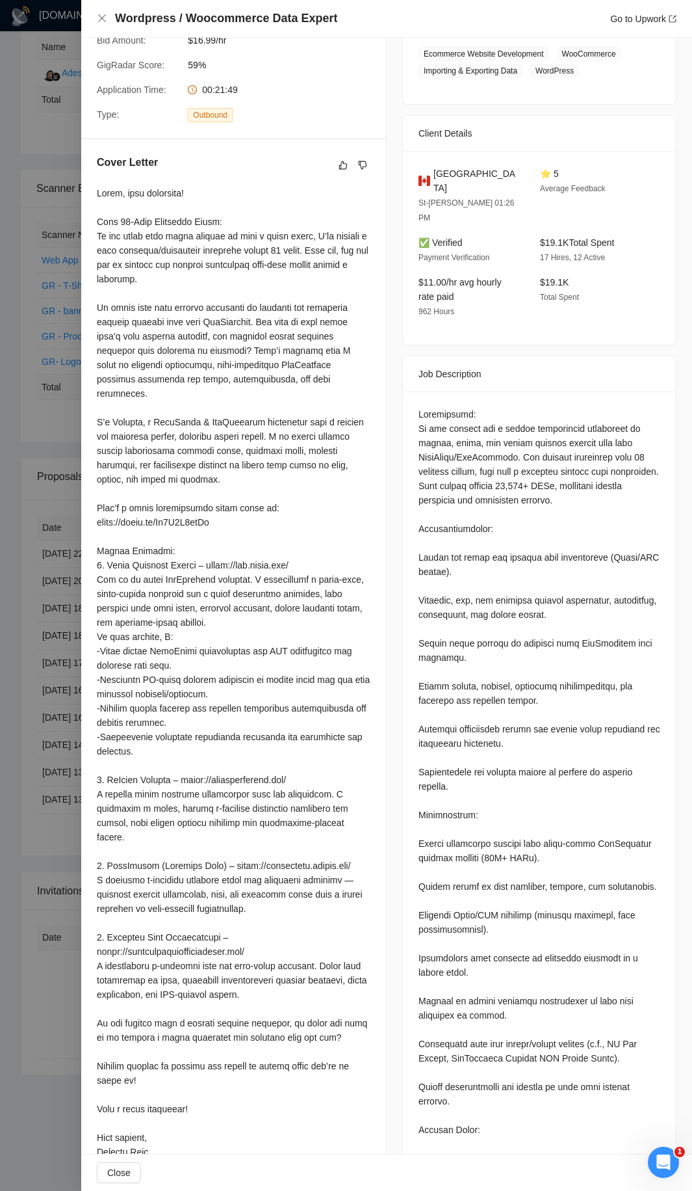
click at [201, 764] on div at bounding box center [234, 672] width 274 height 973
drag, startPoint x: 201, startPoint y: 764, endPoint x: 311, endPoint y: 768, distance: 110.0
click at [311, 768] on div at bounding box center [234, 672] width 274 height 973
copy div "ce experience optimized for mobile, with custom p"
click at [303, 813] on div at bounding box center [234, 672] width 274 height 973
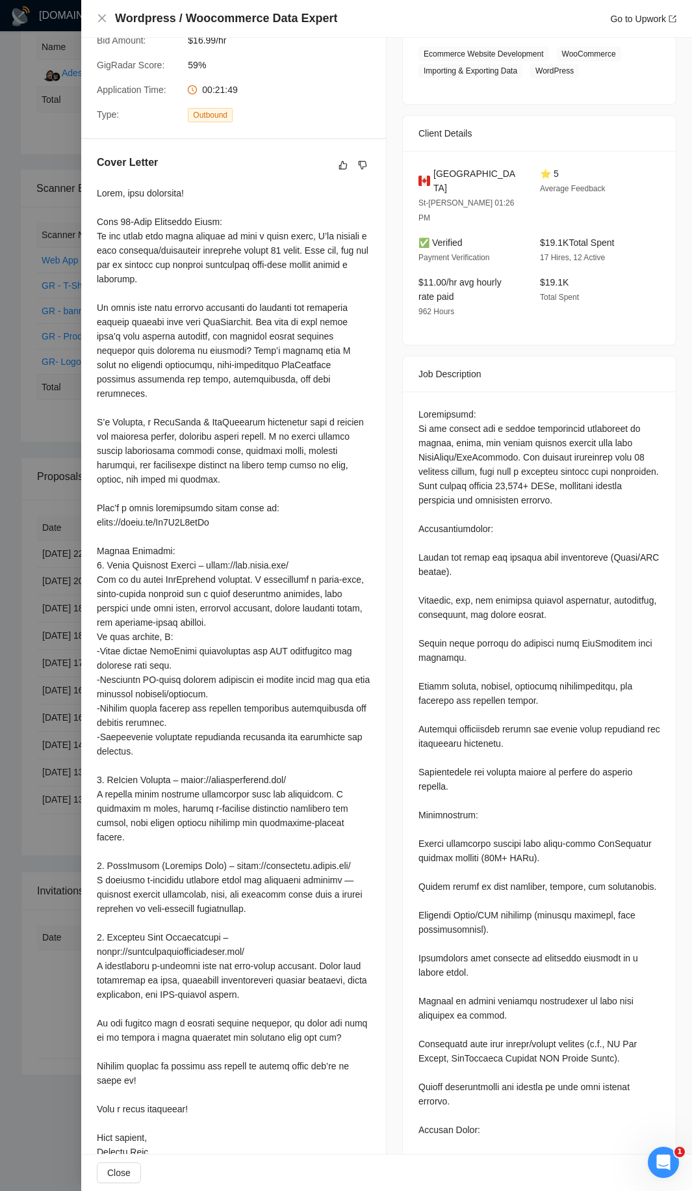
click at [306, 764] on div at bounding box center [234, 672] width 274 height 973
click at [261, 762] on div at bounding box center [234, 672] width 274 height 973
drag, startPoint x: 261, startPoint y: 762, endPoint x: 293, endPoint y: 762, distance: 31.2
click at [293, 762] on div at bounding box center [234, 672] width 274 height 973
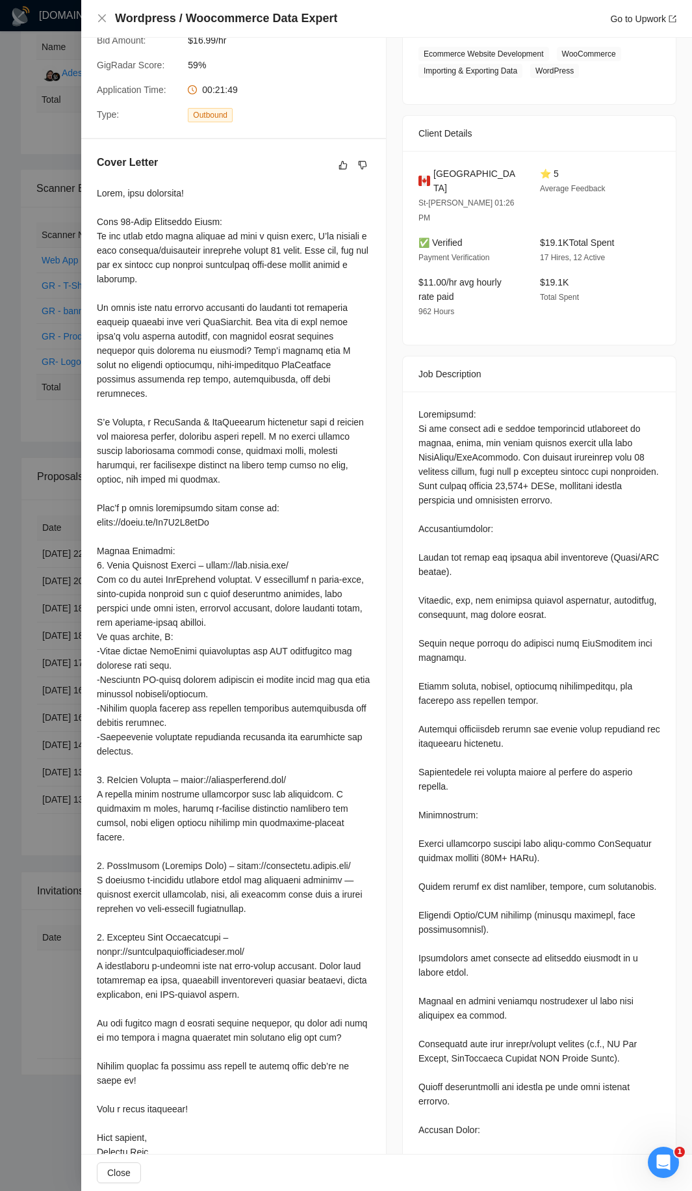
click at [350, 700] on div at bounding box center [234, 672] width 274 height 973
click at [201, 764] on div at bounding box center [234, 672] width 274 height 973
drag, startPoint x: 201, startPoint y: 764, endPoint x: 310, endPoint y: 761, distance: 109.3
click at [310, 761] on div at bounding box center [234, 672] width 274 height 973
copy div "ce experience optimized for mobile, with custom p"
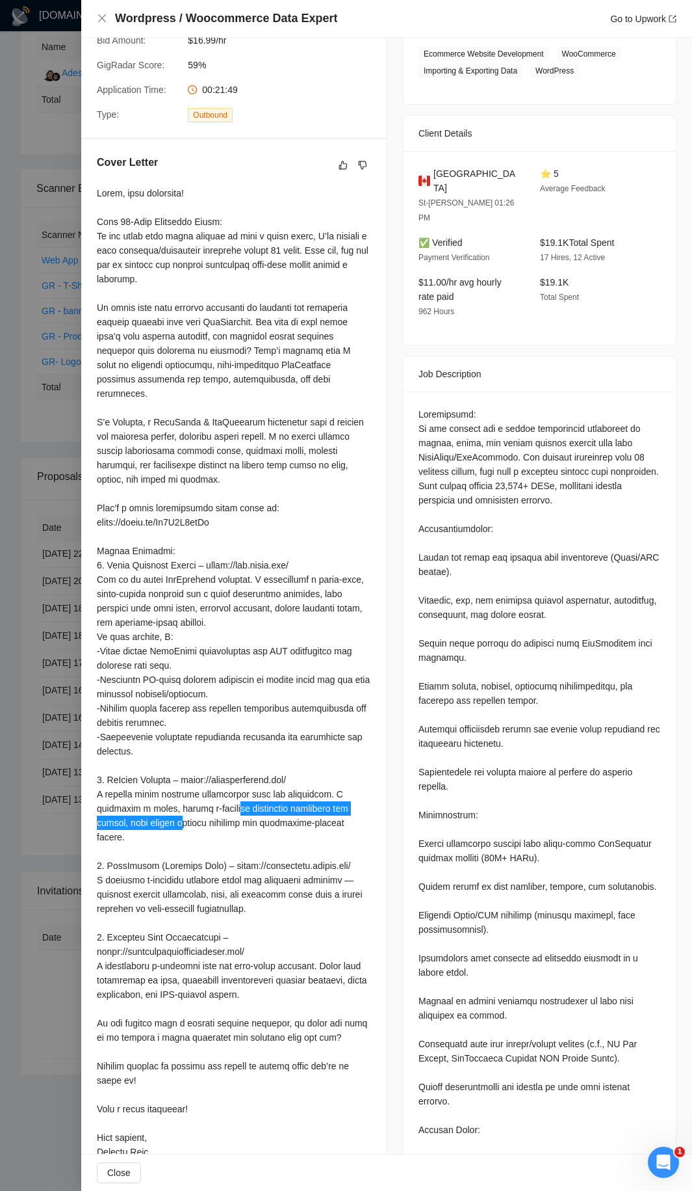
scroll to position [355, 0]
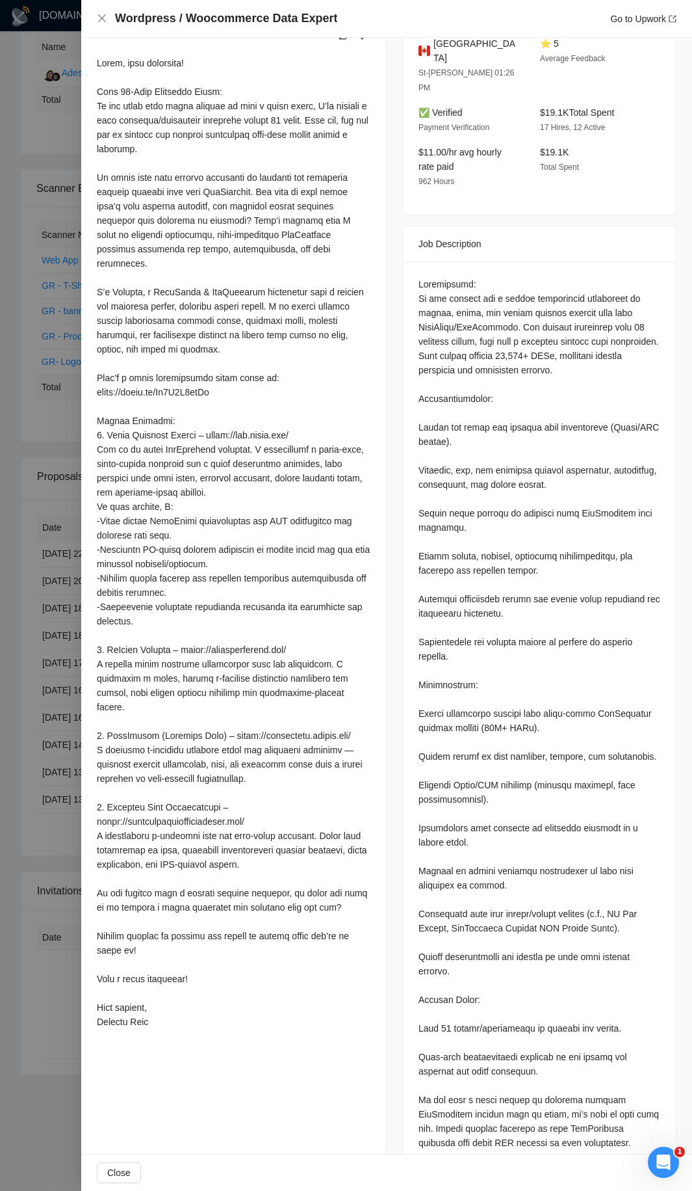
click at [57, 694] on div at bounding box center [346, 595] width 692 height 1191
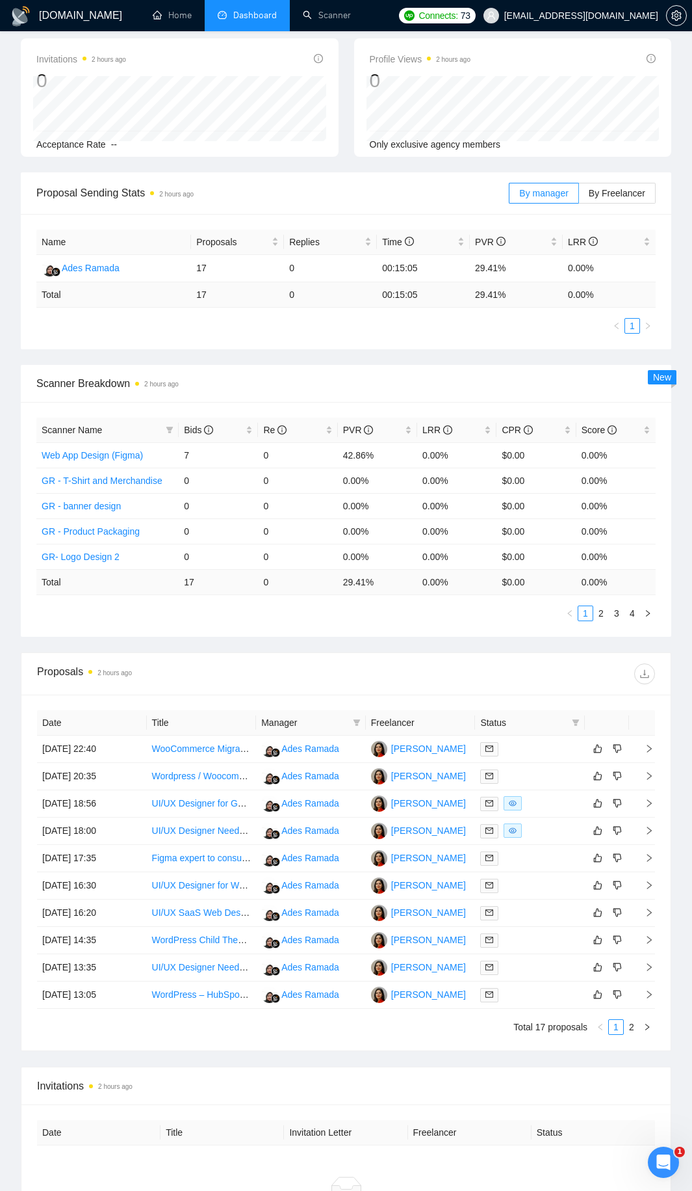
scroll to position [0, 0]
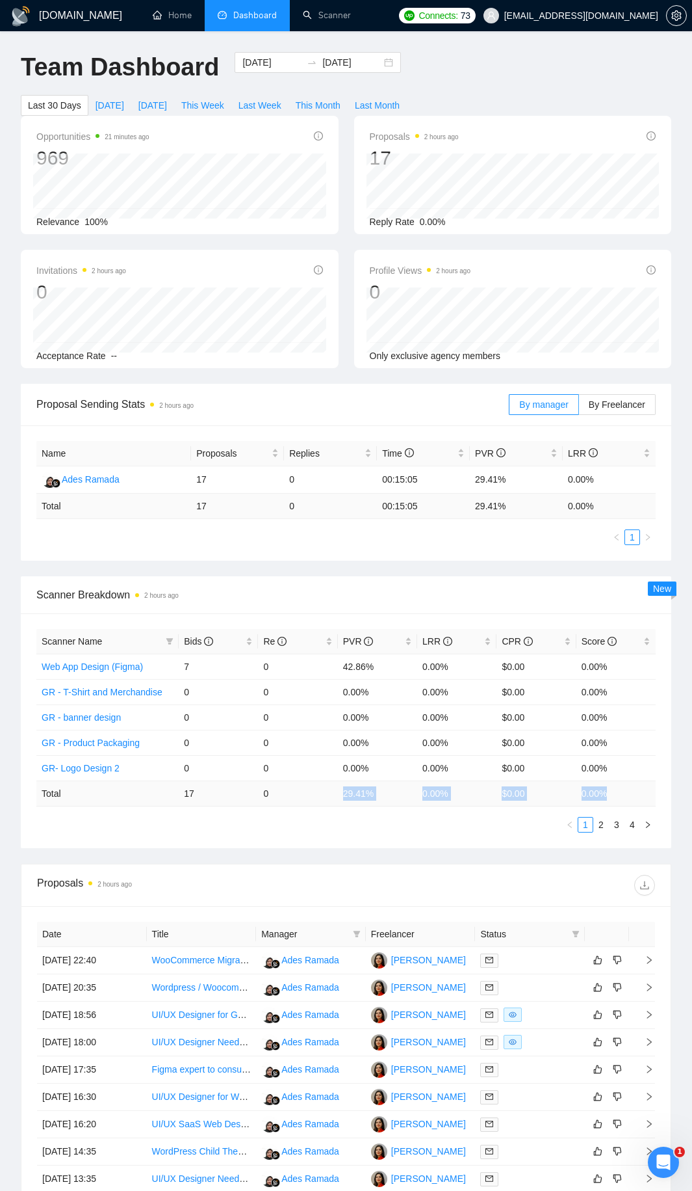
drag, startPoint x: 620, startPoint y: 796, endPoint x: 343, endPoint y: 796, distance: 277.0
click at [343, 796] on tr "Total 17 0 29.41 % 0.00 % $ 0.00 0.00 %" at bounding box center [346, 792] width 620 height 25
click at [330, 815] on div "Scanner Name Bids Re PVR LRR CPR Score Web App Design (Figma) 7 0 42.86% 0.00% …" at bounding box center [346, 731] width 620 height 204
drag, startPoint x: 183, startPoint y: 797, endPoint x: 650, endPoint y: 788, distance: 466.3
click at [643, 788] on tr "Total 17 0 29.41 % 0.00 % $ 0.00 0.00 %" at bounding box center [346, 792] width 620 height 25
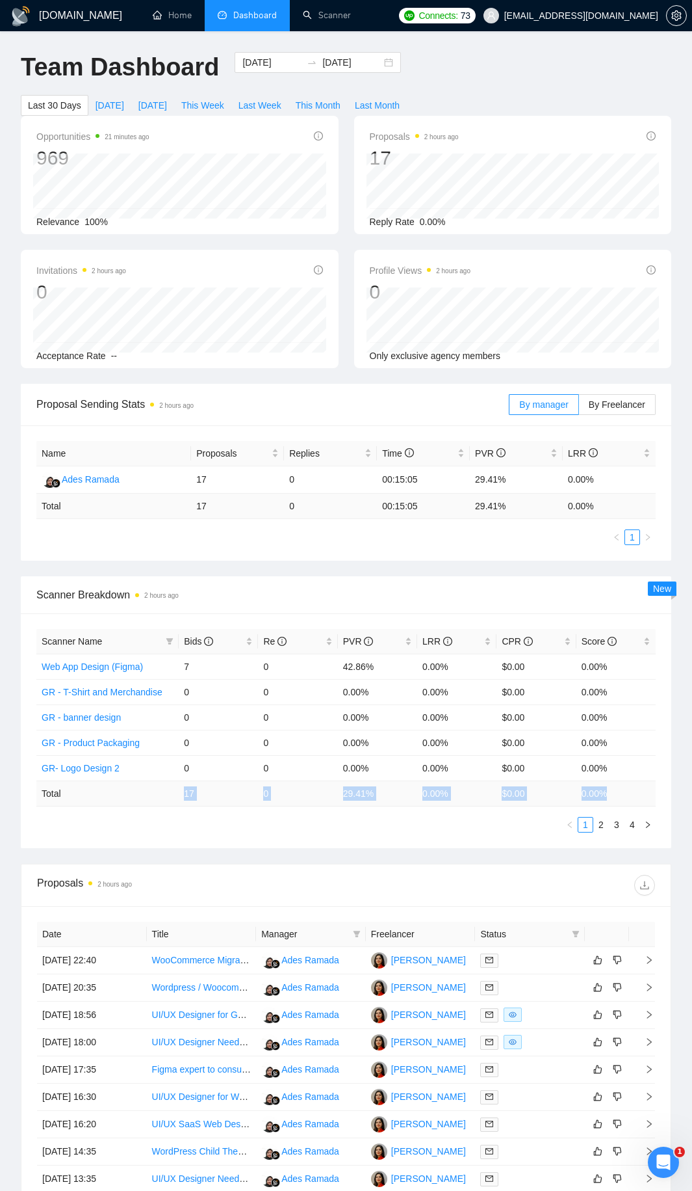
click at [650, 788] on td "0.00 %" at bounding box center [616, 792] width 79 height 25
drag, startPoint x: 170, startPoint y: 795, endPoint x: 307, endPoint y: 796, distance: 136.6
click at [307, 796] on tr "Total 17 0 29.41 % 0.00 % $ 0.00 0.00 %" at bounding box center [346, 792] width 620 height 25
click at [307, 796] on td "0" at bounding box center [297, 792] width 79 height 25
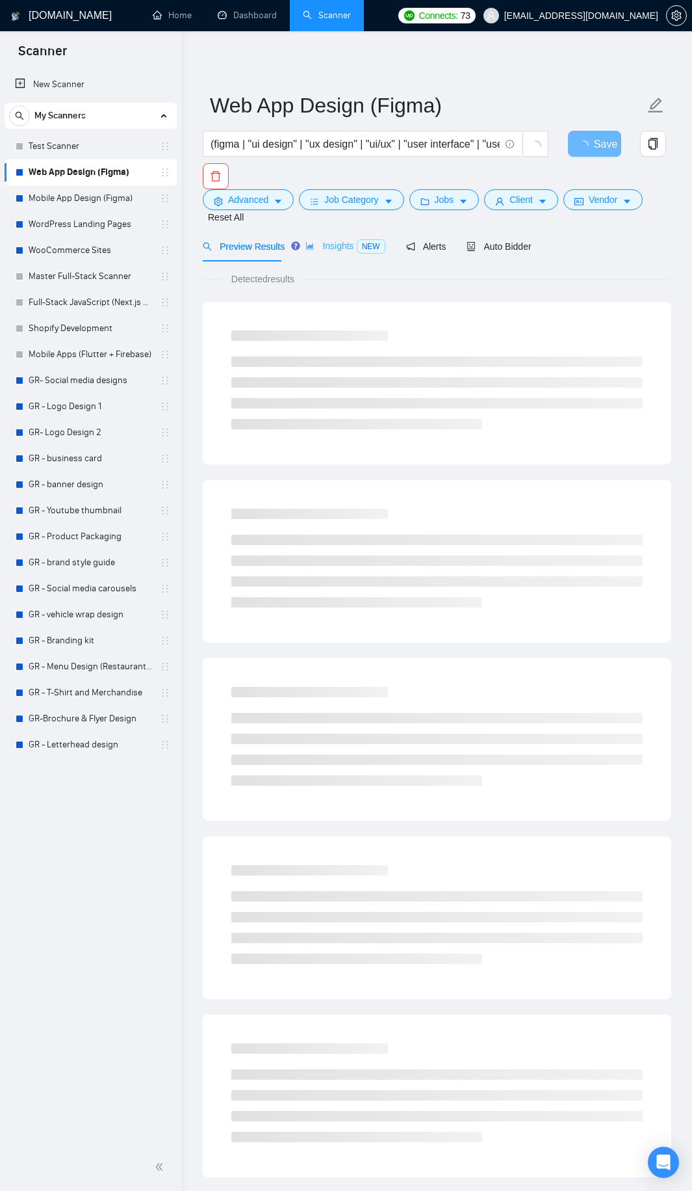
click at [325, 236] on div "Insights NEW" at bounding box center [345, 246] width 79 height 31
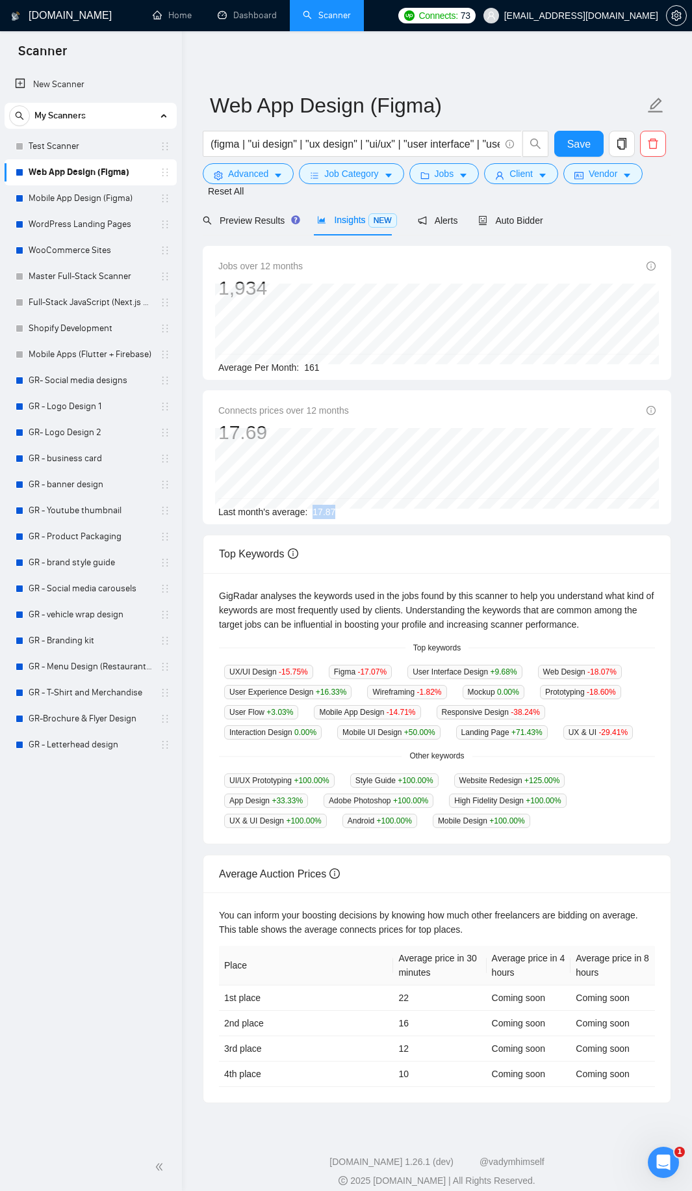
drag, startPoint x: 311, startPoint y: 510, endPoint x: 350, endPoint y: 512, distance: 38.4
click at [350, 512] on div "Last month's average: 17.87" at bounding box center [437, 512] width 438 height 14
click at [505, 228] on div "Auto Bidder" at bounding box center [511, 220] width 64 height 31
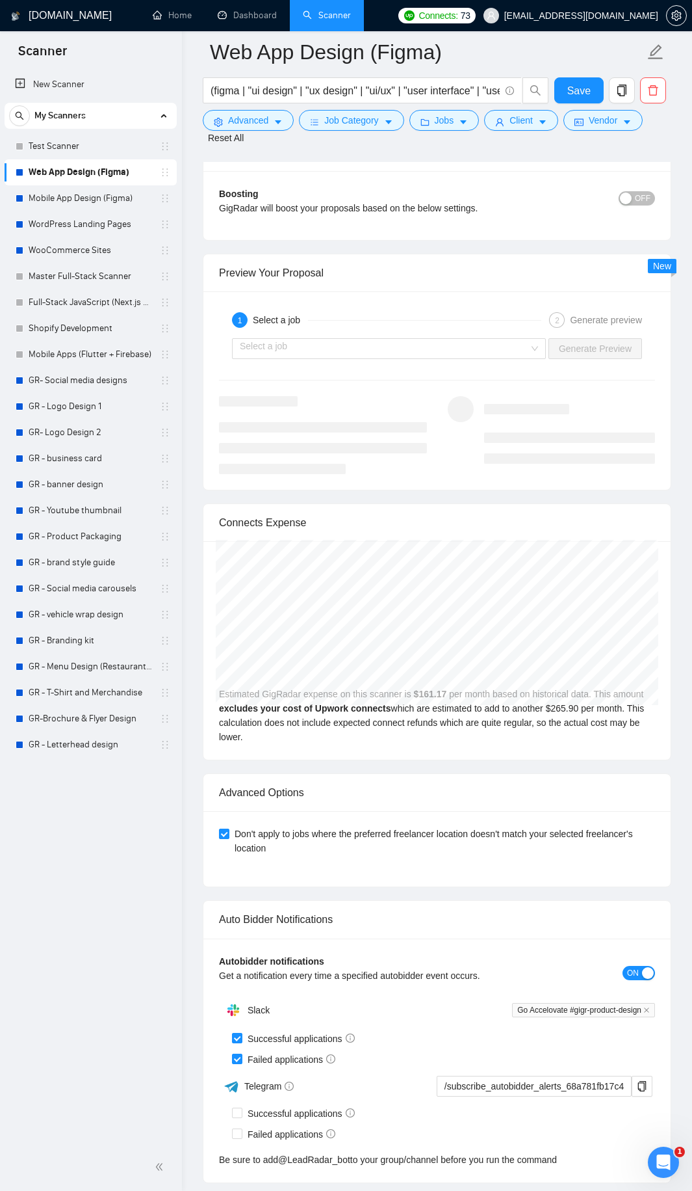
scroll to position [2500, 0]
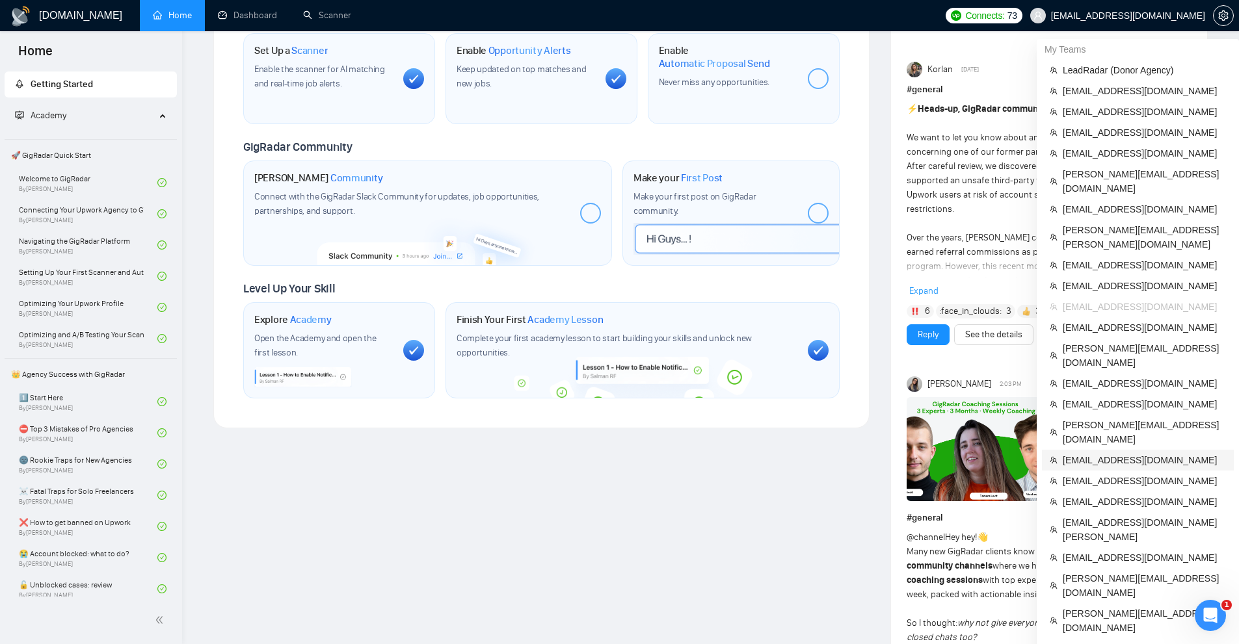
scroll to position [781, 0]
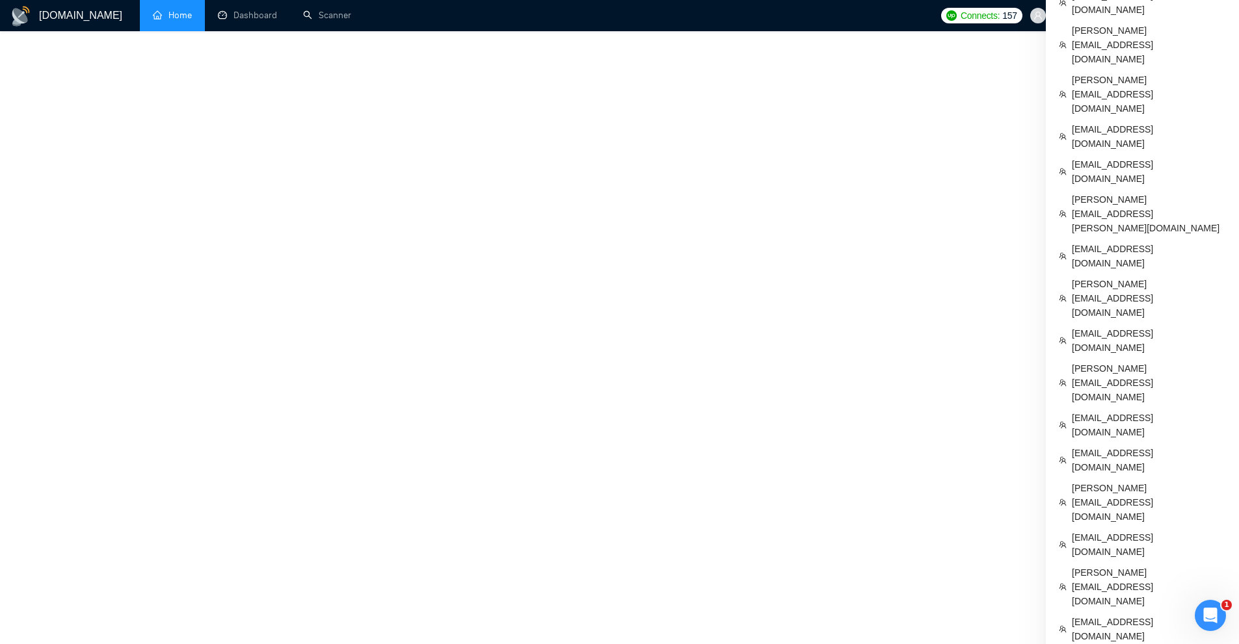
scroll to position [300, 0]
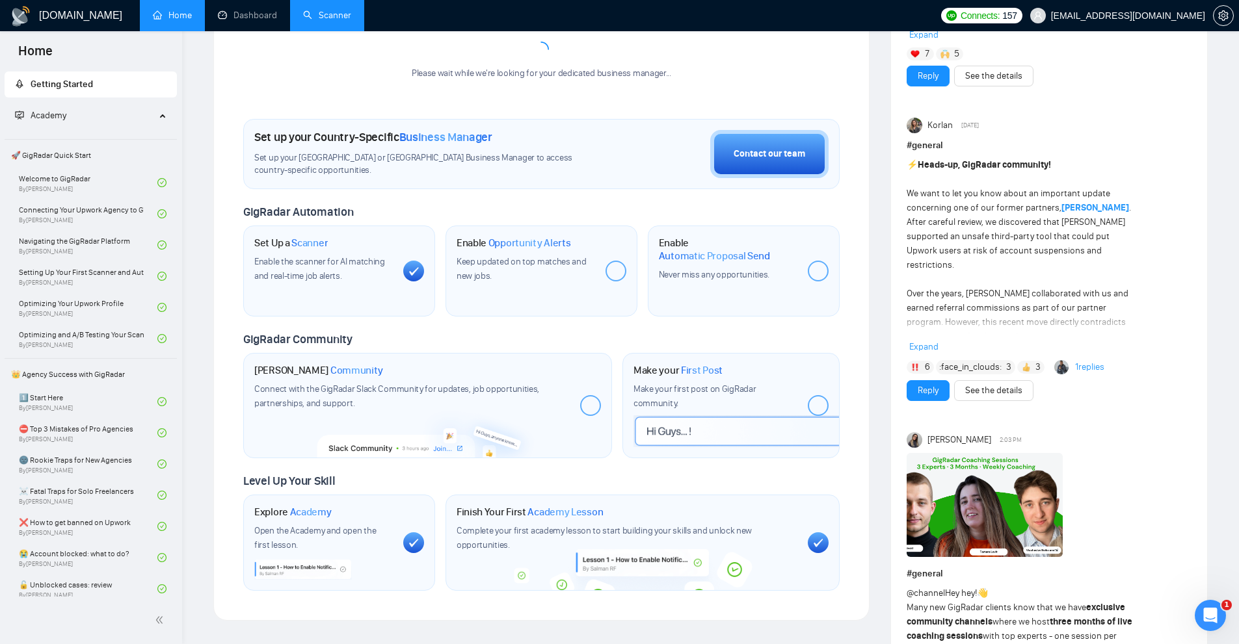
click at [305, 20] on link "Scanner" at bounding box center [327, 15] width 48 height 11
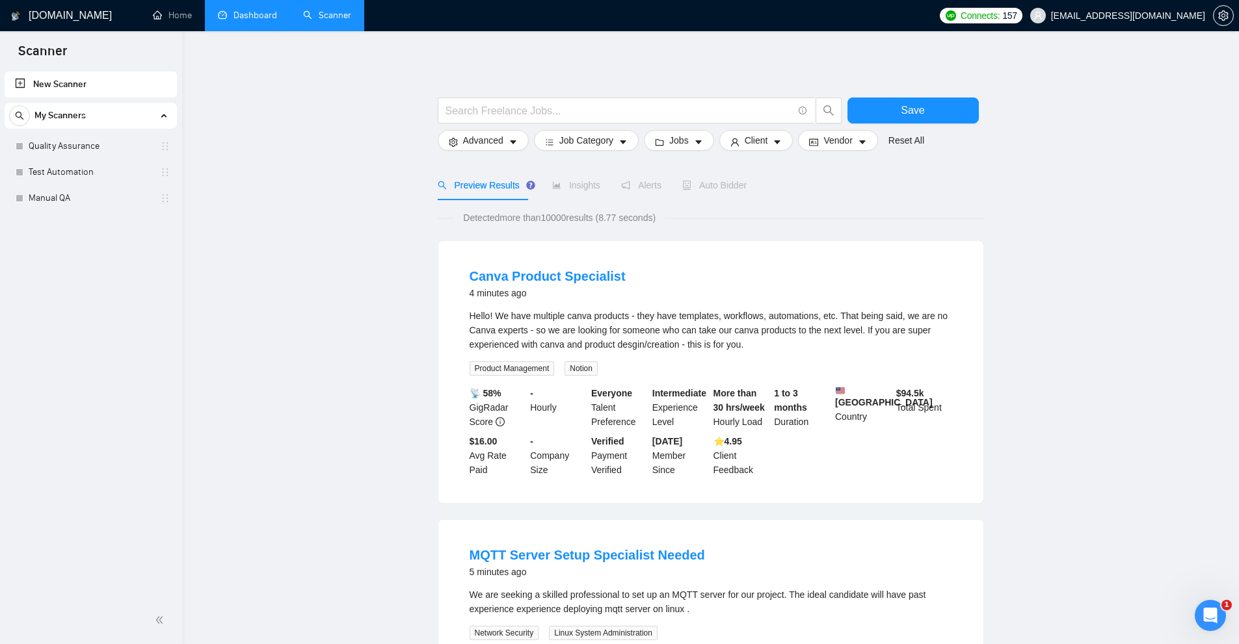
click at [257, 20] on link "Dashboard" at bounding box center [247, 15] width 59 height 11
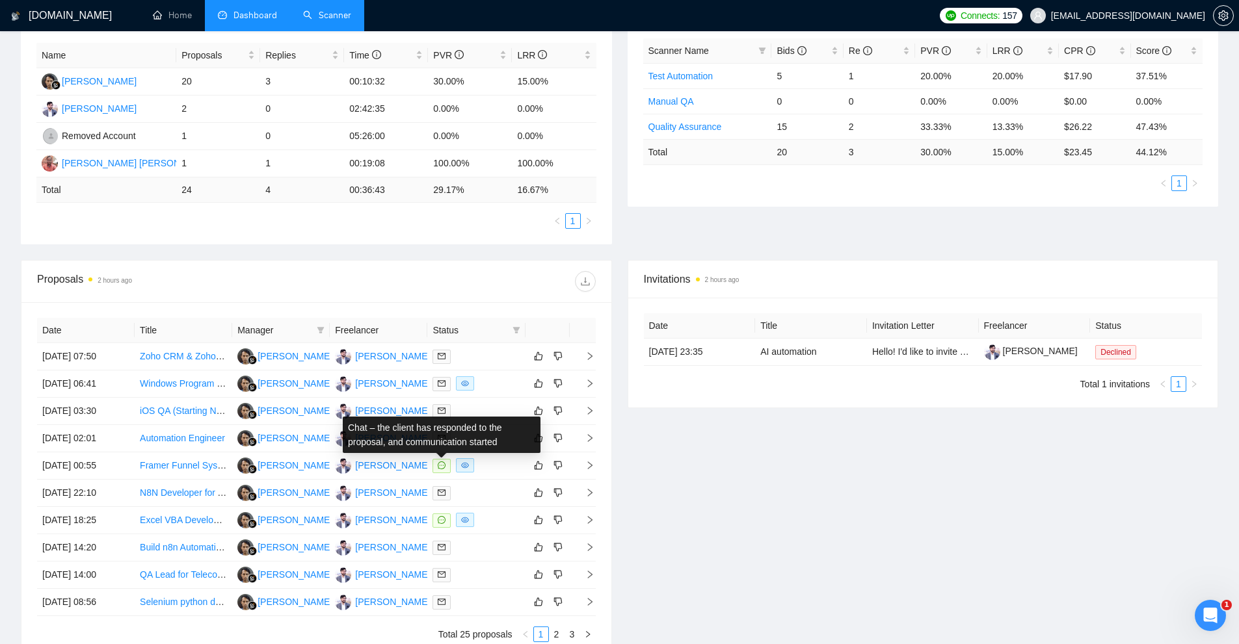
scroll to position [178, 0]
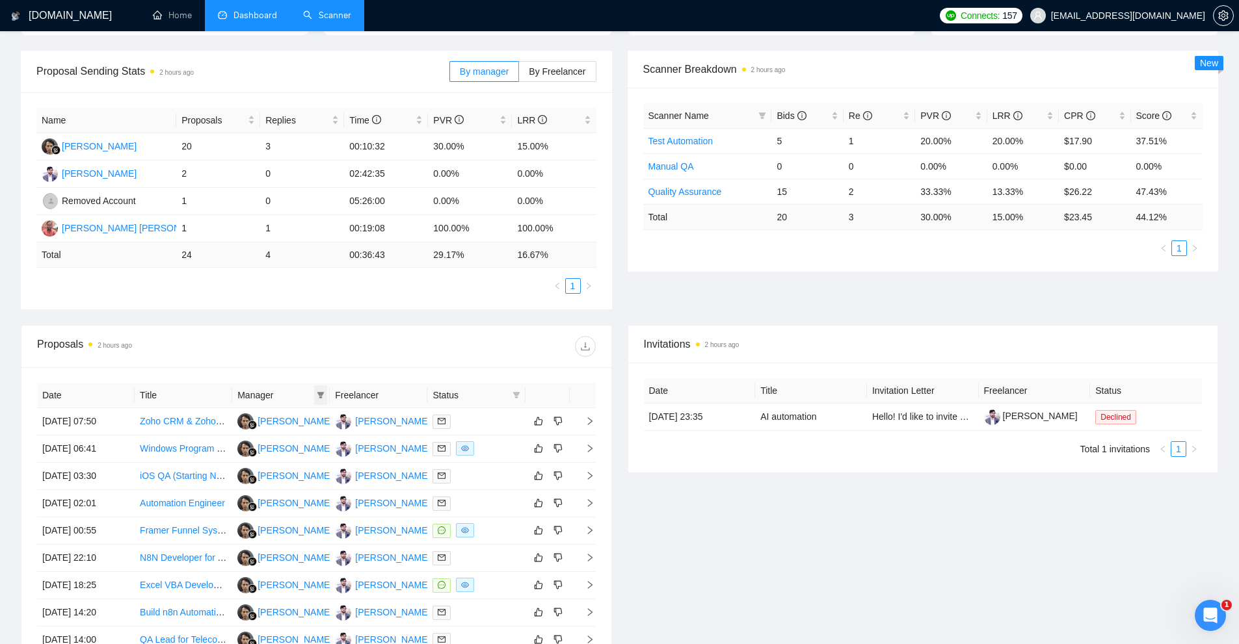
click at [319, 395] on icon "filter" at bounding box center [321, 395] width 8 height 8
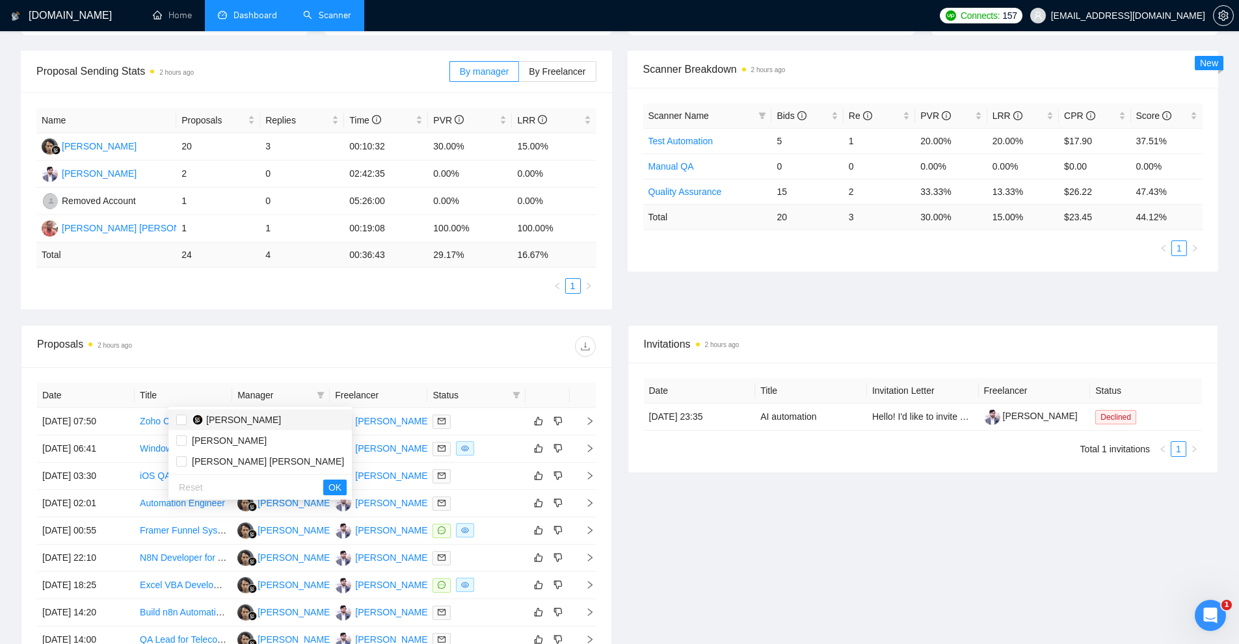
click at [274, 428] on li "Irwanto Irwanto" at bounding box center [259, 420] width 183 height 21
checkbox input "true"
click at [328, 492] on span "OK" at bounding box center [334, 488] width 13 height 14
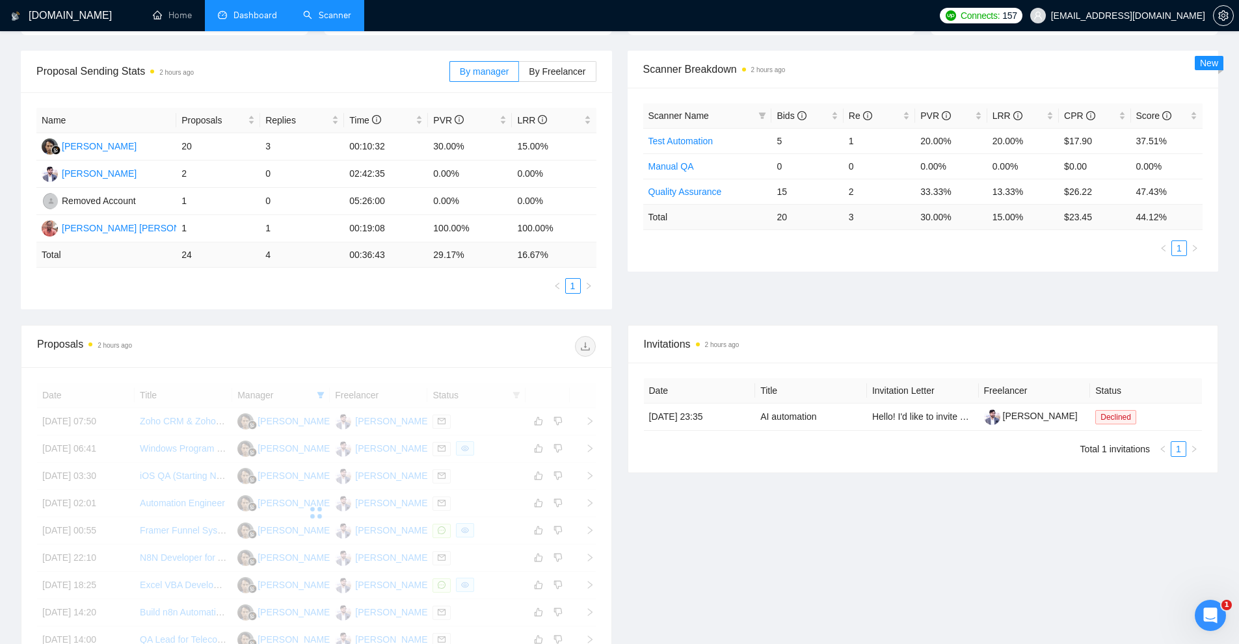
scroll to position [373, 0]
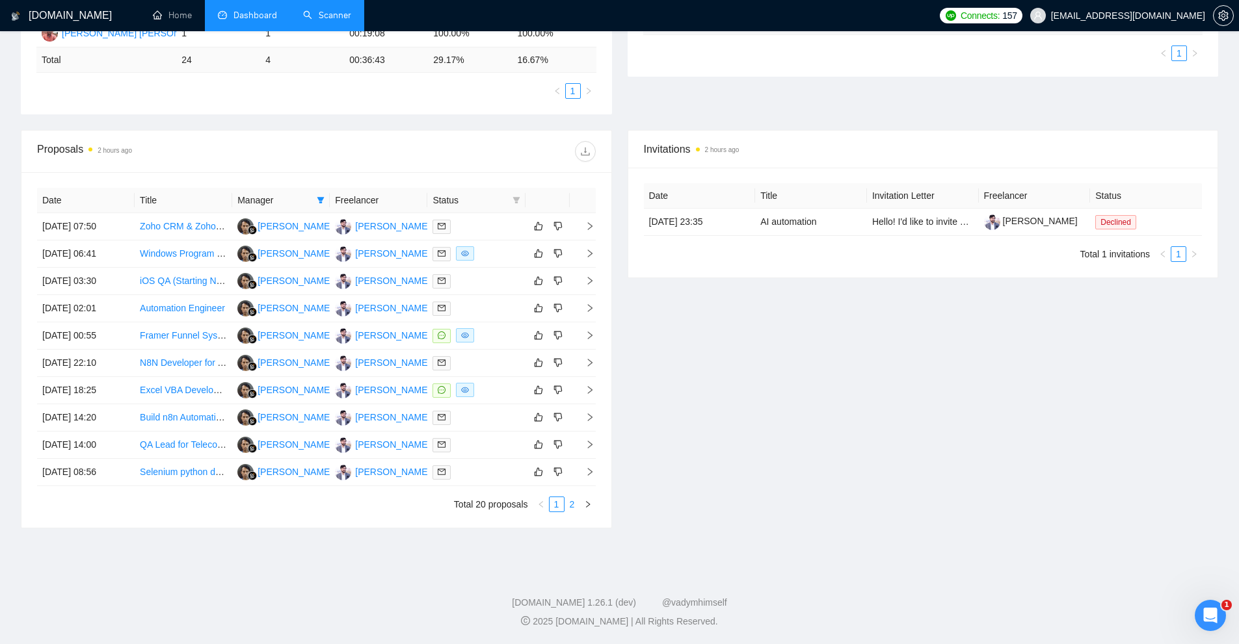
click at [572, 509] on link "2" at bounding box center [572, 504] width 14 height 14
click at [500, 393] on div at bounding box center [475, 390] width 87 height 15
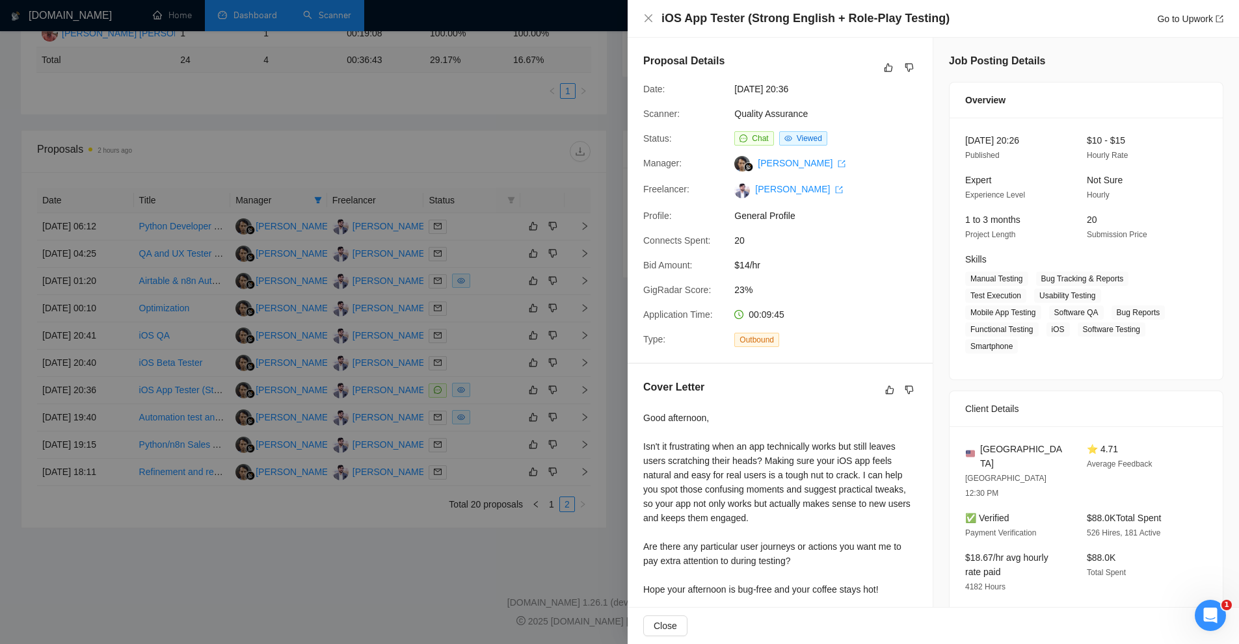
click at [345, 135] on div at bounding box center [619, 322] width 1239 height 644
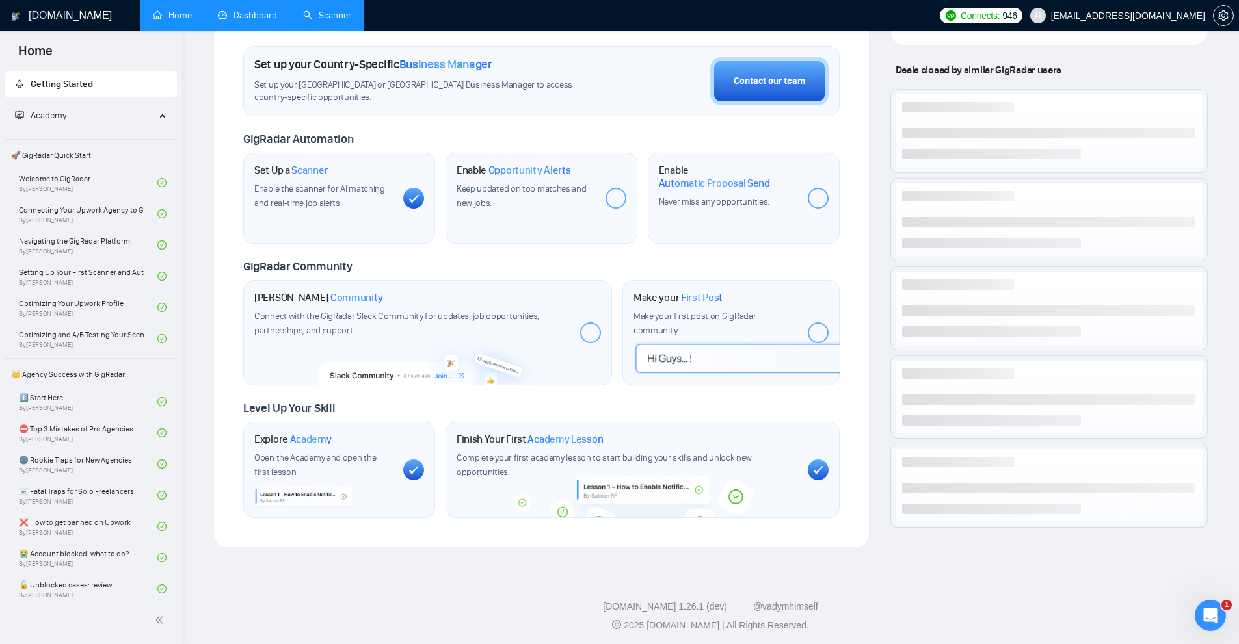
click at [349, 21] on link "Scanner" at bounding box center [327, 15] width 48 height 11
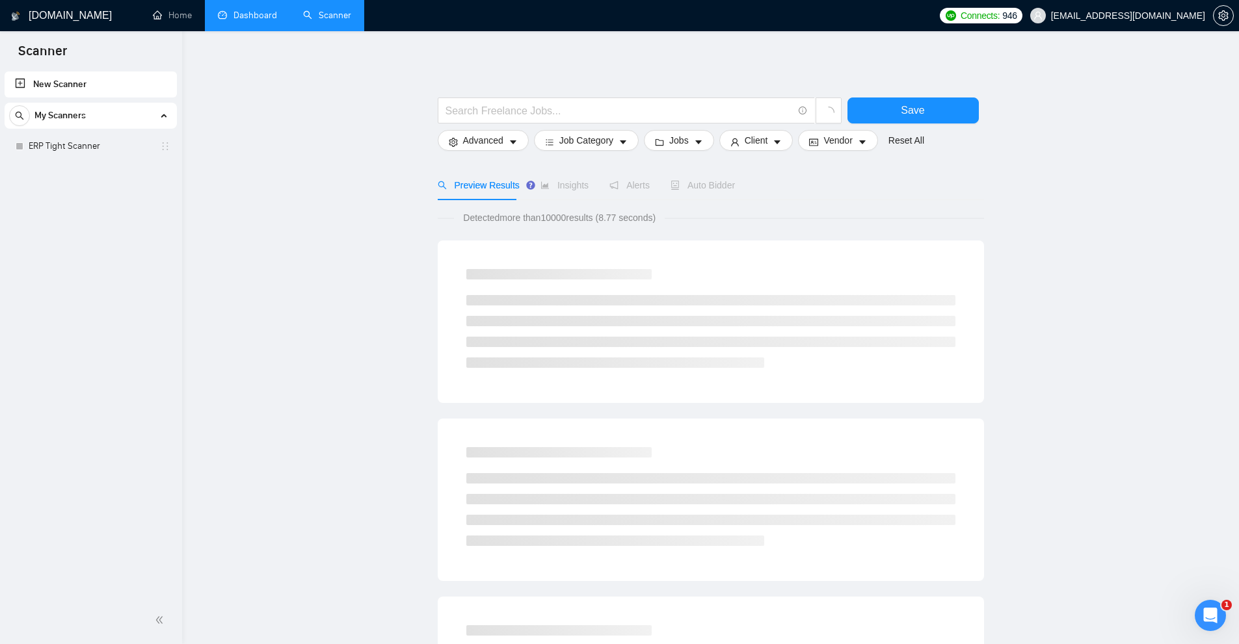
click at [263, 21] on link "Dashboard" at bounding box center [247, 15] width 59 height 11
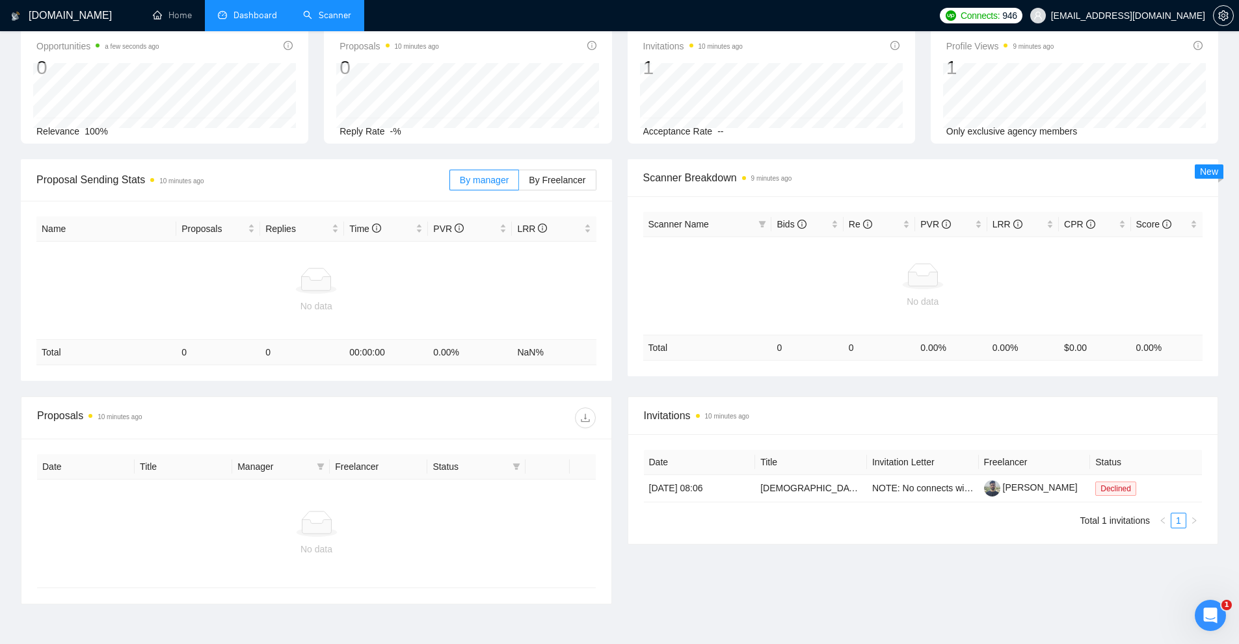
scroll to position [146, 0]
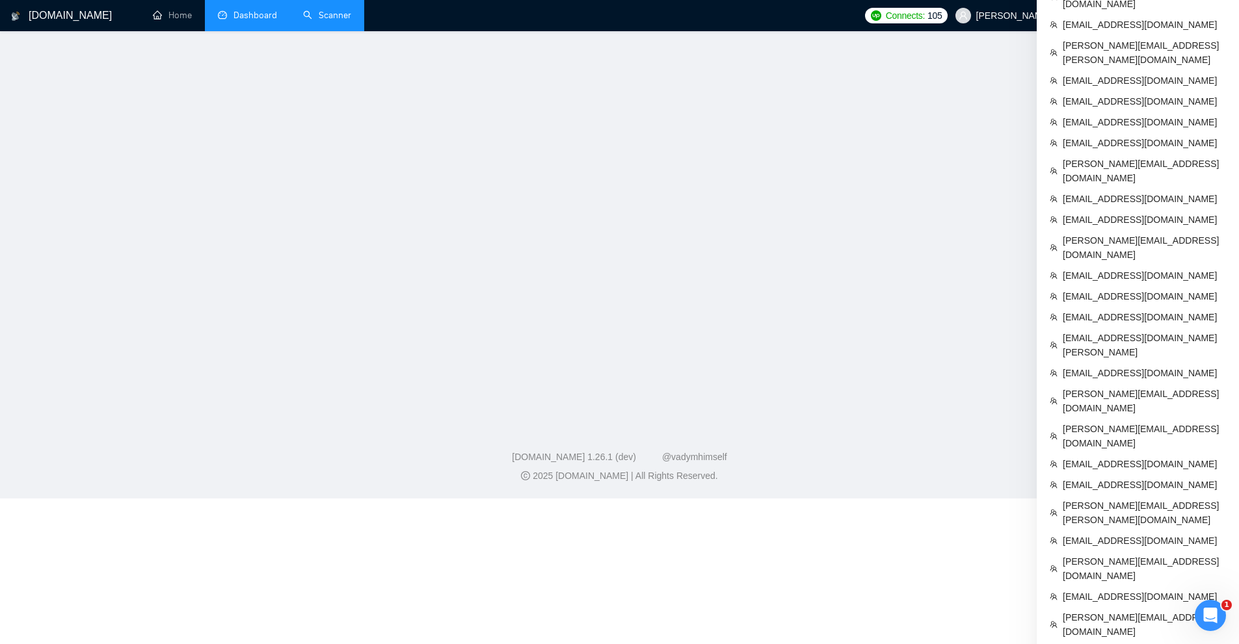
scroll to position [328, 0]
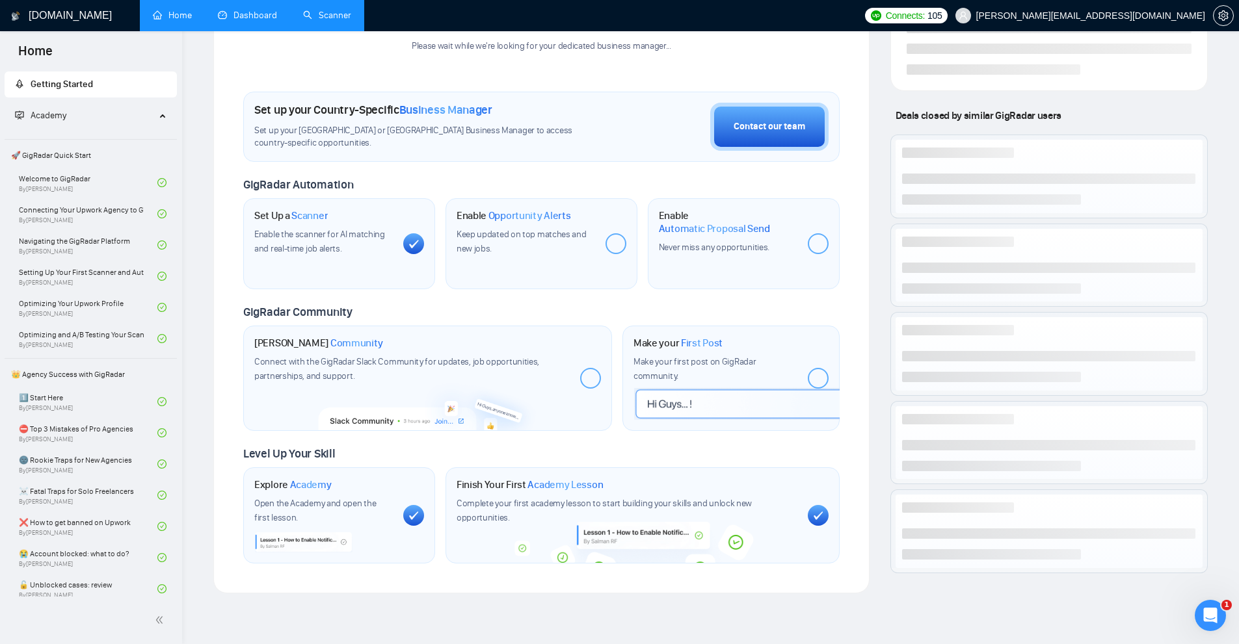
click at [330, 17] on link "Scanner" at bounding box center [327, 15] width 48 height 11
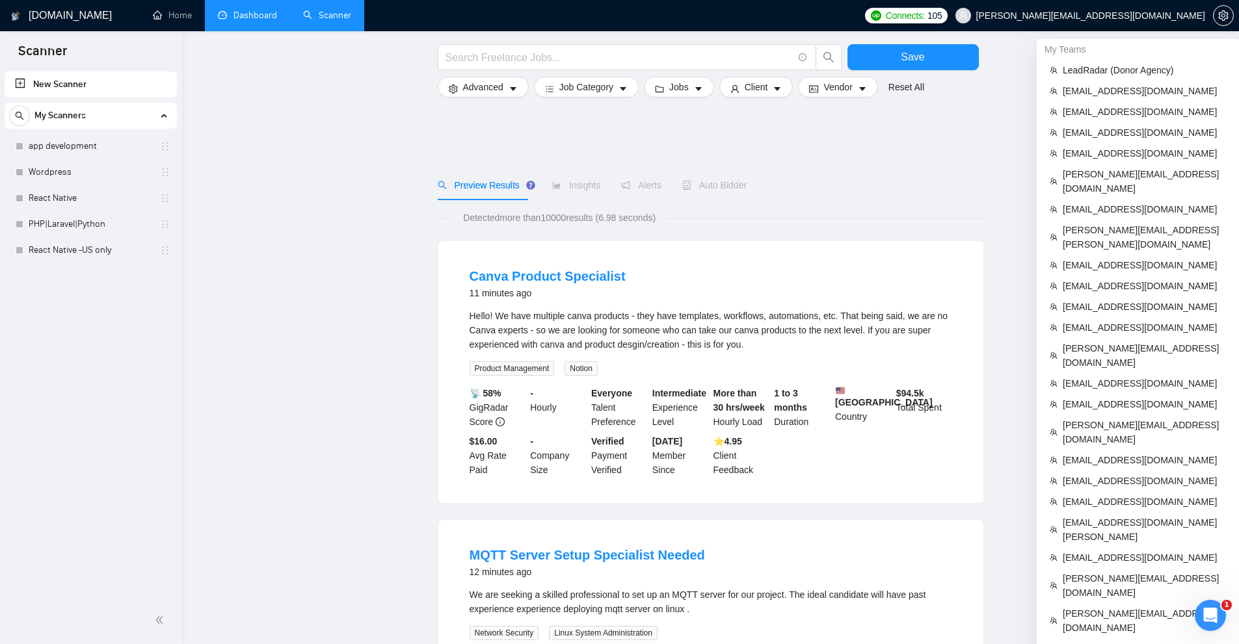
scroll to position [260, 0]
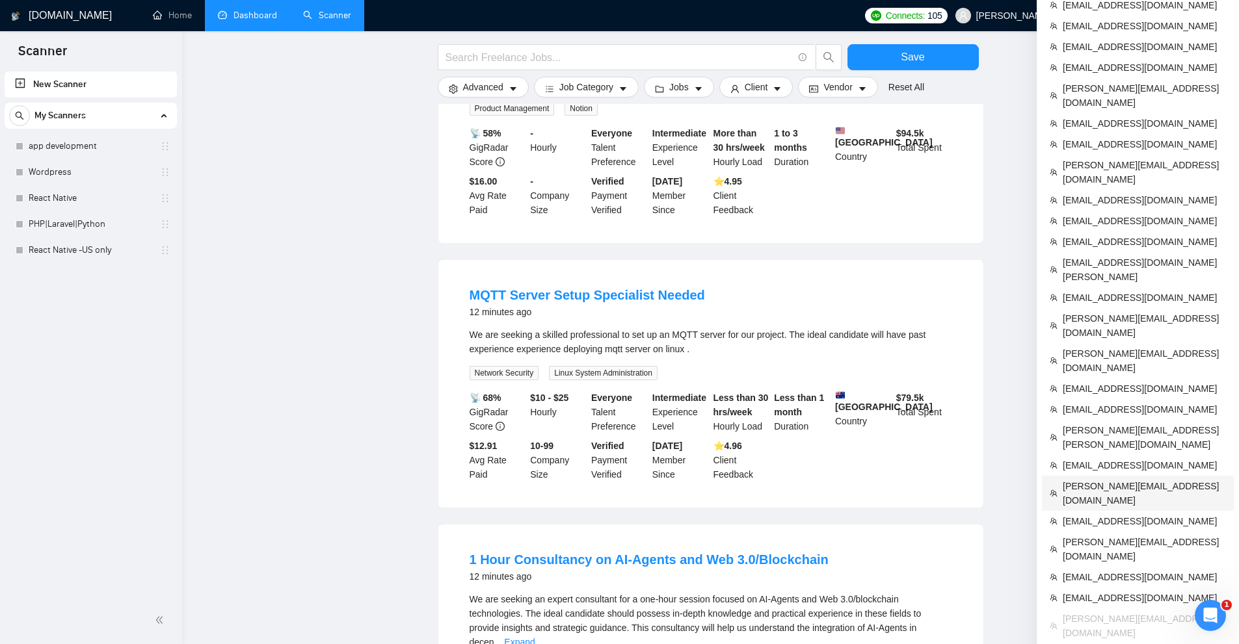
click at [1113, 479] on span "taylor@thetacagency.com" at bounding box center [1143, 493] width 163 height 29
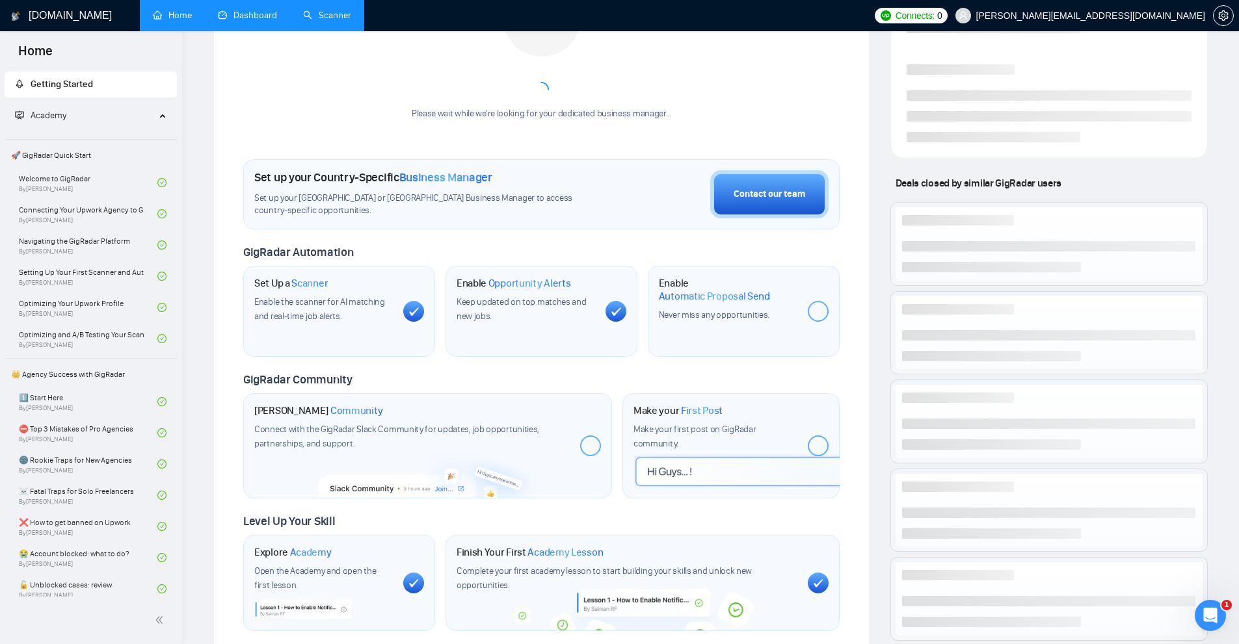
click at [339, 10] on link "Scanner" at bounding box center [327, 15] width 48 height 11
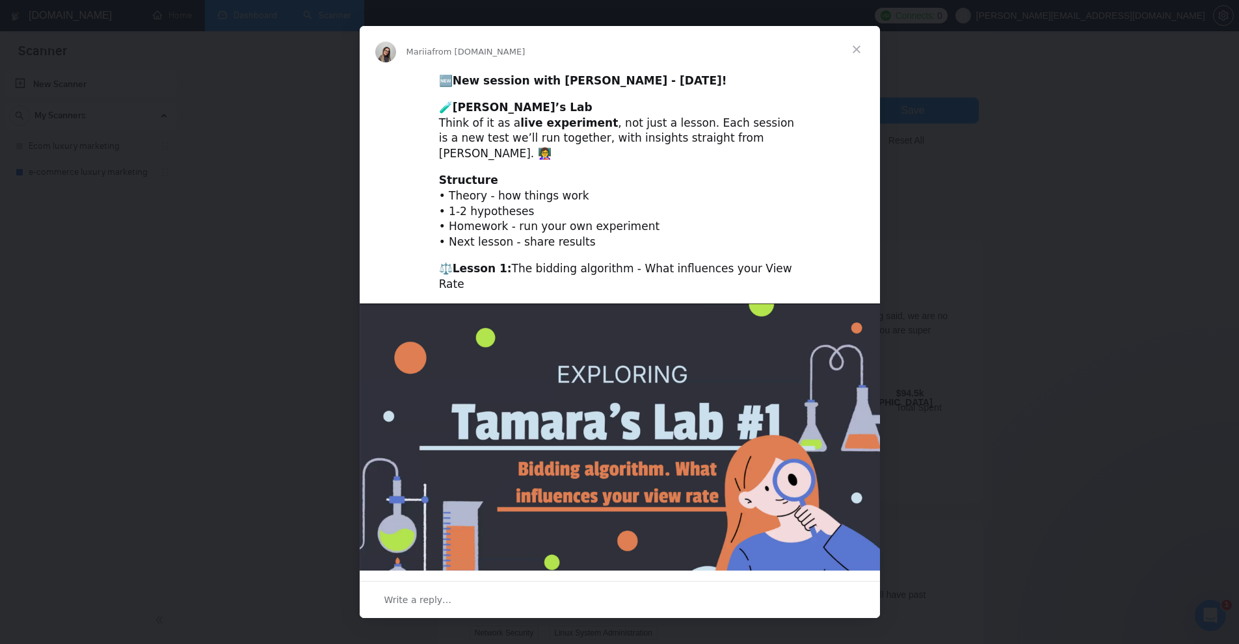
click at [979, 67] on div "Intercom messenger" at bounding box center [619, 322] width 1239 height 644
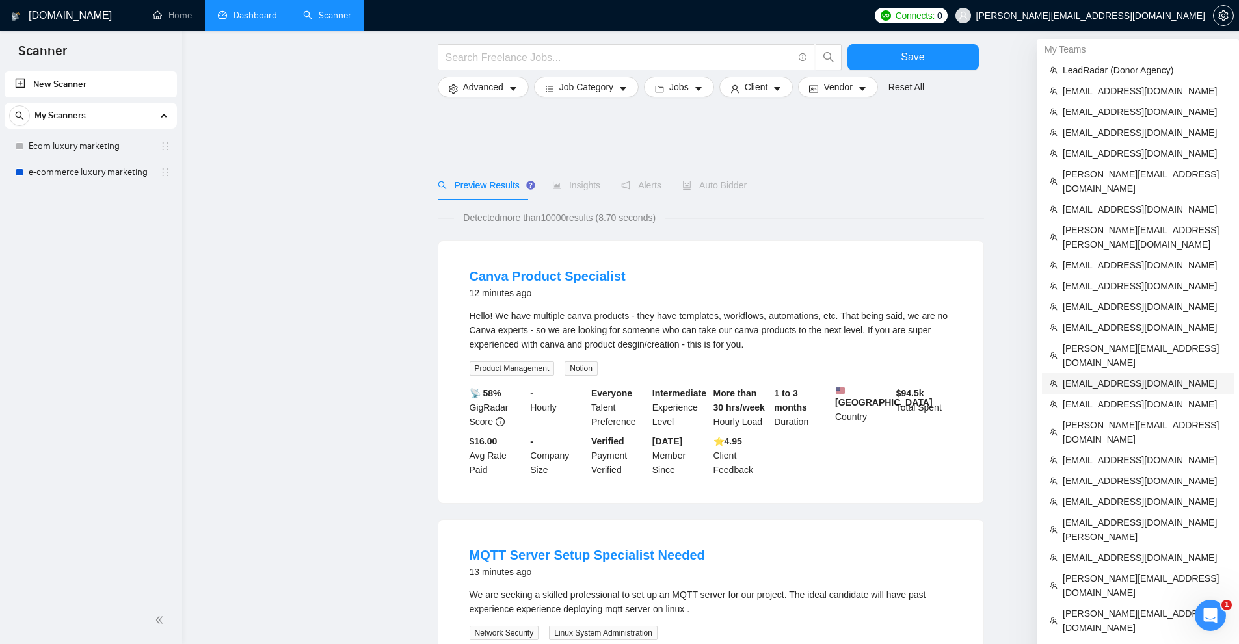
scroll to position [538, 0]
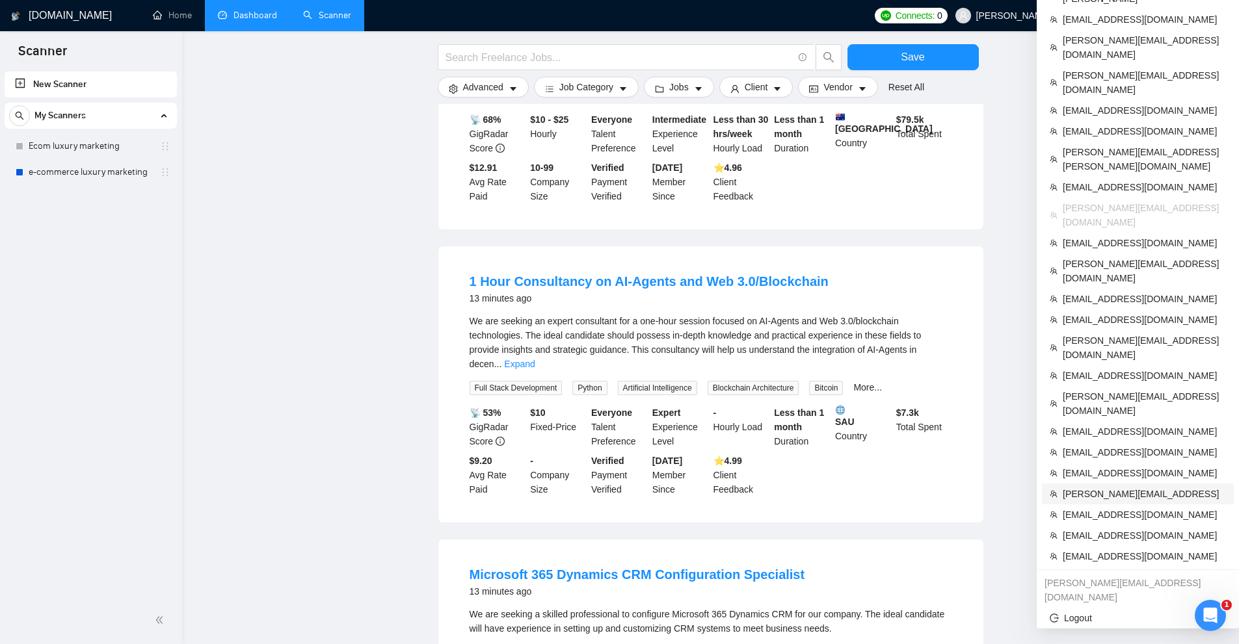
click at [1113, 487] on span "manuel.constantin@datasap.ai" at bounding box center [1143, 494] width 163 height 14
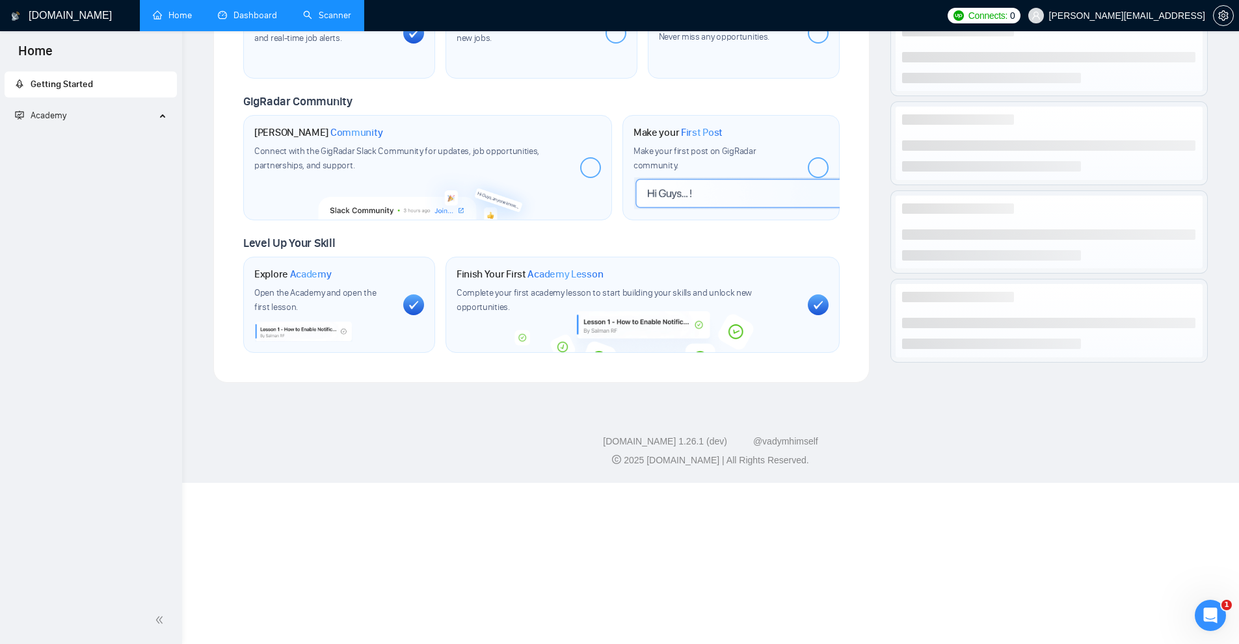
scroll to position [377, 0]
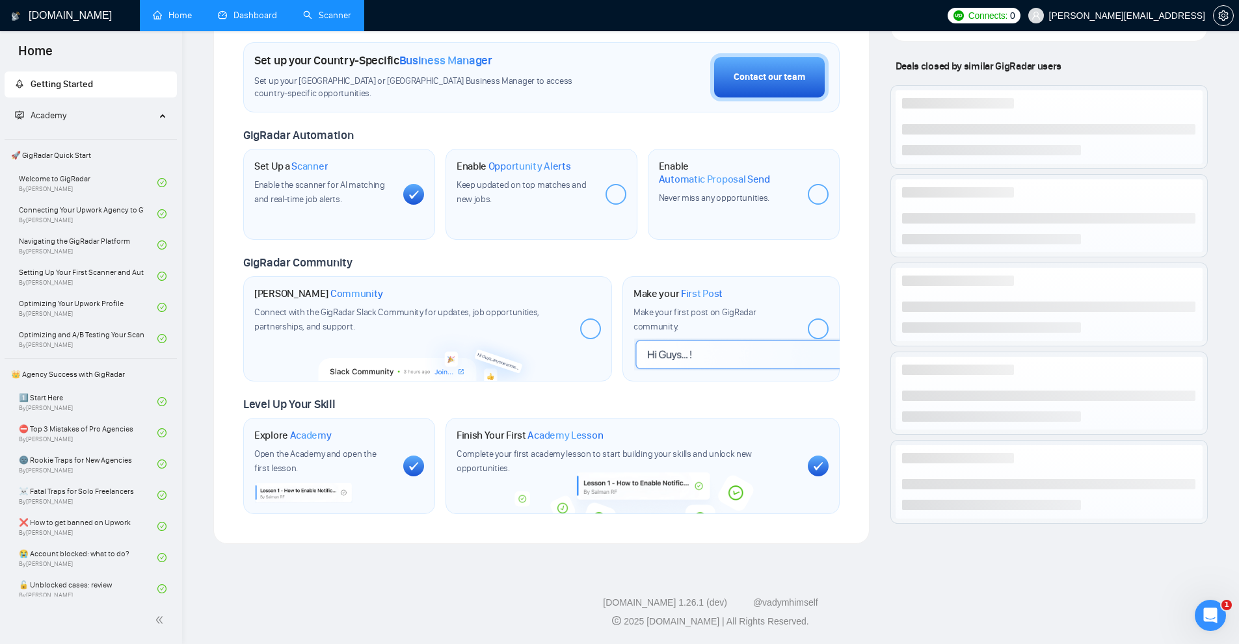
click at [305, 16] on link "Scanner" at bounding box center [327, 15] width 48 height 11
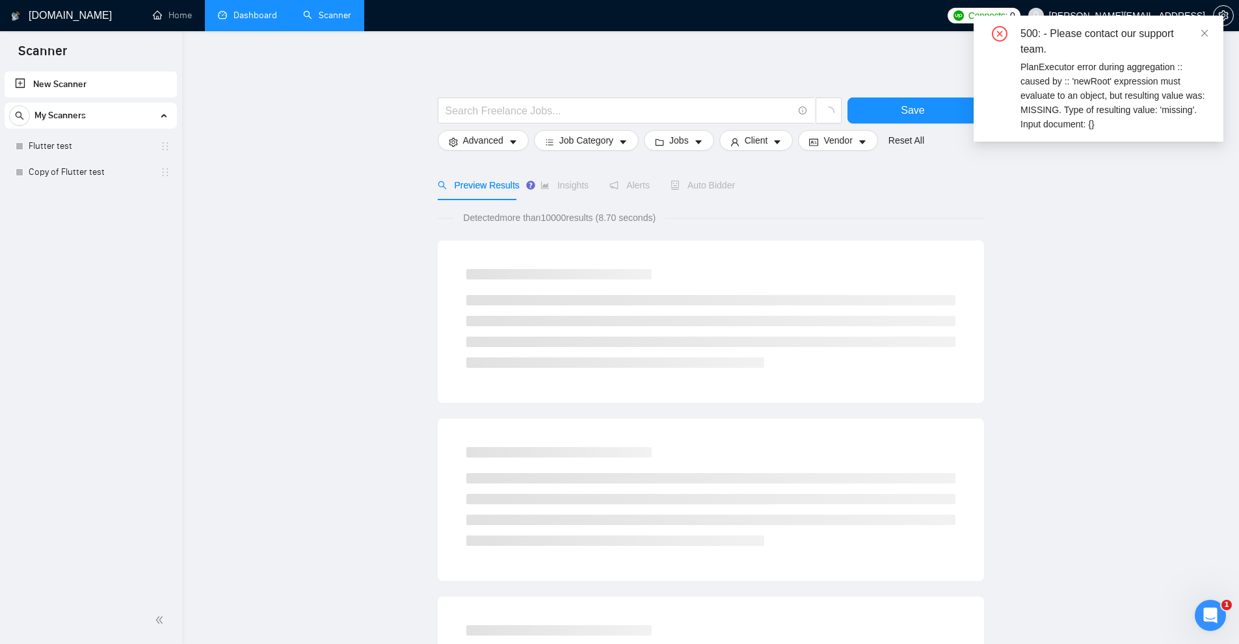
click at [218, 21] on link "Dashboard" at bounding box center [247, 15] width 59 height 11
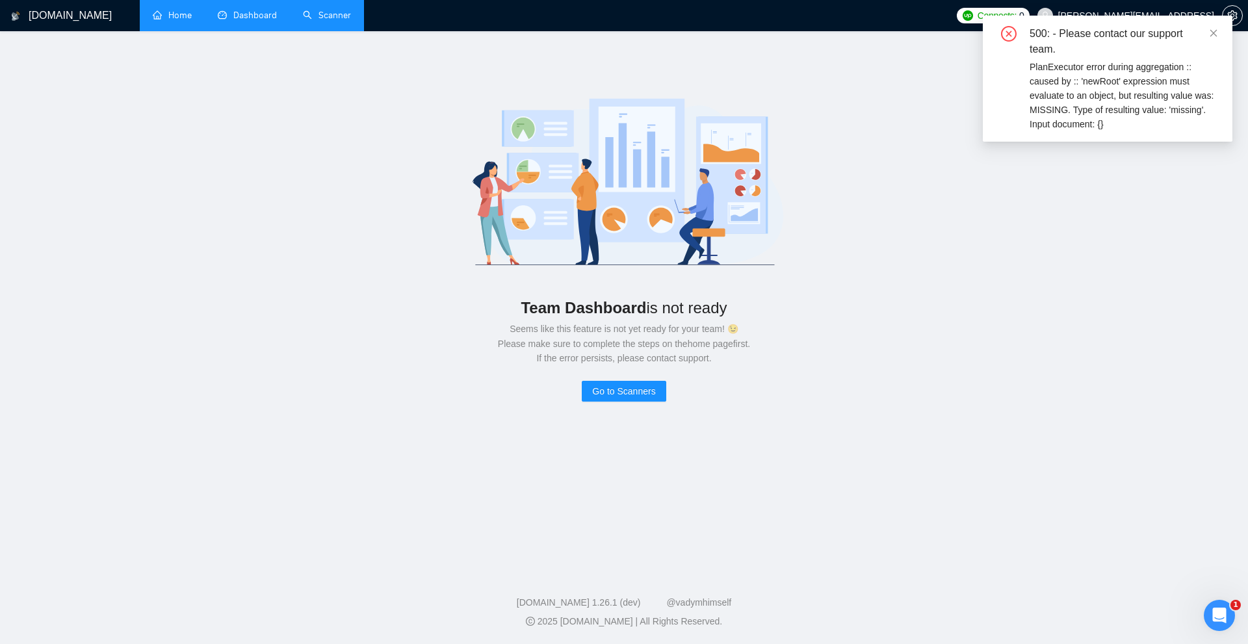
click at [168, 21] on link "Home" at bounding box center [172, 15] width 39 height 11
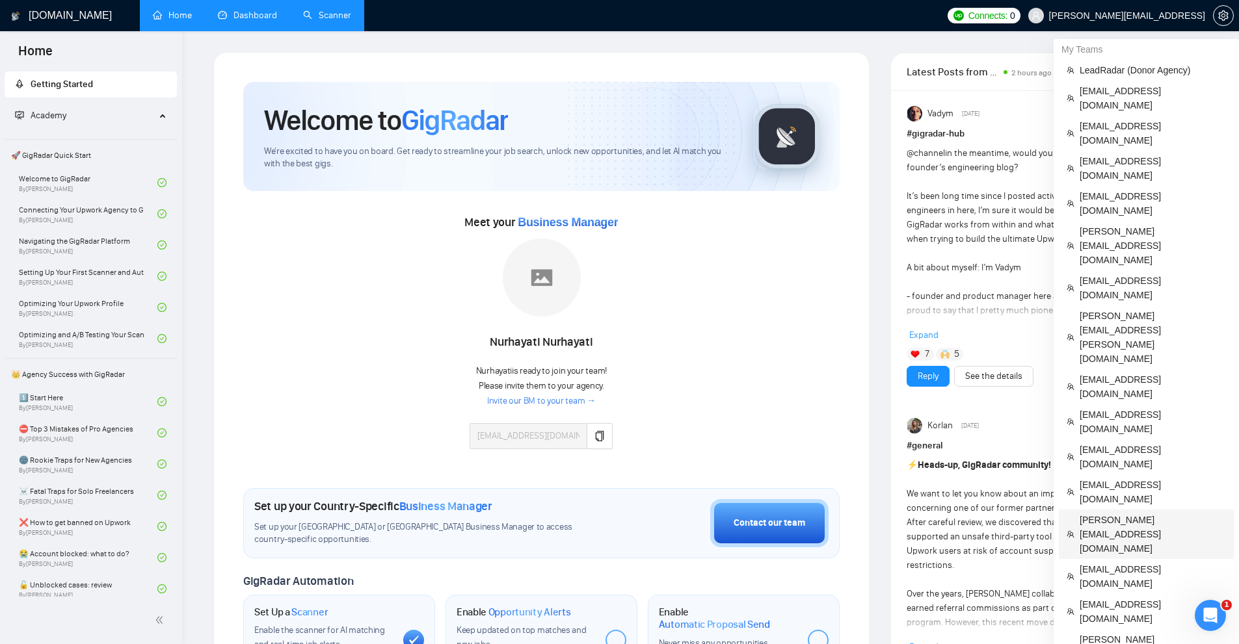
scroll to position [195, 0]
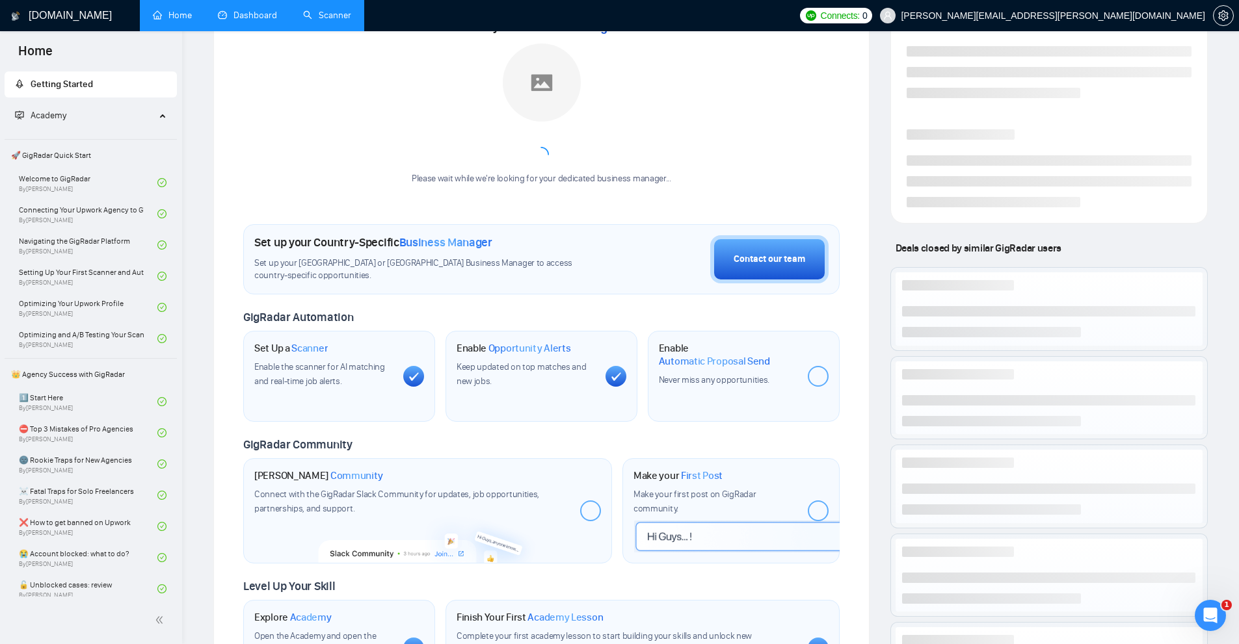
click at [318, 10] on link "Scanner" at bounding box center [327, 15] width 48 height 11
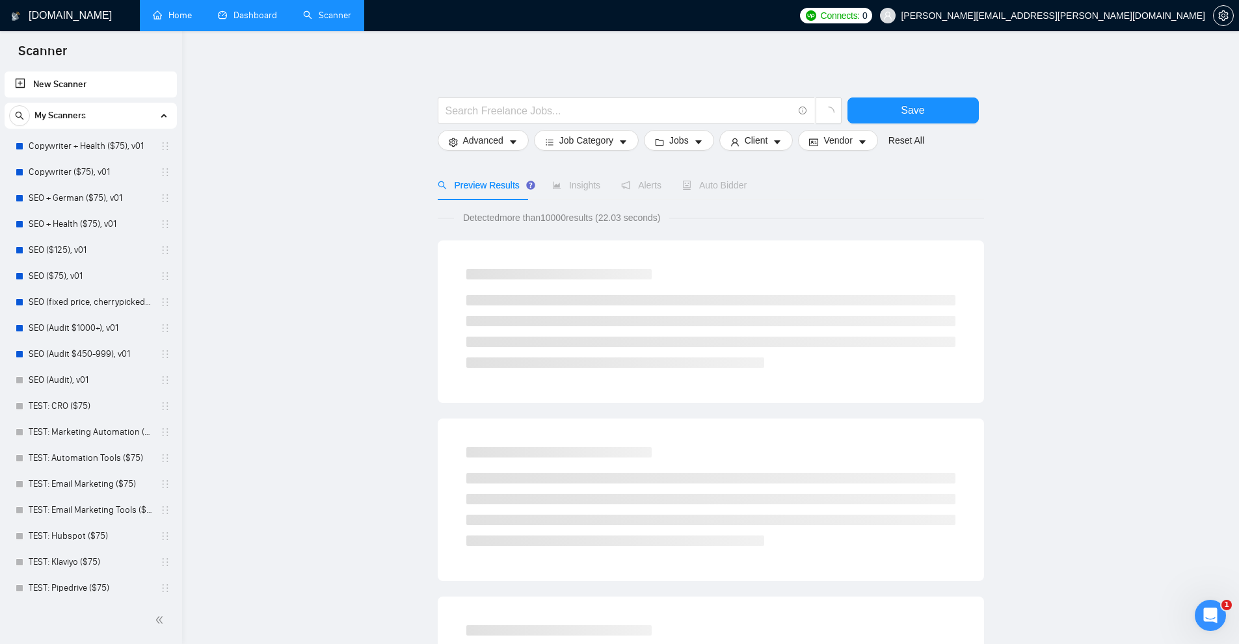
click at [269, 10] on link "Dashboard" at bounding box center [247, 15] width 59 height 11
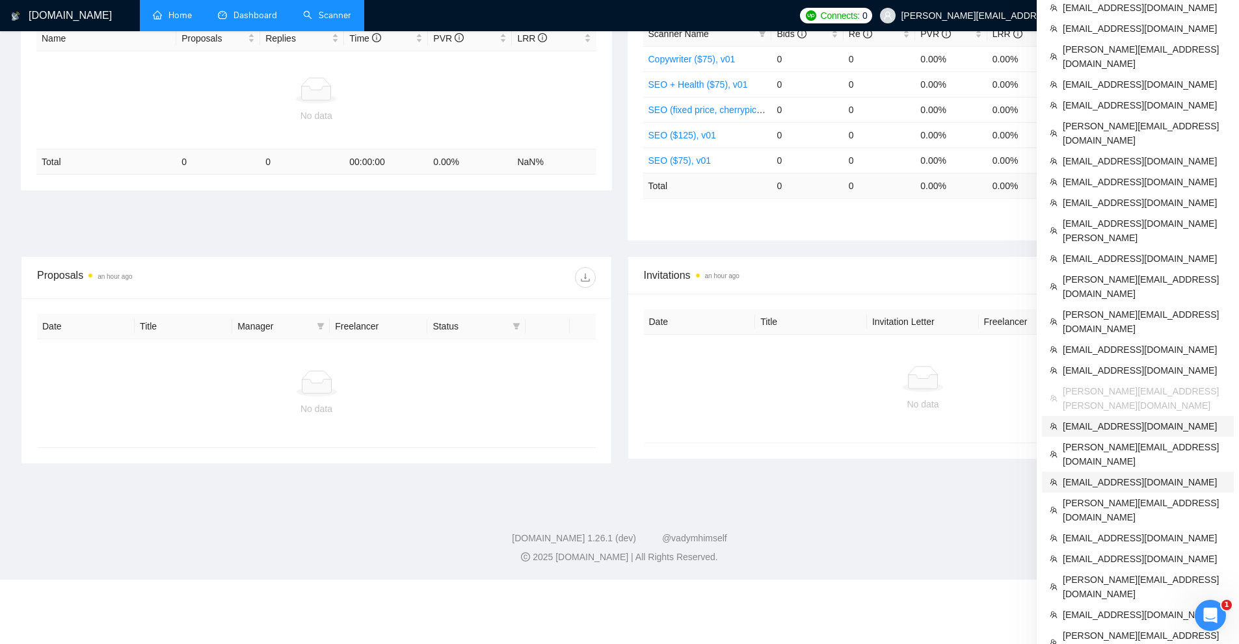
scroll to position [300, 0]
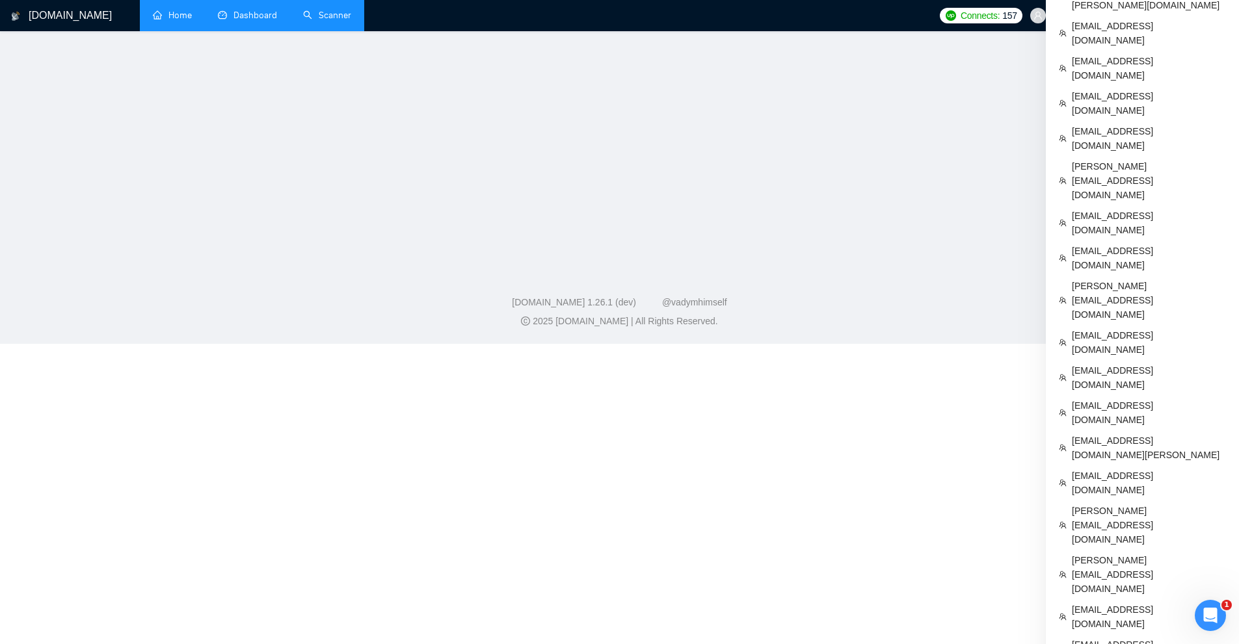
scroll to position [196, 0]
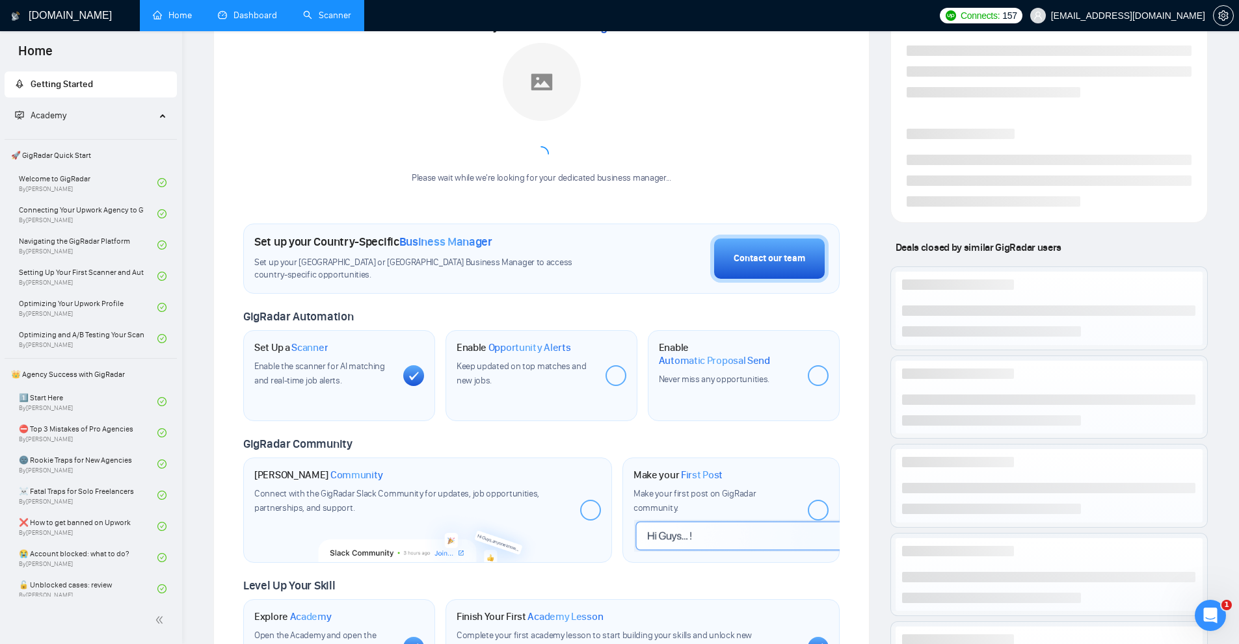
click at [247, 10] on link "Dashboard" at bounding box center [247, 15] width 59 height 11
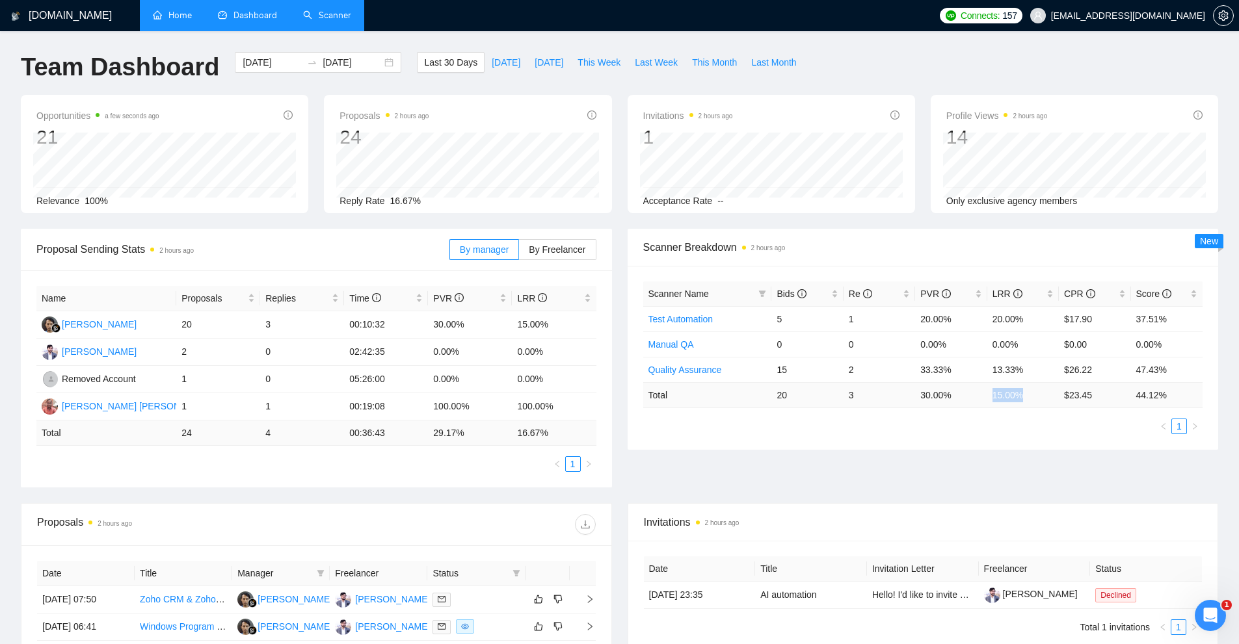
drag, startPoint x: 994, startPoint y: 392, endPoint x: 1020, endPoint y: 392, distance: 25.4
click at [1020, 392] on td "15.00 %" at bounding box center [1023, 394] width 72 height 25
copy td "15.00 %"
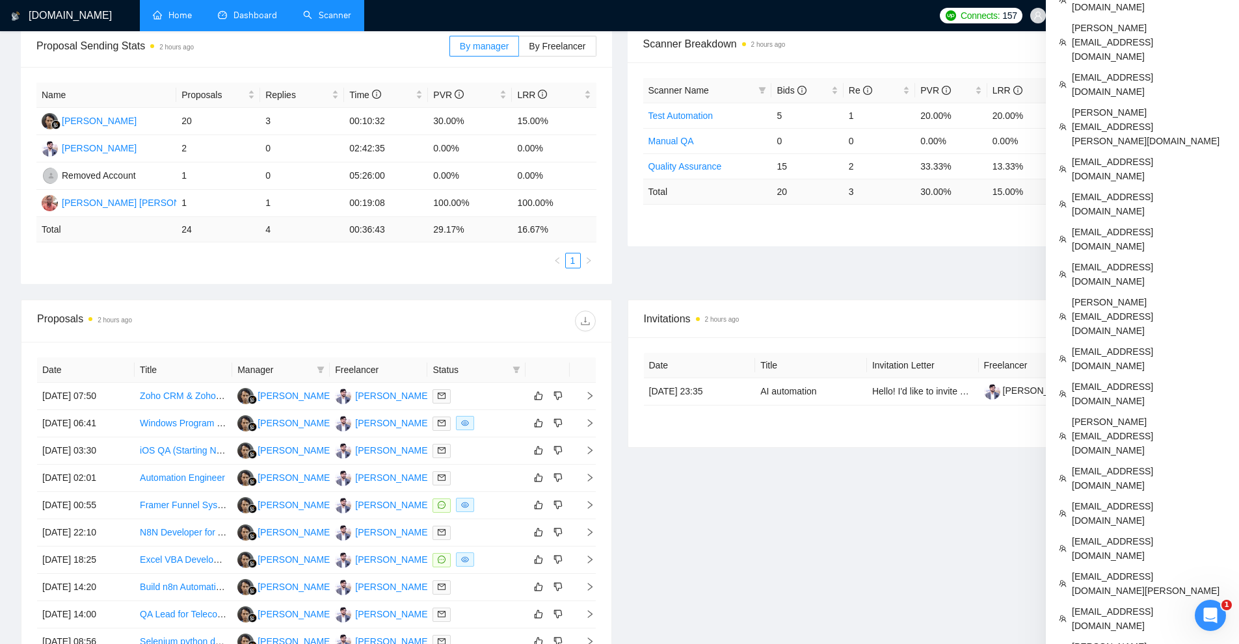
scroll to position [200, 0]
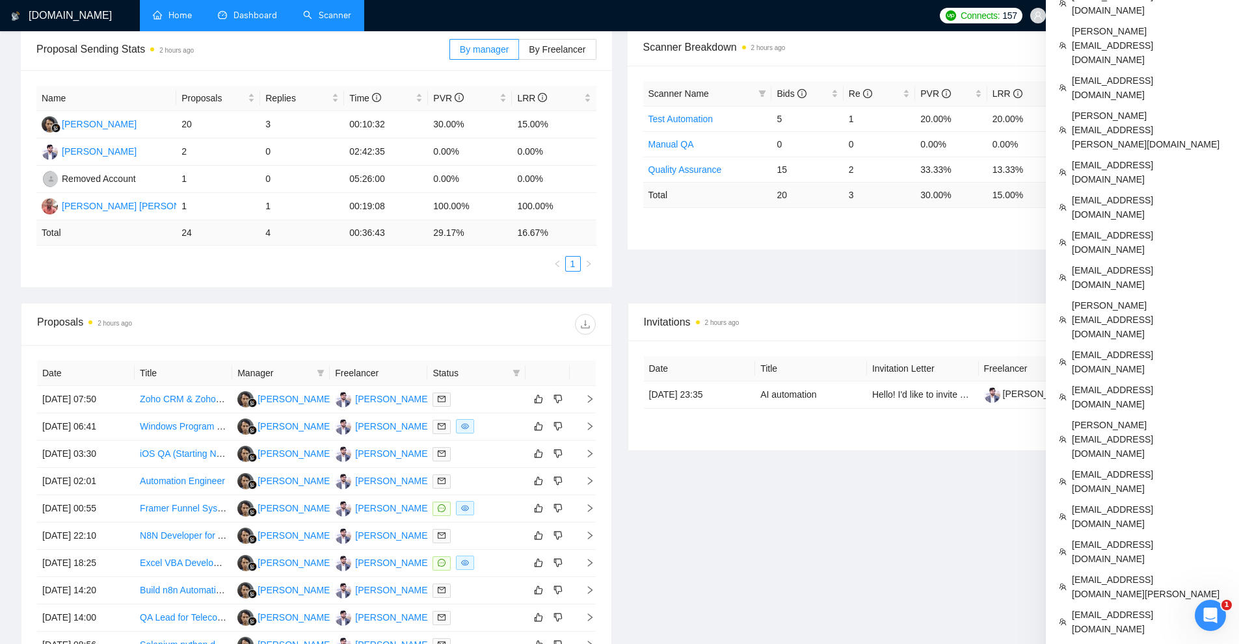
drag, startPoint x: 1165, startPoint y: 411, endPoint x: 1105, endPoint y: 393, distance: 62.3
click at [1134, 228] on span "[EMAIL_ADDRESS][DOMAIN_NAME]" at bounding box center [1149, 242] width 154 height 29
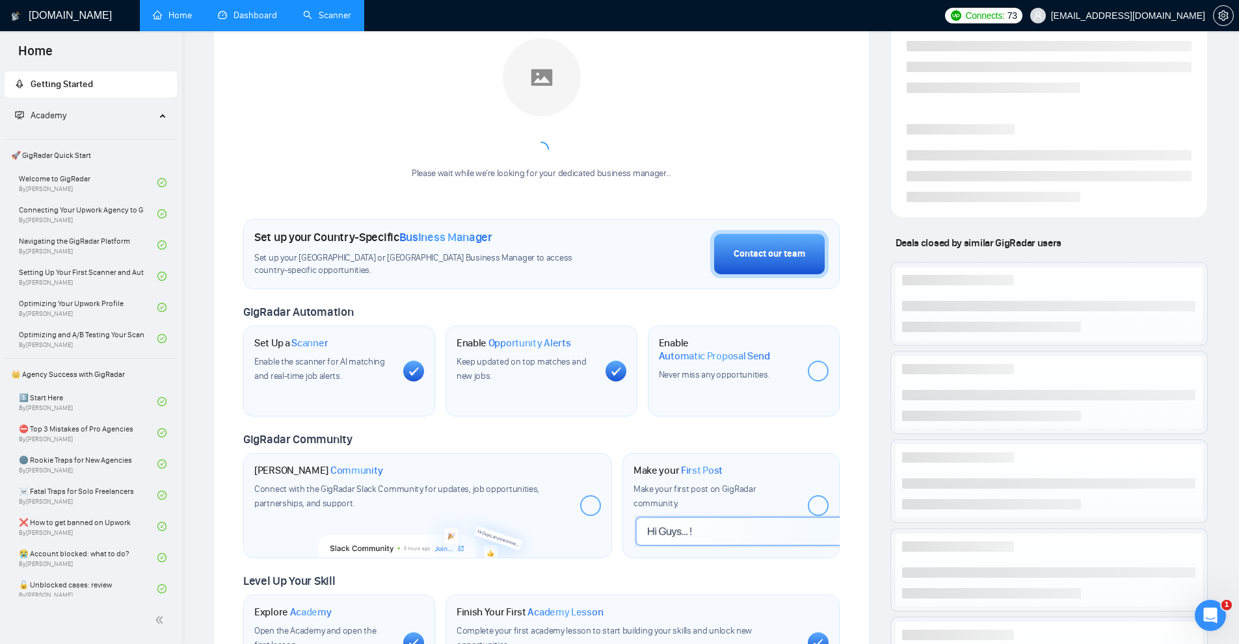
click at [327, 16] on link "Scanner" at bounding box center [327, 15] width 48 height 11
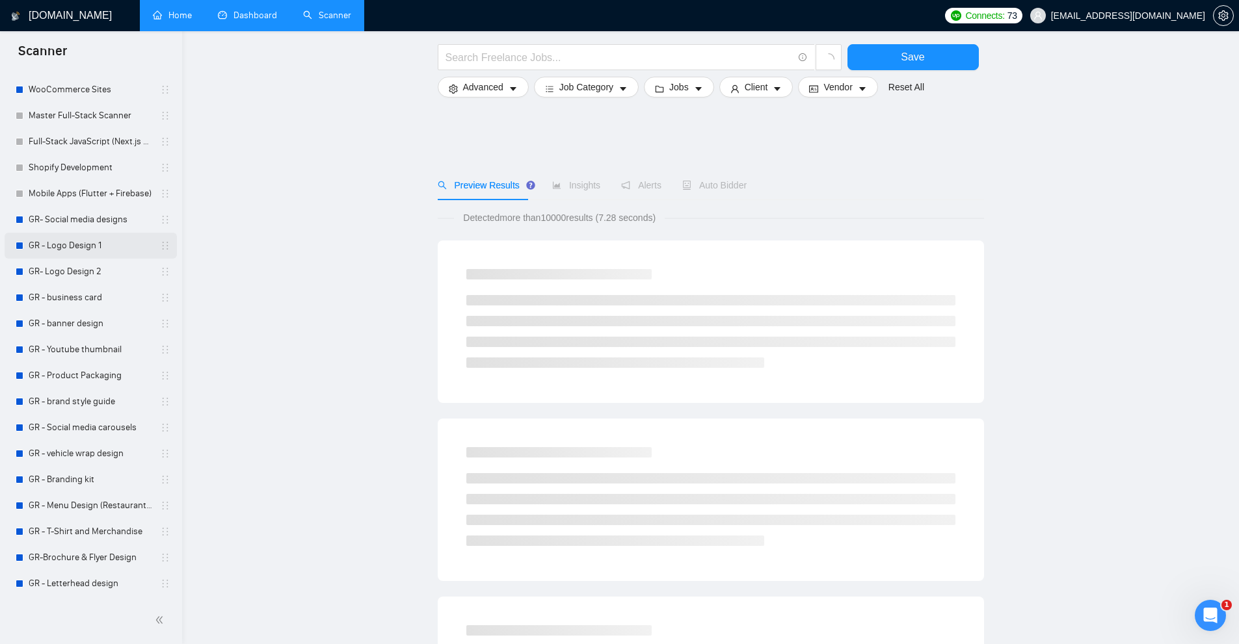
scroll to position [260, 0]
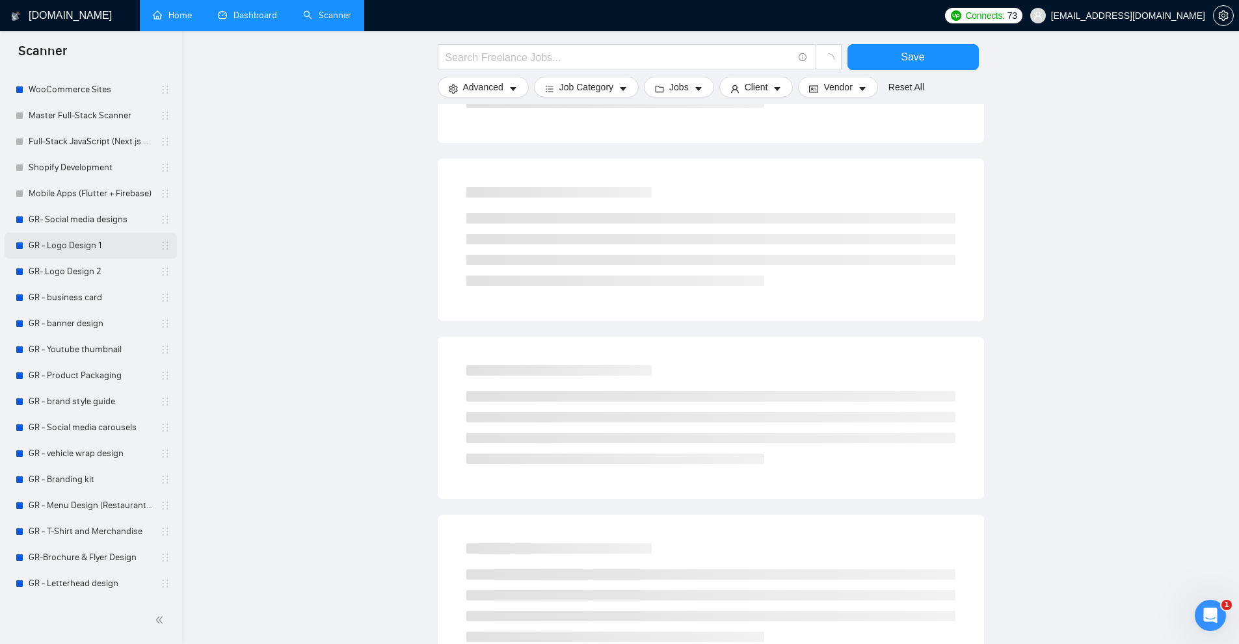
click at [54, 248] on link "GR - Logo Design 1" at bounding box center [91, 246] width 124 height 26
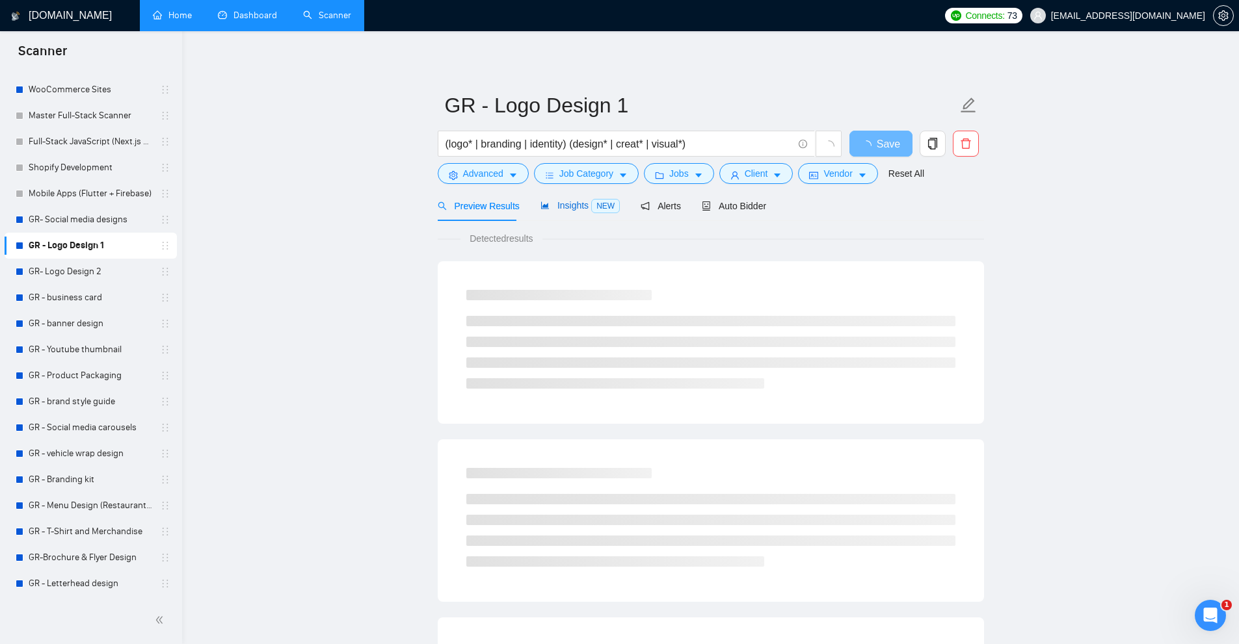
click at [603, 210] on span "NEW" at bounding box center [605, 206] width 29 height 14
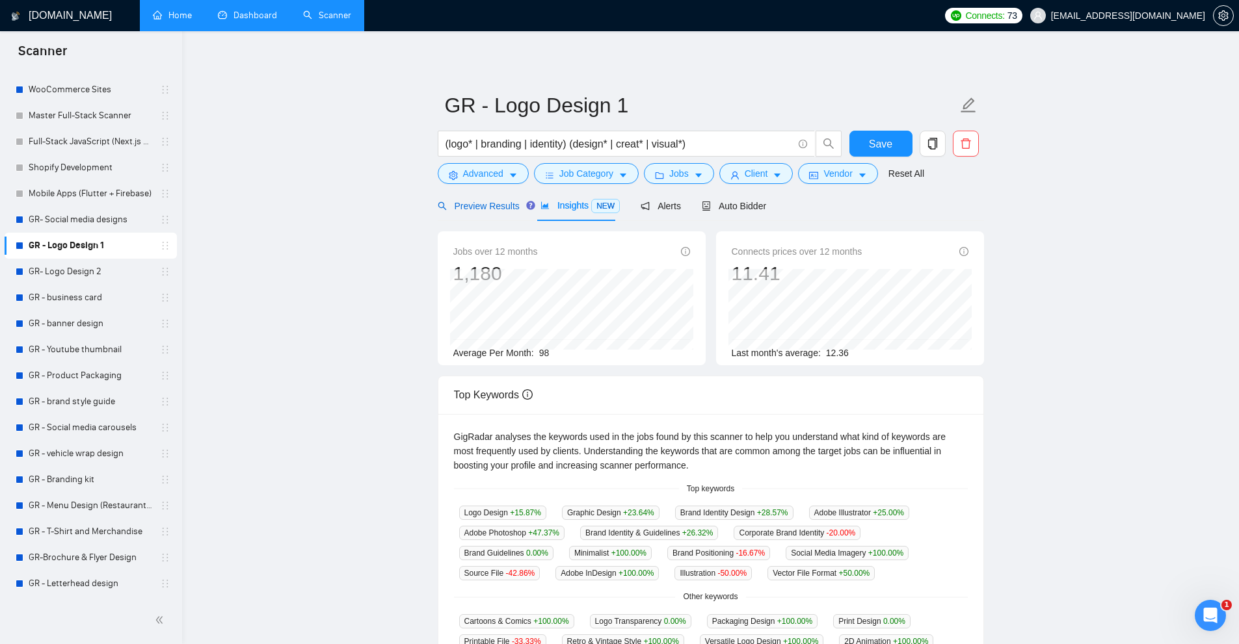
click at [473, 208] on span "Preview Results" at bounding box center [479, 206] width 82 height 10
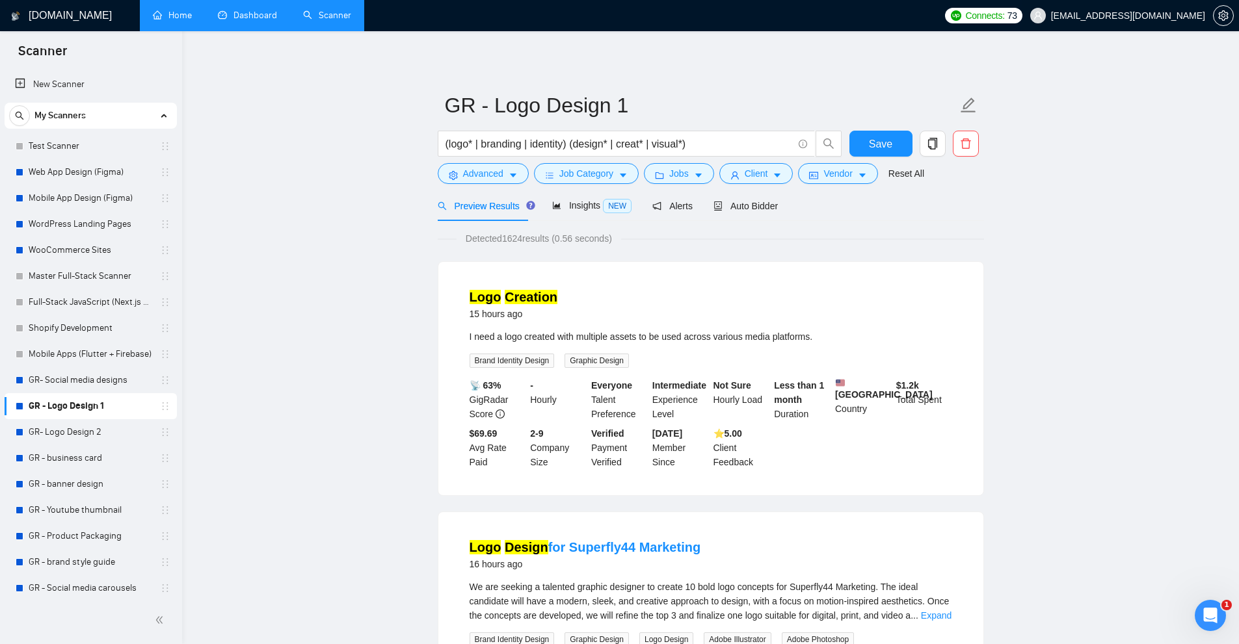
click at [1207, 14] on span "[EMAIL_ADDRESS][DOMAIN_NAME]" at bounding box center [1117, 16] width 191 height 42
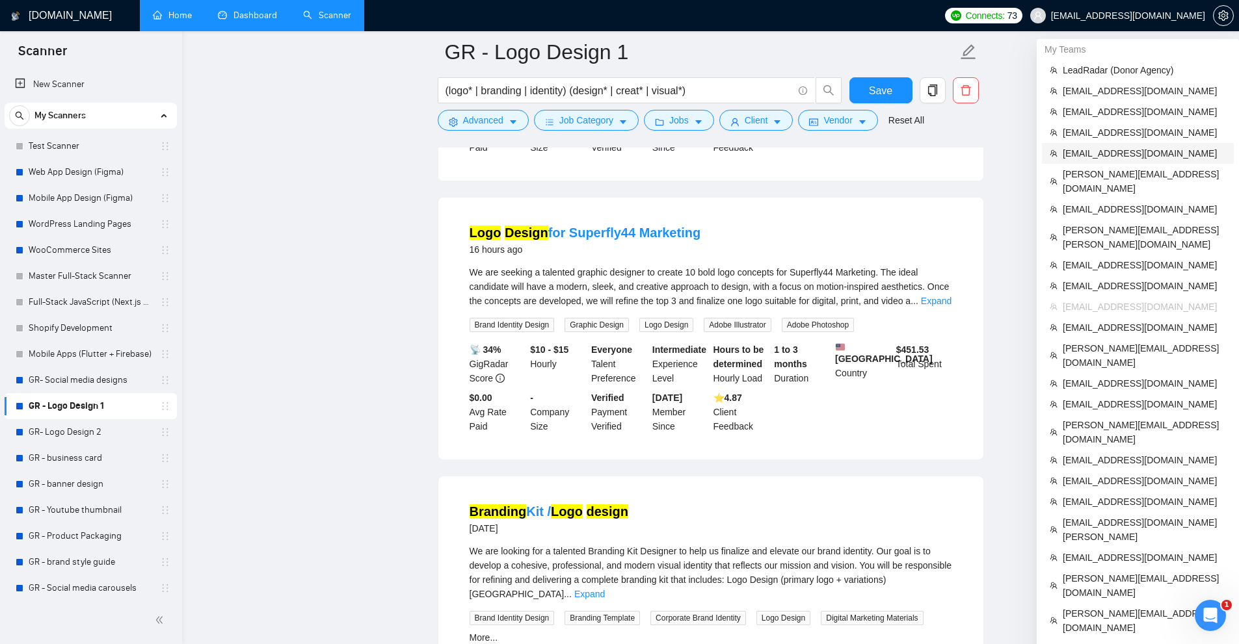
scroll to position [195, 0]
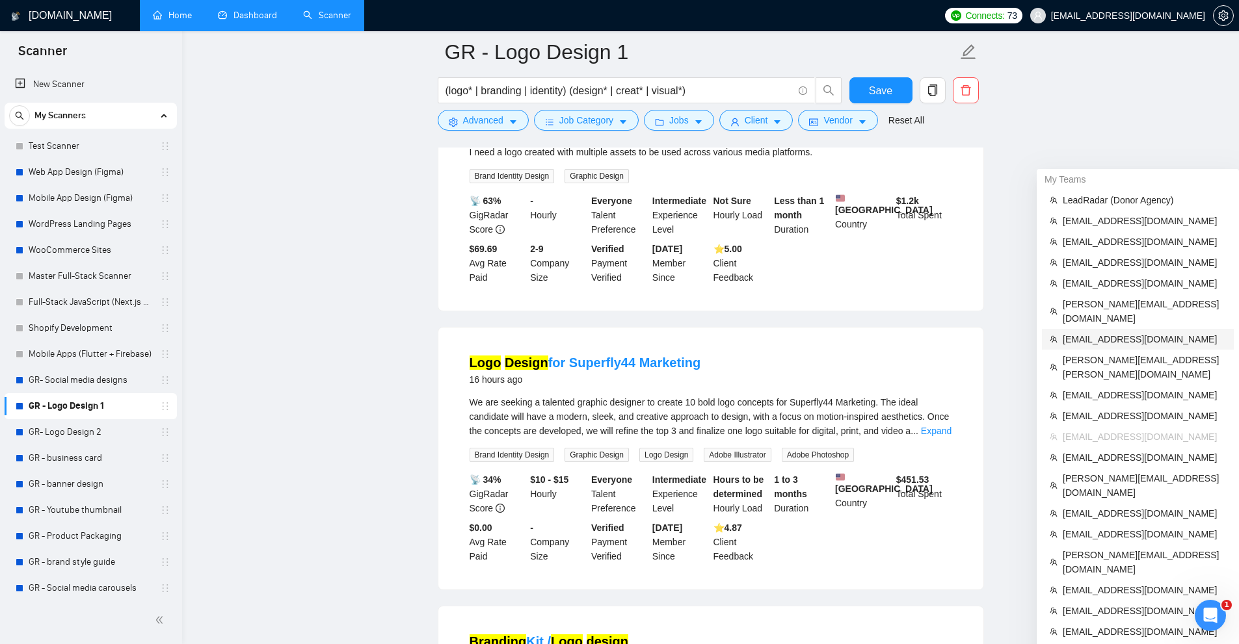
click at [1088, 329] on li "recviy@gmail.com" at bounding box center [1138, 339] width 192 height 21
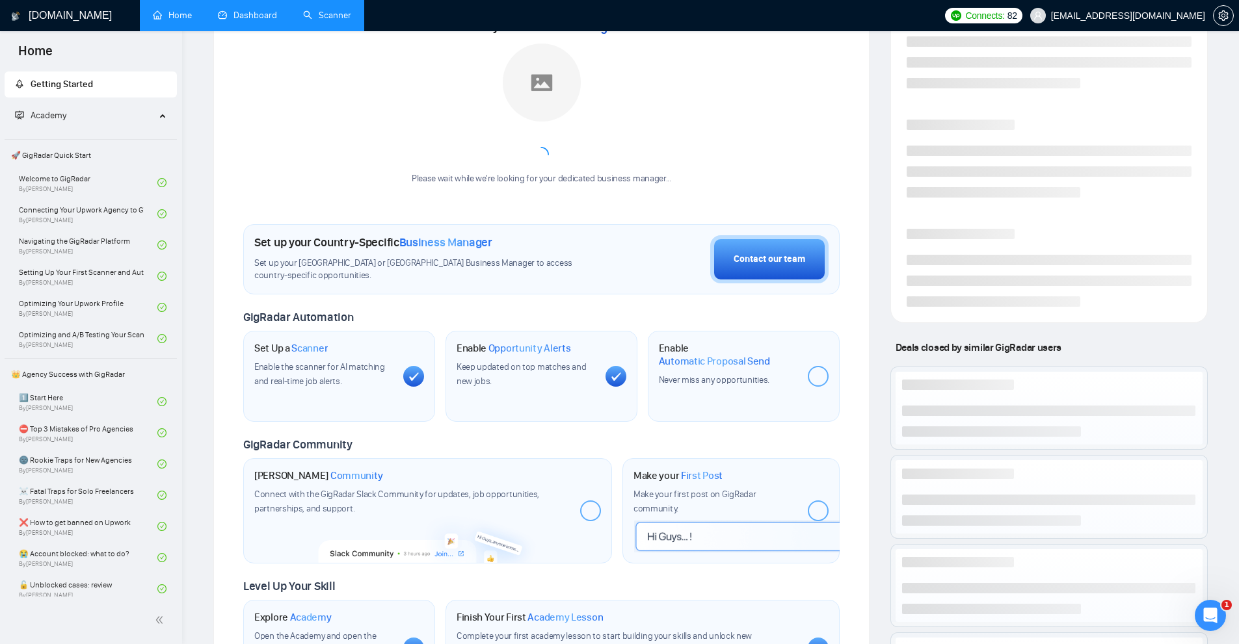
click at [259, 21] on link "Dashboard" at bounding box center [247, 15] width 59 height 11
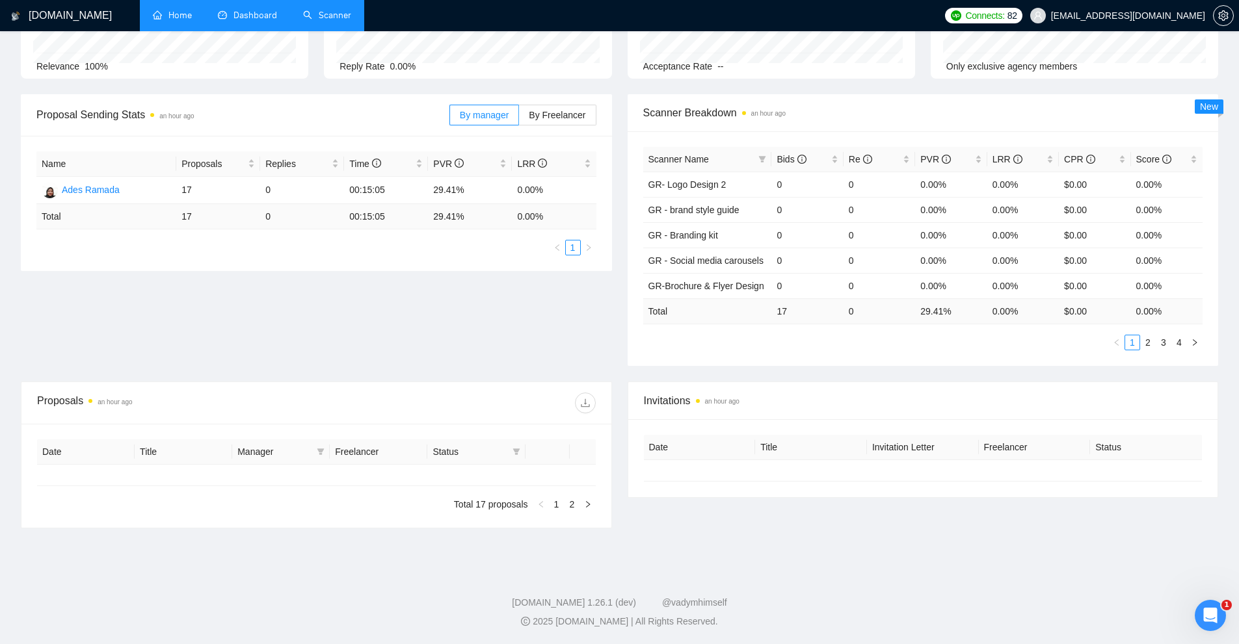
type input "2025-09-08"
type input "2025-10-08"
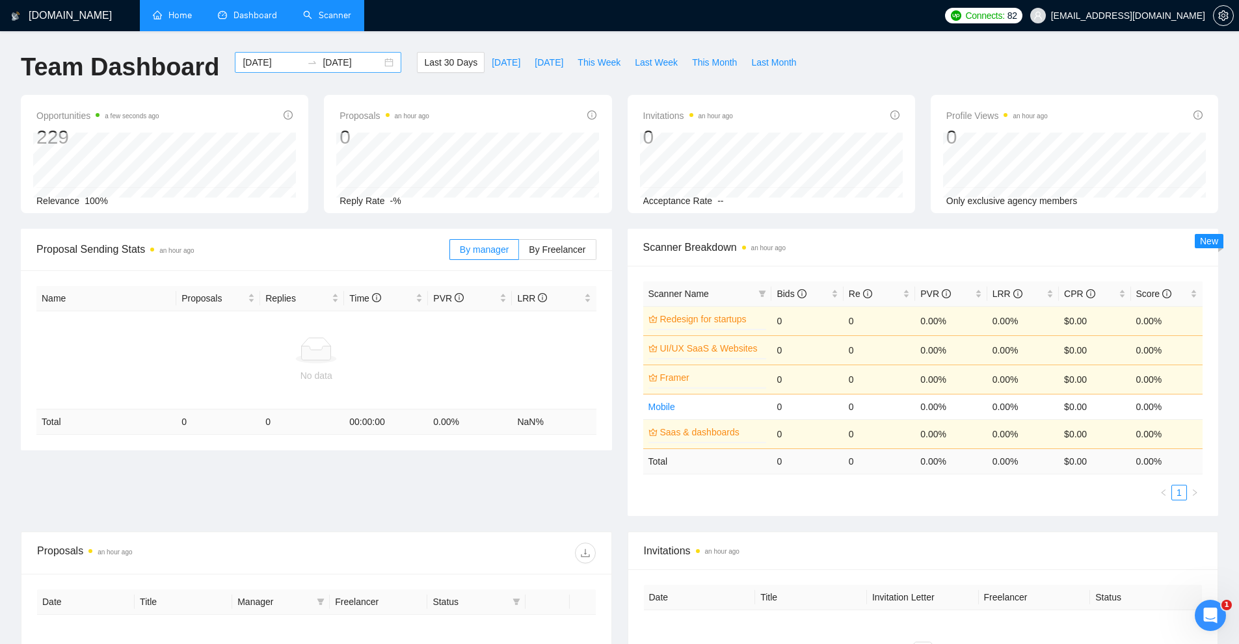
click at [276, 64] on input "2025-09-08" at bounding box center [272, 62] width 59 height 14
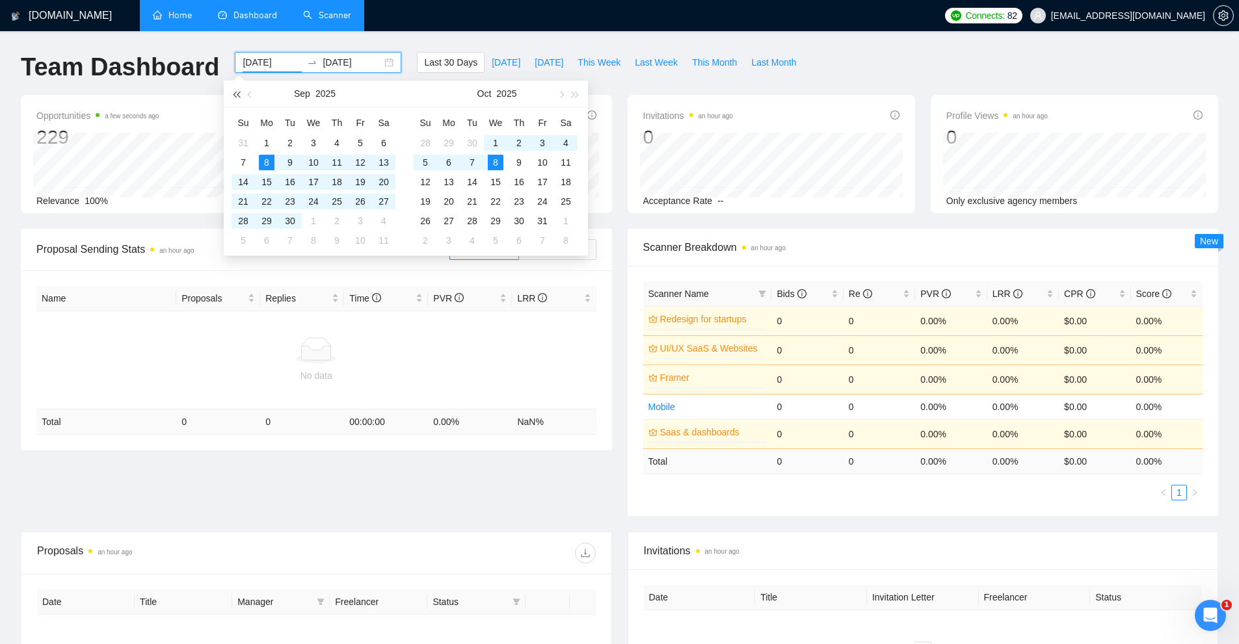
click at [241, 98] on button "button" at bounding box center [236, 94] width 14 height 26
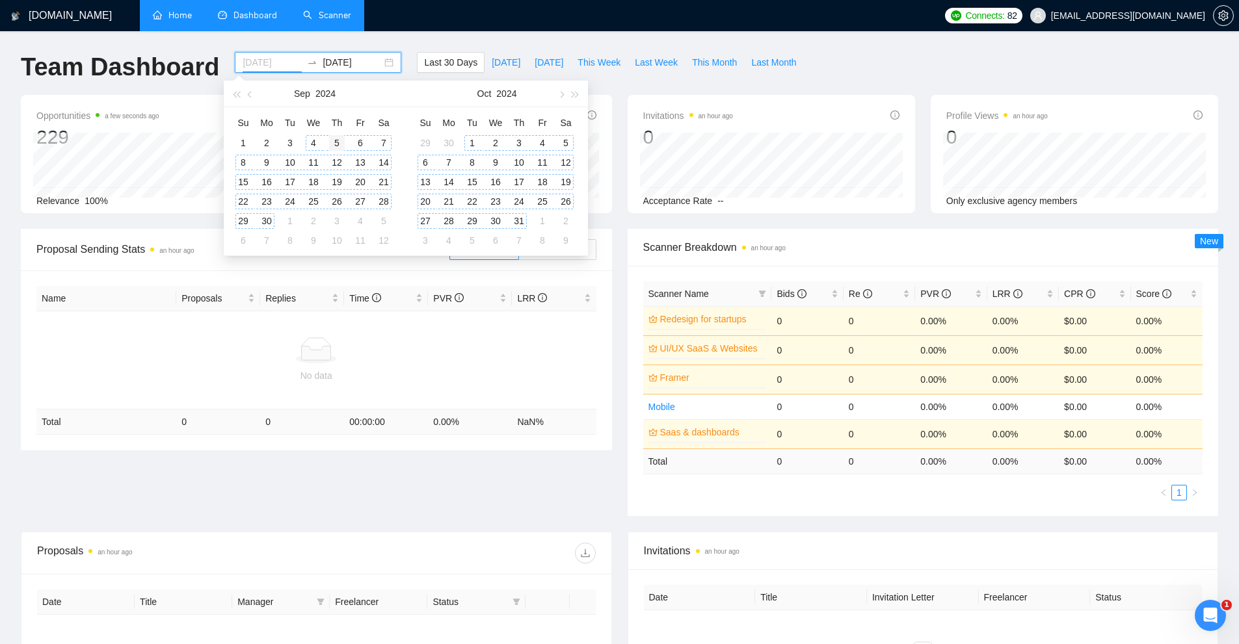
type input "2024-09-05"
click at [334, 146] on div "5" at bounding box center [337, 143] width 16 height 16
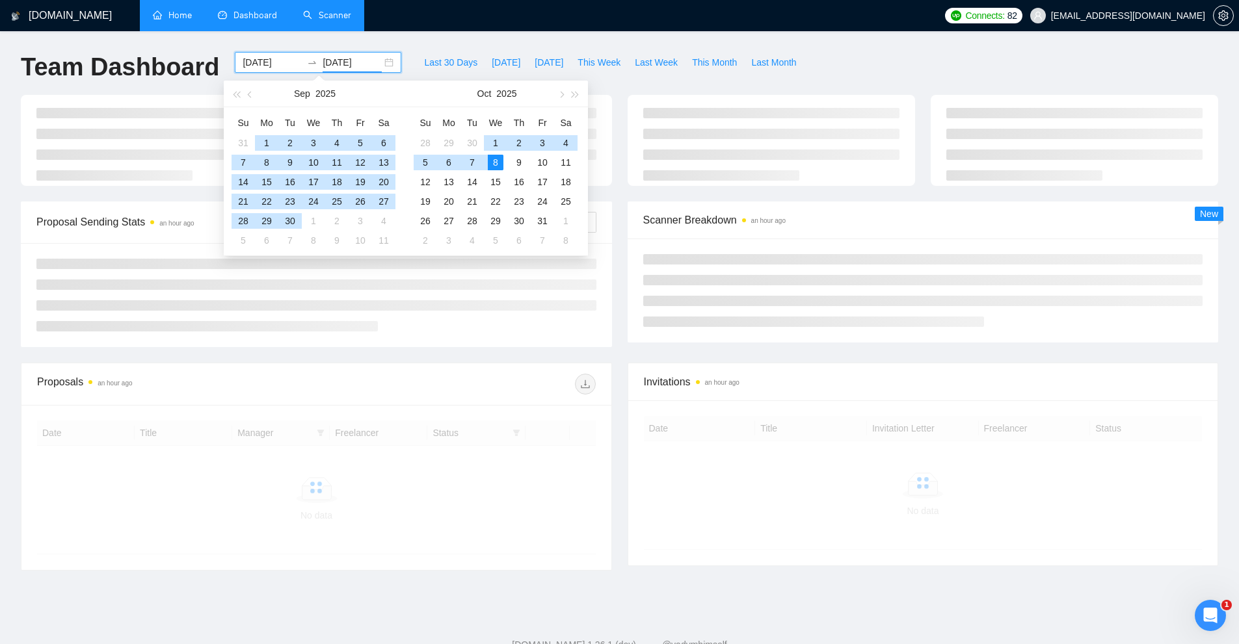
type input "2025-10-08"
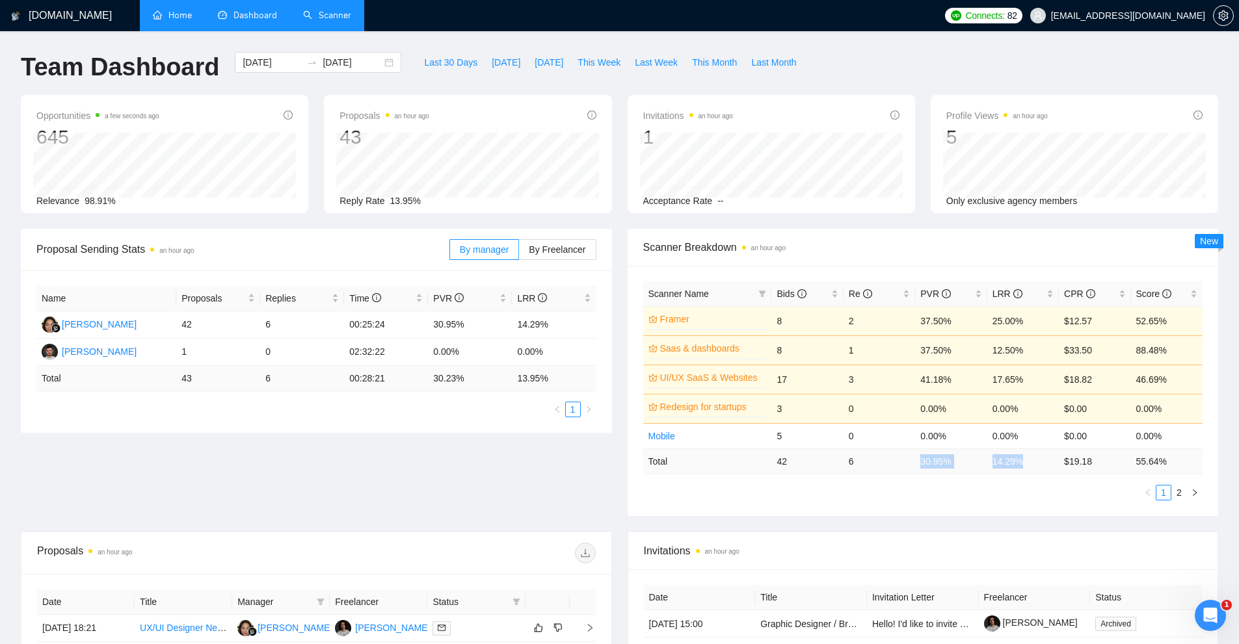
drag, startPoint x: 925, startPoint y: 458, endPoint x: 1023, endPoint y: 459, distance: 98.8
click at [1023, 459] on tr "Total 42 6 30.95 % 14.29 % $ 19.18 55.64 %" at bounding box center [923, 461] width 560 height 25
click at [1023, 459] on td "14.29 %" at bounding box center [1023, 461] width 72 height 25
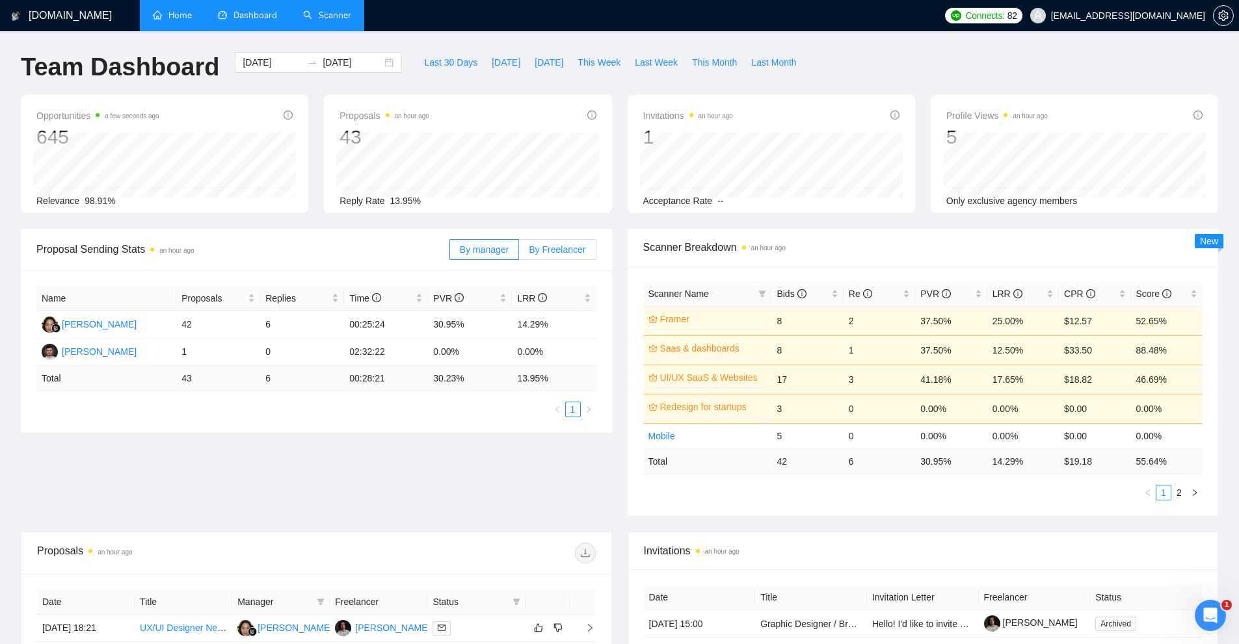
click at [580, 249] on span "By Freelancer" at bounding box center [557, 249] width 57 height 10
click at [519, 253] on input "By Freelancer" at bounding box center [519, 253] width 0 height 0
click at [270, 64] on input "2024-09-05" at bounding box center [272, 62] width 59 height 14
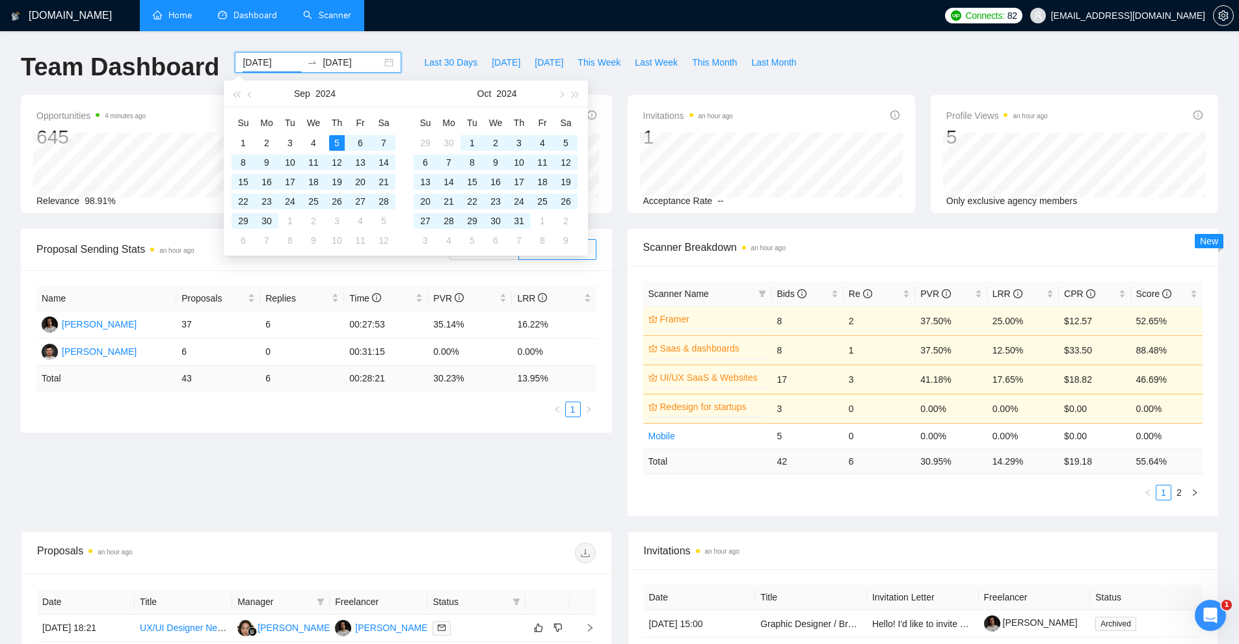
click at [767, 92] on div "Last 30 Days Today Yesterday This Week Last Week This Month Last Month" at bounding box center [610, 73] width 402 height 43
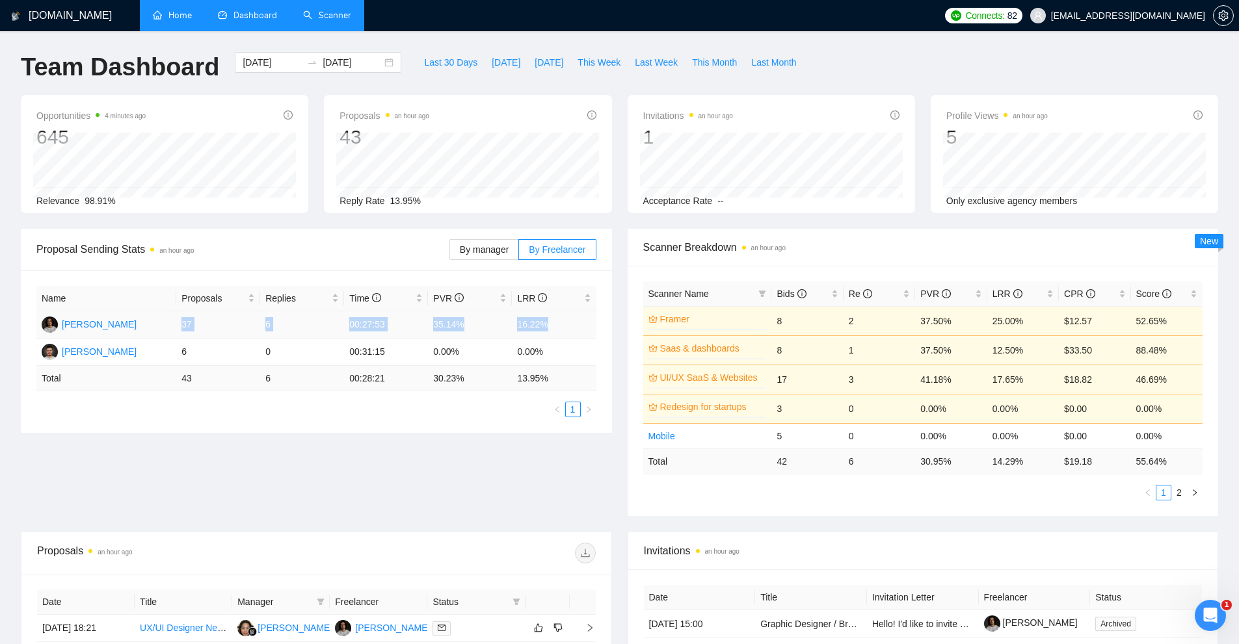
drag, startPoint x: 569, startPoint y: 317, endPoint x: 168, endPoint y: 317, distance: 400.5
click at [168, 317] on tr "Ihor Khivrych 37 6 00:27:53 35.14% 16.22%" at bounding box center [316, 324] width 560 height 27
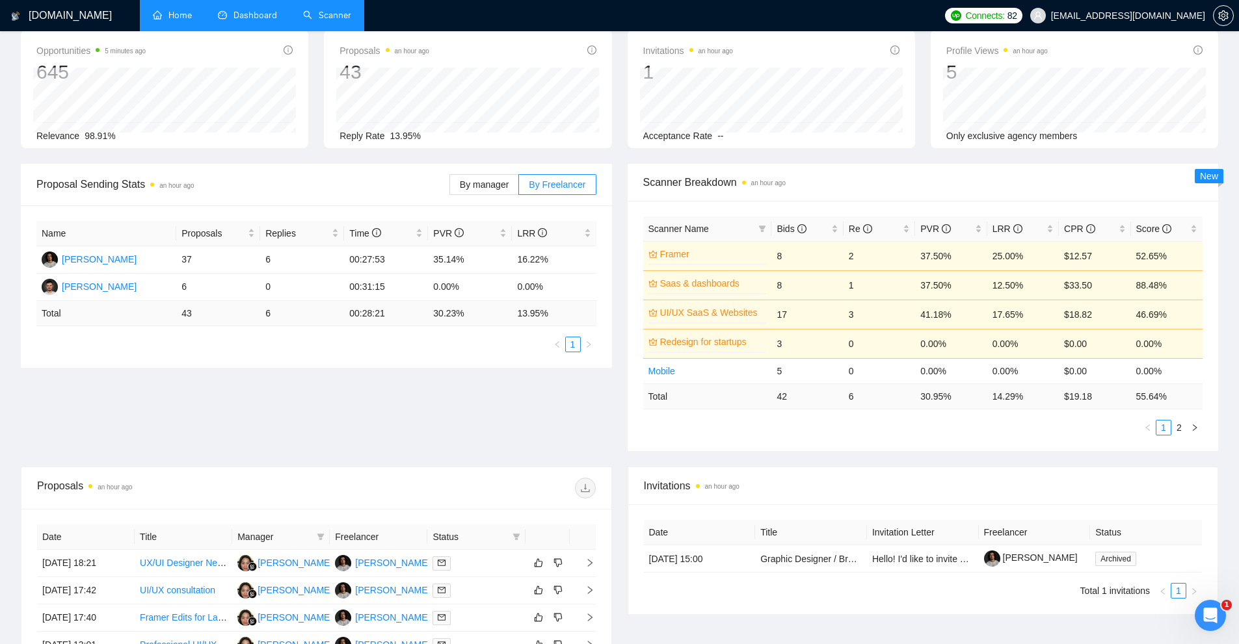
click at [447, 178] on span "Proposal Sending Stats an hour ago" at bounding box center [242, 184] width 413 height 16
click at [494, 194] on label "By manager" at bounding box center [484, 184] width 70 height 21
click at [450, 188] on input "By manager" at bounding box center [450, 188] width 0 height 0
drag, startPoint x: 172, startPoint y: 259, endPoint x: 568, endPoint y: 264, distance: 396.7
click at [563, 265] on tr "Nita Nisfi 42 6 00:25:24 30.95% 14.29%" at bounding box center [316, 259] width 560 height 27
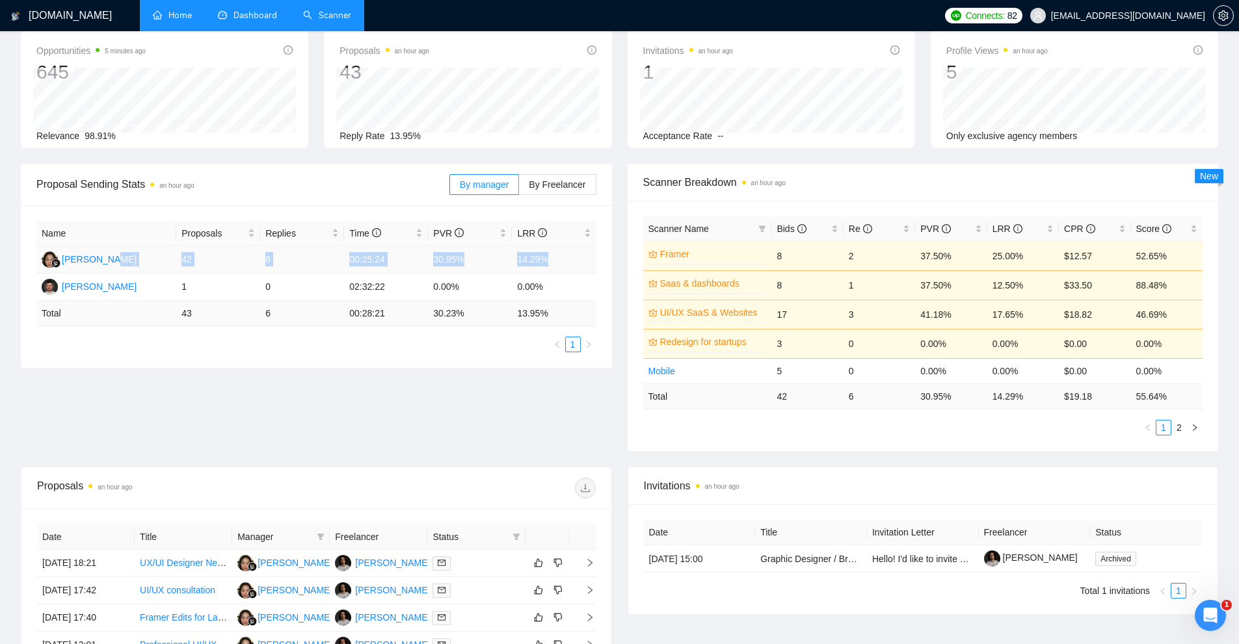
click at [568, 264] on td "14.29%" at bounding box center [554, 259] width 84 height 27
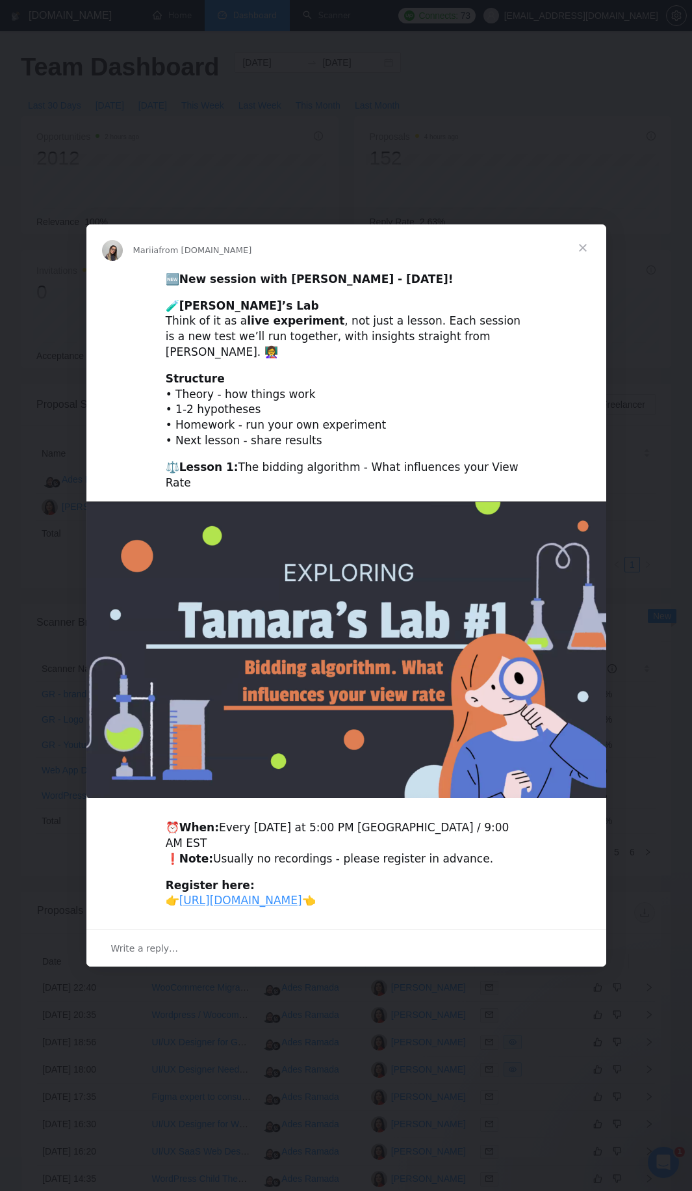
click at [631, 228] on div "Intercom messenger" at bounding box center [346, 595] width 692 height 1191
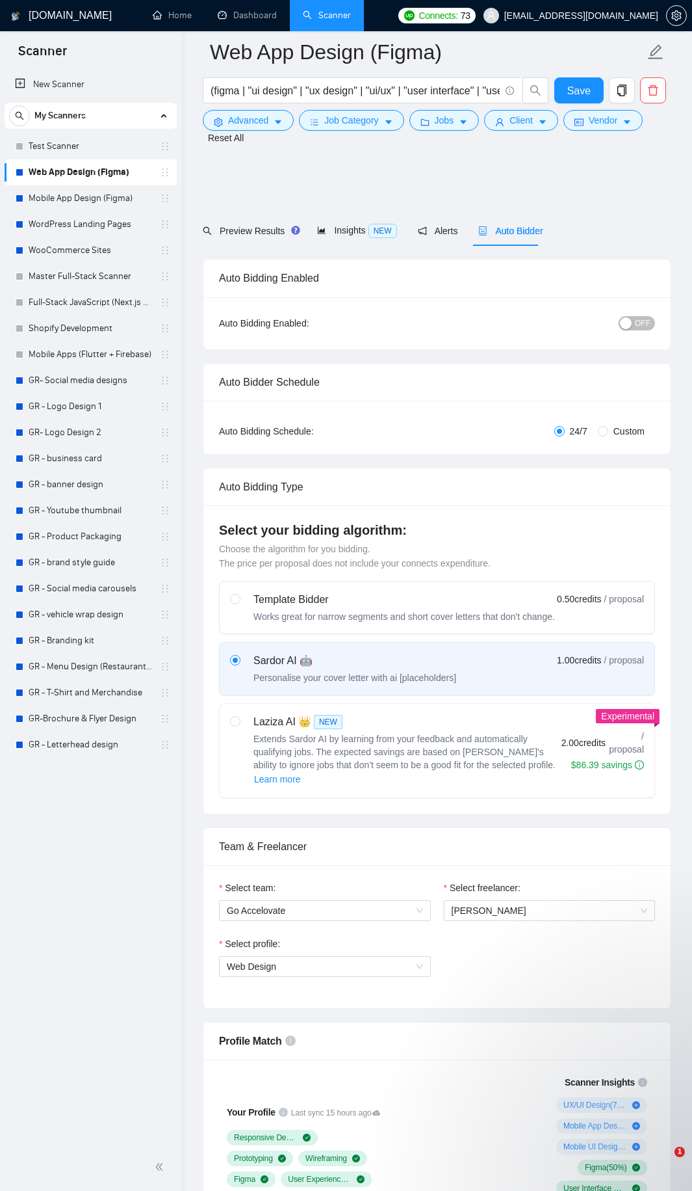
scroll to position [2500, 0]
